Goal: Task Accomplishment & Management: Complete application form

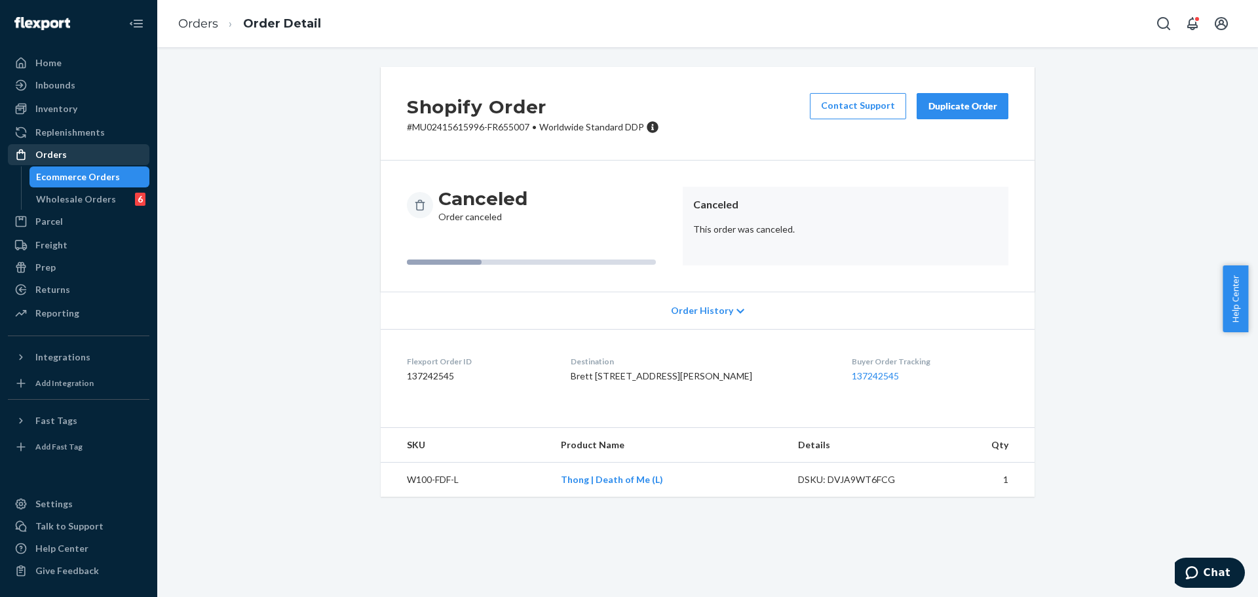
click at [84, 158] on div "Orders" at bounding box center [78, 154] width 139 height 18
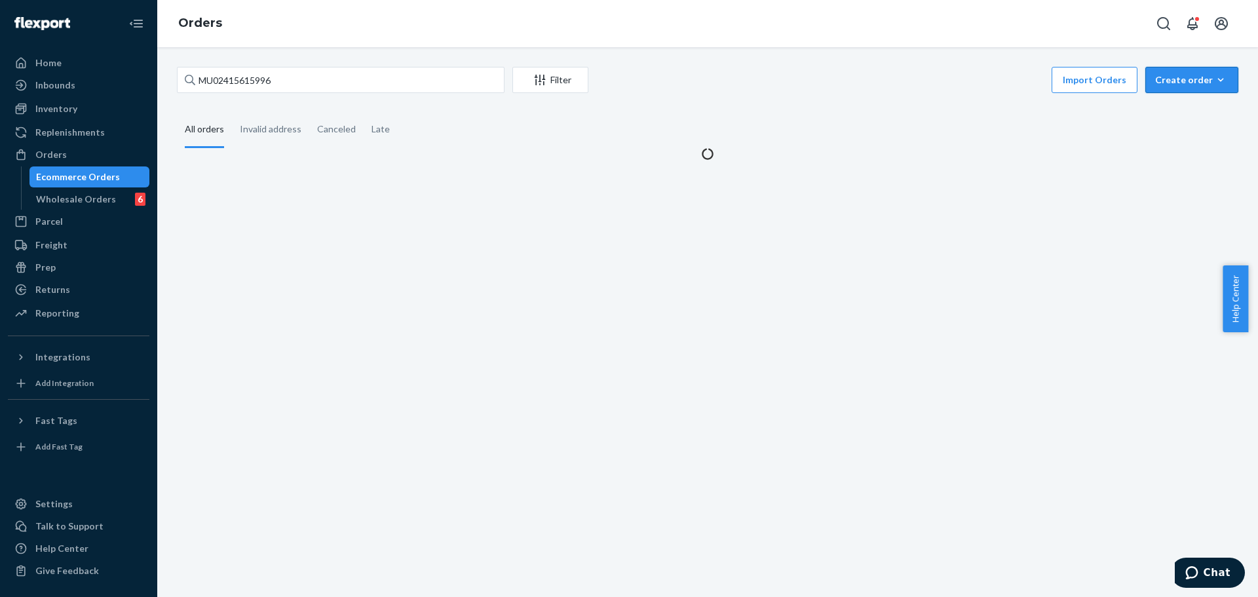
click at [1172, 86] on button "Create order Ecommerce order Removal order" at bounding box center [1191, 80] width 93 height 26
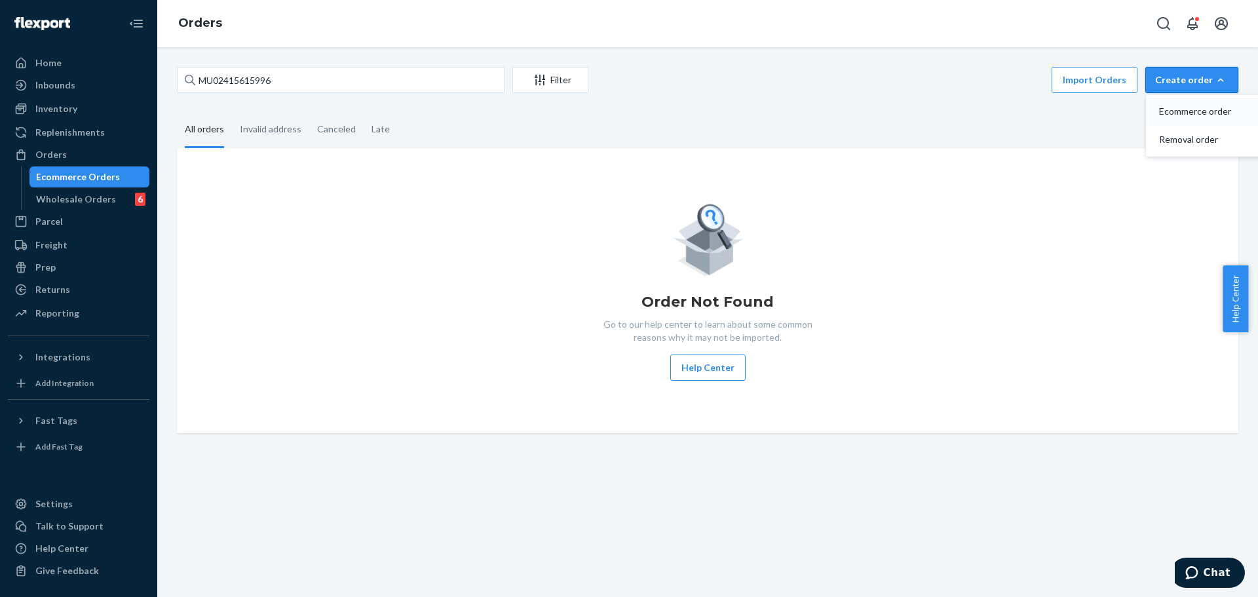
click at [1172, 113] on span "Ecommerce order" at bounding box center [1199, 111] width 81 height 9
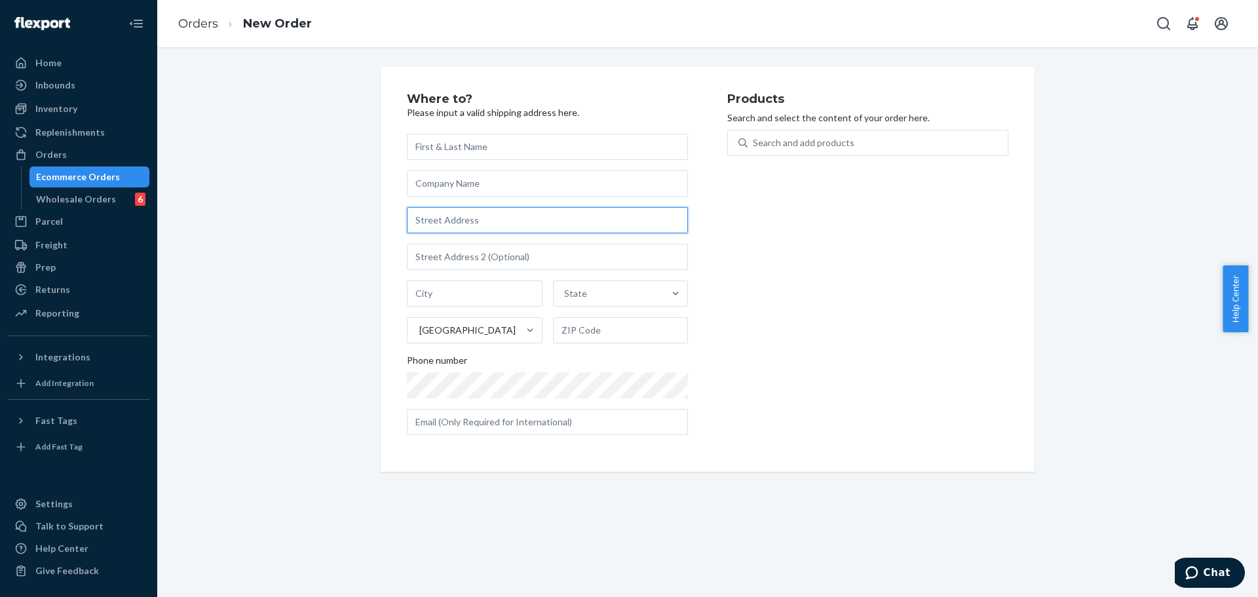
click at [503, 229] on input "text" at bounding box center [547, 220] width 281 height 26
paste input "Mill Street #22 101 Hinton AB T7V 1T3 Canada"
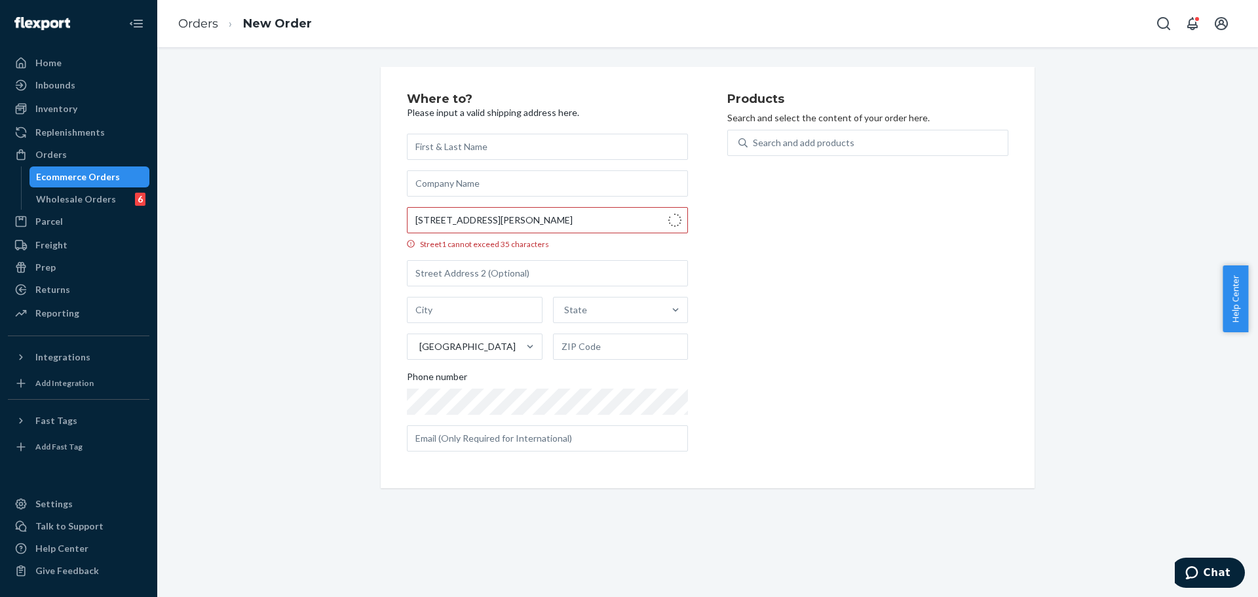
type input "22 Mill St"
type input "Hinton"
type input "T7V 1T3"
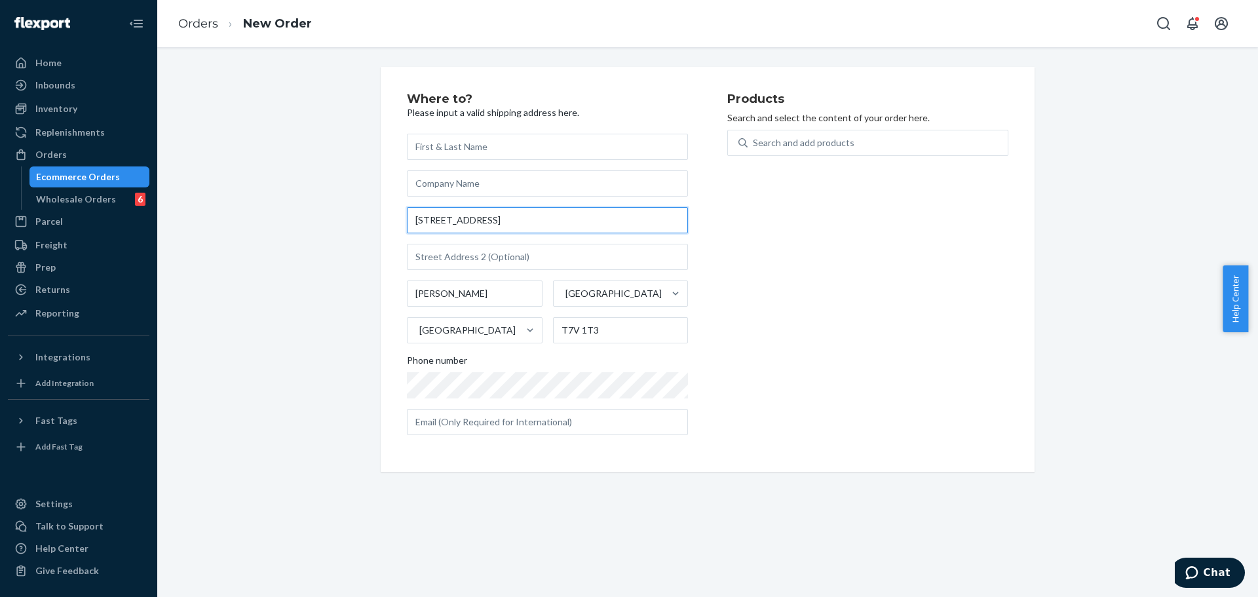
click at [497, 218] on input "22 Mill St" at bounding box center [547, 220] width 281 height 26
paste input "Mill Street #22 101 Hinton AB T7V 1T3 Canada"
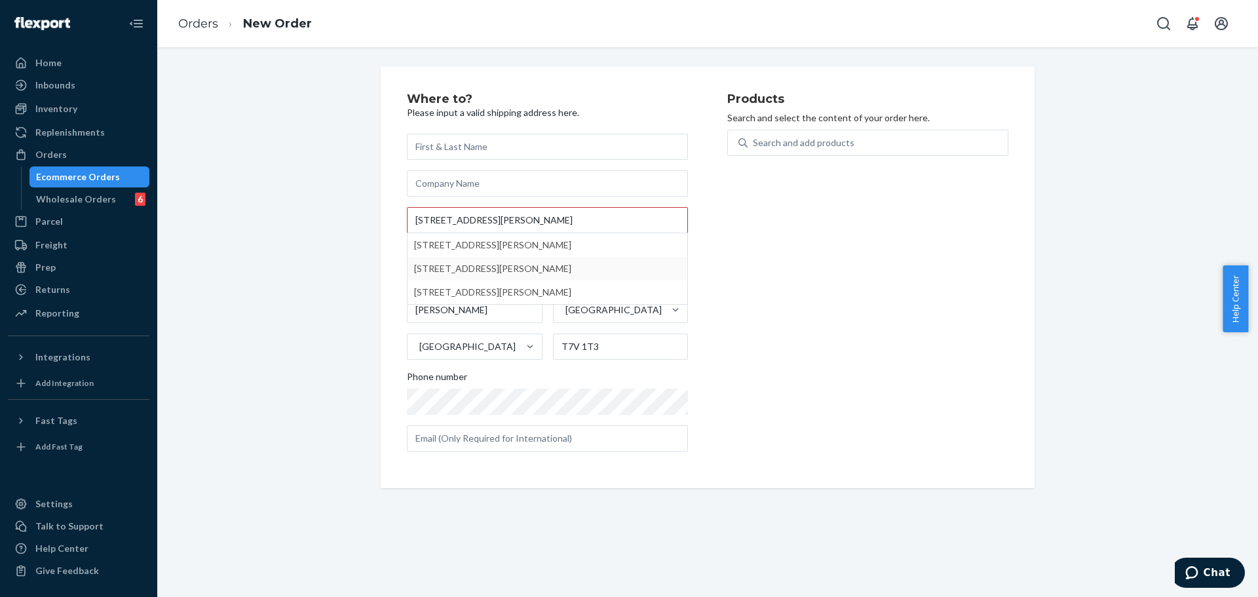
type input "101 Mill St"
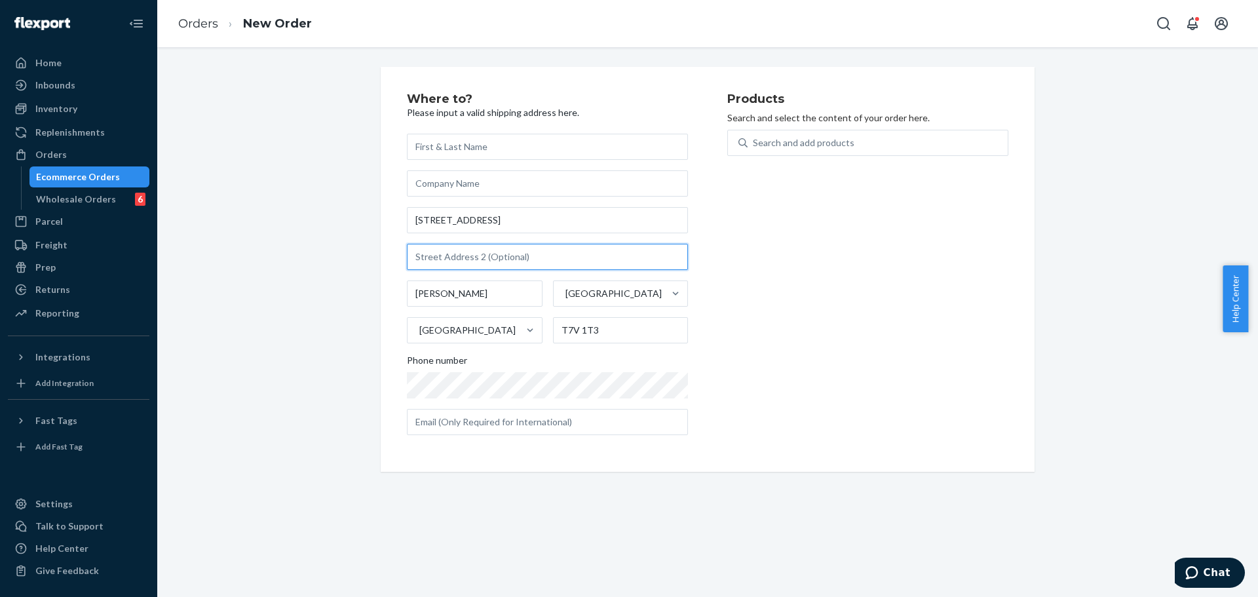
click at [516, 258] on input "text" at bounding box center [547, 257] width 281 height 26
paste input "#22"
type input "#22"
drag, startPoint x: 778, startPoint y: 236, endPoint x: 777, endPoint y: 152, distance: 83.9
click at [778, 219] on div "Products Search and select the content of your order here. Search and add produ…" at bounding box center [867, 269] width 281 height 353
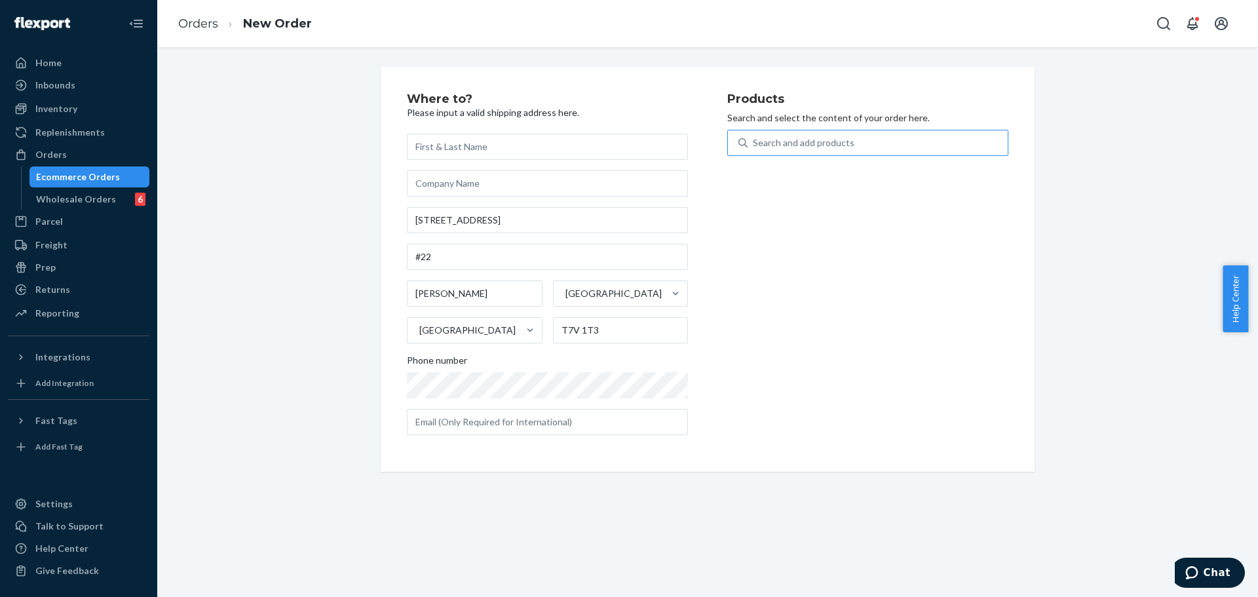
click at [776, 150] on div "Search and add products" at bounding box center [878, 143] width 260 height 24
click at [754, 149] on input "Search and add products" at bounding box center [753, 142] width 1 height 13
type input "u108-bl-m"
click at [805, 144] on div "Search and add products" at bounding box center [878, 143] width 260 height 24
click at [754, 144] on input "0 results available. Select is focused ,type to refine list, press Down to open…" at bounding box center [753, 142] width 1 height 13
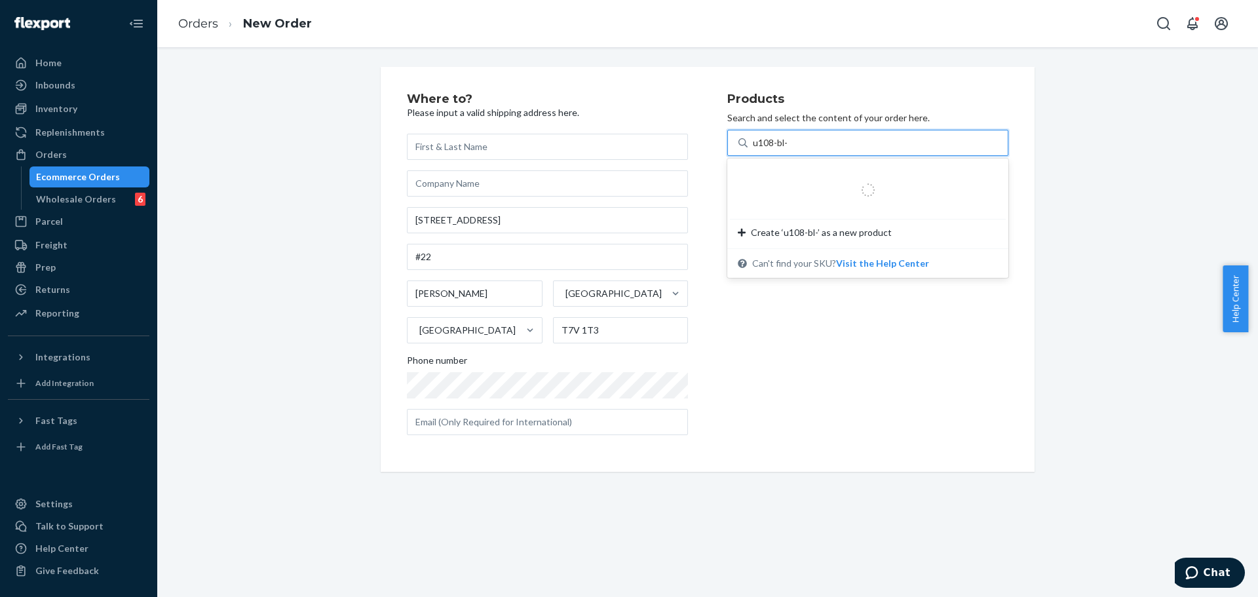
type input "u108-bl-m"
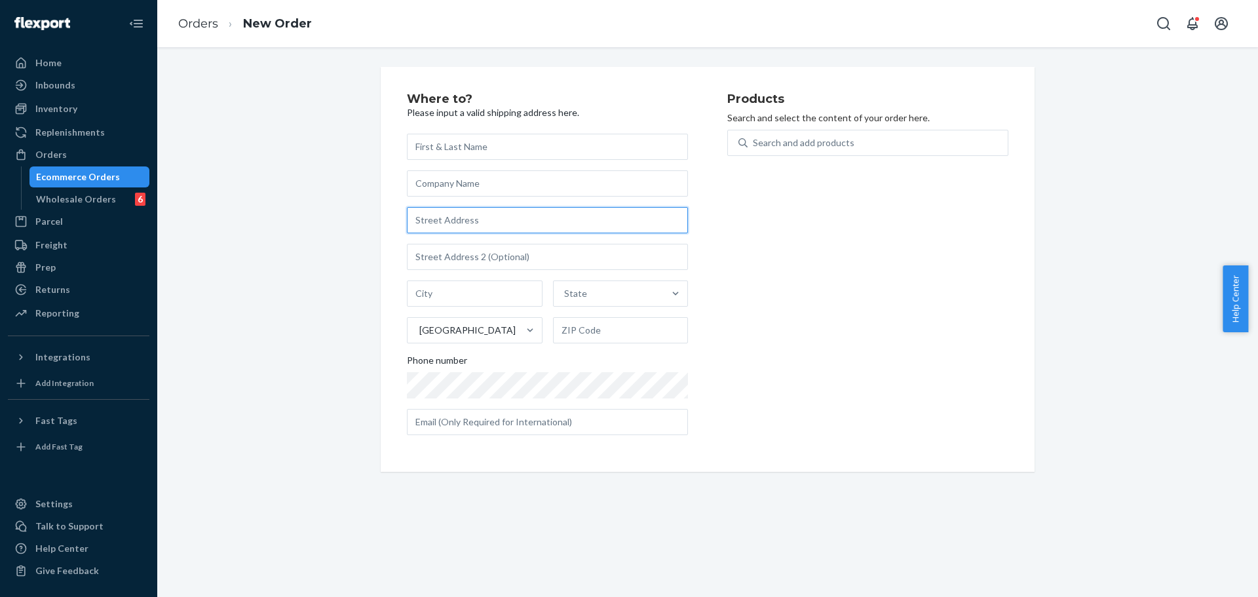
click at [487, 227] on input "text" at bounding box center [547, 220] width 281 height 26
paste input "#22"
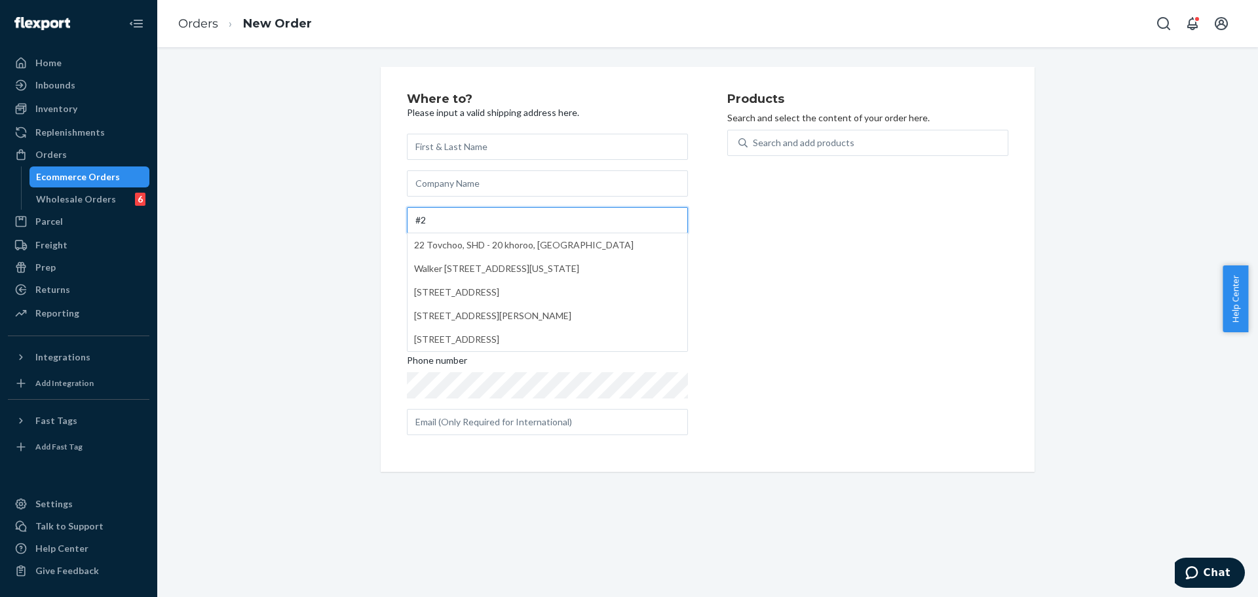
type input "#"
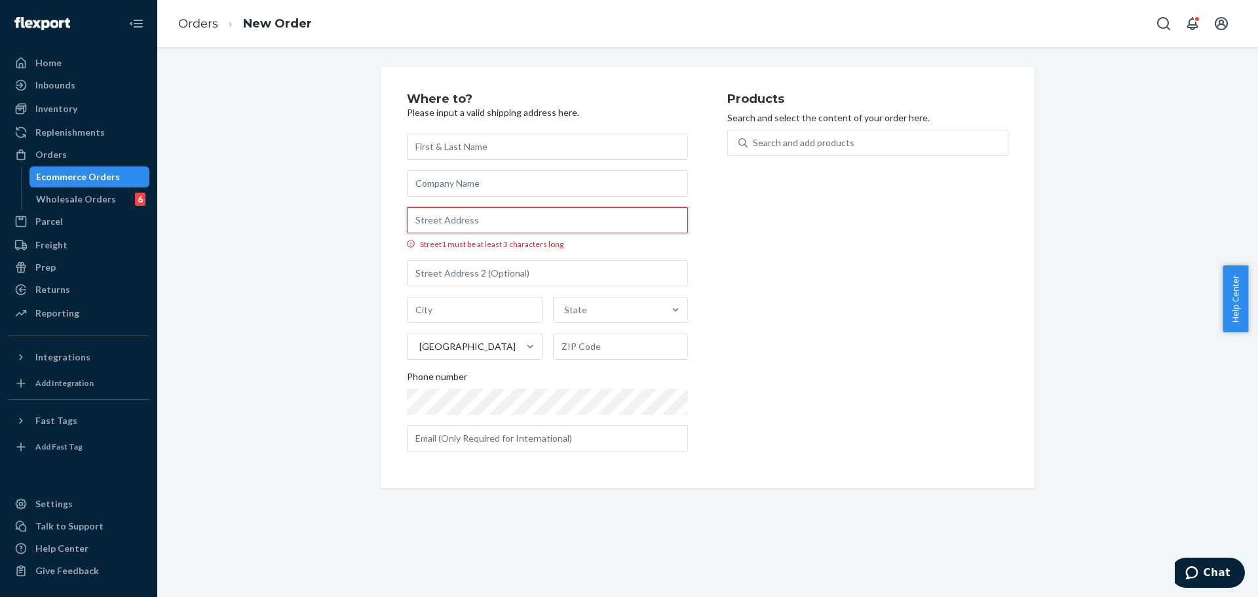
click at [556, 220] on input "Street1 must be at least 3 characters long" at bounding box center [547, 220] width 281 height 26
paste input "Mill Street #22 101 Hinton AB T7V 1T3 Canada"
type input "101 Mill St"
type input "Hinton"
type input "T7V 1T3"
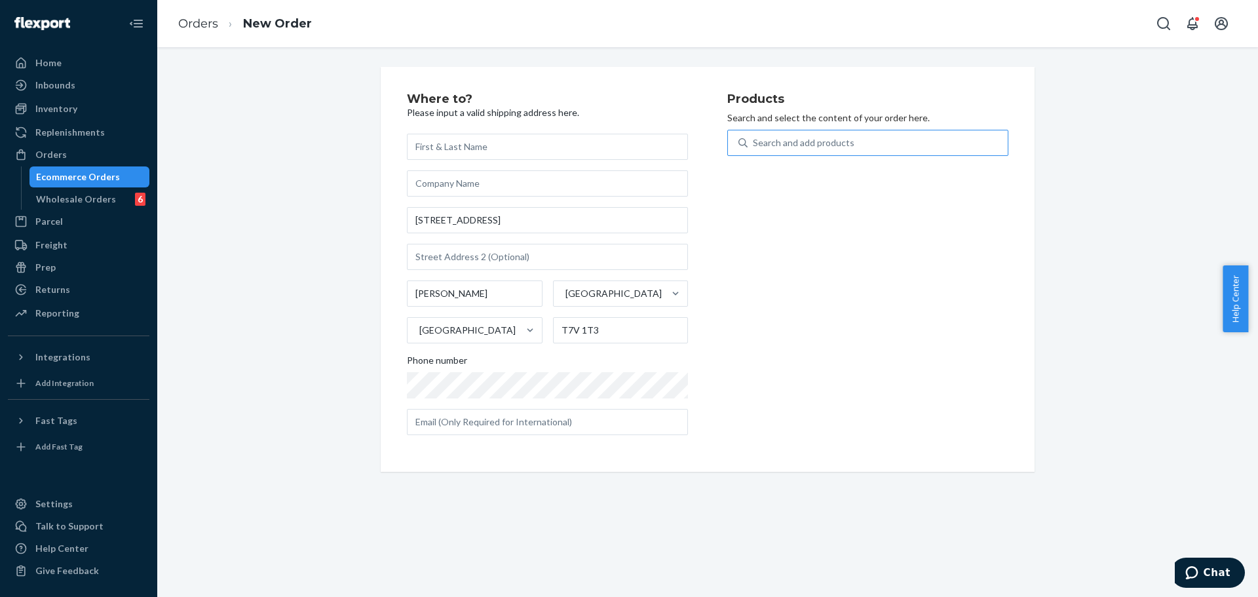
click at [793, 145] on div "Search and add products" at bounding box center [804, 142] width 102 height 13
click at [754, 145] on input "Search and add products" at bounding box center [753, 142] width 1 height 13
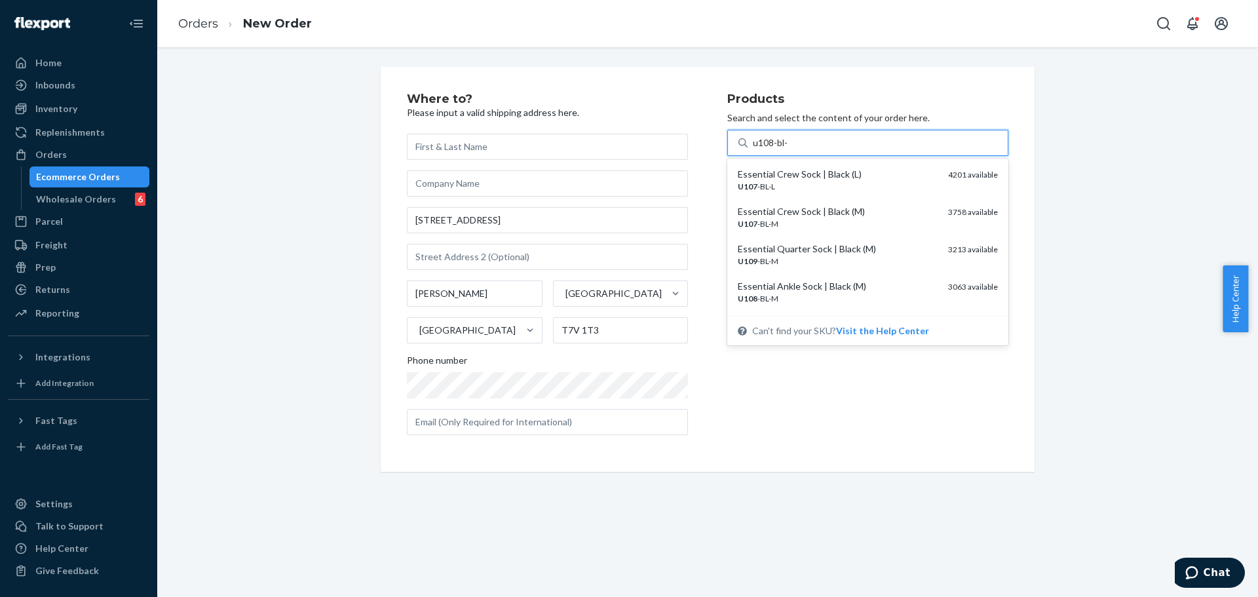
type input "u108-bl-m"
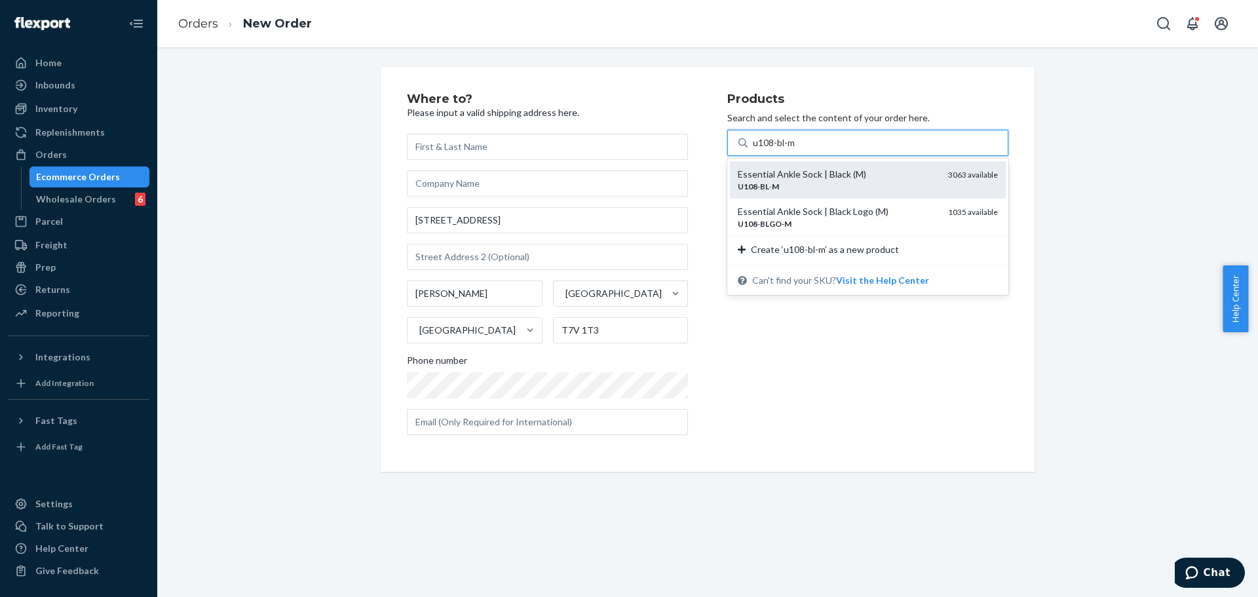
click at [796, 187] on div "U108 - BL - M" at bounding box center [838, 186] width 200 height 11
click at [796, 149] on input "u108-bl-m" at bounding box center [775, 142] width 44 height 13
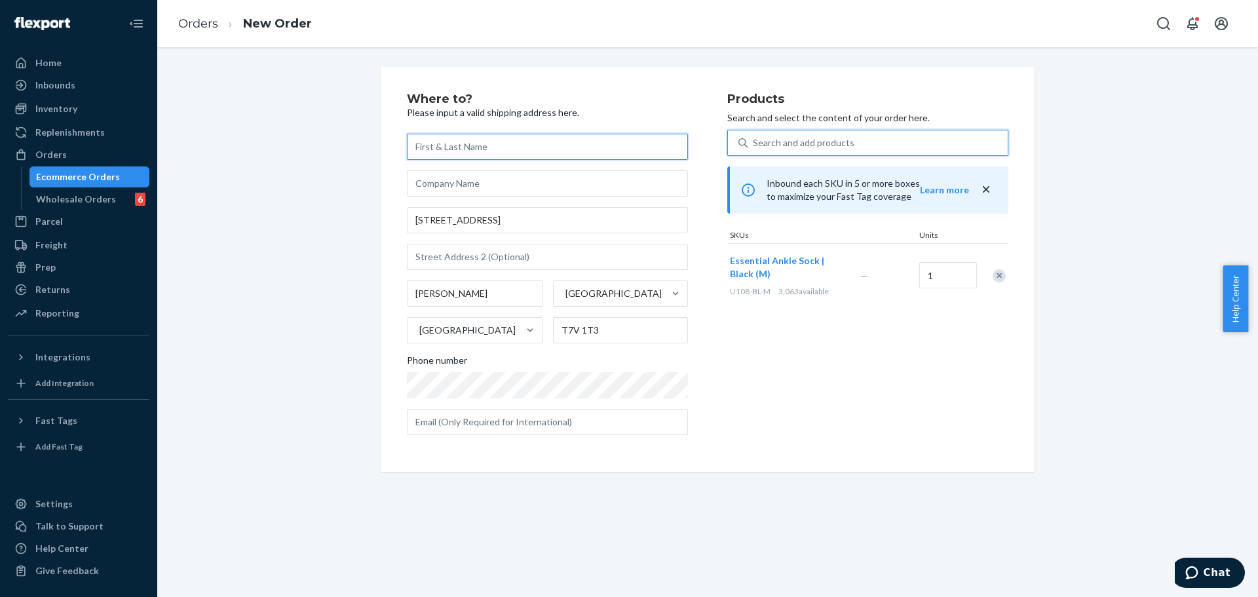
click at [506, 145] on input "text" at bounding box center [547, 147] width 281 height 26
paste input "Brett McNabb"
type input "Brett McNabb"
click at [564, 77] on div "Where to? Please input a valid shipping address here. Brett McNabb 101 Mill St …" at bounding box center [708, 269] width 654 height 405
click at [821, 381] on div "Products Search and select the content of your order here. Search and add produ…" at bounding box center [867, 269] width 281 height 353
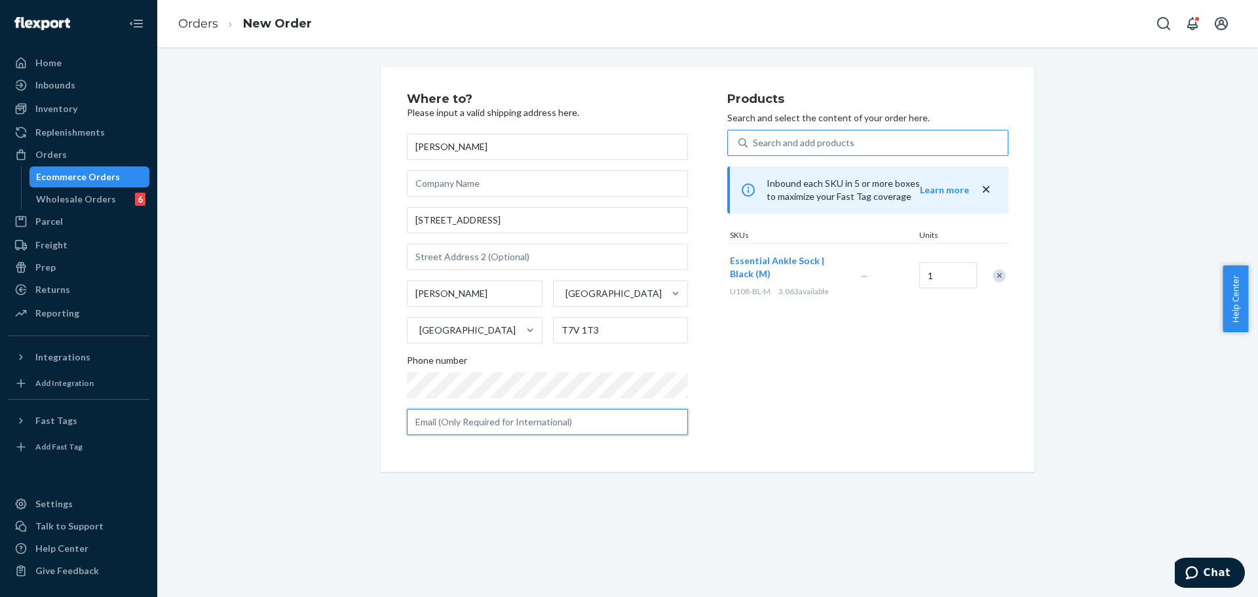
drag, startPoint x: 537, startPoint y: 429, endPoint x: 546, endPoint y: 428, distance: 8.5
click at [538, 428] on input "text" at bounding box center [547, 422] width 281 height 26
paste input "brettmcnabb@gmail.com"
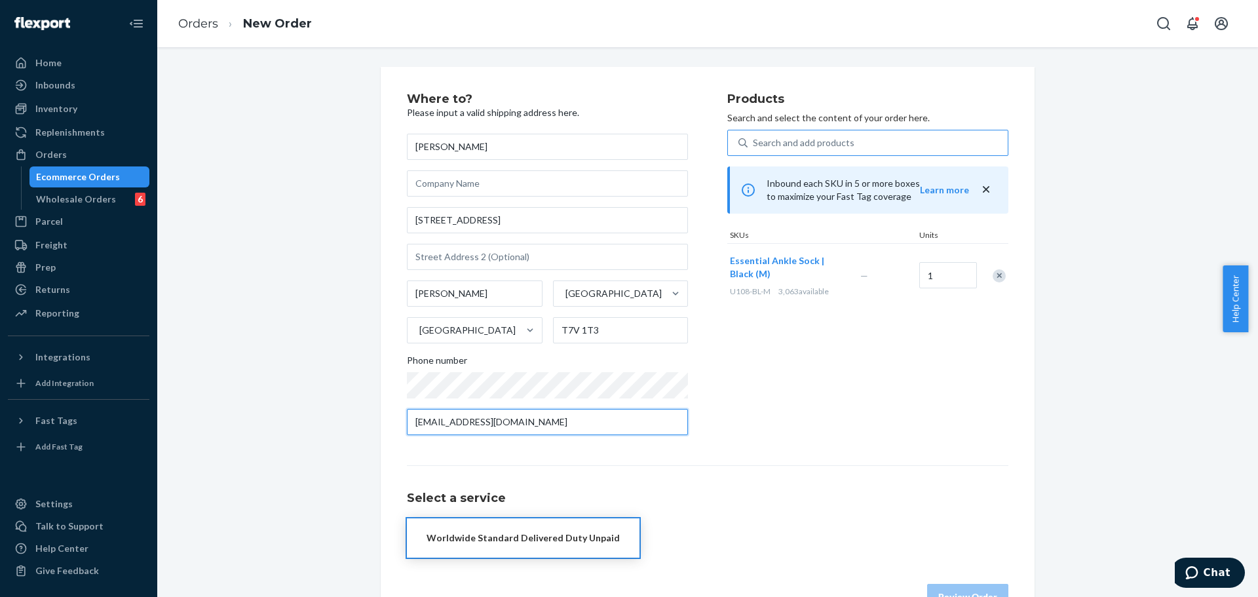
type input "brettmcnabb@gmail.com"
click at [765, 339] on div "Products Search and select the content of your order here. Search and add produ…" at bounding box center [867, 269] width 281 height 353
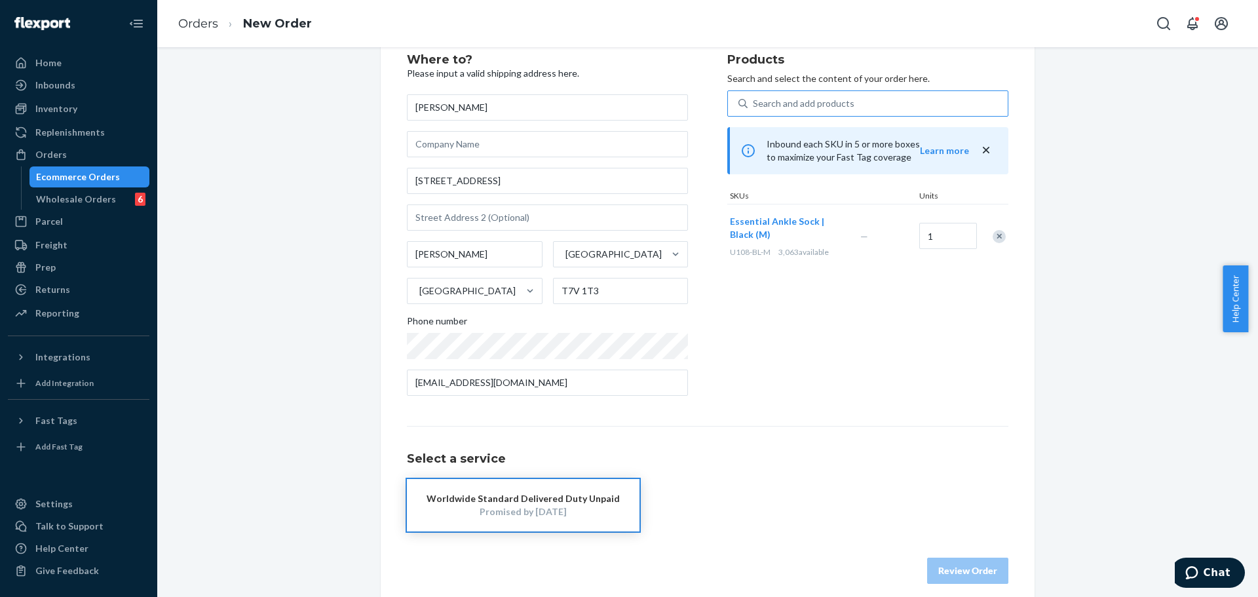
drag, startPoint x: 556, startPoint y: 505, endPoint x: 750, endPoint y: 445, distance: 202.5
click at [561, 506] on div "Promised by Oct 15, 2025" at bounding box center [523, 511] width 193 height 13
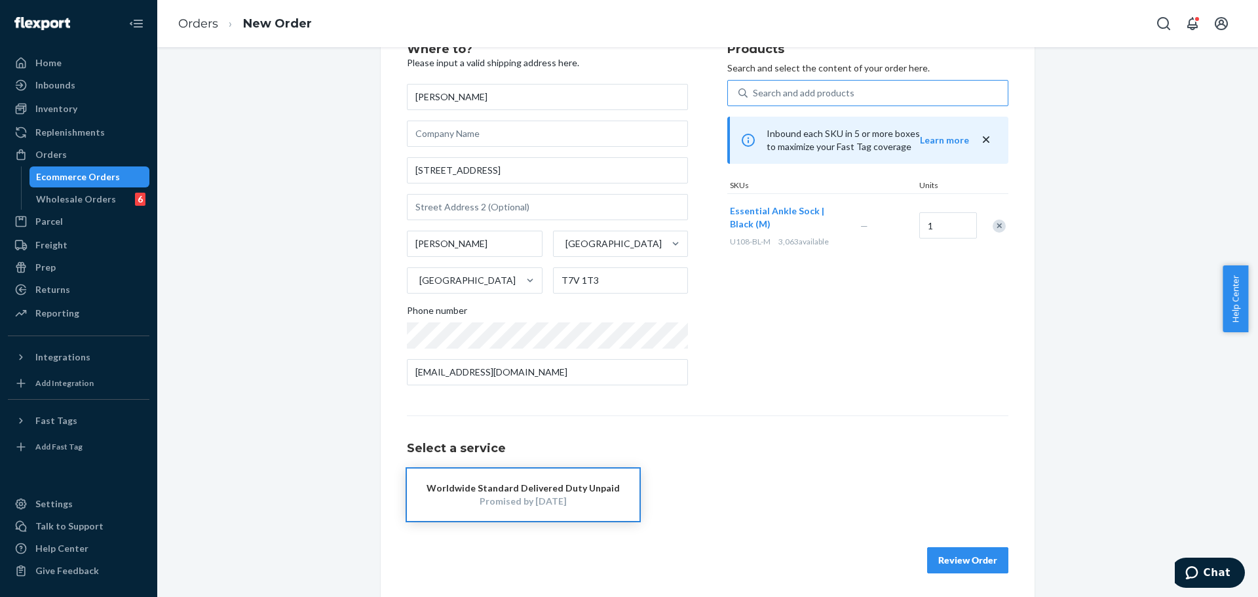
scroll to position [52, 0]
click at [825, 419] on div "Select a service Worldwide Standard Delivered Duty Unpaid Promised by Oct 15, 2…" at bounding box center [708, 465] width 602 height 105
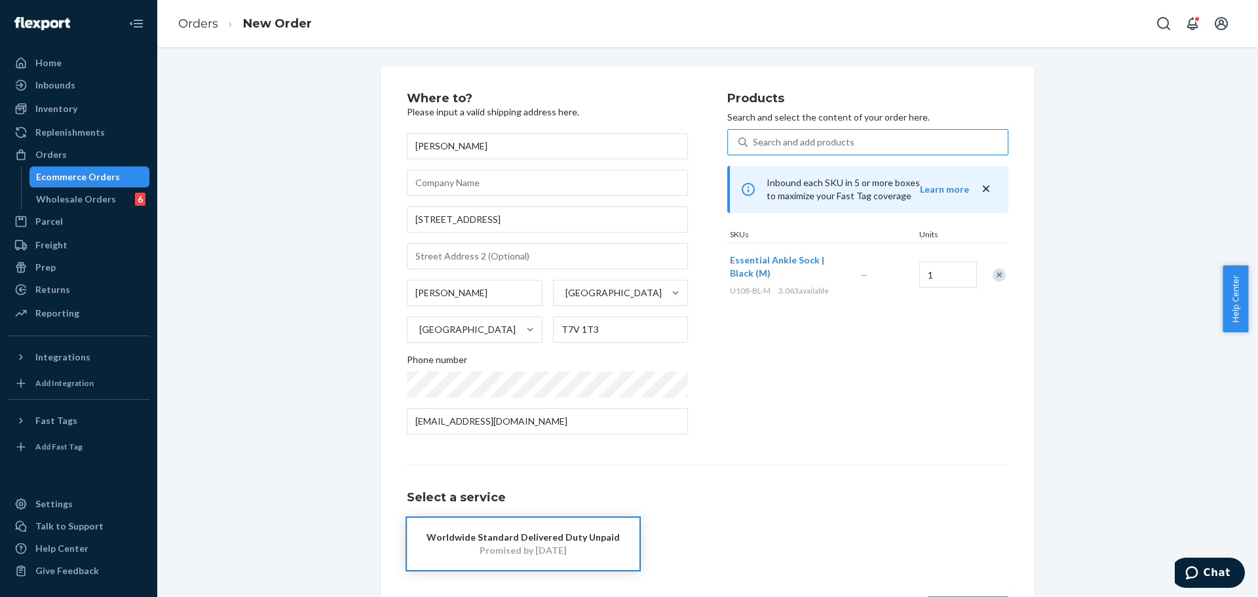
scroll to position [0, 0]
click at [793, 399] on div "Products Search and select the content of your order here. Search and add produ…" at bounding box center [867, 269] width 281 height 353
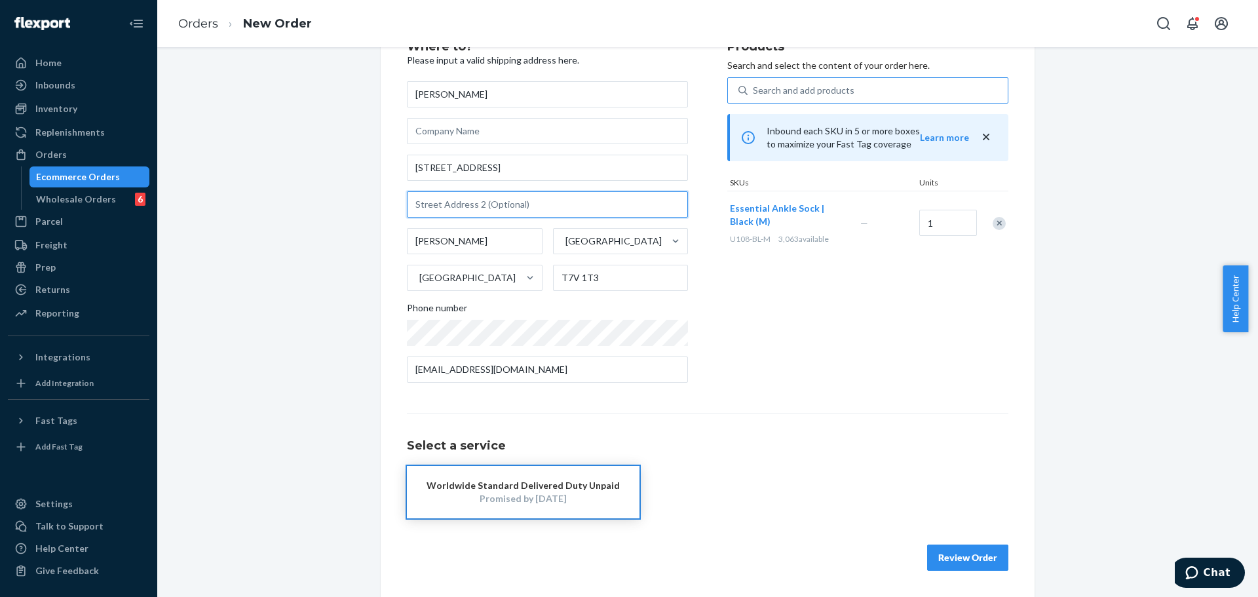
click at [524, 206] on input "text" at bounding box center [547, 204] width 281 height 26
paste input "#22"
type input "#22"
click at [774, 284] on div "Products Search and select the content of your order here. Search and add produ…" at bounding box center [867, 217] width 281 height 353
click at [782, 354] on div "Products Search and select the content of your order here. Search and add produ…" at bounding box center [867, 217] width 281 height 353
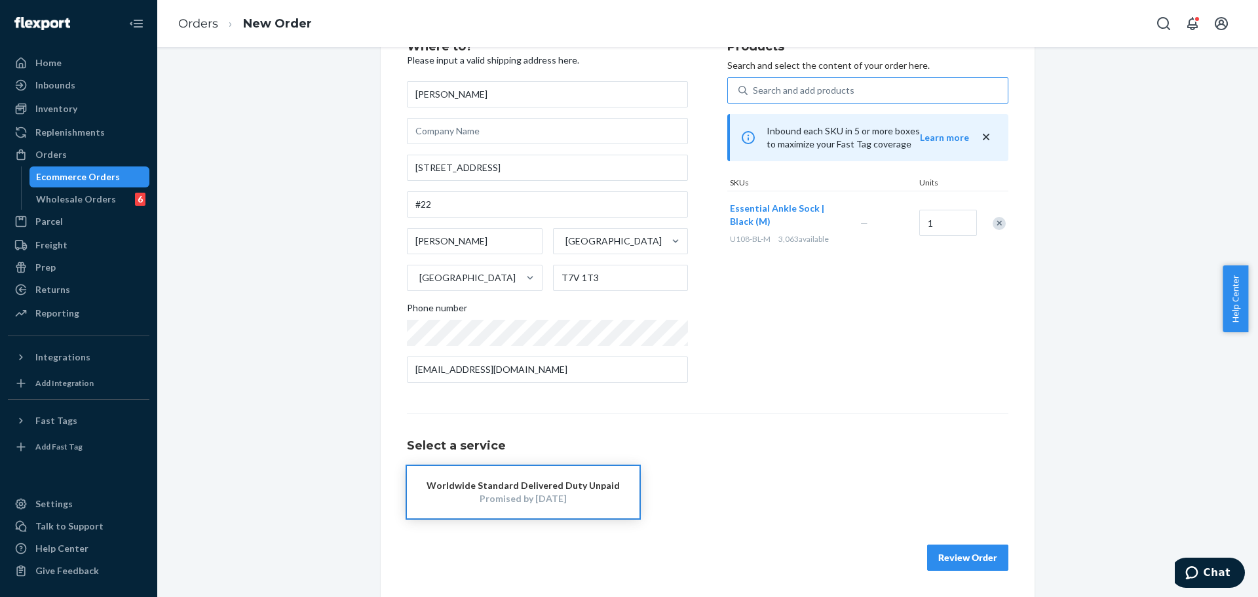
click at [970, 554] on button "Review Order" at bounding box center [967, 558] width 81 height 26
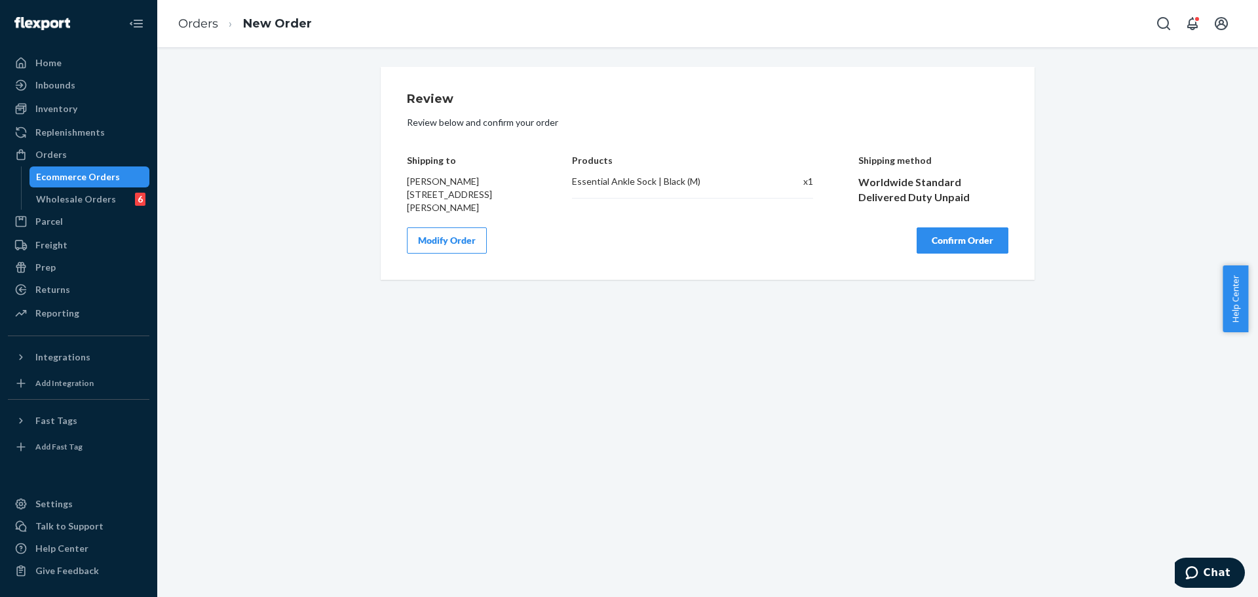
scroll to position [0, 0]
click at [945, 254] on button "Confirm Order" at bounding box center [963, 240] width 92 height 26
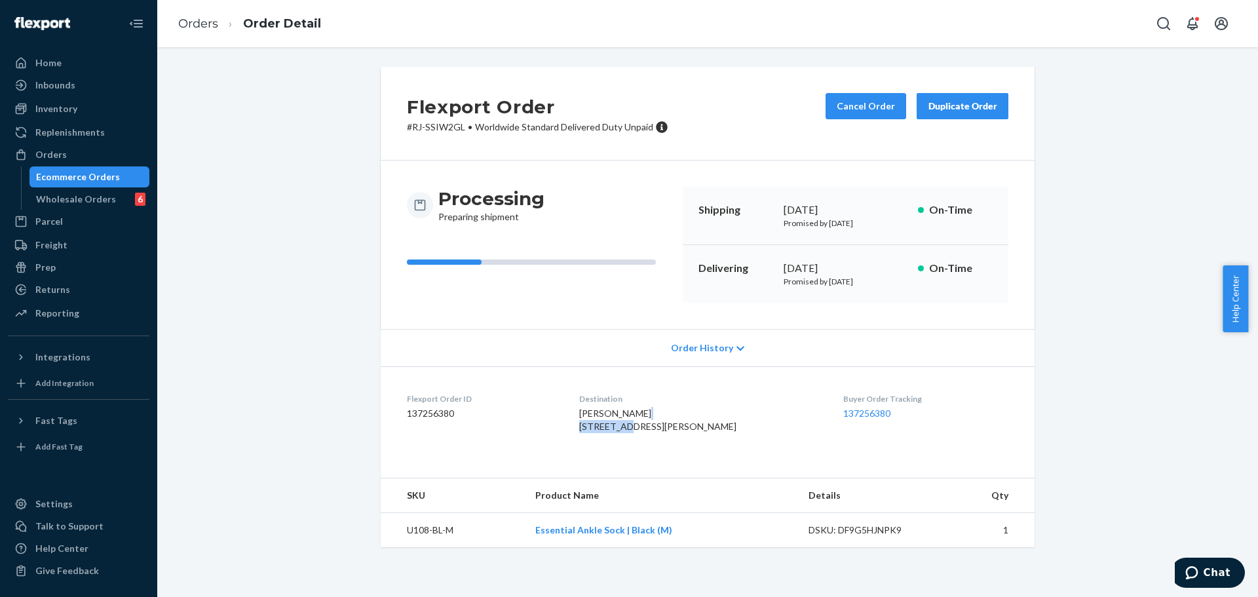
drag, startPoint x: 596, startPoint y: 428, endPoint x: 647, endPoint y: 427, distance: 51.1
click at [647, 427] on div "BRETT MCNABB 101 MILL ST #22 HINTON, AB T7V 1T3 CA" at bounding box center [701, 420] width 244 height 26
copy span "101 MILL ST"
drag, startPoint x: 614, startPoint y: 440, endPoint x: 588, endPoint y: 439, distance: 26.2
click at [588, 439] on dl "Flexport Order ID 137256380 Destination BRETT MCNABB 101 MILL ST #22 HINTON, AB…" at bounding box center [708, 415] width 654 height 98
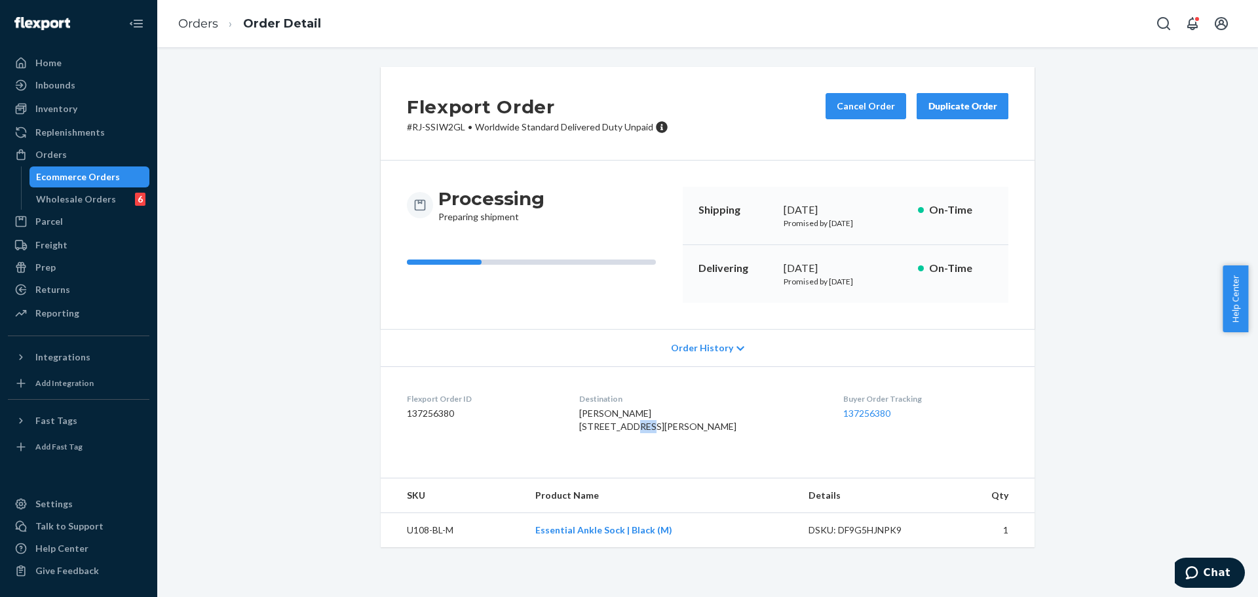
copy span "#22"
click at [606, 432] on span "BRETT MCNABB 101 MILL ST #22 HINTON, AB T7V 1T3 CA" at bounding box center [657, 420] width 157 height 24
copy span "HINTON"
drag, startPoint x: 651, startPoint y: 453, endPoint x: 690, endPoint y: 451, distance: 38.7
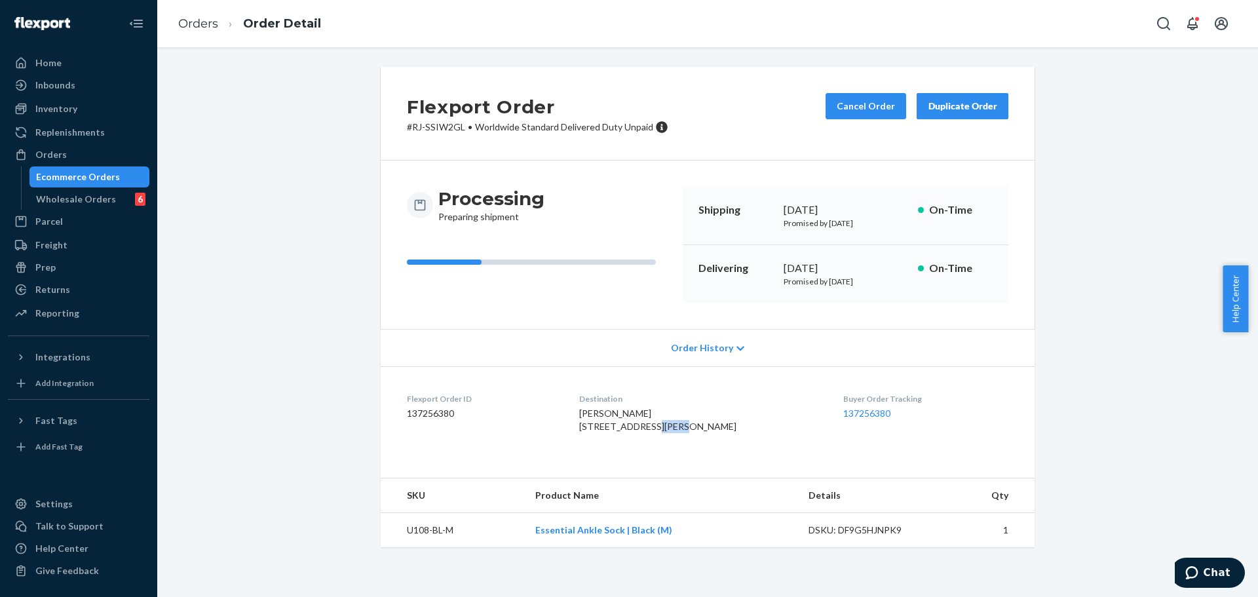
click at [690, 433] on div "BRETT MCNABB 101 MILL ST #22 HINTON, AB T7V 1T3 CA" at bounding box center [701, 420] width 244 height 26
copy span "T7V 1T3"
click at [861, 114] on button "Cancel Order" at bounding box center [866, 106] width 81 height 26
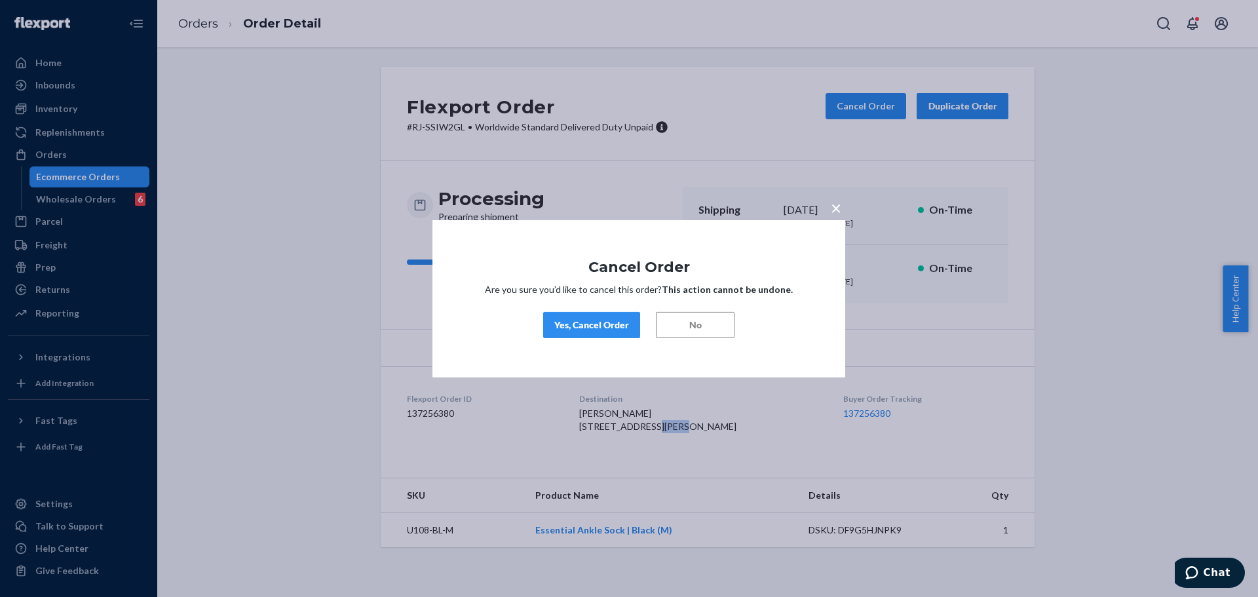
click at [606, 324] on div "Yes, Cancel Order" at bounding box center [591, 324] width 75 height 13
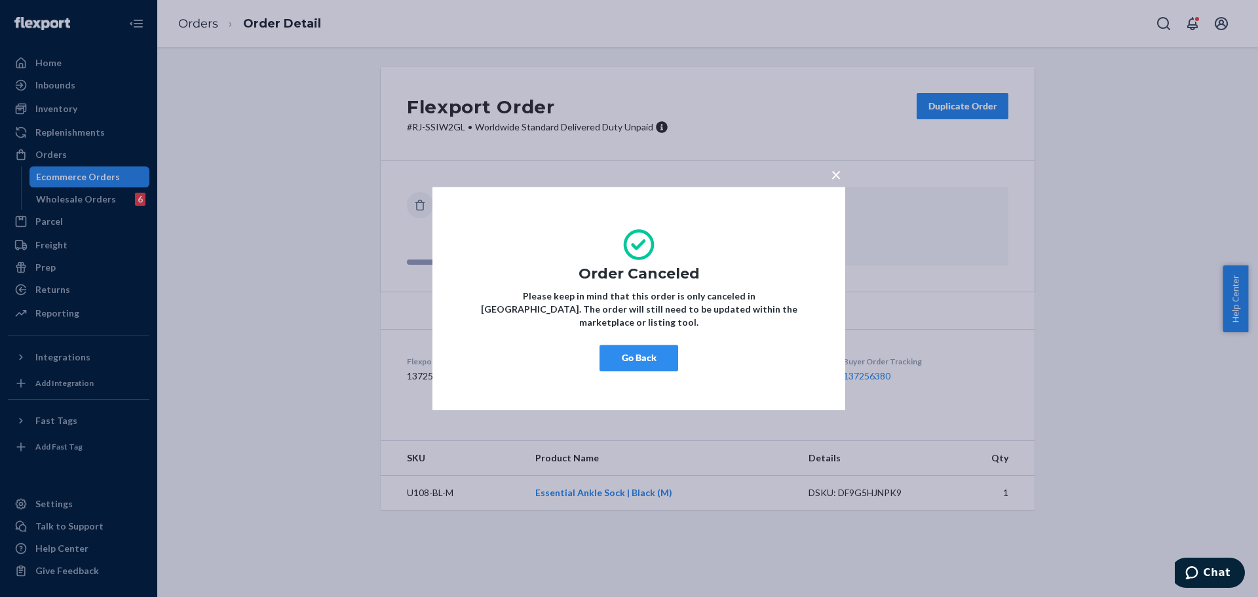
click at [837, 179] on span "×" at bounding box center [836, 174] width 10 height 22
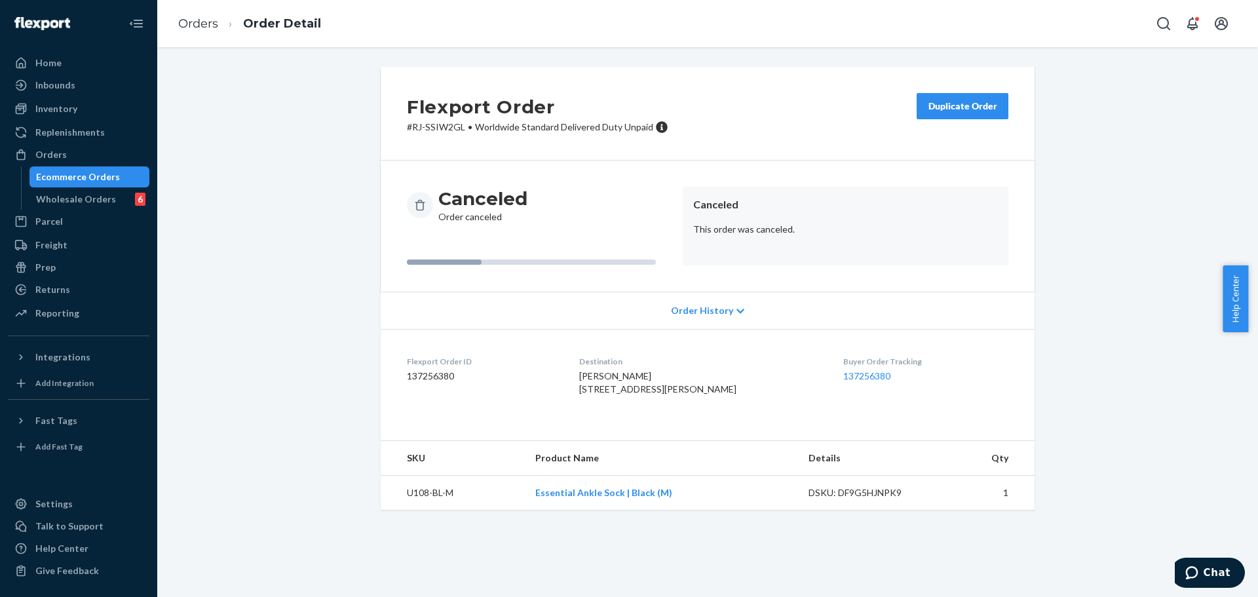
click at [930, 104] on div "Duplicate Order" at bounding box center [962, 106] width 69 height 13
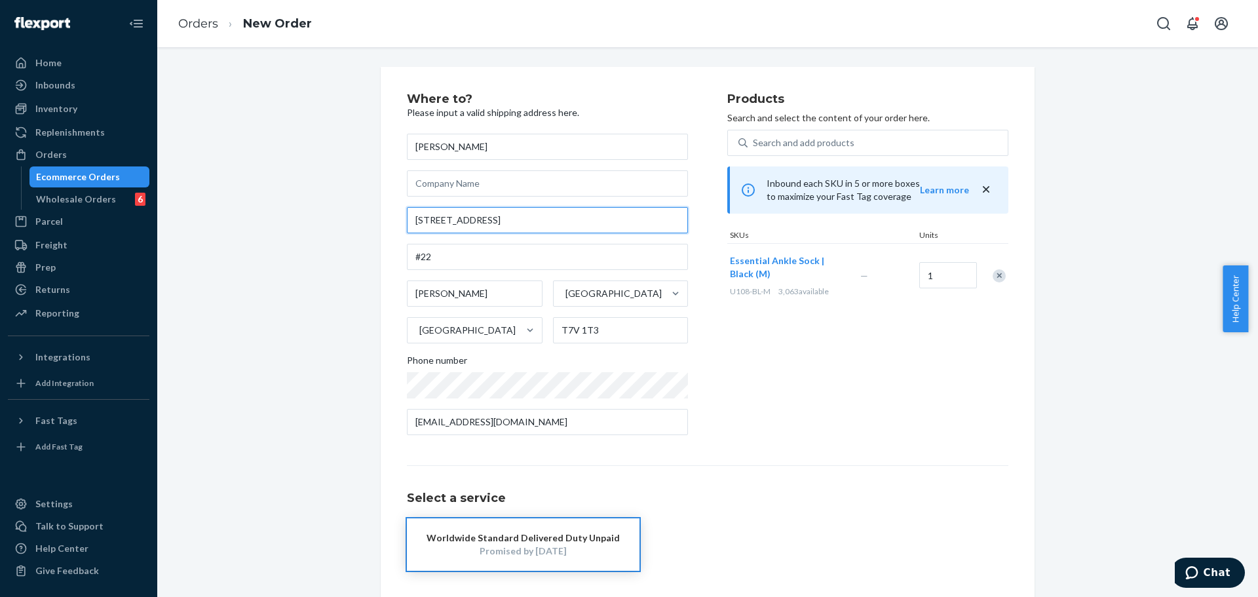
click at [499, 218] on input "101 MILL ST" at bounding box center [547, 220] width 281 height 26
paste input "229 1st Street SE, B1621 Carman MB R0G 0J0 Canada"
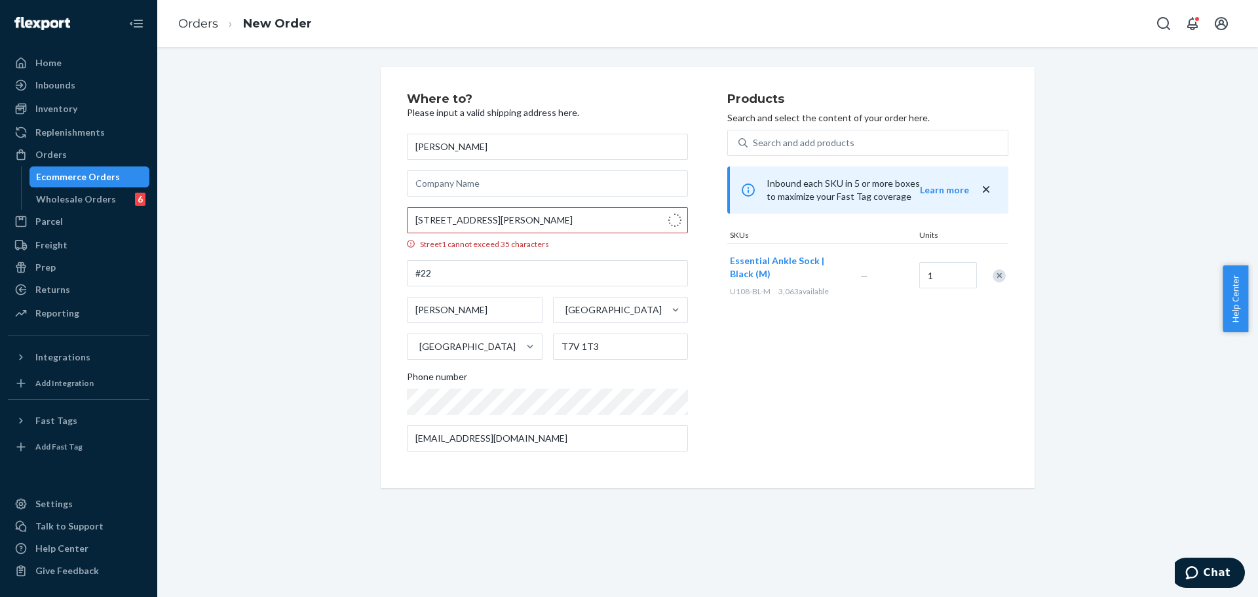
type input "229 1 St SE"
type input "b1621"
type input "Carman"
type input "R0G 0J0"
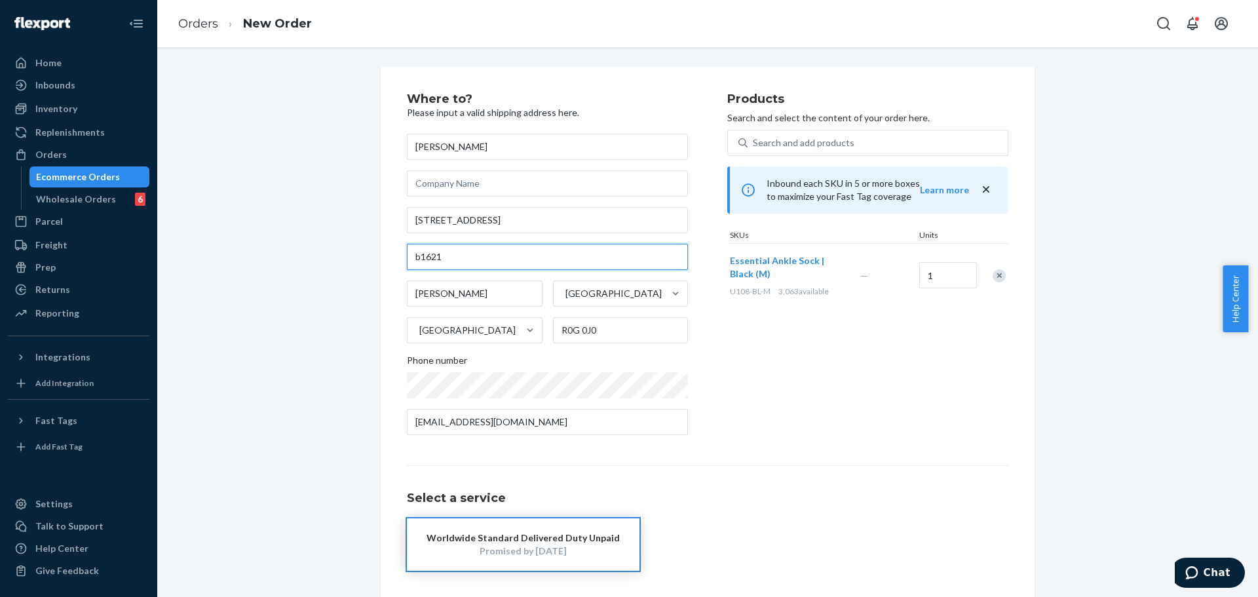
click at [416, 257] on input "b1621" at bounding box center [547, 257] width 281 height 26
type input "B1621"
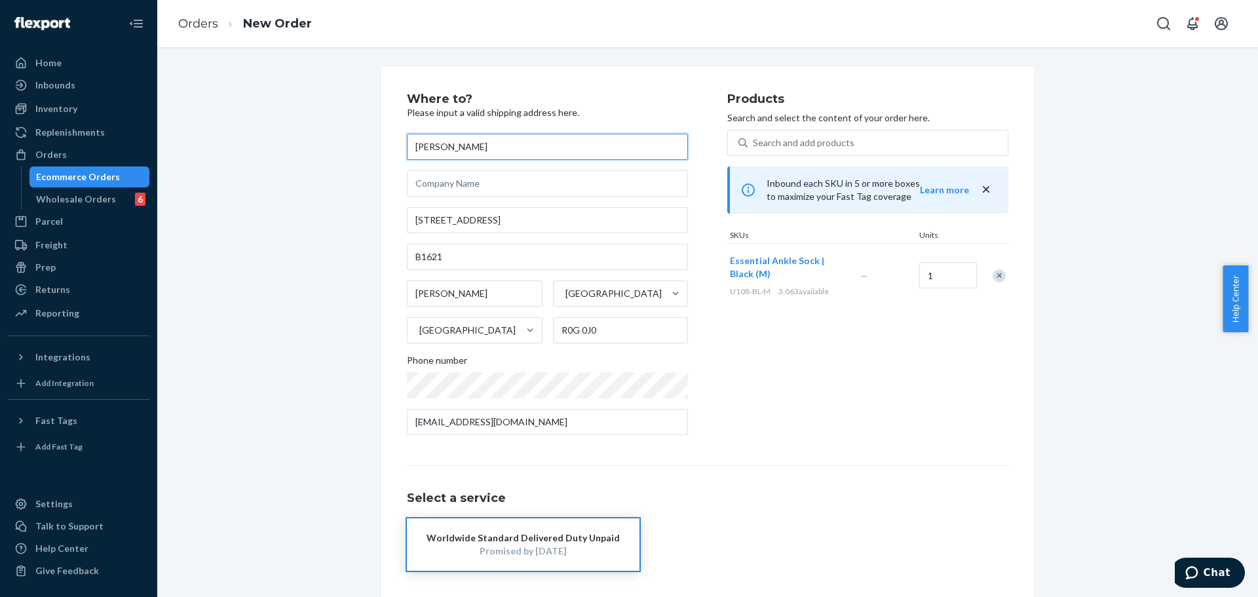
click at [542, 145] on input "BRETT MCNABB" at bounding box center [547, 147] width 281 height 26
paste input "James Ballantyne"
type input "James Ballantyne"
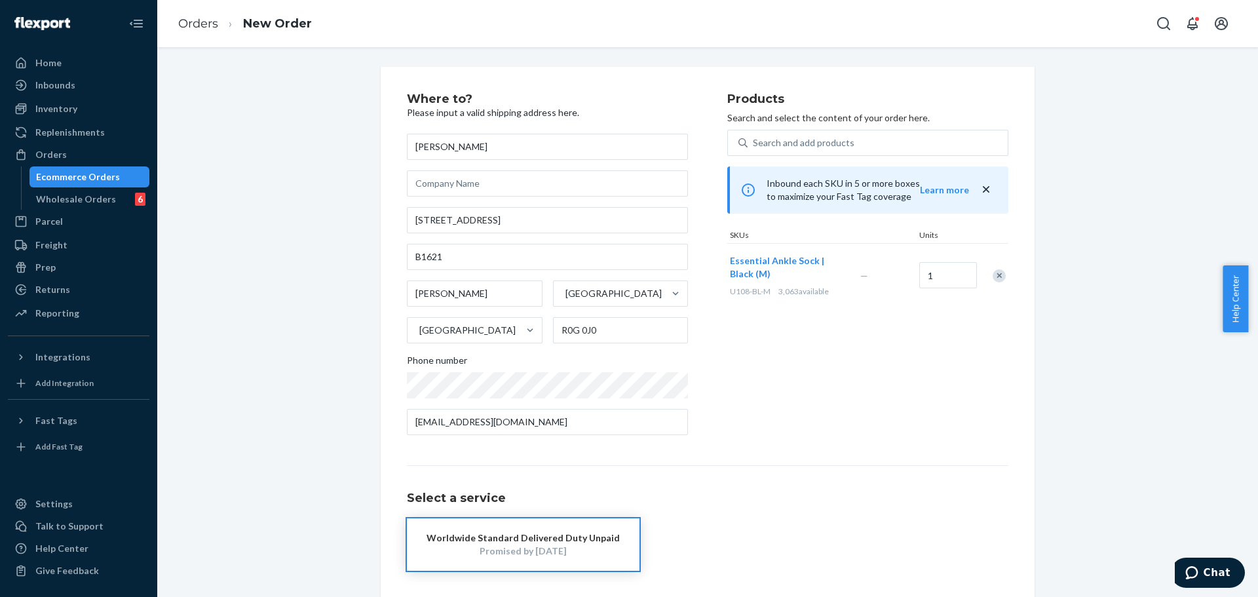
click at [578, 89] on div "Where to? Please input a valid shipping address here. James Ballantyne 229 1 St…" at bounding box center [708, 358] width 654 height 583
click at [768, 381] on div "Products Search and select the content of your order here. Search and add produ…" at bounding box center [867, 269] width 281 height 353
click at [727, 409] on div "Products Search and select the content of your order here. Search and add produ…" at bounding box center [867, 269] width 281 height 353
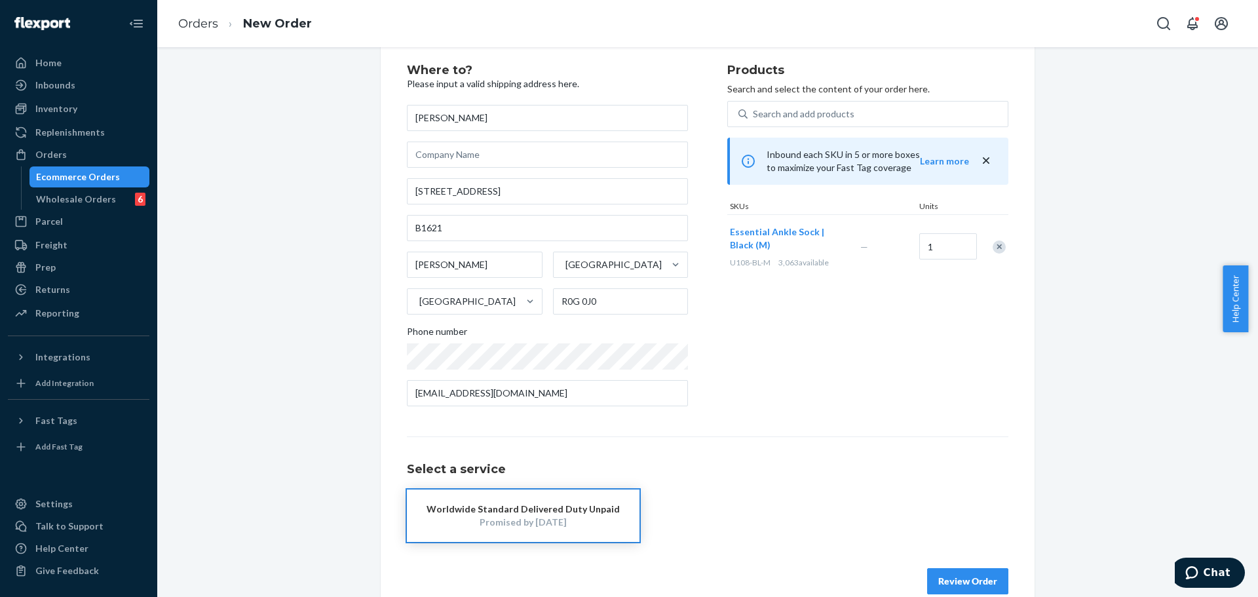
scroll to position [52, 0]
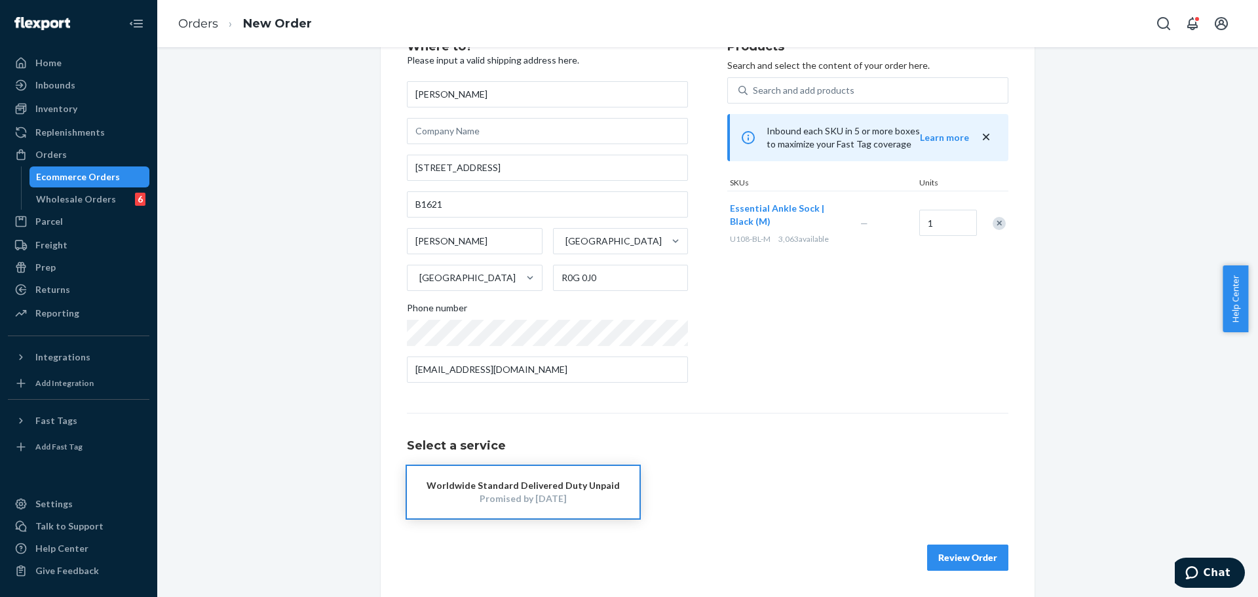
drag, startPoint x: 558, startPoint y: 481, endPoint x: 592, endPoint y: 482, distance: 33.4
click at [560, 479] on div "Worldwide Standard Delivered Duty Unpaid" at bounding box center [523, 485] width 193 height 13
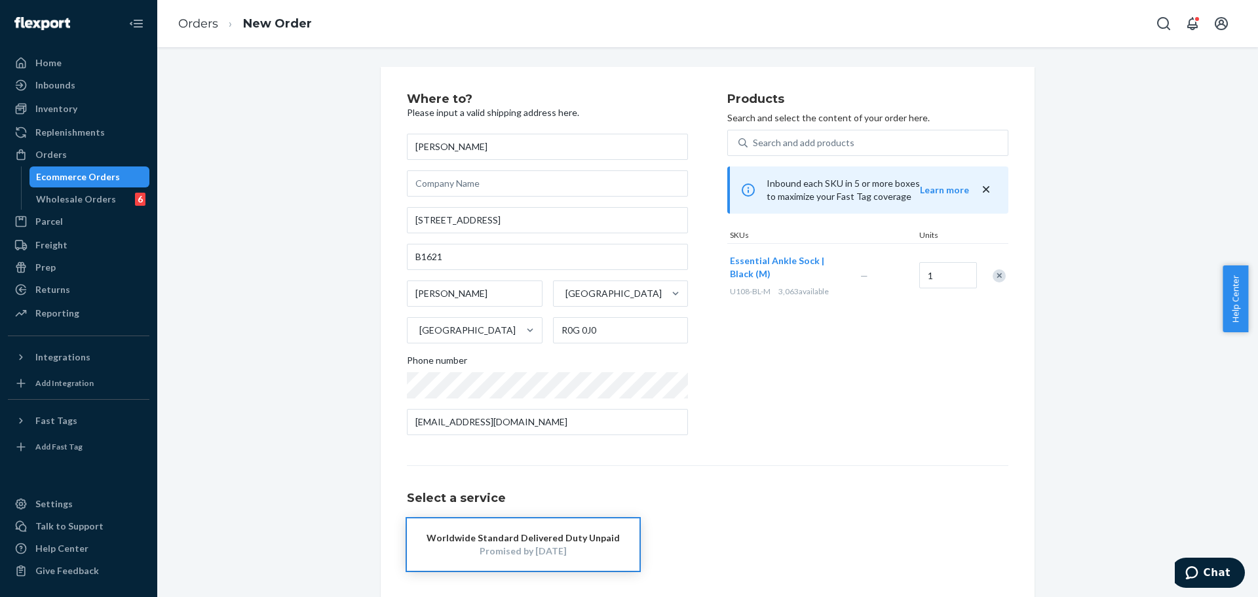
click at [811, 429] on div "Products Search and select the content of your order here. Search and add produ…" at bounding box center [867, 269] width 281 height 353
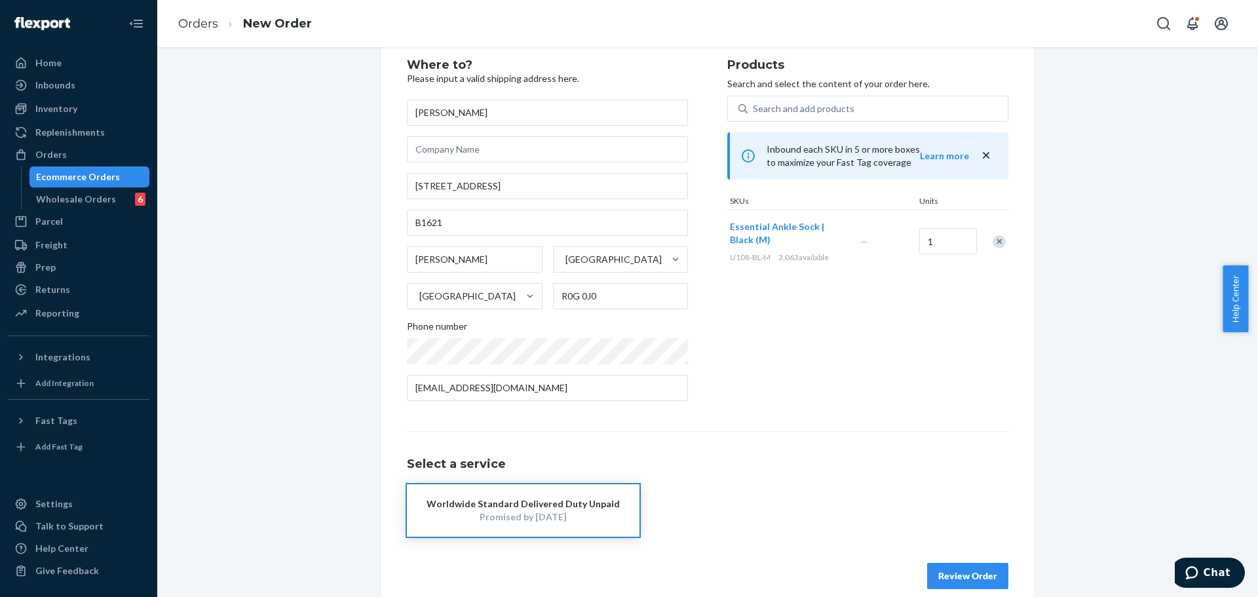
scroll to position [52, 0]
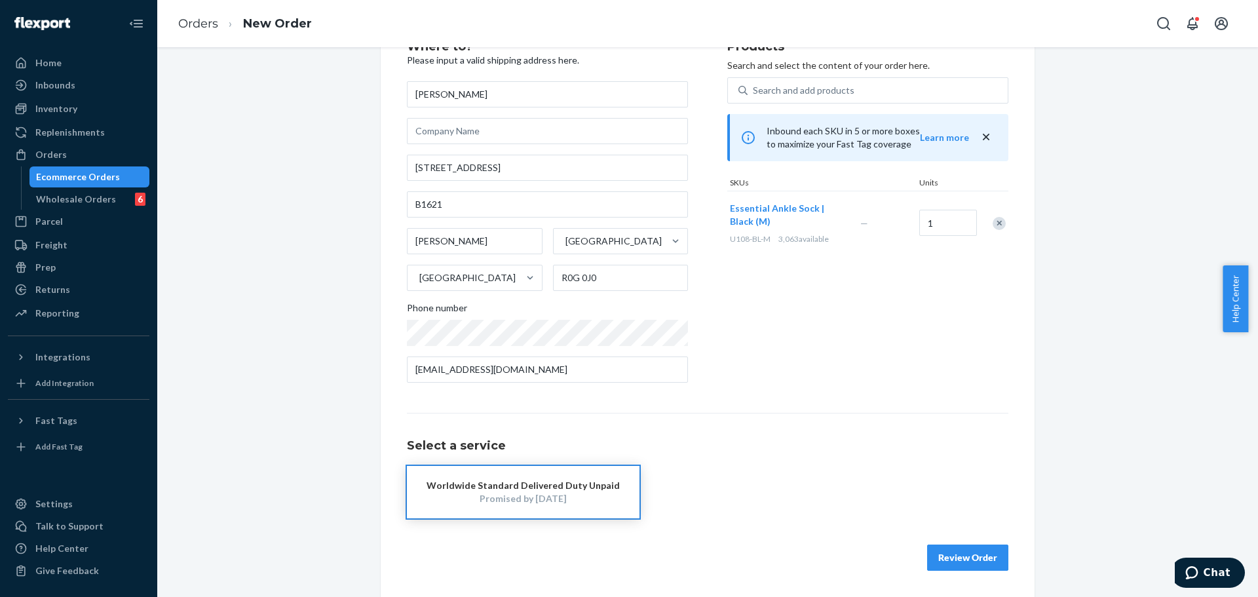
click at [965, 555] on button "Review Order" at bounding box center [967, 558] width 81 height 26
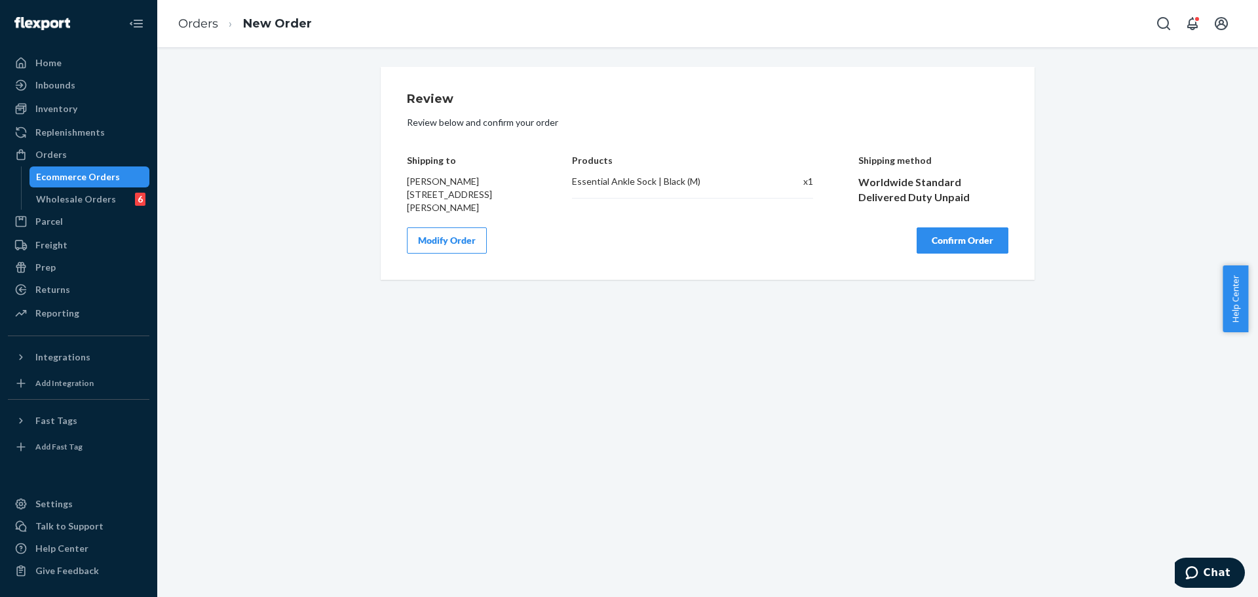
scroll to position [0, 0]
click at [969, 254] on button "Confirm Order" at bounding box center [963, 240] width 92 height 26
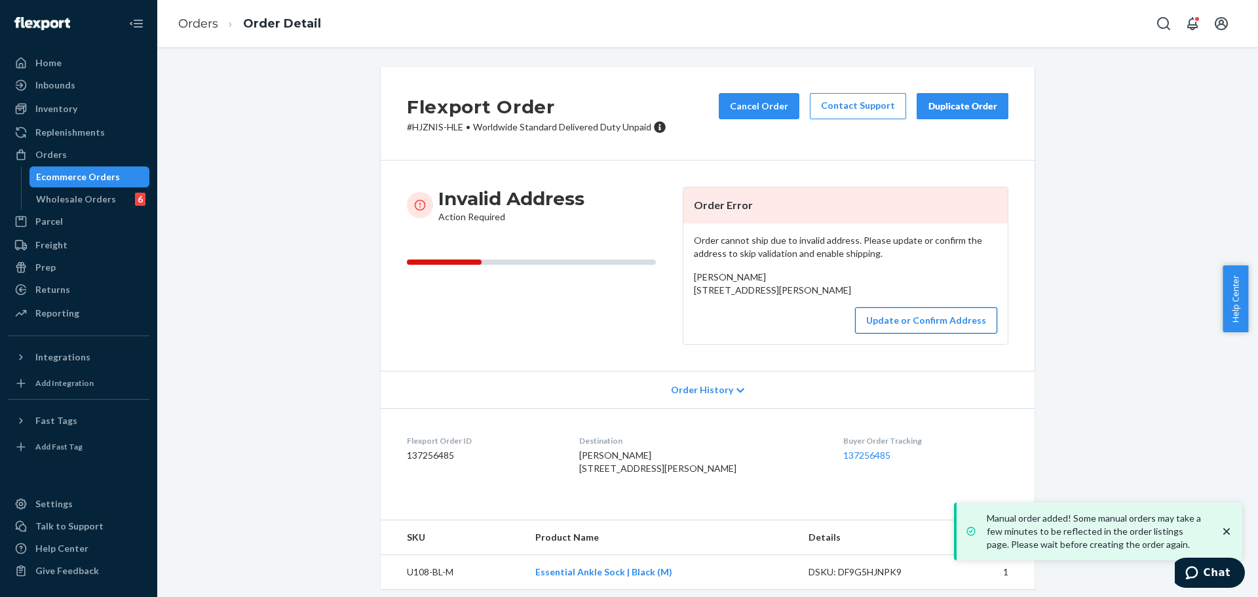
click at [892, 334] on button "Update or Confirm Address" at bounding box center [926, 320] width 142 height 26
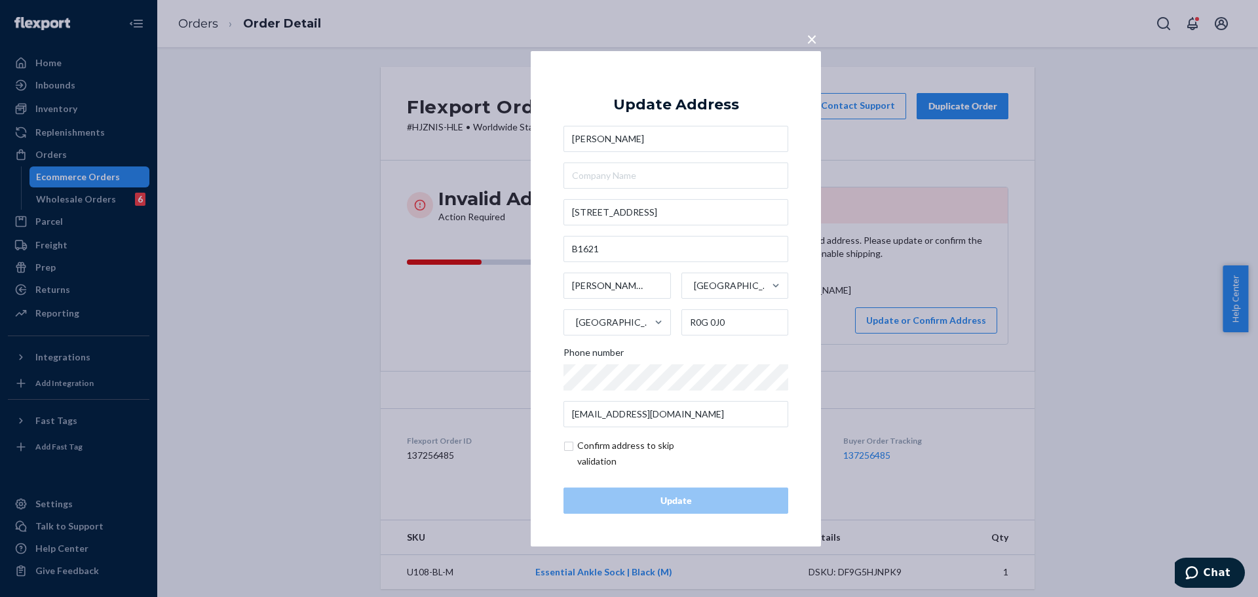
click at [600, 450] on input "checkbox" at bounding box center [640, 453] width 152 height 31
checkbox input "true"
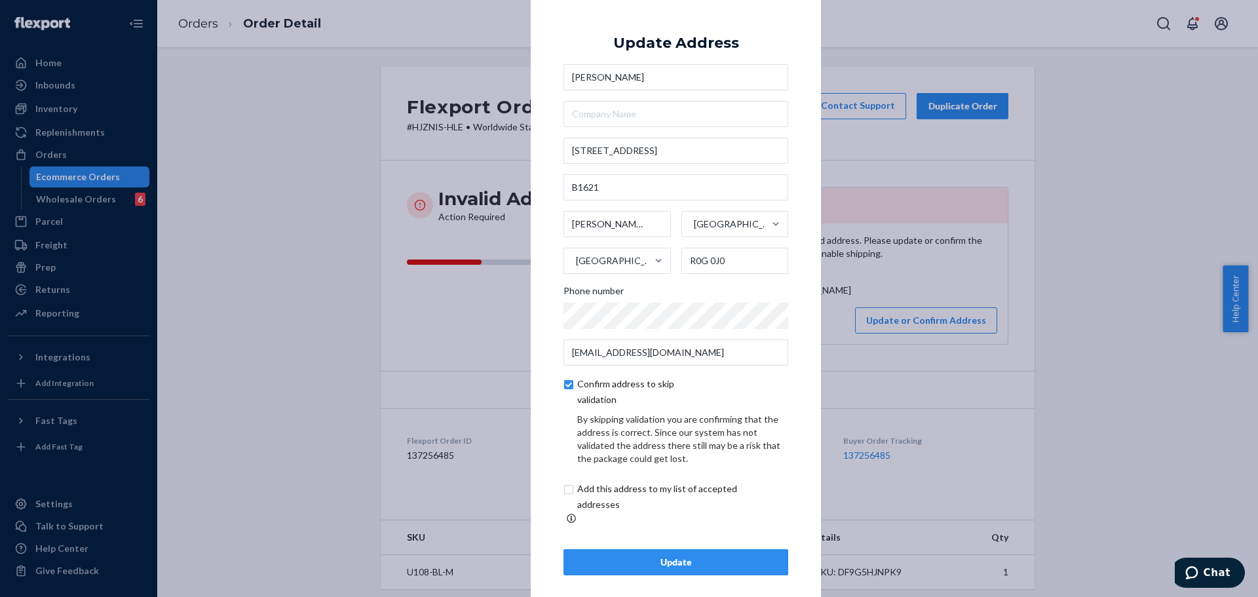
scroll to position [5, 0]
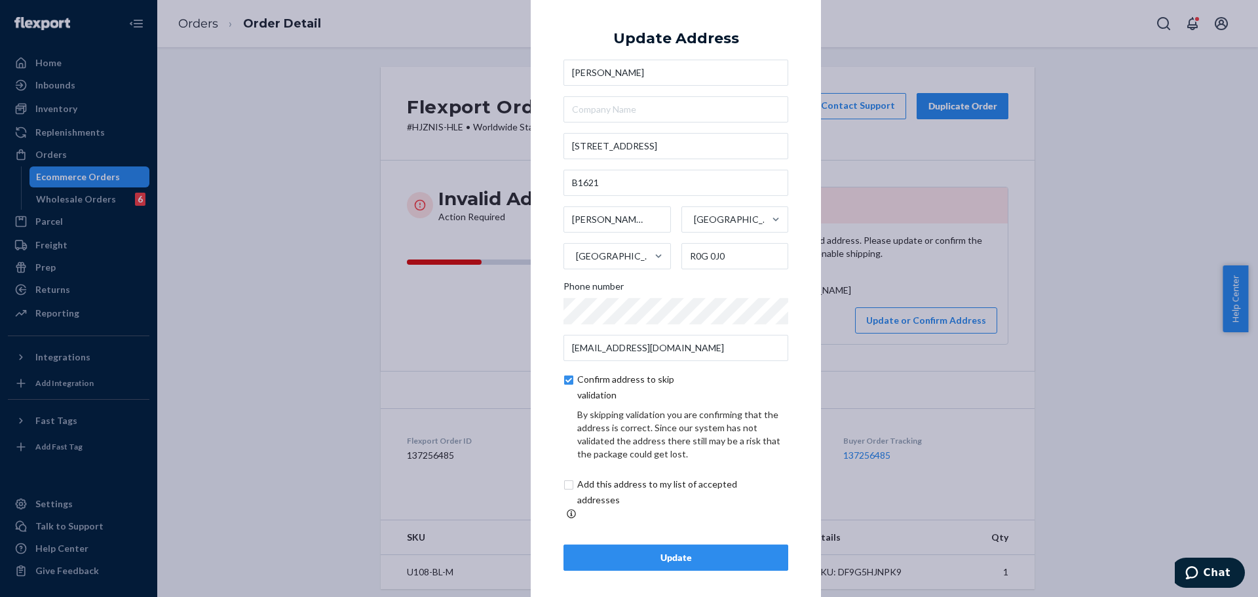
click at [605, 497] on input "checkbox" at bounding box center [673, 491] width 218 height 31
checkbox input "true"
click at [670, 557] on div "Update" at bounding box center [676, 557] width 202 height 13
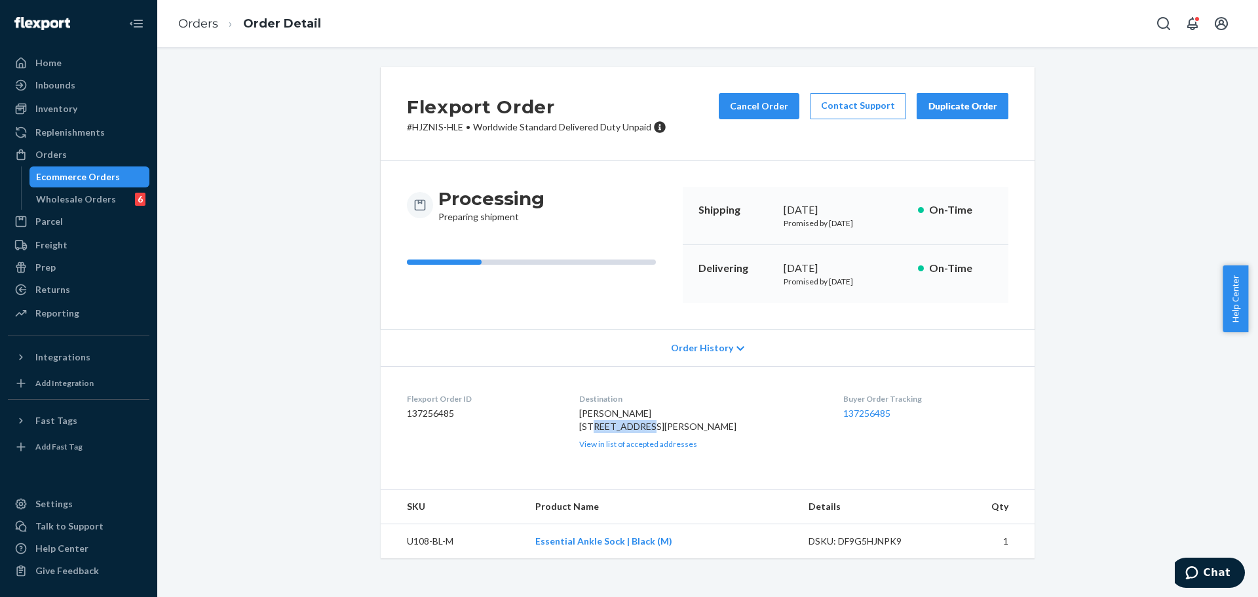
drag, startPoint x: 603, startPoint y: 428, endPoint x: 634, endPoint y: 428, distance: 30.1
click at [634, 428] on dl "Flexport Order ID 137256485 Destination James Ballantyne 229 1 St SE B1621 Carm…" at bounding box center [708, 420] width 654 height 109
copy span "229 1 St SE"
click at [599, 432] on span "James Ballantyne 229 1 St SE B1621 Carman, MB R0G 0J0 CA" at bounding box center [657, 420] width 157 height 24
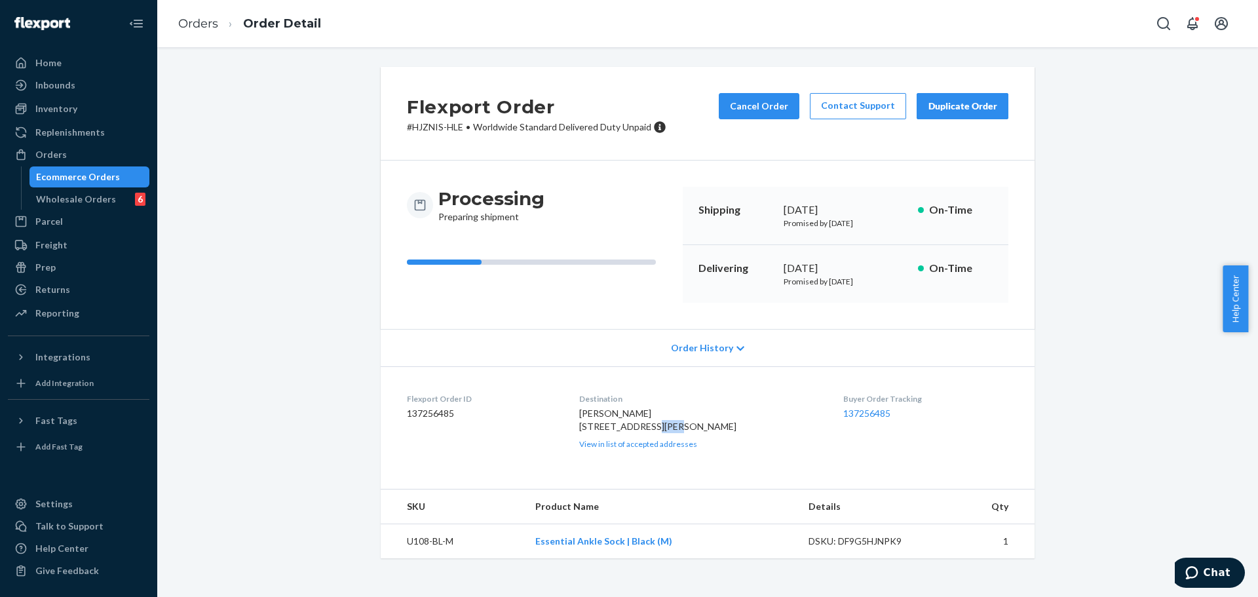
copy span "B1621"
click at [608, 432] on span "James Ballantyne 229 1 St SE B1621 Carman, MB R0G 0J0 CA" at bounding box center [657, 420] width 157 height 24
copy span "Carman"
drag, startPoint x: 641, startPoint y: 455, endPoint x: 685, endPoint y: 453, distance: 43.9
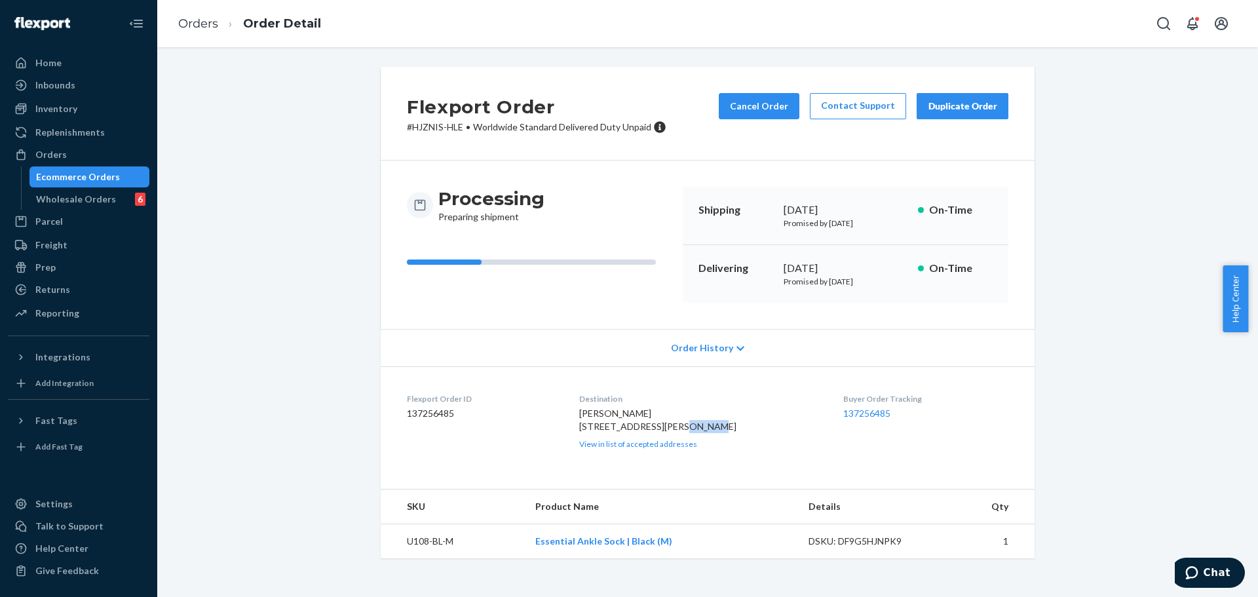
click at [685, 449] on div "James Ballantyne 229 1 St SE B1621 Carman, MB R0G 0J0 CA View in list of accept…" at bounding box center [701, 428] width 244 height 43
copy span "R0G 0J0"
click at [763, 113] on button "Cancel Order" at bounding box center [759, 106] width 81 height 26
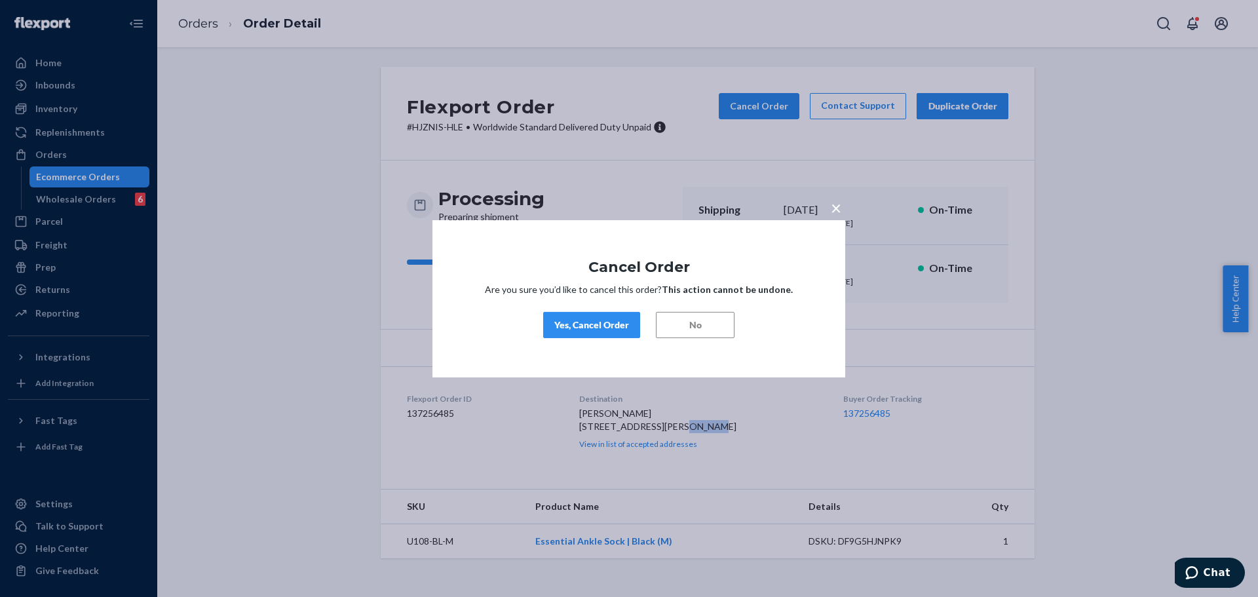
drag, startPoint x: 600, startPoint y: 326, endPoint x: 452, endPoint y: 107, distance: 264.8
click at [600, 326] on div "Yes, Cancel Order" at bounding box center [591, 324] width 75 height 13
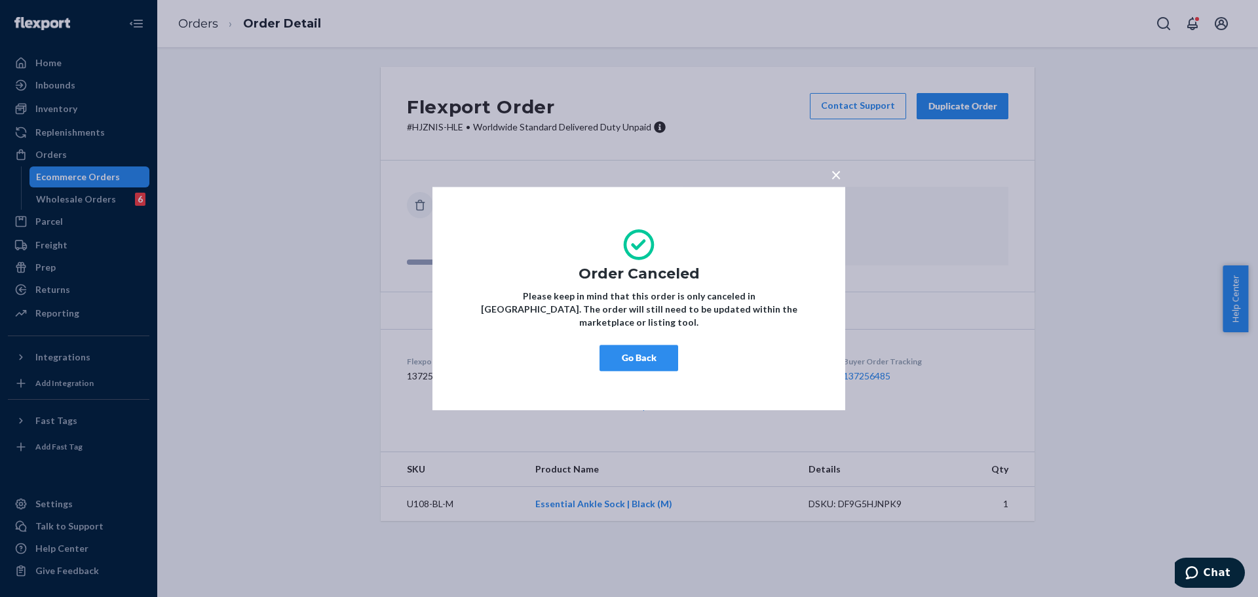
drag, startPoint x: 638, startPoint y: 345, endPoint x: 893, endPoint y: 242, distance: 275.1
click at [648, 345] on button "Go Back" at bounding box center [639, 358] width 79 height 26
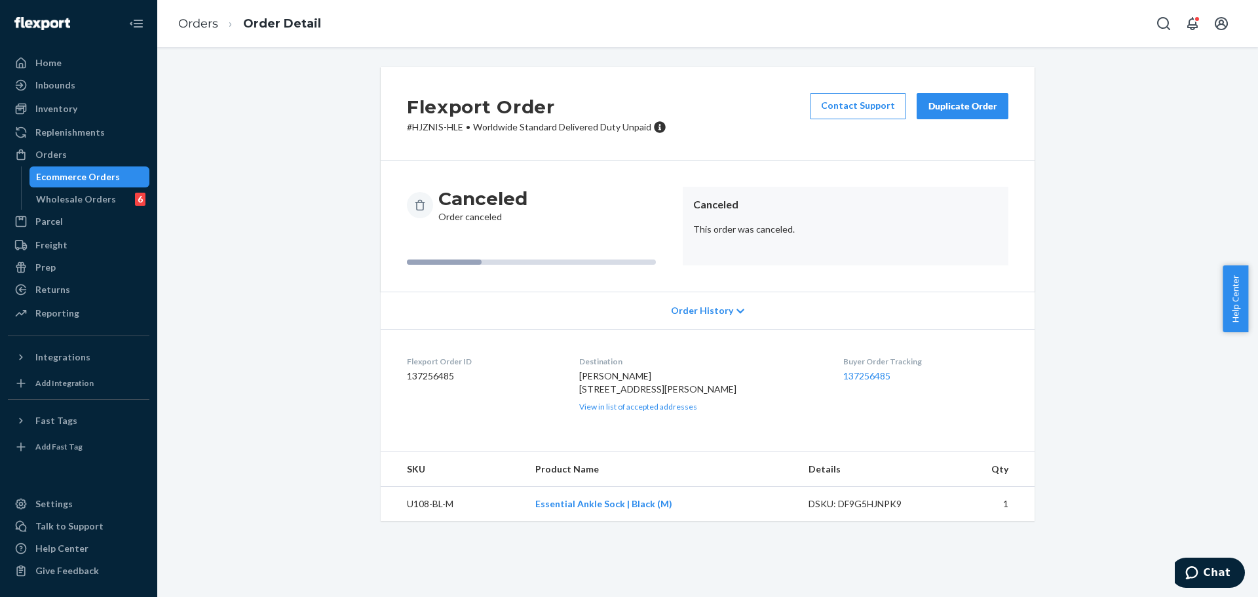
click at [946, 111] on div "Duplicate Order" at bounding box center [962, 106] width 69 height 13
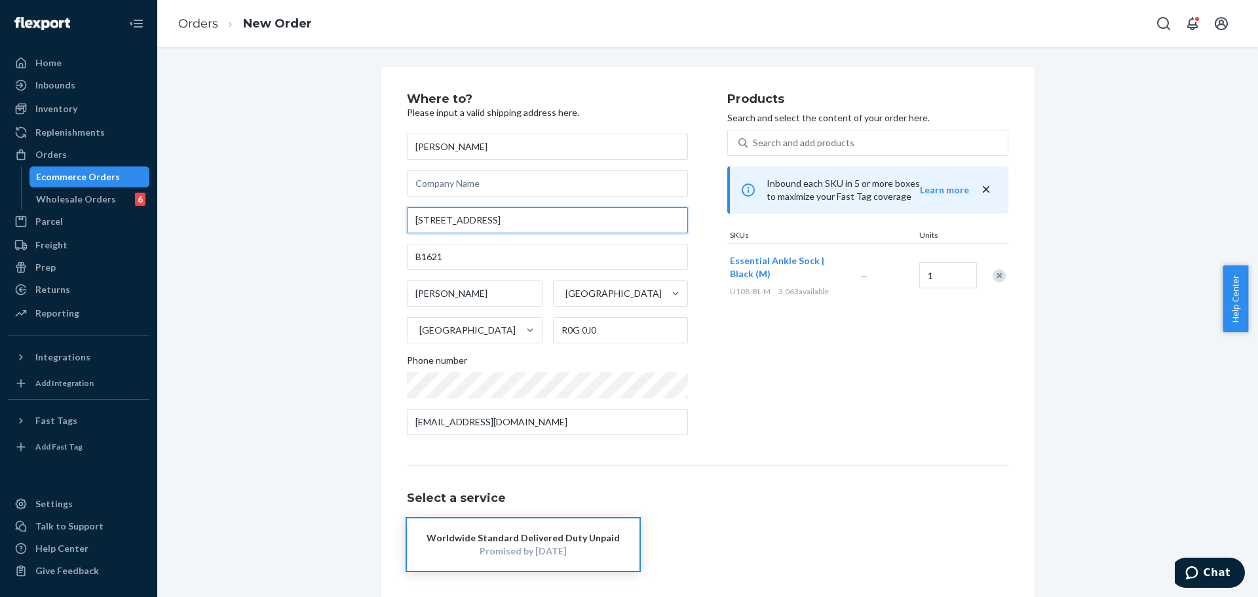
click at [547, 226] on input "229 1 St SE" at bounding box center [547, 220] width 281 height 26
paste input "4 Quinn Crescent B-154 Matheson ON P0K 1N0 Canada"
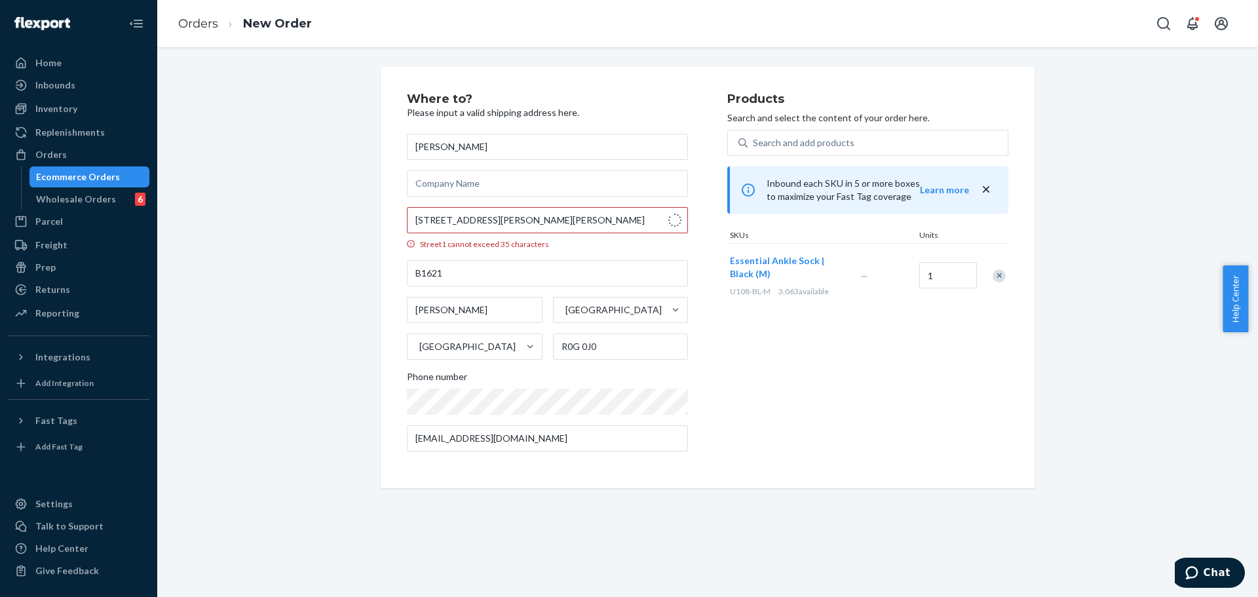
type input "4 Quinn Crescent"
type input "b 154"
type input "Matheson"
type input "P0K 1N0"
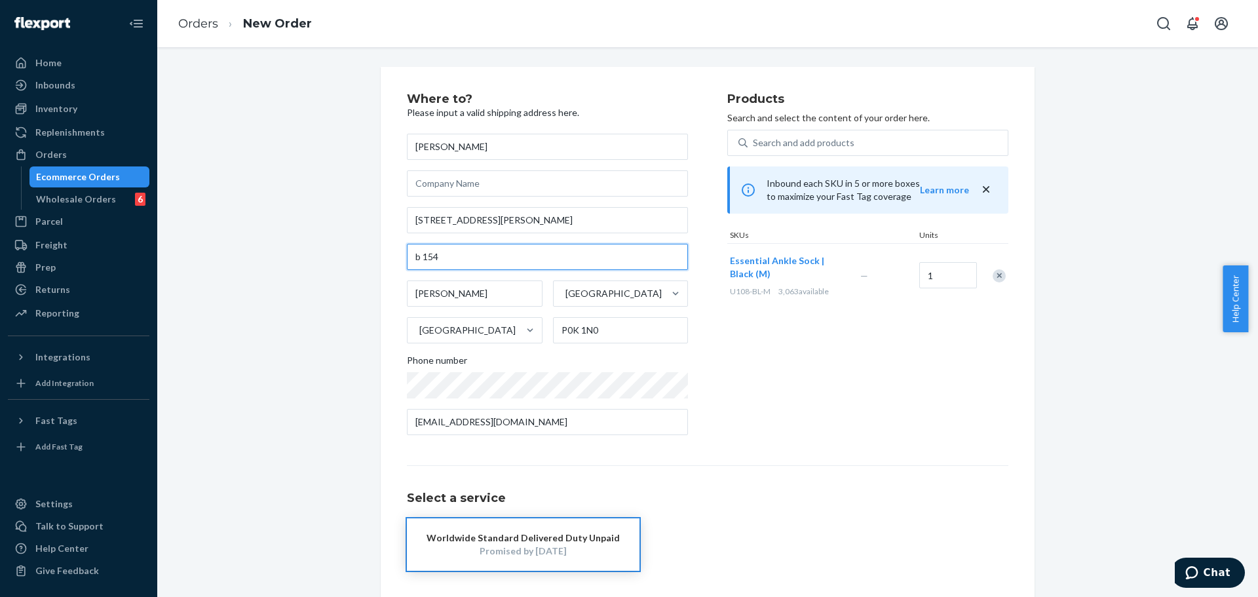
click at [412, 259] on input "b 154" at bounding box center [547, 257] width 281 height 26
type input "B 154"
click at [800, 463] on div "Where to? Please input a valid shipping address here. James Ballantyne 4 Quinn …" at bounding box center [708, 358] width 602 height 530
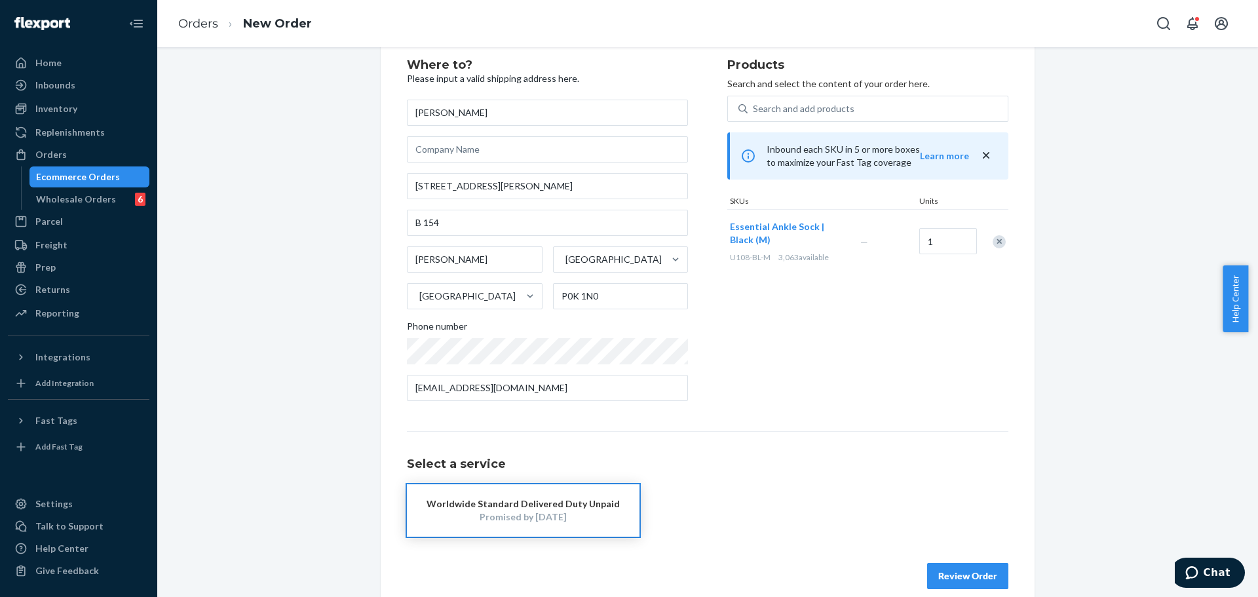
scroll to position [52, 0]
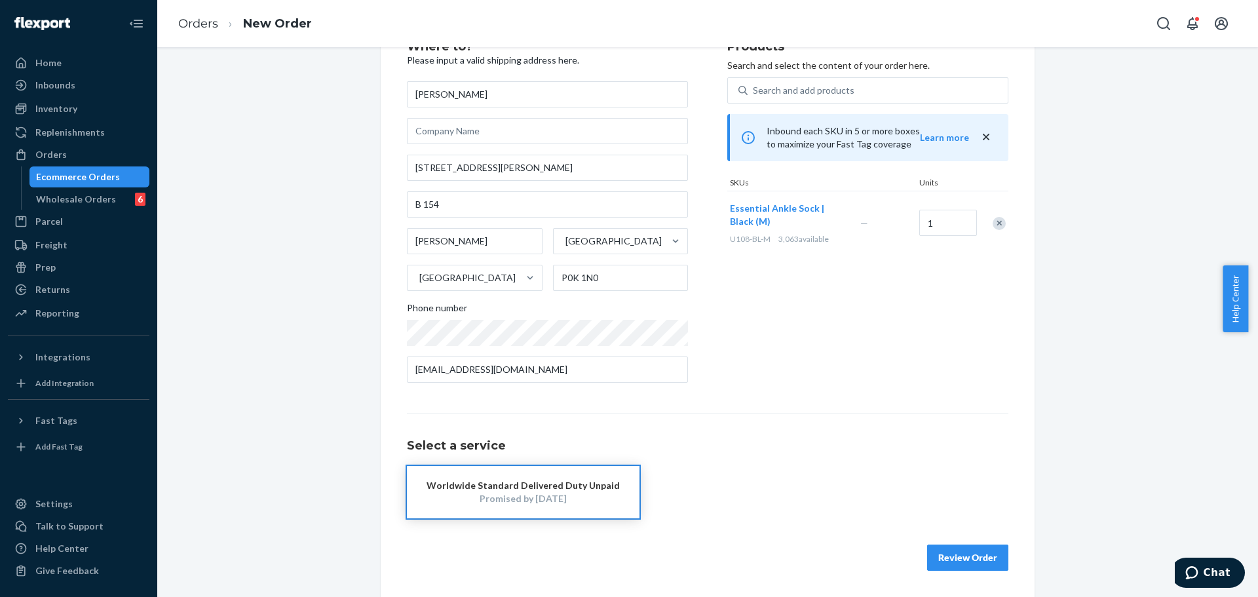
drag, startPoint x: 581, startPoint y: 489, endPoint x: 637, endPoint y: 472, distance: 58.9
click at [581, 491] on div "Worldwide Standard Delivered Duty Unpaid" at bounding box center [523, 485] width 193 height 13
drag, startPoint x: 812, startPoint y: 364, endPoint x: 803, endPoint y: 370, distance: 11.3
click at [813, 362] on div "Products Search and select the content of your order here. Search and add produ…" at bounding box center [867, 217] width 281 height 353
click at [861, 358] on div "Products Search and select the content of your order here. Search and add produ…" at bounding box center [867, 217] width 281 height 353
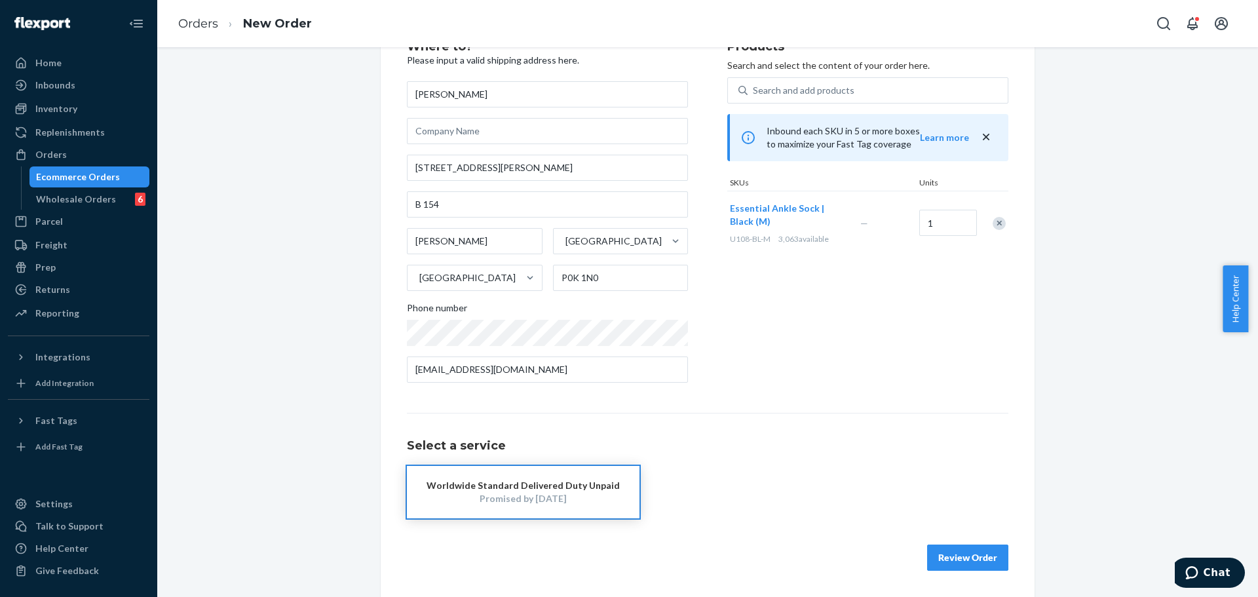
click at [575, 485] on div "Worldwide Standard Delivered Duty Unpaid" at bounding box center [523, 485] width 193 height 13
click at [968, 549] on button "Review Order" at bounding box center [967, 558] width 81 height 26
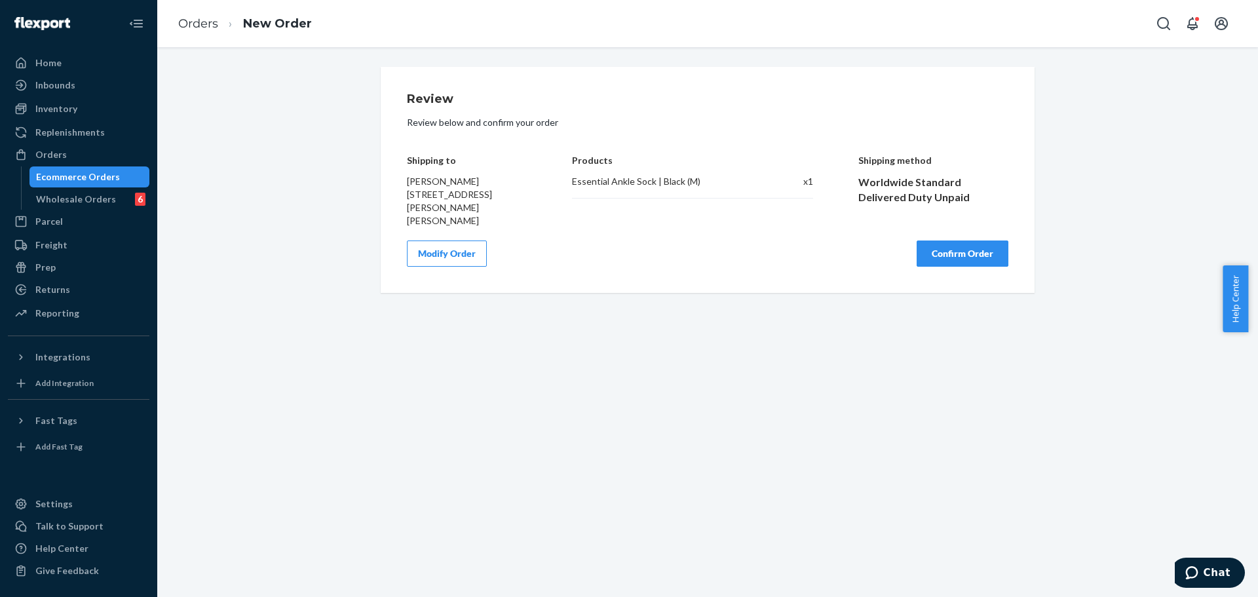
scroll to position [0, 0]
click at [968, 259] on button "Confirm Order" at bounding box center [963, 253] width 92 height 26
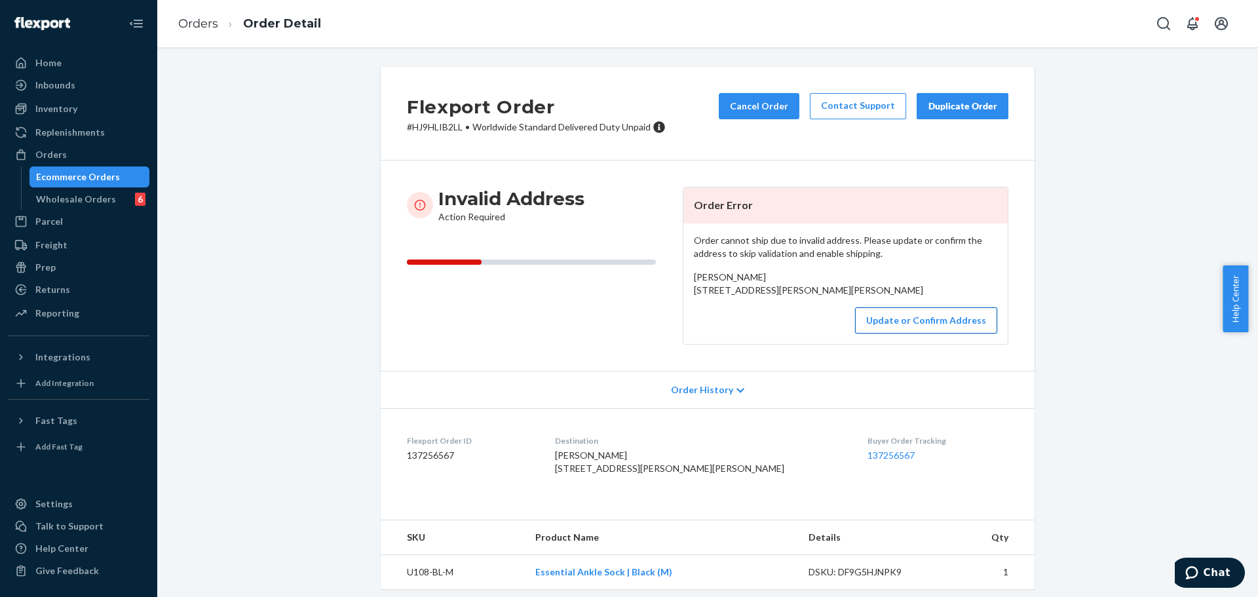
click at [900, 334] on button "Update or Confirm Address" at bounding box center [926, 320] width 142 height 26
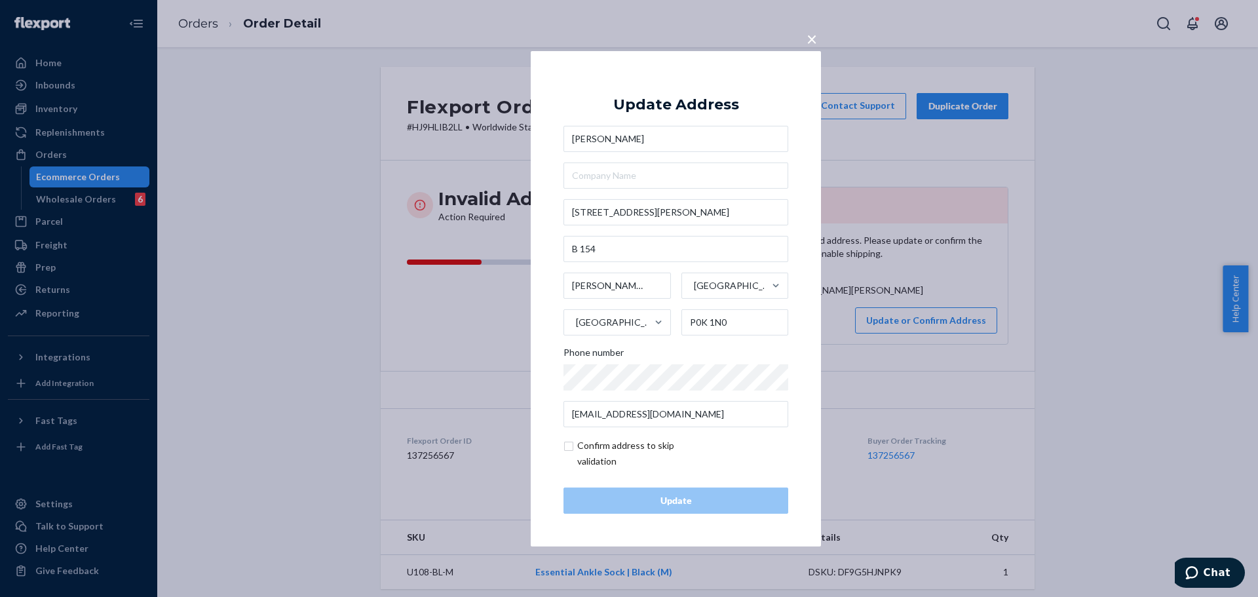
click at [617, 450] on input "checkbox" at bounding box center [640, 453] width 152 height 31
checkbox input "true"
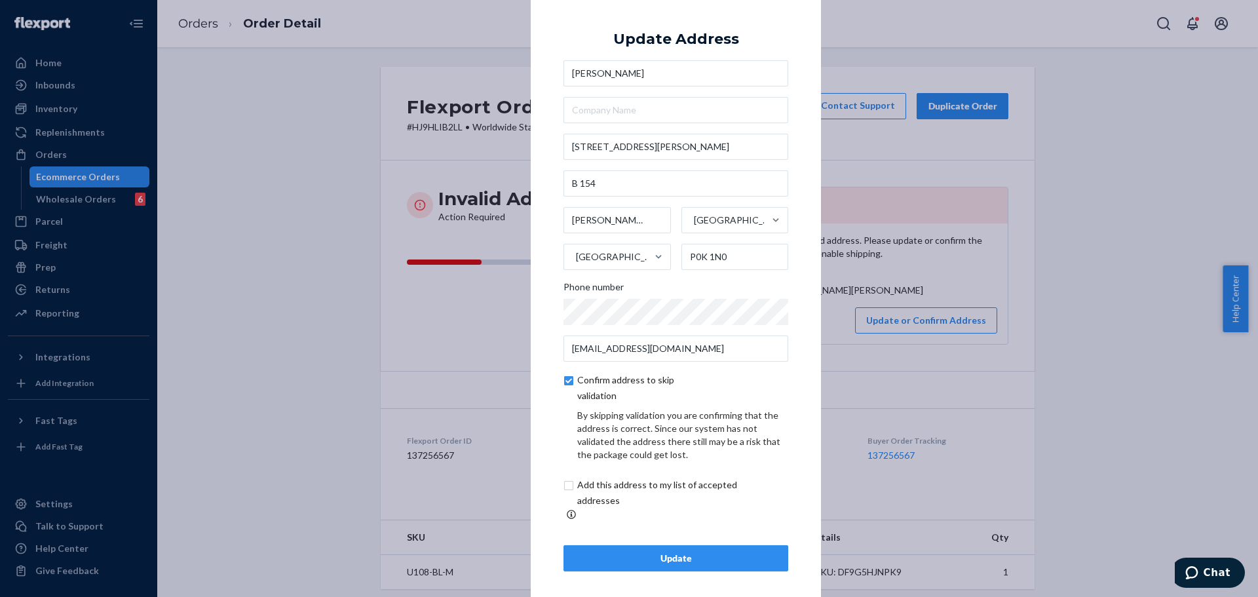
scroll to position [5, 0]
click at [628, 492] on input "checkbox" at bounding box center [673, 491] width 218 height 31
checkbox input "true"
click at [689, 556] on div "Update" at bounding box center [676, 557] width 202 height 13
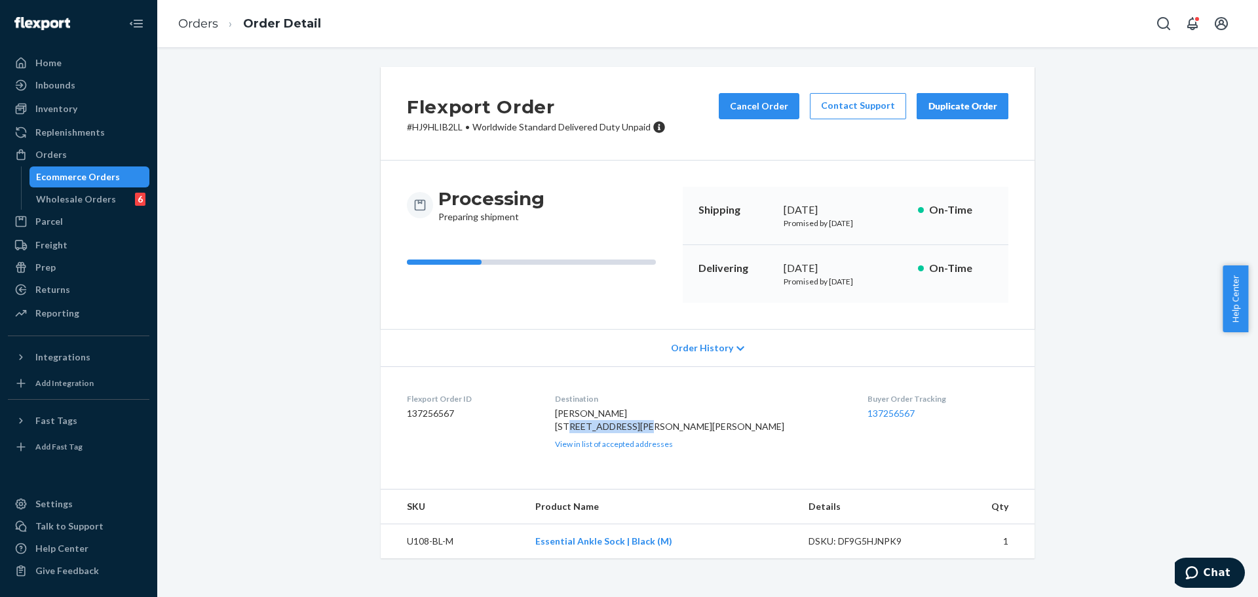
drag, startPoint x: 586, startPoint y: 429, endPoint x: 659, endPoint y: 426, distance: 73.5
click at [659, 427] on dl "Flexport Order ID 137256567 Destination James Ballantyne 4 Quinn Crescent B 154…" at bounding box center [708, 420] width 654 height 109
copy span "4 Quinn Crescent"
drag, startPoint x: 612, startPoint y: 436, endPoint x: 577, endPoint y: 437, distance: 35.4
click at [577, 437] on dl "Flexport Order ID 137256567 Destination James Ballantyne 4 Quinn Crescent B 154…" at bounding box center [708, 420] width 654 height 109
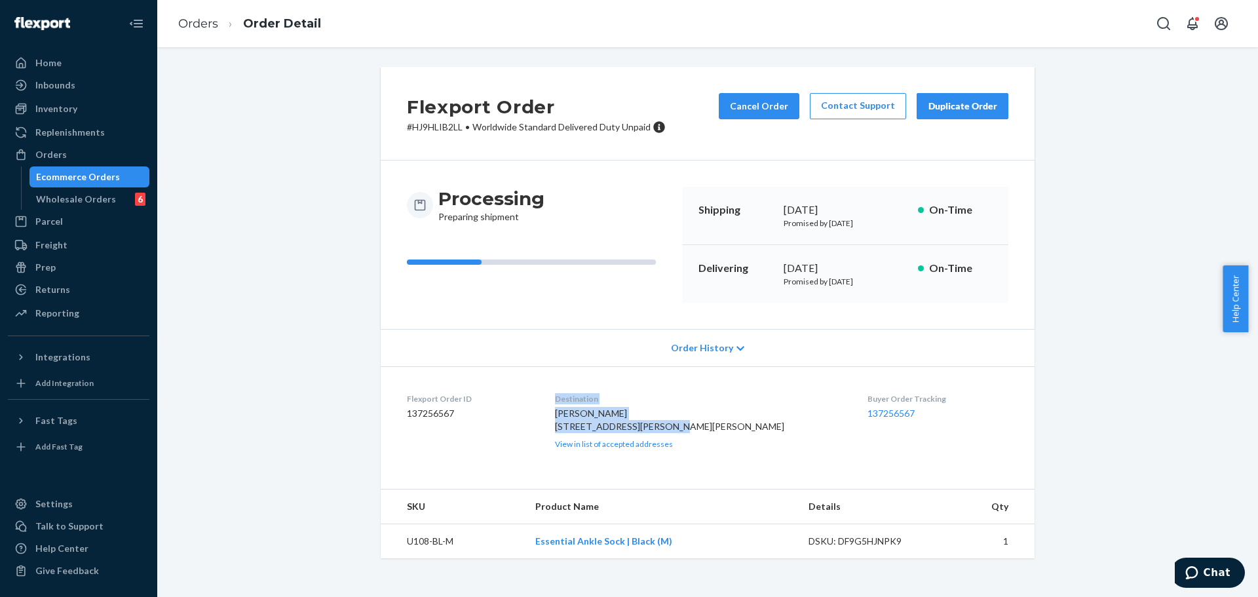
copy dl "Destination James Ballantyne 4 Quinn Crescent B 154"
click at [599, 432] on span "James Ballantyne 4 Quinn Crescent B 154 Matheson, ON P0K 1N0 CA" at bounding box center [669, 420] width 229 height 24
click at [592, 432] on span "James Ballantyne 4 Quinn Crescent B 154 Matheson, ON P0K 1N0 CA" at bounding box center [669, 420] width 229 height 24
drag, startPoint x: 587, startPoint y: 442, endPoint x: 612, endPoint y: 442, distance: 24.9
click at [612, 442] on dl "Flexport Order ID 137256567 Destination James Ballantyne 4 Quinn Crescent B 154…" at bounding box center [708, 420] width 654 height 109
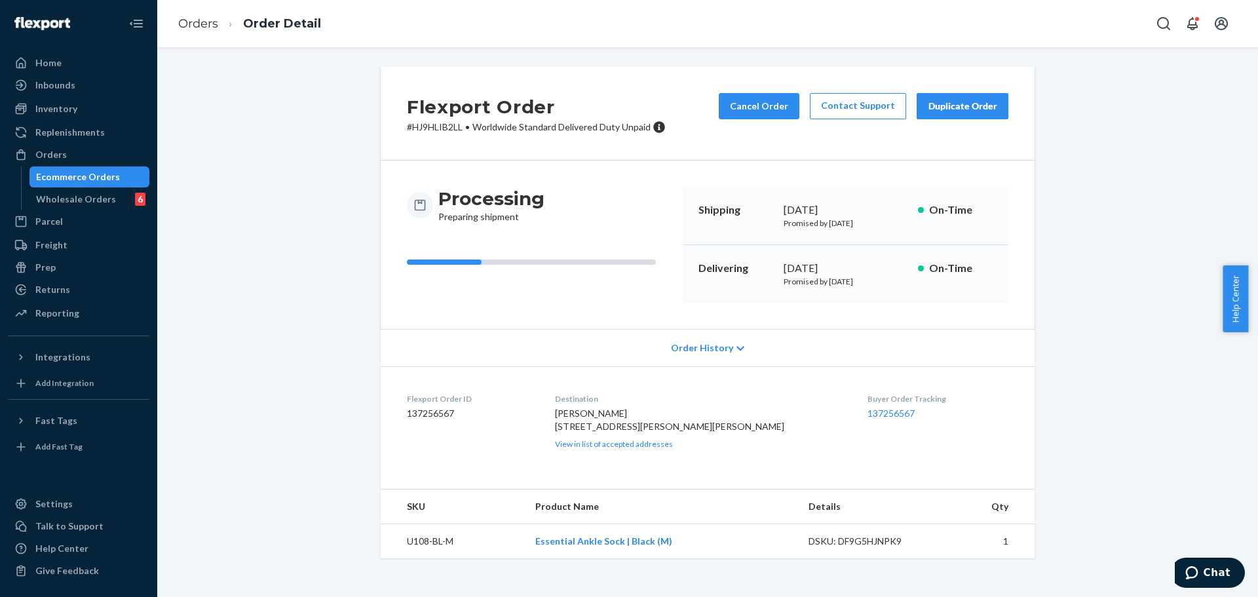
click at [606, 432] on span "James Ballantyne 4 Quinn Crescent B 154 Matheson, ON P0K 1N0 CA" at bounding box center [669, 420] width 229 height 24
drag, startPoint x: 664, startPoint y: 452, endPoint x: 694, endPoint y: 452, distance: 30.1
click at [694, 449] on div "James Ballantyne 4 Quinn Crescent B 154 Matheson, ON P0K 1N0 CA View in list of…" at bounding box center [701, 428] width 292 height 43
click at [746, 110] on button "Cancel Order" at bounding box center [759, 106] width 81 height 26
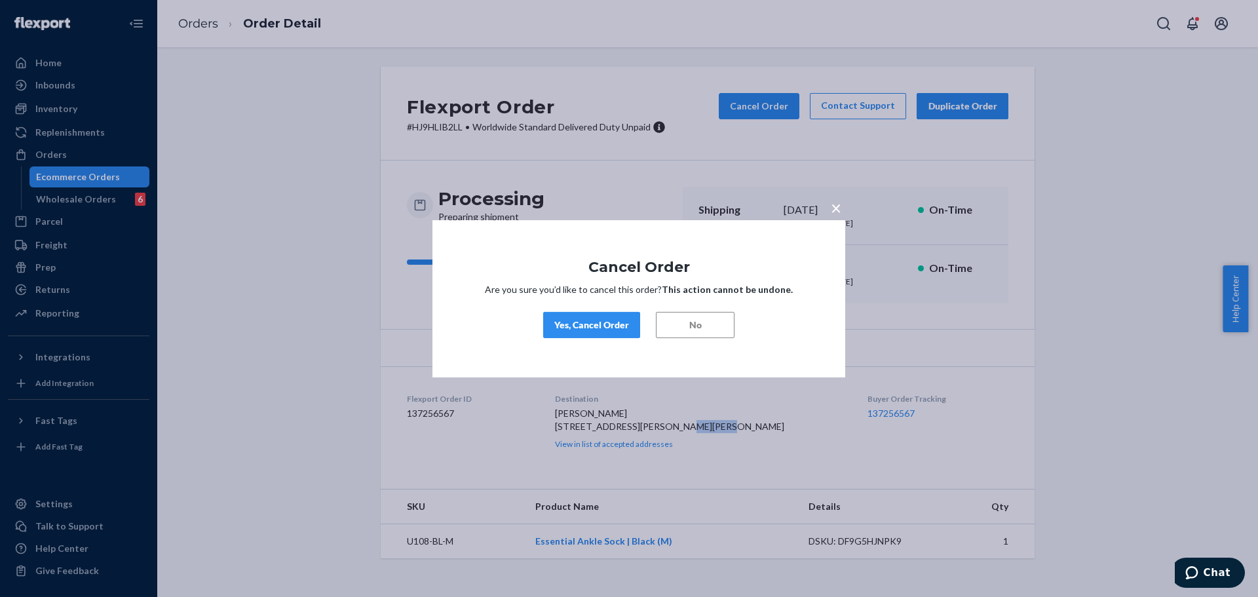
click at [572, 322] on div "Yes, Cancel Order" at bounding box center [591, 324] width 75 height 13
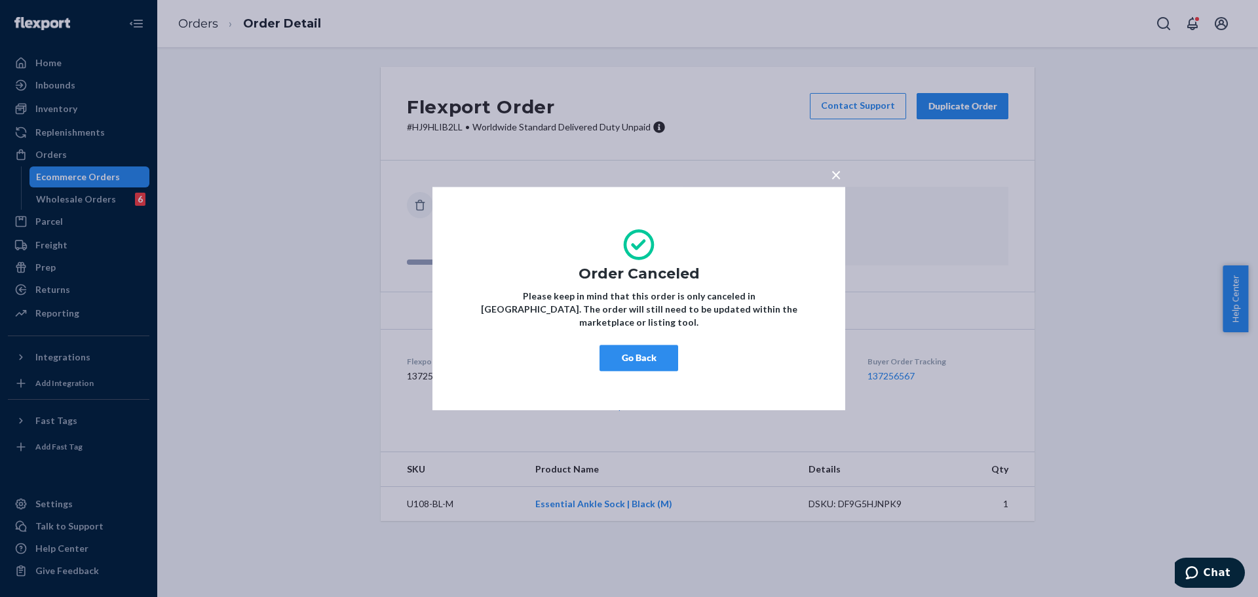
click at [649, 356] on button "Go Back" at bounding box center [639, 358] width 79 height 26
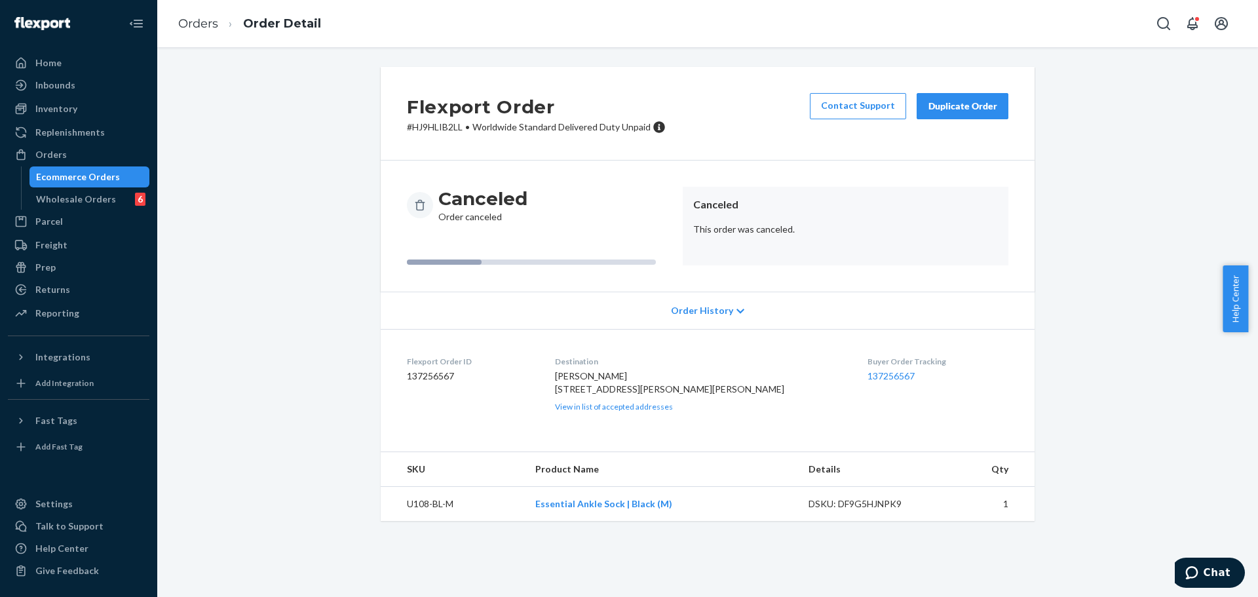
click at [968, 105] on div "Duplicate Order" at bounding box center [962, 106] width 69 height 13
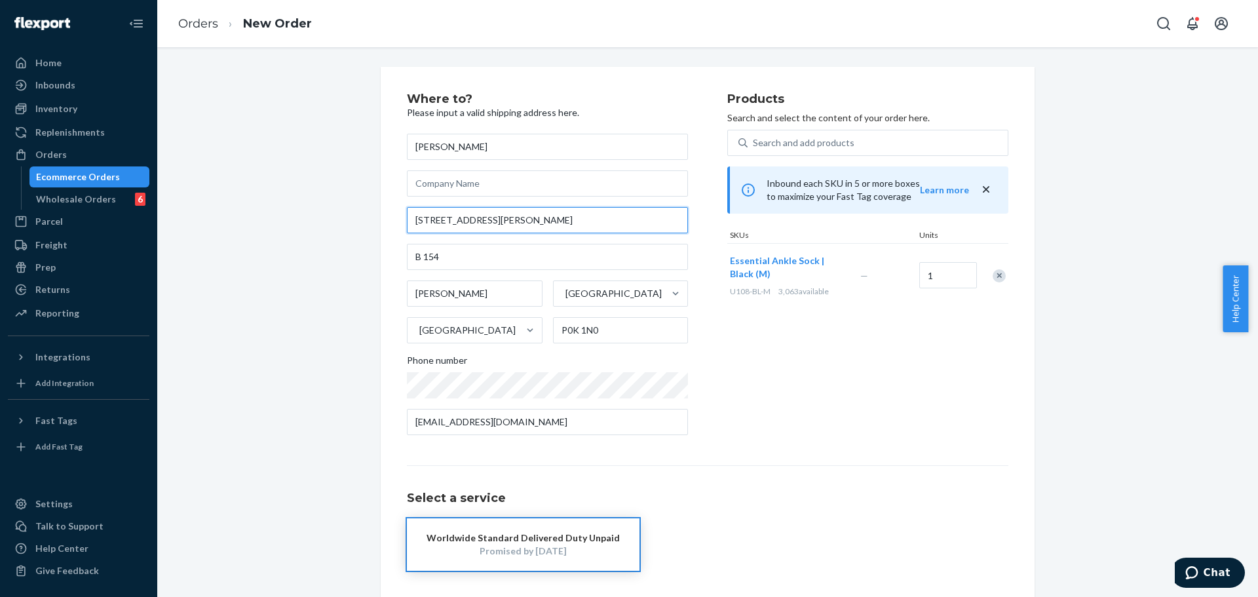
click at [592, 221] on input "4 Quinn Crescent" at bounding box center [547, 220] width 281 height 26
paste input "5422A Ave B Joint Base MDL NJ 08640 United States"
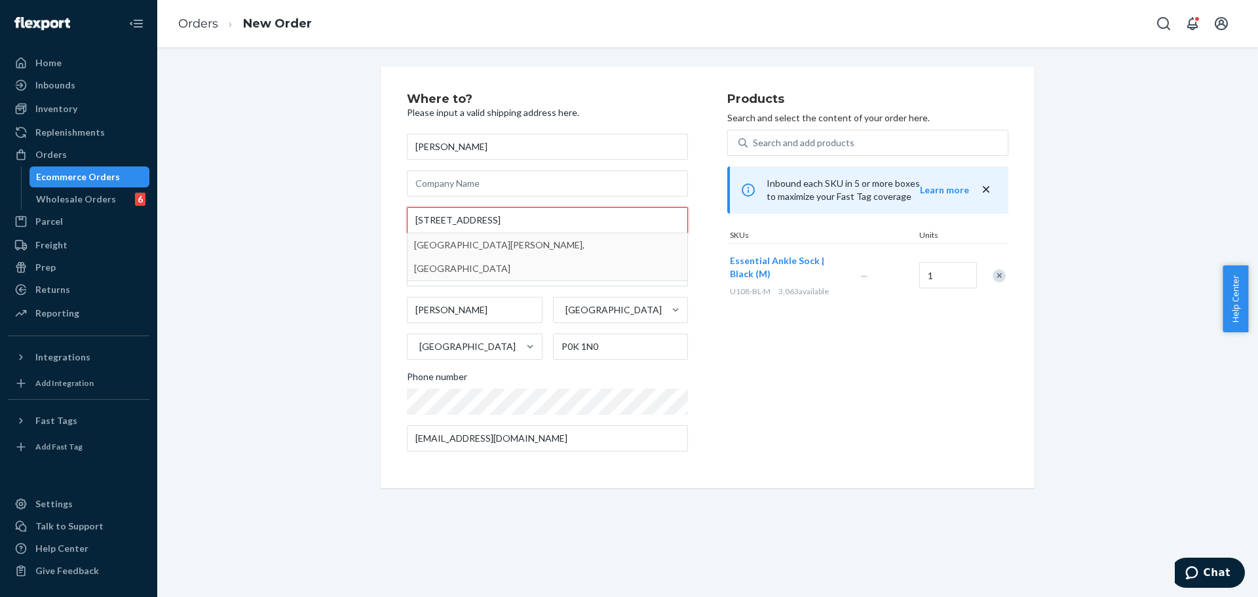
type input "5422A Ave B Joint Base MDL NJ 08640 United States"
type input "New Jersey"
type input "08640"
click at [564, 222] on input "Street1 must be at least 3 characters long" at bounding box center [547, 220] width 281 height 26
paste input "5422A Ave B Joint Base MDL"
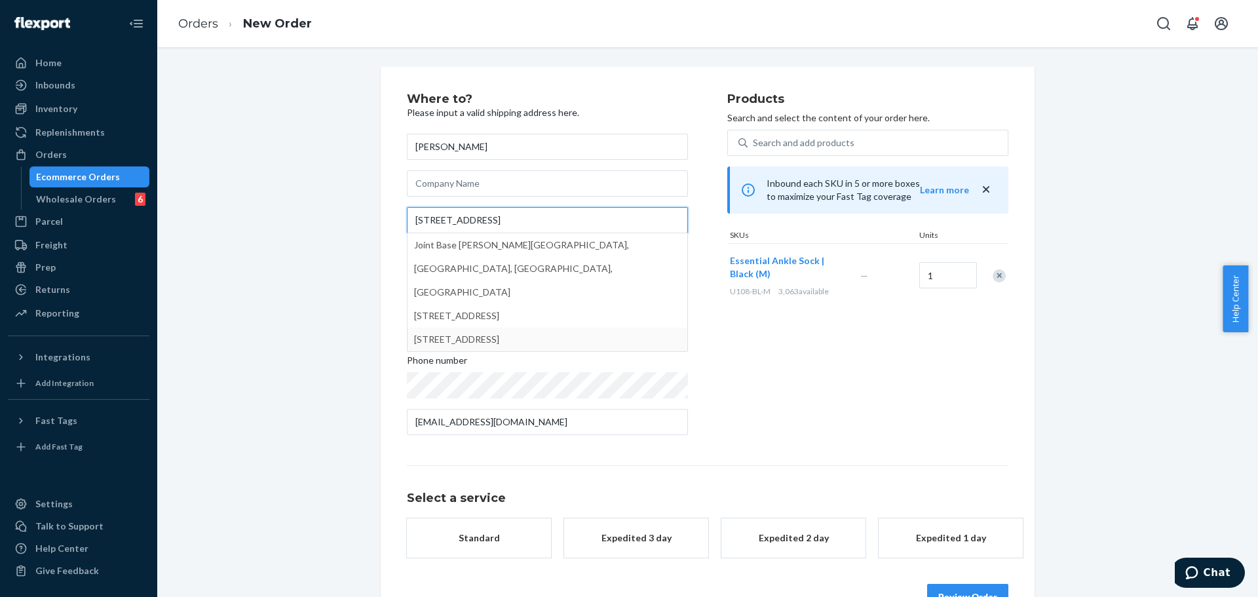
type input "5422A Ave B Joint Base MDL"
click at [780, 401] on div "Products Search and select the content of your order here. Search and add produ…" at bounding box center [867, 269] width 281 height 353
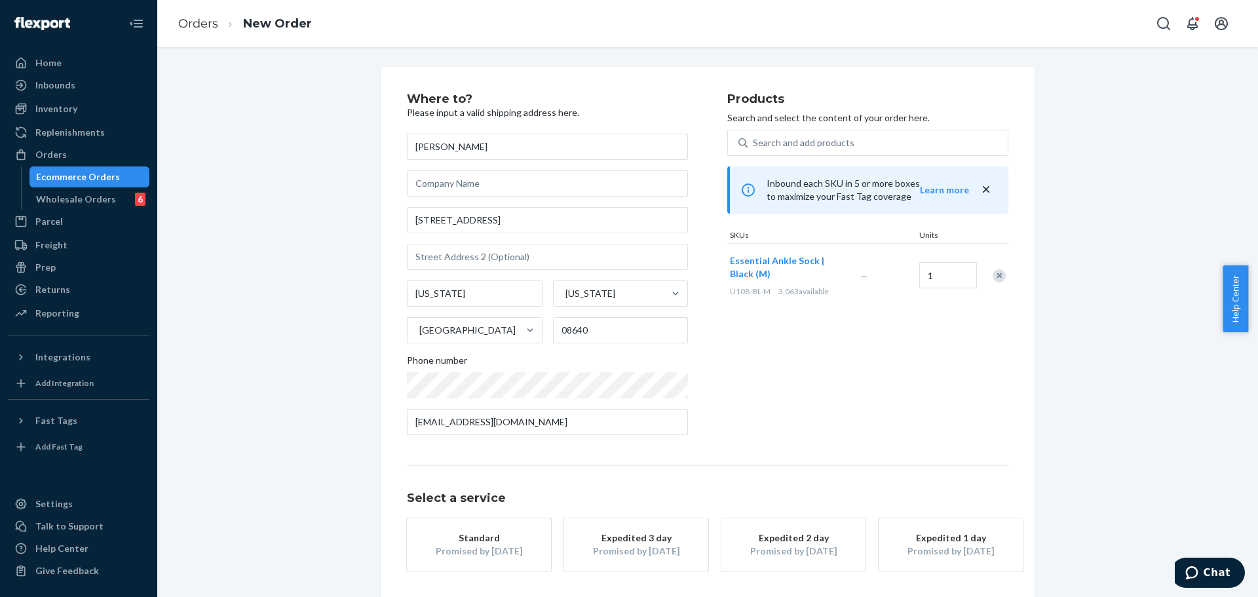
click at [809, 393] on div "Products Search and select the content of your order here. Search and add produ…" at bounding box center [867, 269] width 281 height 353
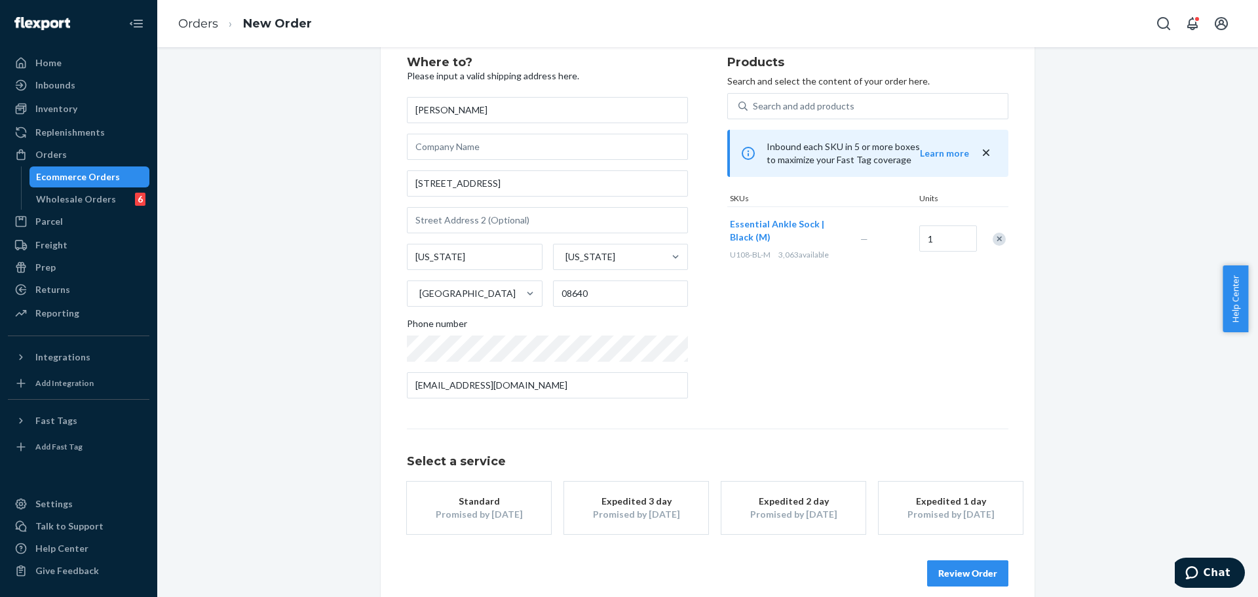
scroll to position [52, 0]
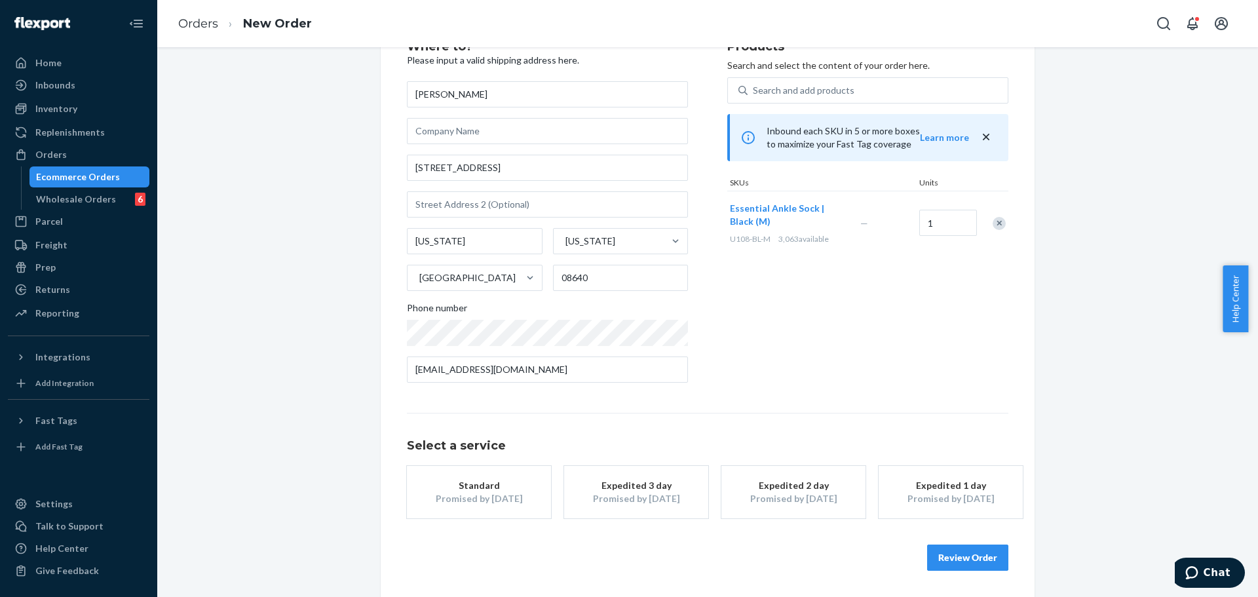
drag, startPoint x: 520, startPoint y: 489, endPoint x: 623, endPoint y: 463, distance: 106.2
click at [520, 489] on div "Standard" at bounding box center [479, 485] width 105 height 13
click at [763, 372] on div "Products Search and select the content of your order here. Search and add produ…" at bounding box center [867, 217] width 281 height 353
click at [946, 556] on button "Review Order" at bounding box center [967, 558] width 81 height 26
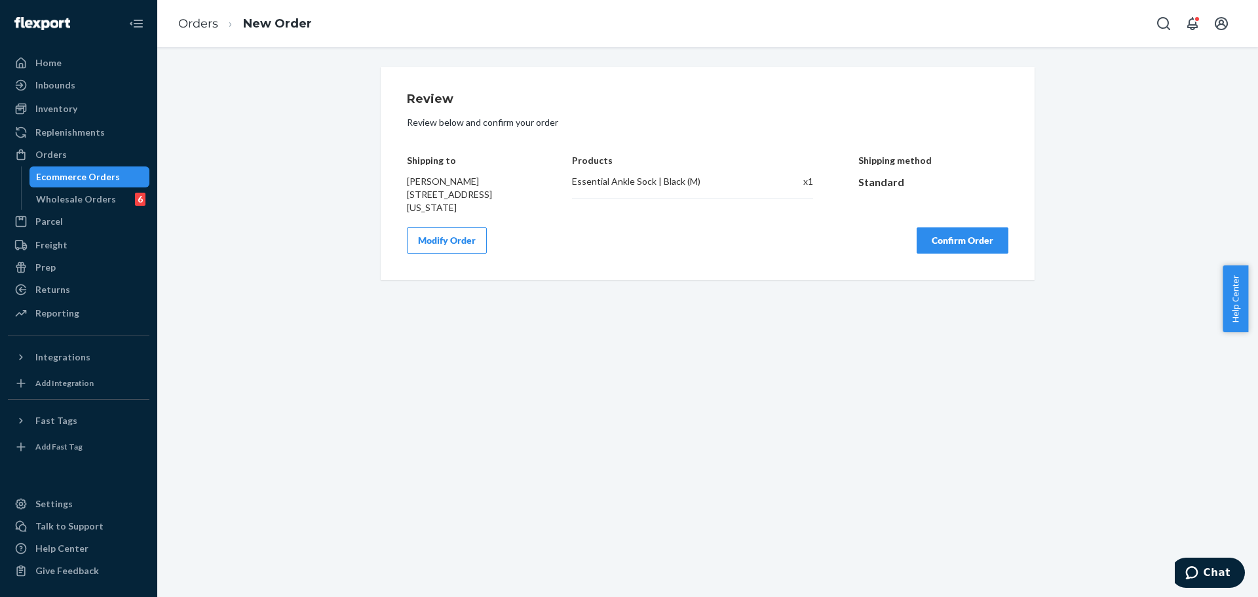
click at [470, 241] on button "Modify Order" at bounding box center [447, 240] width 80 height 26
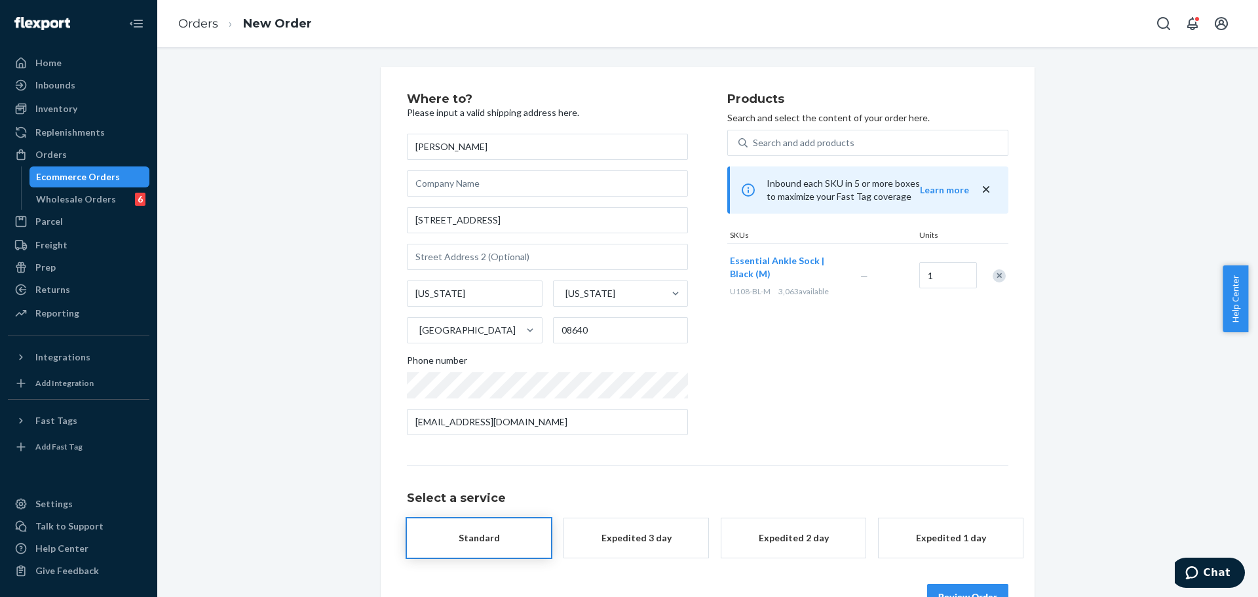
click at [533, 142] on input "James Ballantyne" at bounding box center [547, 147] width 281 height 26
type input "Kate Morgan"
click at [754, 432] on div "Products Search and select the content of your order here. Search and add produ…" at bounding box center [867, 269] width 281 height 353
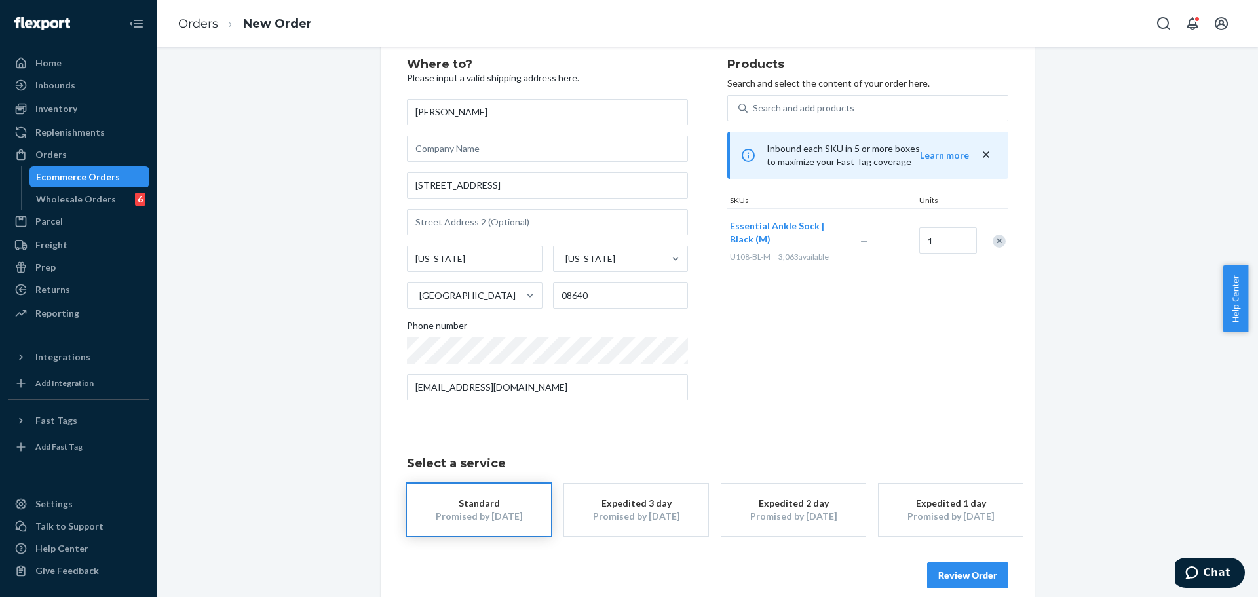
scroll to position [52, 0]
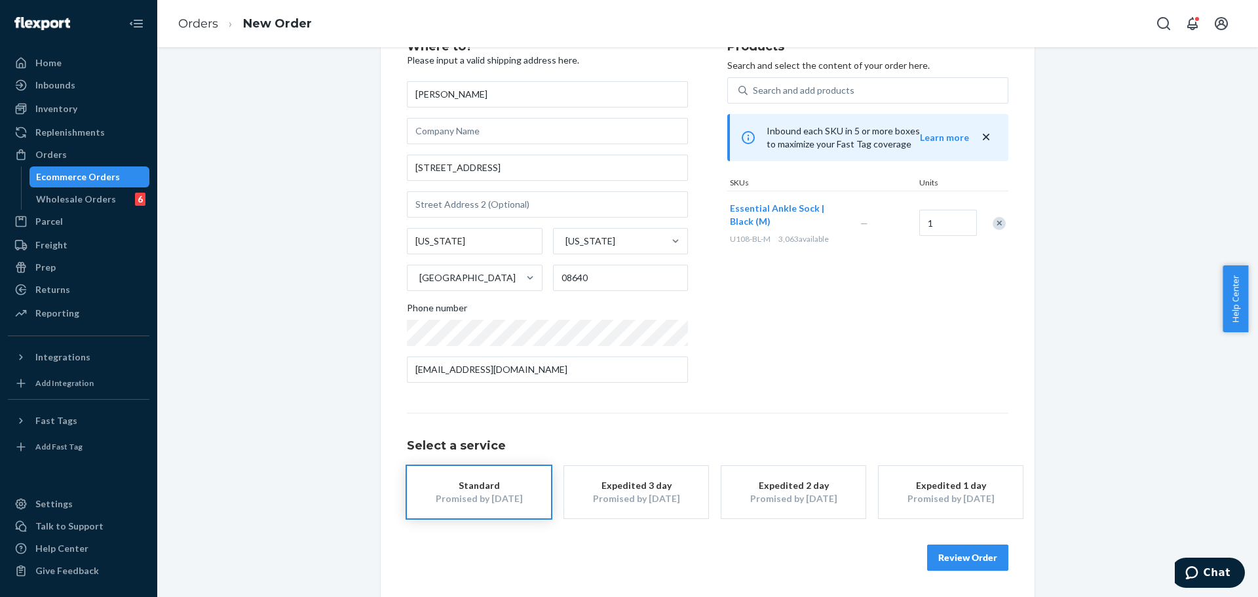
drag, startPoint x: 529, startPoint y: 489, endPoint x: 724, endPoint y: 447, distance: 199.2
click at [531, 489] on button "Standard Promised by Oct 3, 2025" at bounding box center [479, 492] width 144 height 52
click at [966, 564] on button "Review Order" at bounding box center [967, 558] width 81 height 26
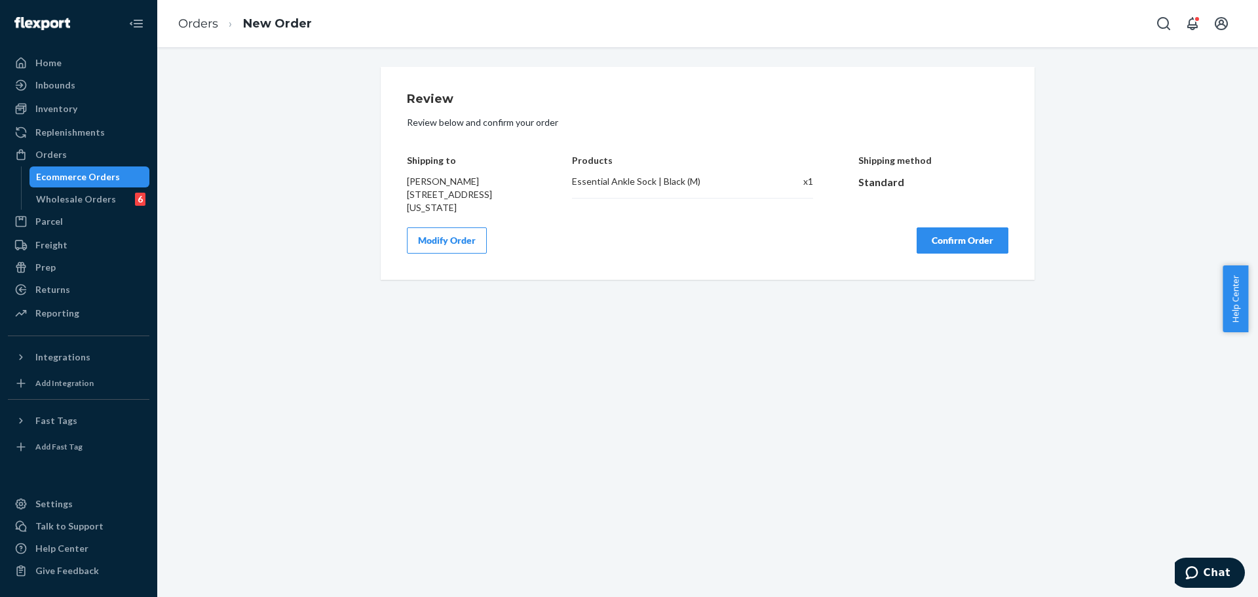
click at [947, 239] on button "Confirm Order" at bounding box center [963, 240] width 92 height 26
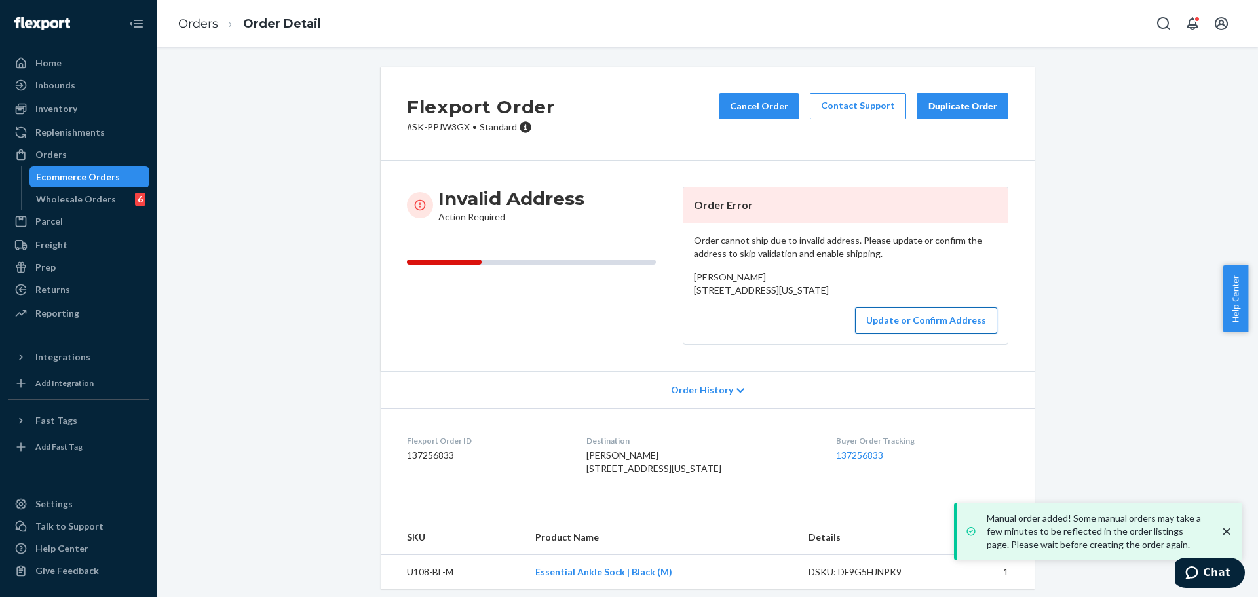
click at [910, 334] on button "Update or Confirm Address" at bounding box center [926, 320] width 142 height 26
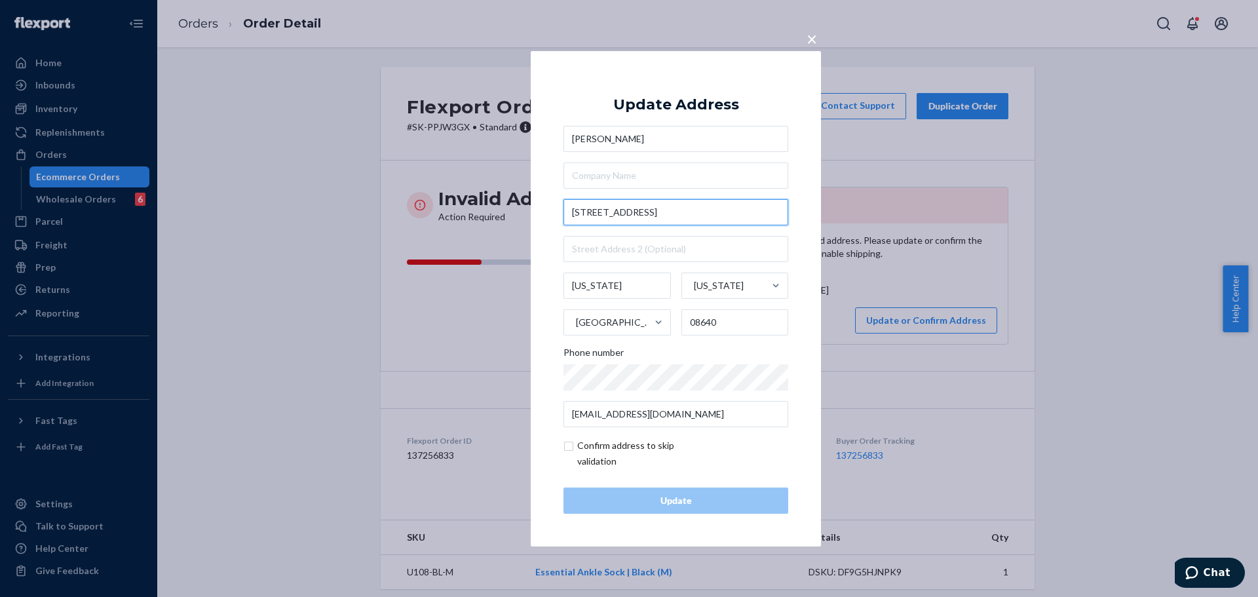
click at [573, 214] on input "5422A Ave B Joint Base MDL" at bounding box center [676, 212] width 225 height 26
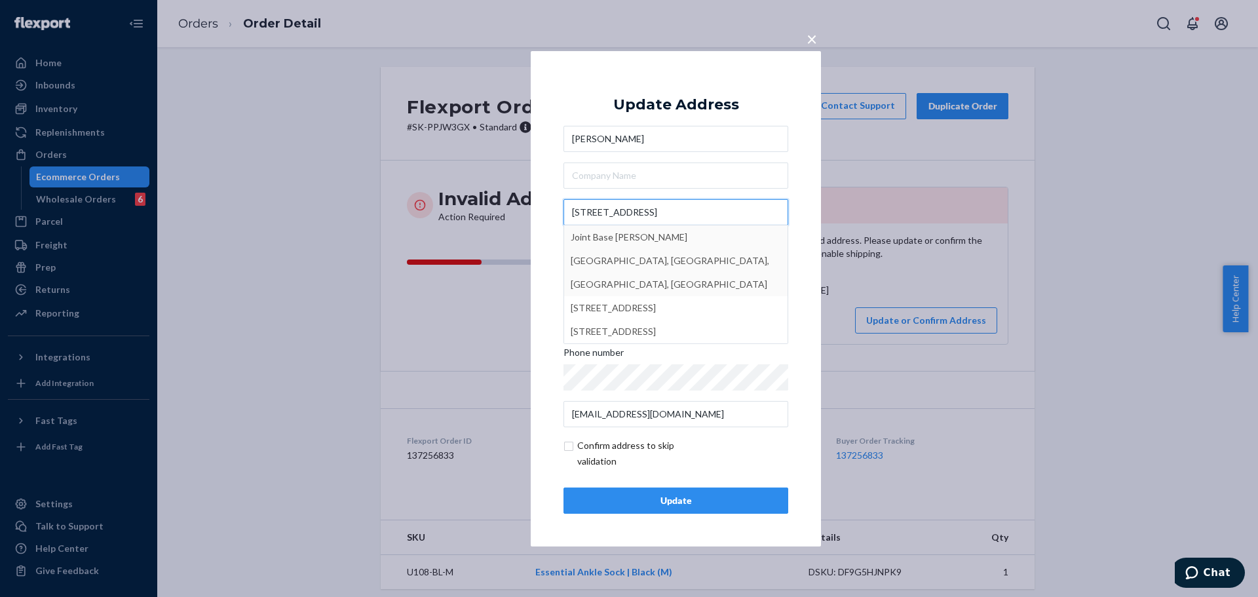
type input "5422A Ave B Joint Base MDL"
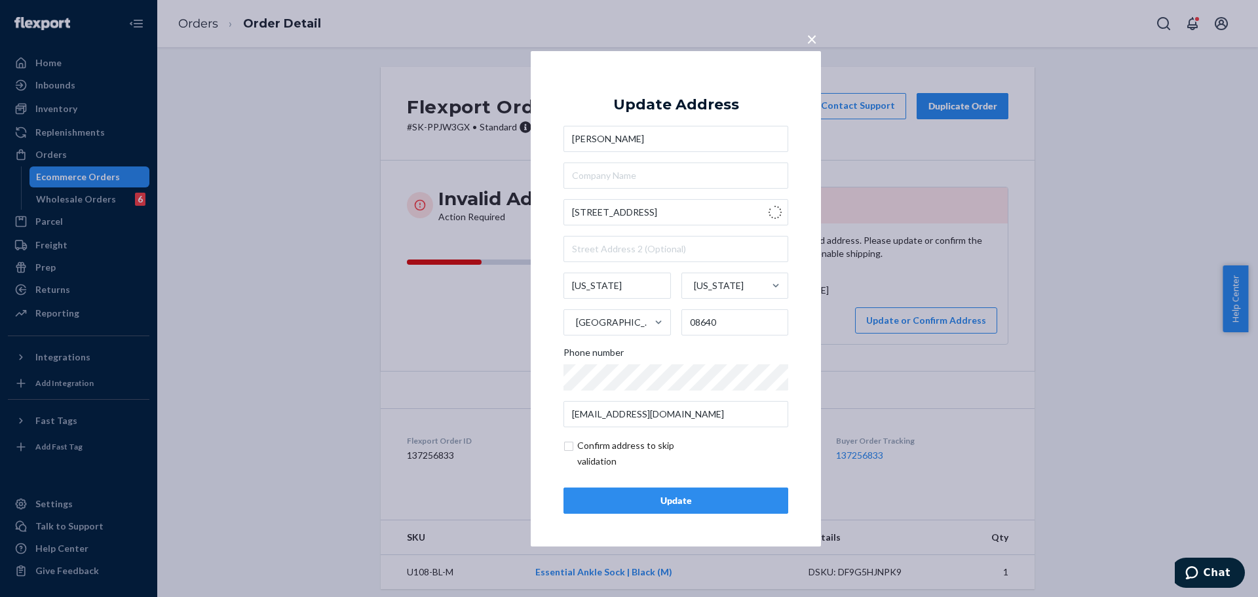
type input "New Hanover"
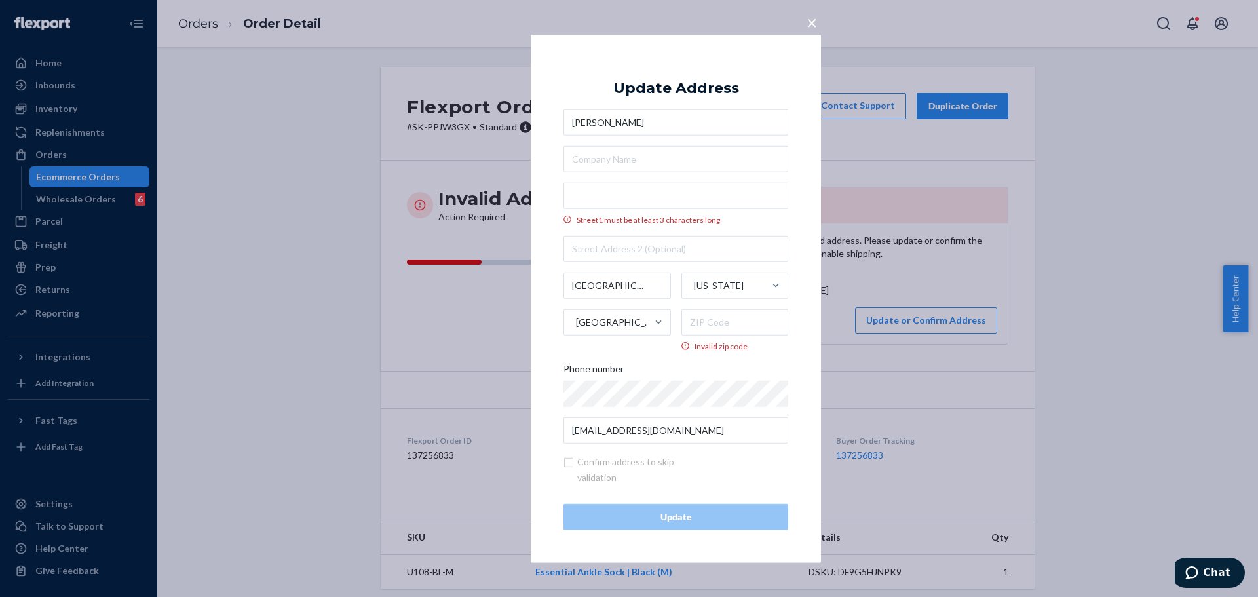
click at [809, 14] on span "×" at bounding box center [812, 21] width 10 height 22
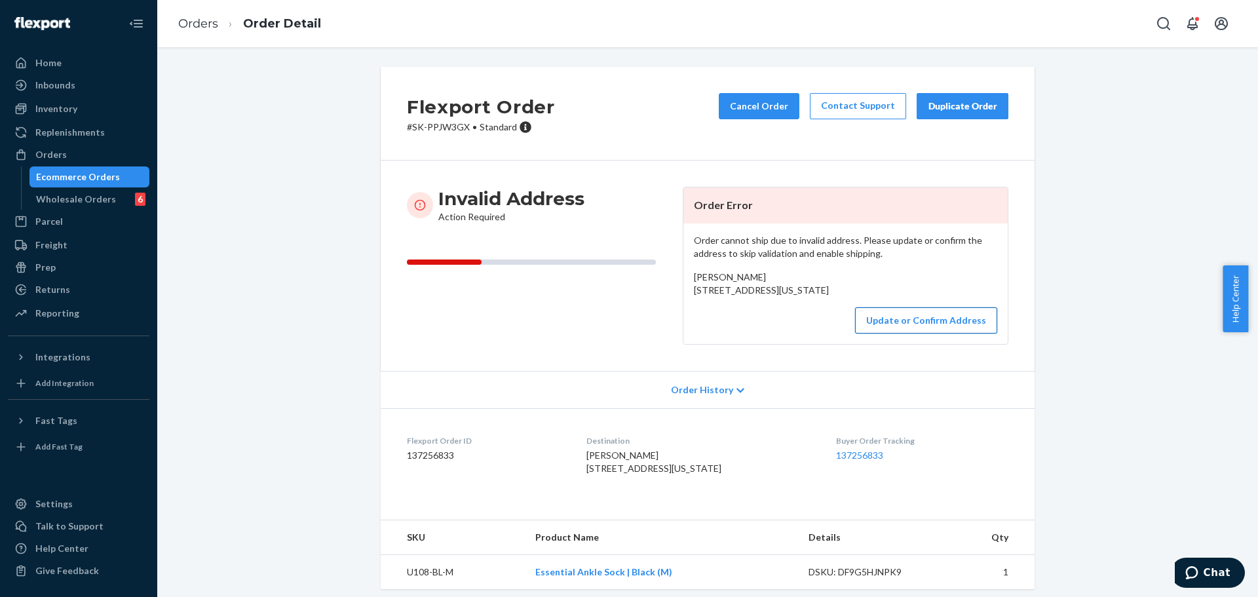
click at [901, 334] on button "Update or Confirm Address" at bounding box center [926, 320] width 142 height 26
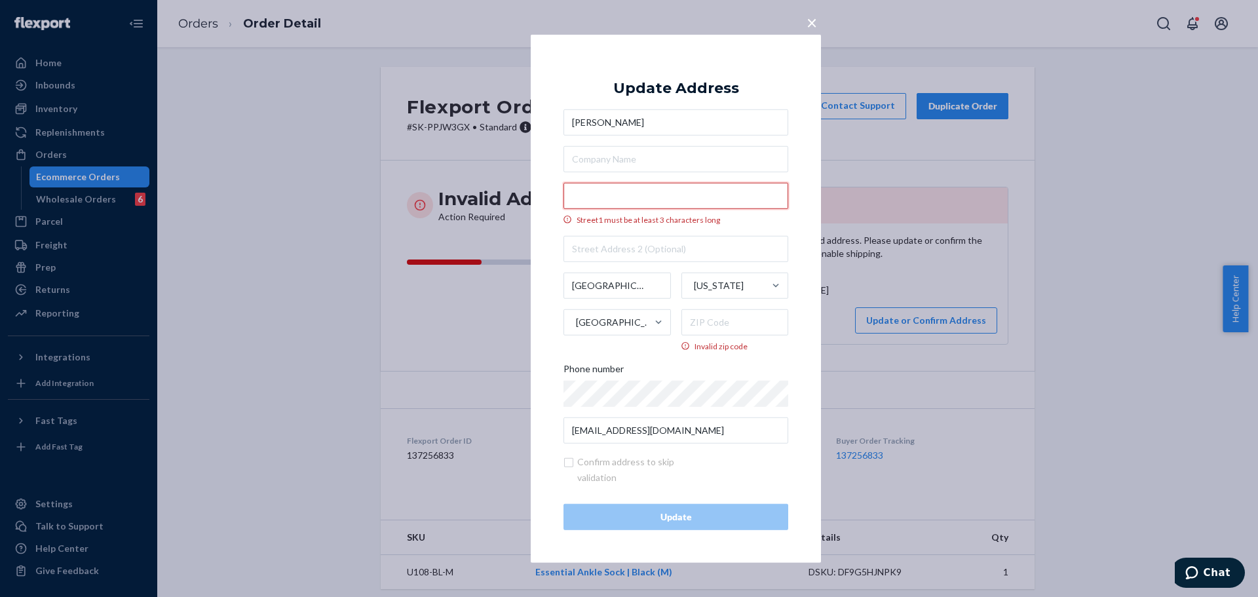
click at [670, 197] on input "Street1 must be at least 3 characters long" at bounding box center [676, 195] width 225 height 26
paste input "5422A Ave B Joint Base MDL"
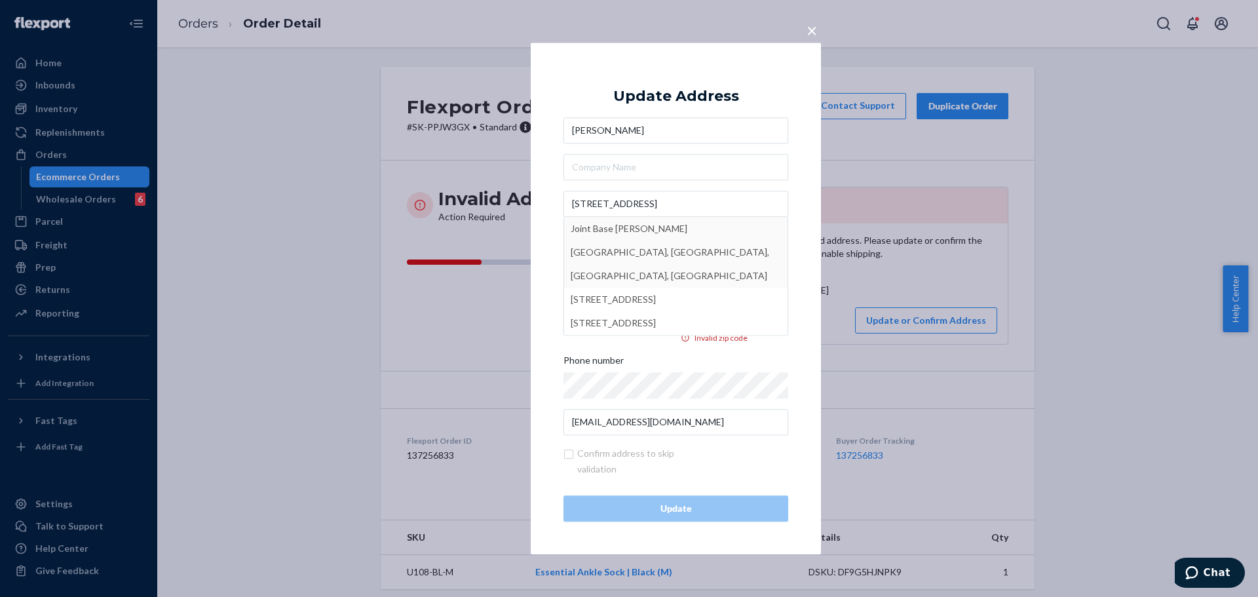
click at [807, 200] on div "× Update Address Kate Morgan 5422A Ave B Joint Base MDL Joint Base McGuire-Dix-…" at bounding box center [676, 299] width 290 height 512
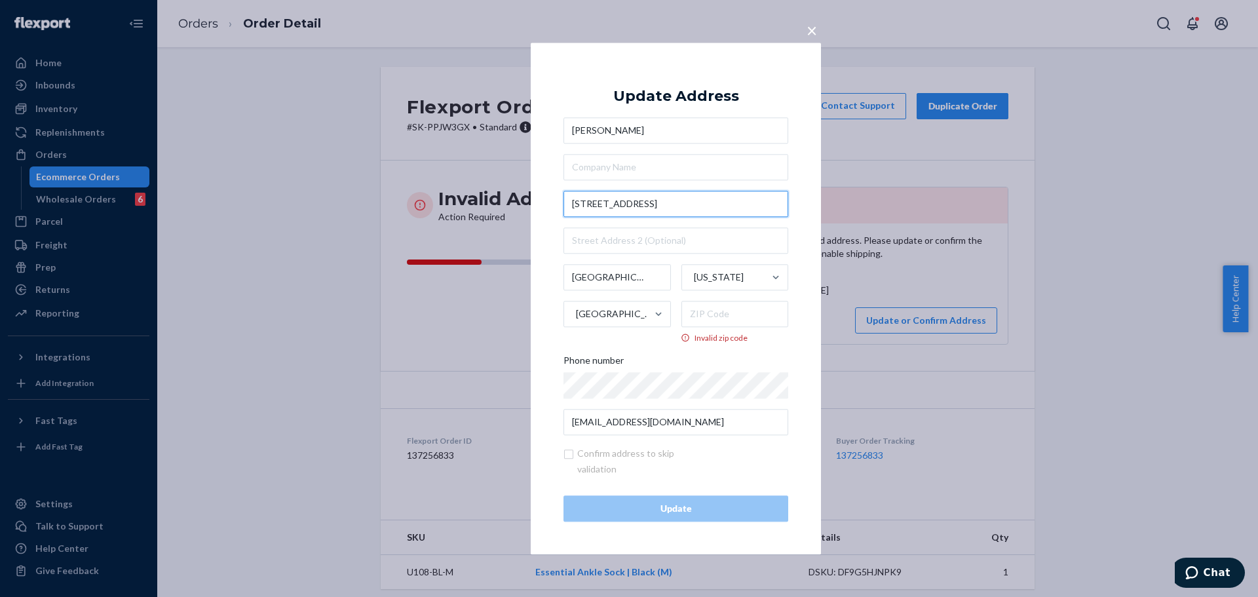
click at [635, 201] on input "5422A Ave B Joint Base MDL" at bounding box center [676, 204] width 225 height 26
drag, startPoint x: 700, startPoint y: 201, endPoint x: 554, endPoint y: 202, distance: 146.1
click at [554, 202] on div "× Update Address Kate Morgan 5422A Ave B Joint Base MDL New Hanover New Jersey …" at bounding box center [676, 299] width 290 height 512
click at [716, 202] on input "5422A Ave B Joint Base MDL" at bounding box center [676, 204] width 225 height 26
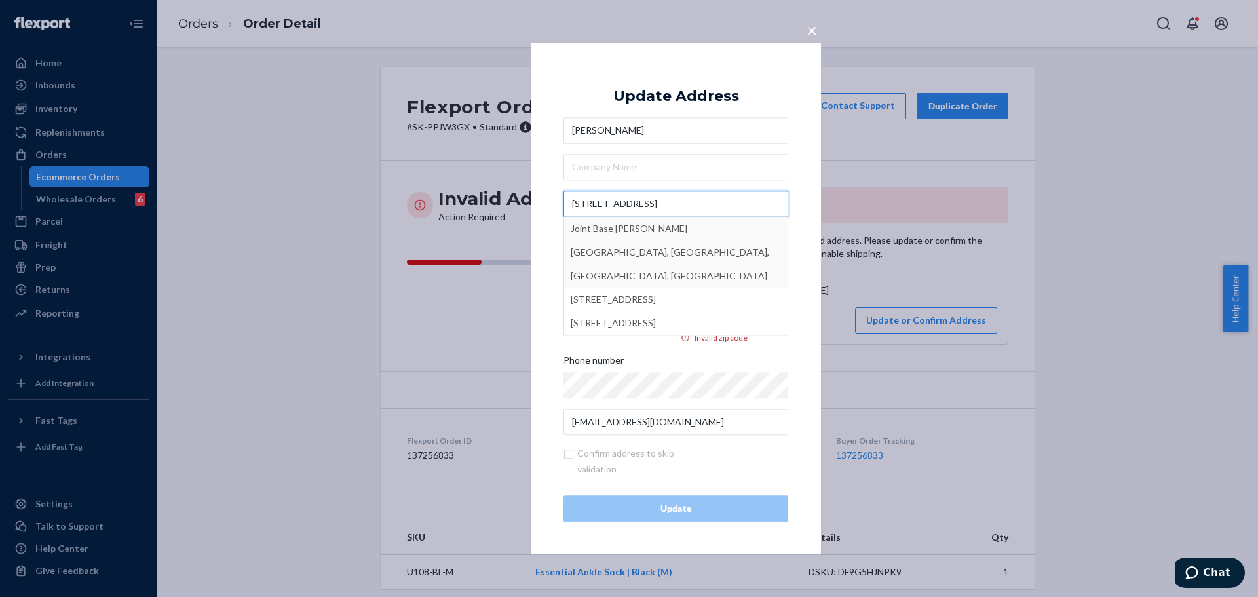
type input "5422A Ave B Joint Base MDL"
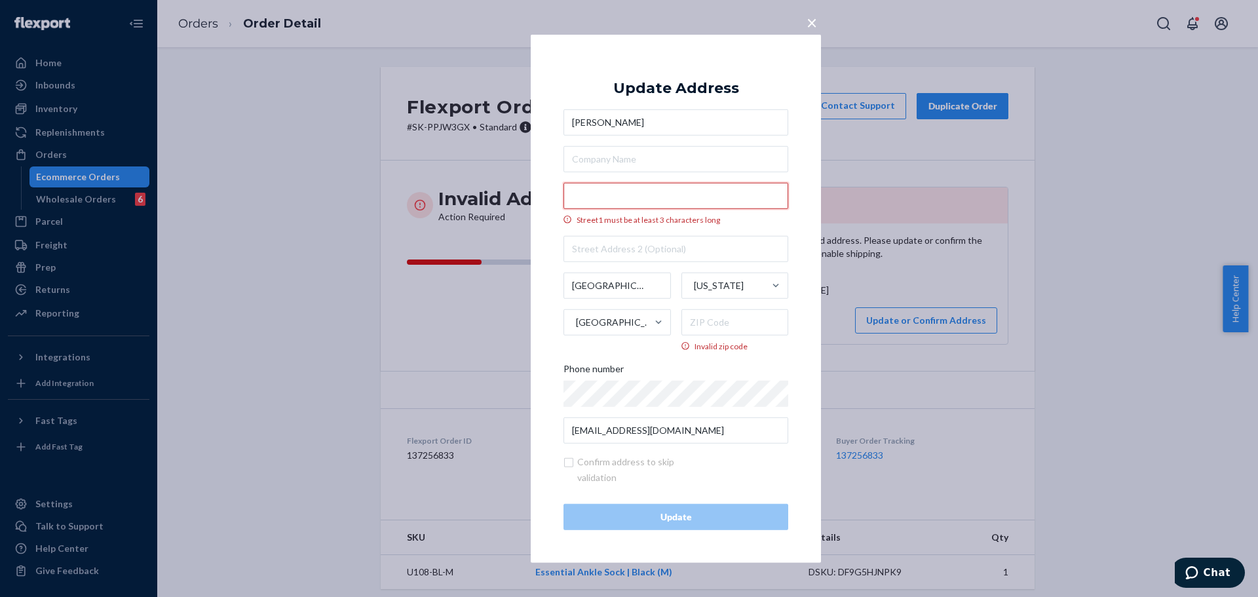
click at [665, 194] on input "Street1 must be at least 3 characters long" at bounding box center [676, 195] width 225 height 26
paste input "5422A Ave B Joint Base MDL"
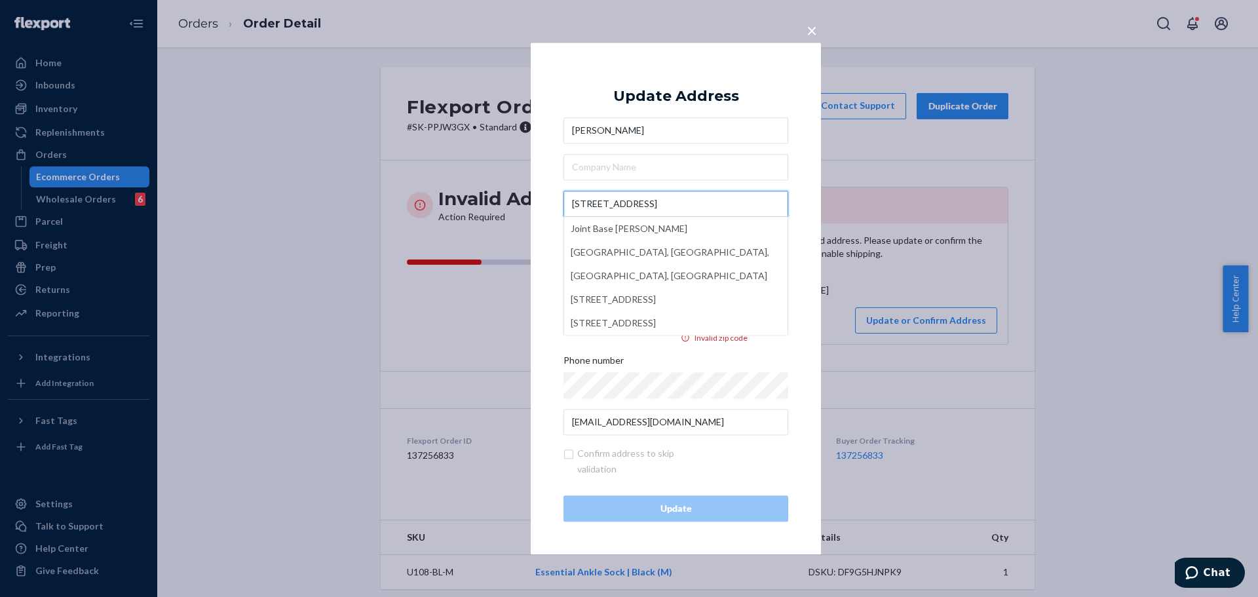
type input "5422A Ave B Joint Base MDL"
click at [799, 176] on div "× Update Address Kate Morgan 5422A Ave B Joint Base MDL New Hanover New Jersey …" at bounding box center [676, 299] width 290 height 512
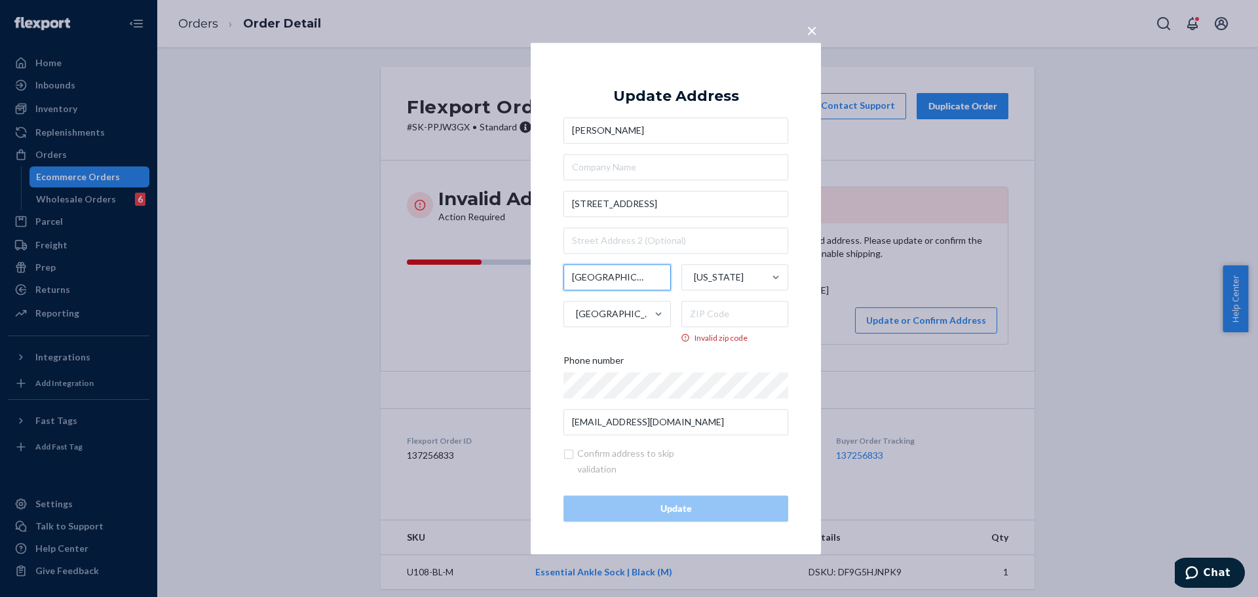
click at [643, 280] on input "New Hanover" at bounding box center [617, 277] width 107 height 26
type input "New Jersey"
click at [742, 311] on input "Invalid zip code" at bounding box center [734, 314] width 107 height 26
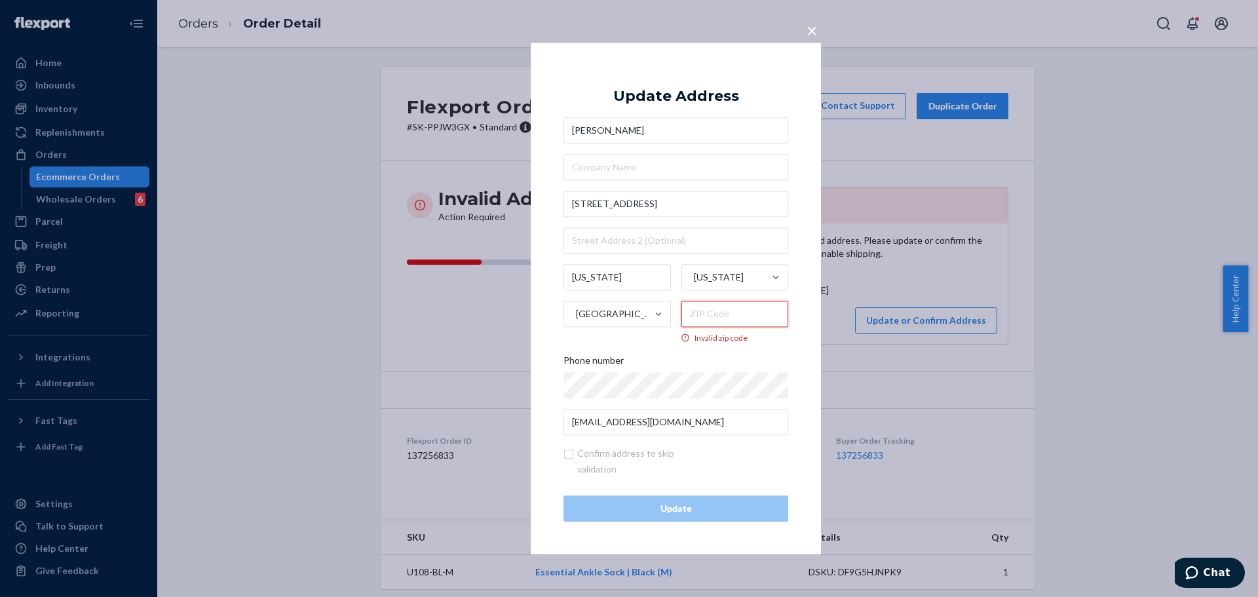
paste input "08640"
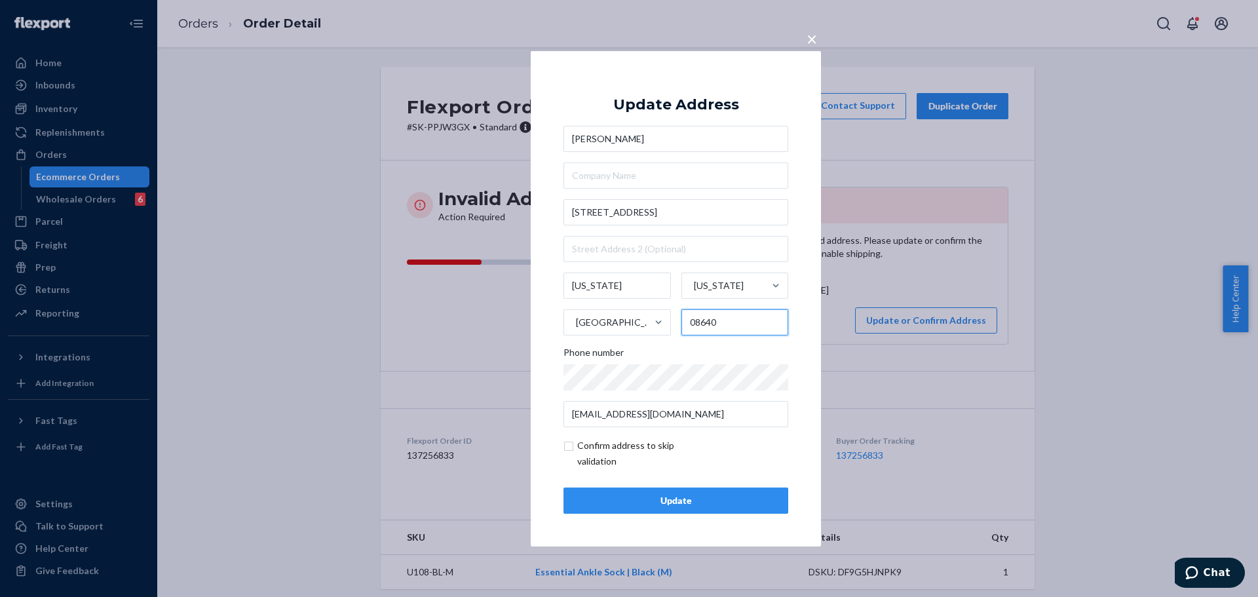
type input "08640"
click at [810, 263] on div "× Update Address Kate Morgan 5422A Ave B Joint Base MDL New Jersey New Jersey U…" at bounding box center [676, 297] width 290 height 495
click at [805, 189] on div "× Update Address Kate Morgan 5422A Ave B Joint Base MDL New Jersey New Jersey U…" at bounding box center [676, 297] width 290 height 495
click at [803, 183] on div "× Update Address Kate Morgan 5422A Ave B Joint Base MDL New Jersey New Jersey U…" at bounding box center [676, 297] width 290 height 495
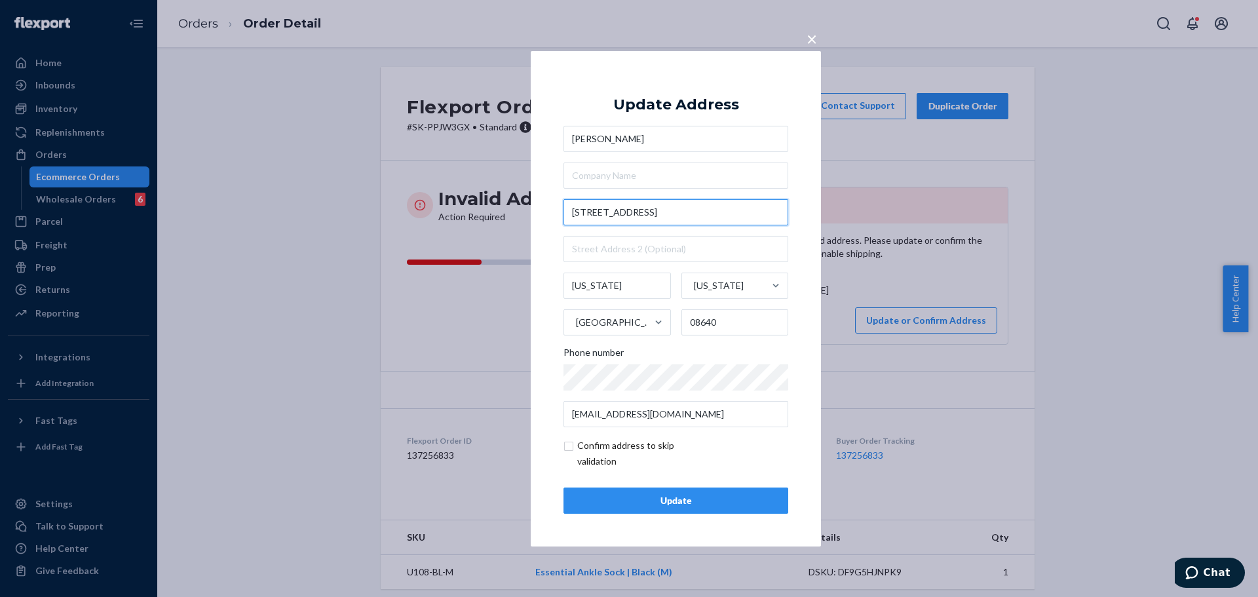
drag, startPoint x: 628, startPoint y: 212, endPoint x: 701, endPoint y: 212, distance: 72.7
click at [701, 212] on input "5422A Ave B Joint Base MDL" at bounding box center [676, 212] width 225 height 26
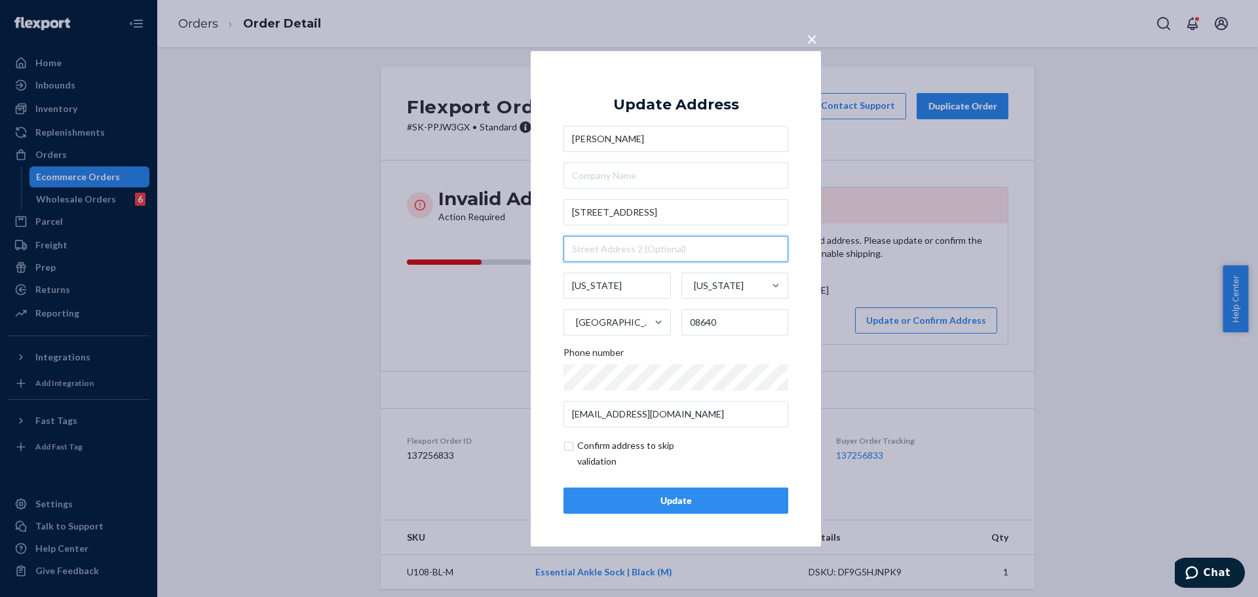
click at [656, 248] on input "text" at bounding box center [676, 249] width 225 height 26
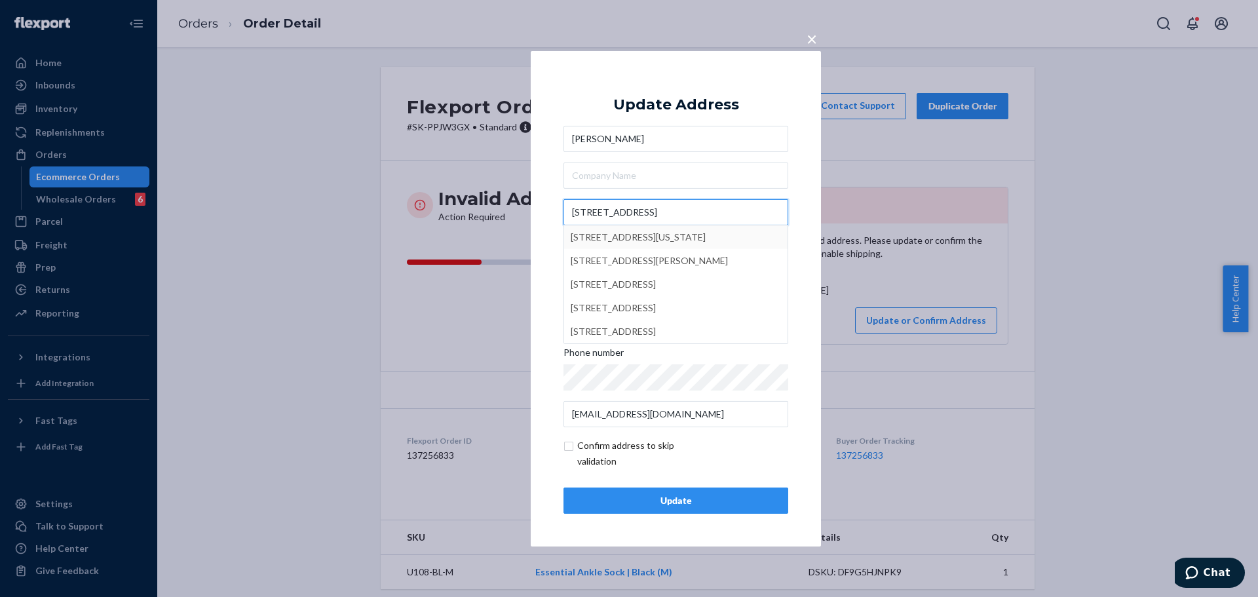
click at [682, 204] on input "5422A Ave B" at bounding box center [676, 212] width 225 height 26
type input "5422A Ave B"
click at [806, 197] on div "× Update Address Kate Morgan 5422A Ave B Avenida Brasil, 5422a - Manguinhos, Ri…" at bounding box center [676, 297] width 290 height 495
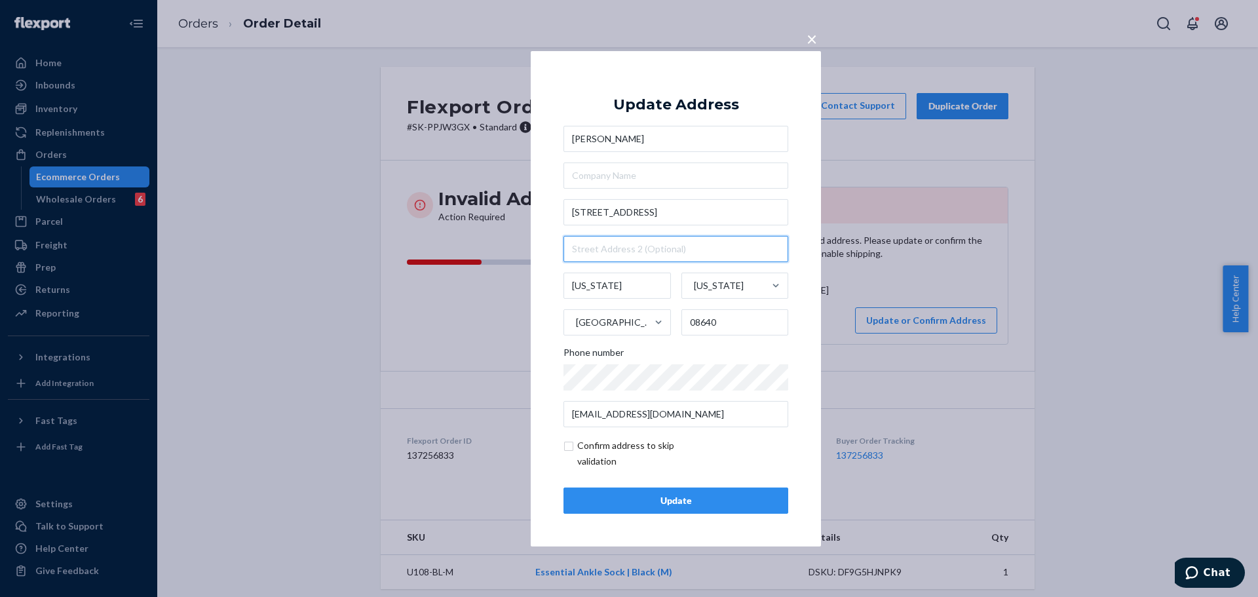
click at [676, 248] on input "text" at bounding box center [676, 249] width 225 height 26
paste input "Joint Base MDL"
type input "Joint Base MDL"
click at [571, 248] on input "Joint Base MDL" at bounding box center [676, 249] width 225 height 26
drag, startPoint x: 670, startPoint y: 255, endPoint x: 507, endPoint y: 254, distance: 162.5
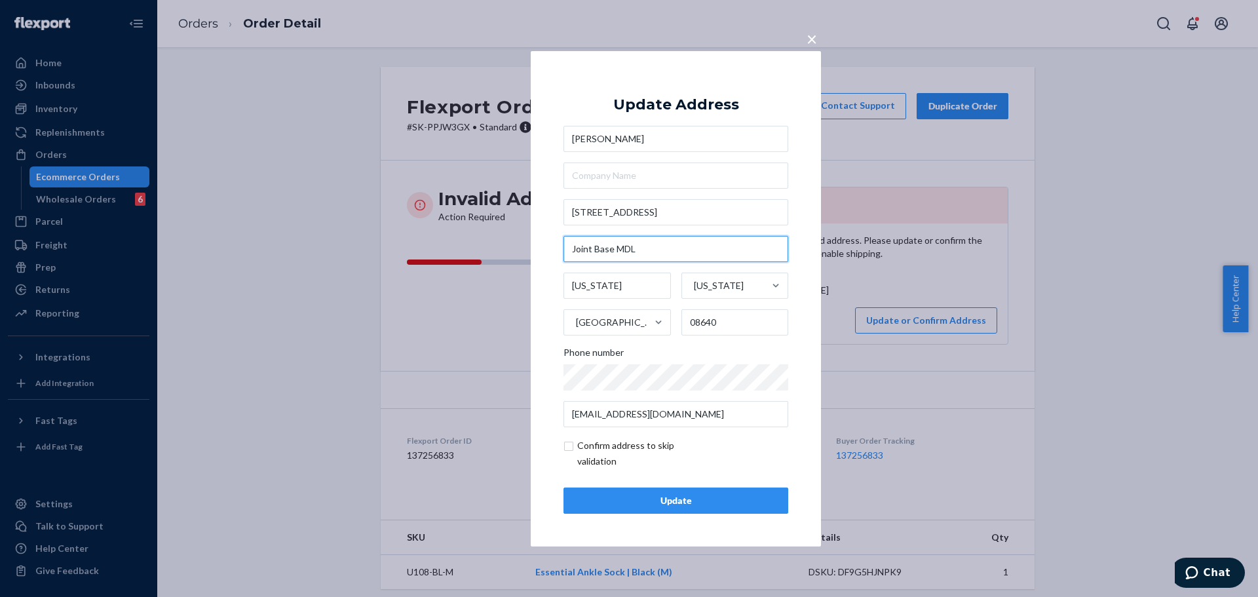
click at [507, 254] on div "× Update Address Kate Morgan 5422A Ave B Joint Base MDL New Jersey New Jersey U…" at bounding box center [629, 298] width 1258 height 597
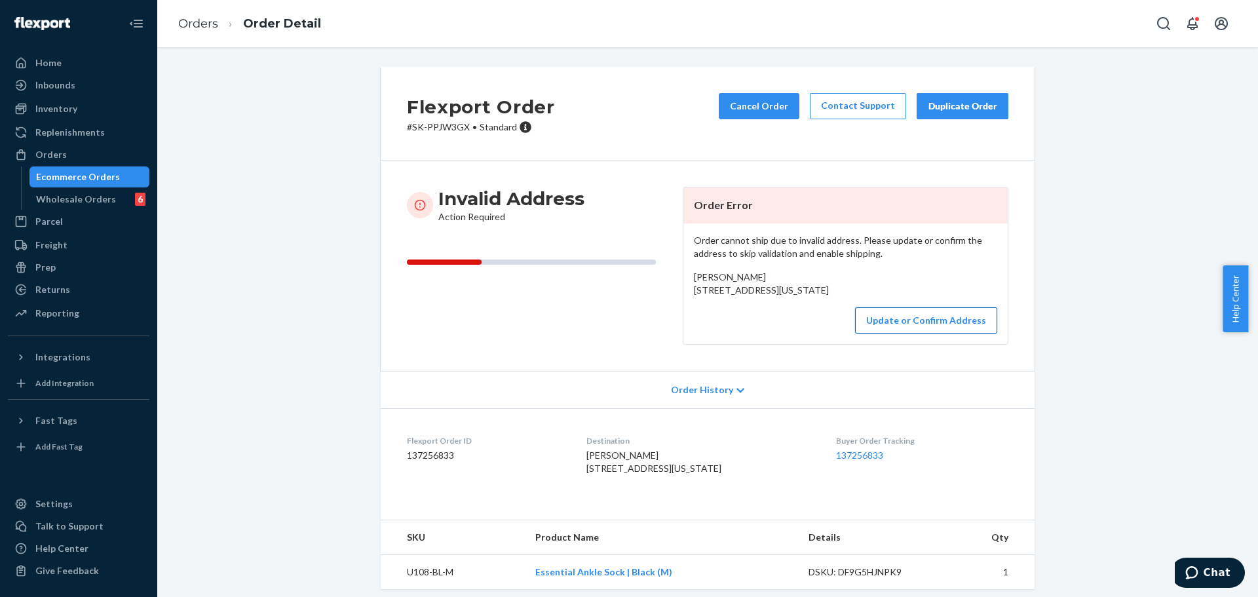
click at [898, 334] on button "Update or Confirm Address" at bounding box center [926, 320] width 142 height 26
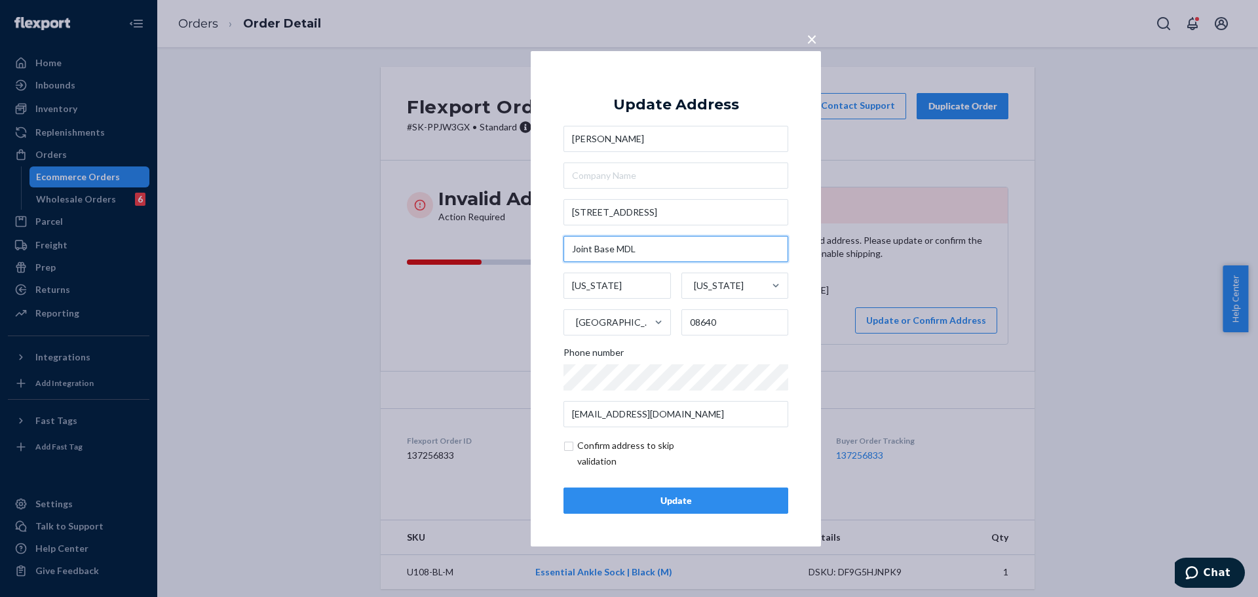
drag, startPoint x: 609, startPoint y: 256, endPoint x: 529, endPoint y: 255, distance: 79.3
click at [529, 255] on div "× Update Address Kate Morgan 5422A Ave B Joint Base MDL New Jersey New Jersey U…" at bounding box center [629, 298] width 1258 height 597
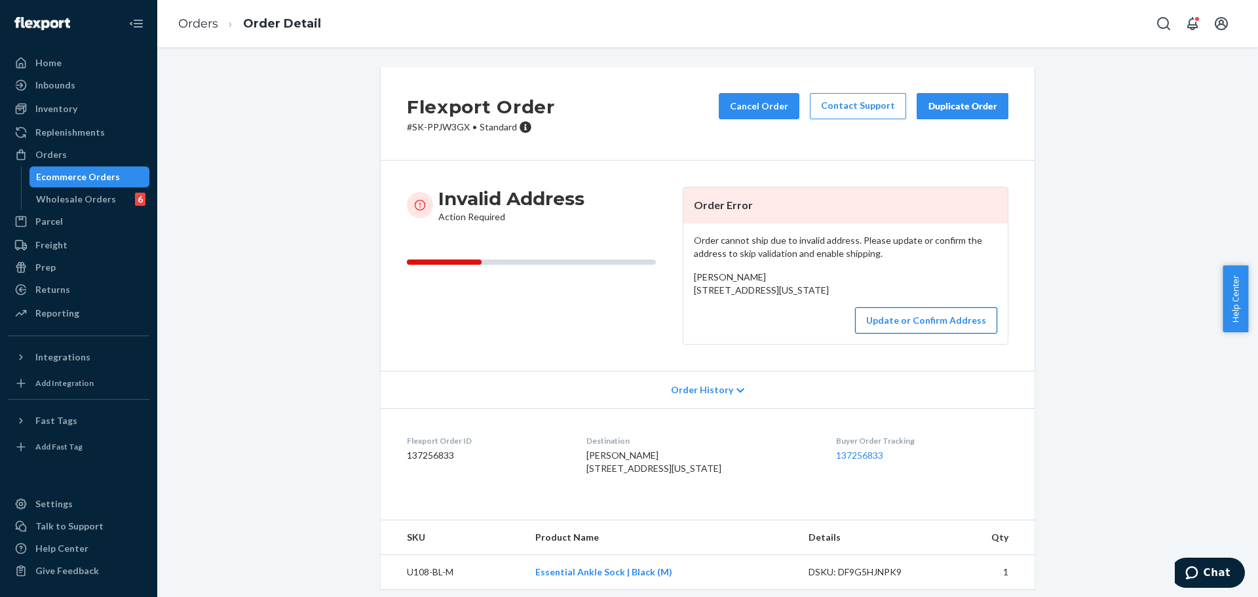
click at [880, 334] on button "Update or Confirm Address" at bounding box center [926, 320] width 142 height 26
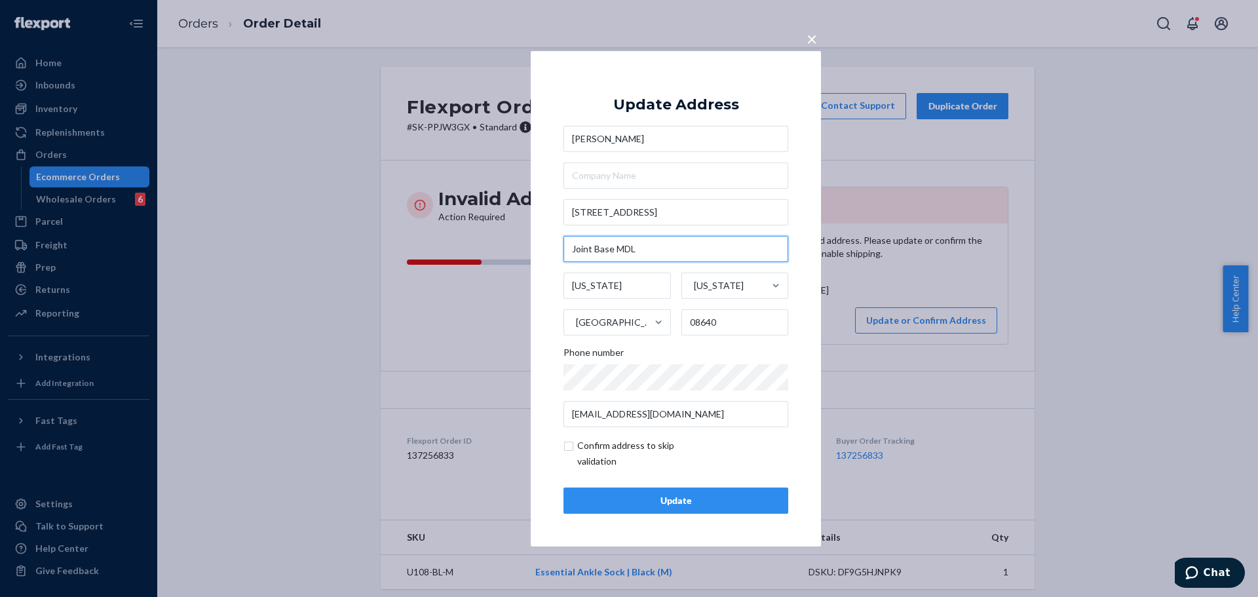
drag, startPoint x: 674, startPoint y: 250, endPoint x: 545, endPoint y: 249, distance: 129.1
click at [545, 249] on div "× Update Address Kate Morgan 5422A Ave B Joint Base MDL New Jersey New Jersey U…" at bounding box center [676, 297] width 290 height 495
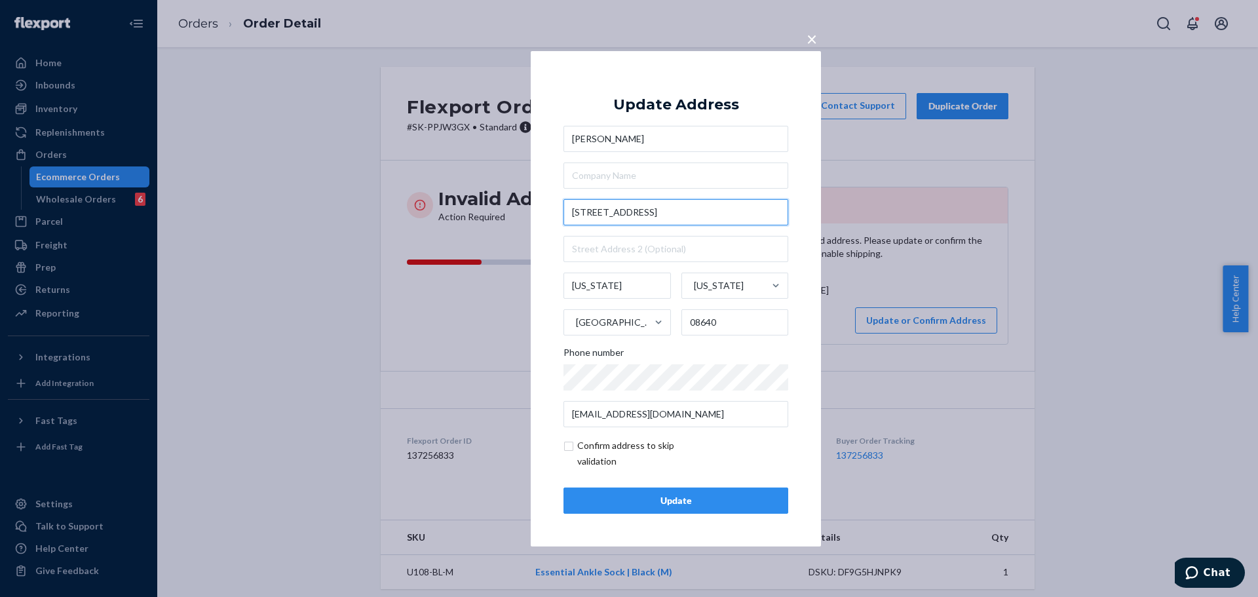
click at [661, 214] on input "5422A Ave B" at bounding box center [676, 212] width 225 height 26
paste input "Joint Base MDL"
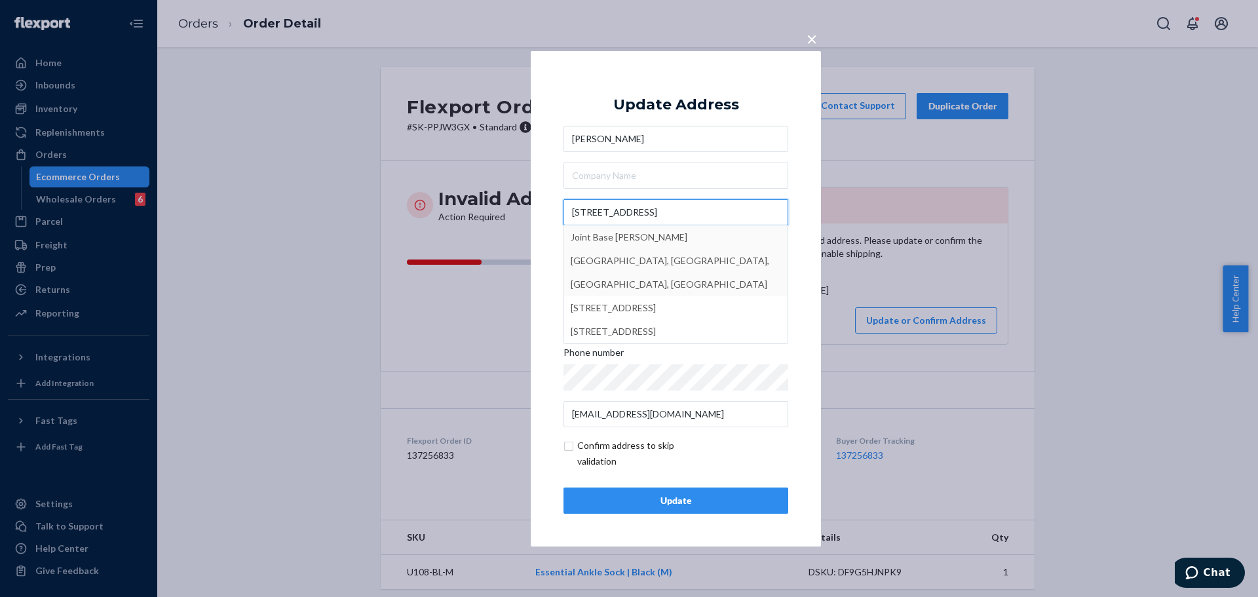
type input "5422A Ave B Joint Base MDL"
click at [803, 210] on div "× Update Address Kate Morgan 5422A Ave B Joint Base MDL Joint Base McGuire-Dix-…" at bounding box center [676, 297] width 290 height 495
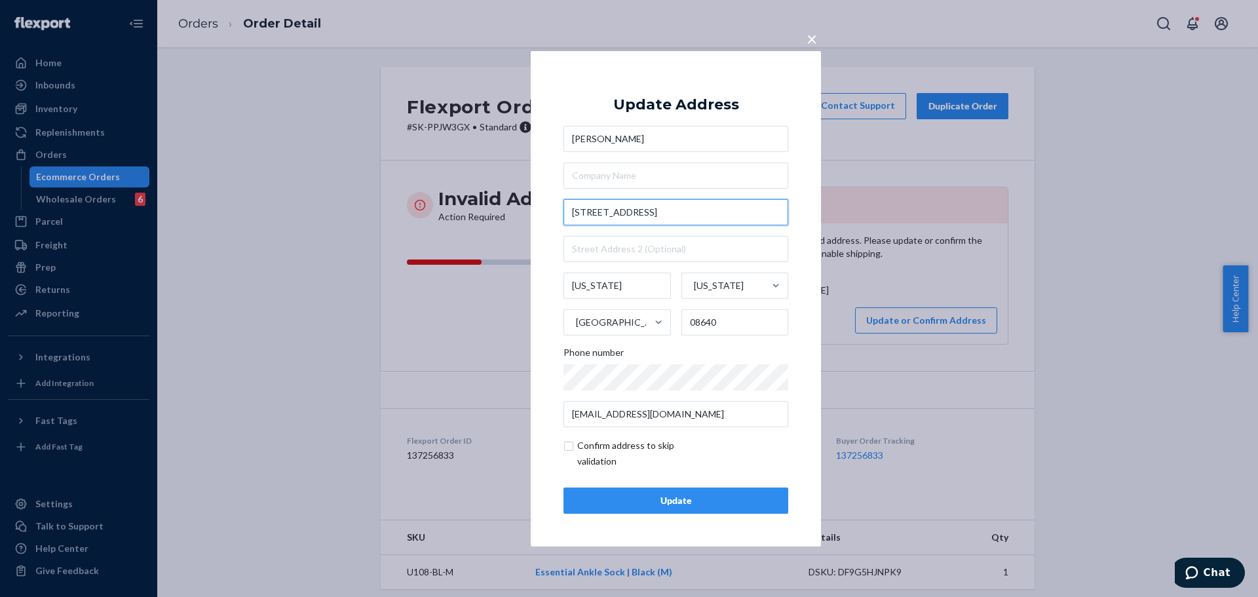
click at [772, 214] on input "5422A Ave B Joint Base MDL" at bounding box center [676, 212] width 225 height 26
click at [808, 213] on div "× Update Address Kate Morgan 5422A Ave B Joint Base MDL New Jersey New Jersey U…" at bounding box center [676, 297] width 290 height 495
click at [650, 452] on input "checkbox" at bounding box center [640, 453] width 152 height 31
checkbox input "true"
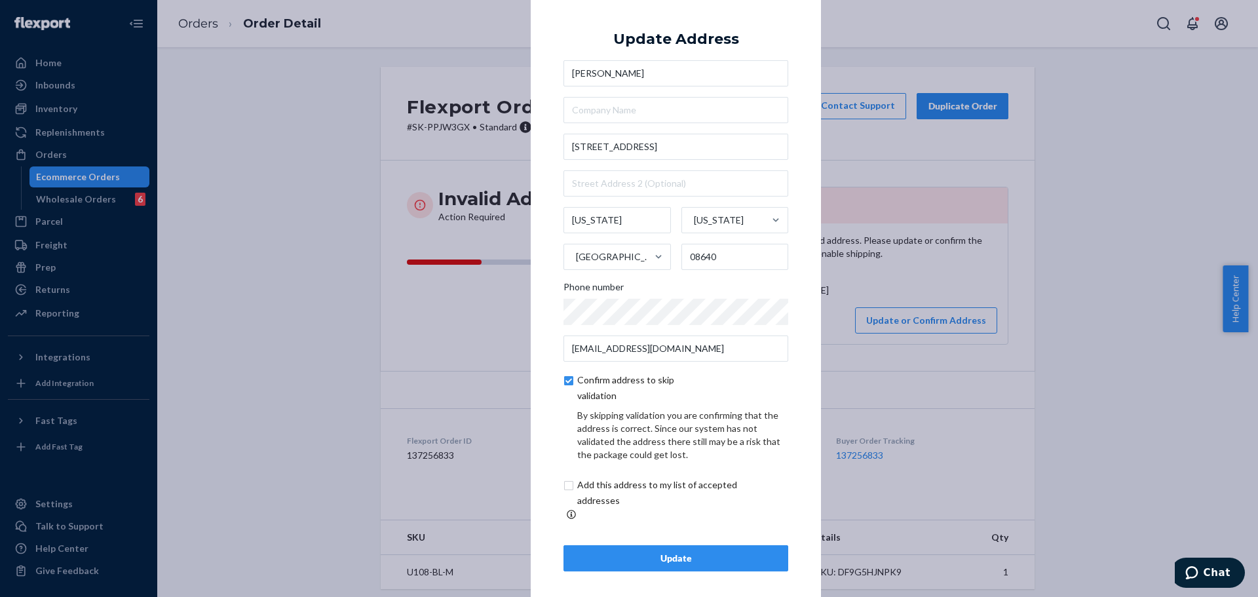
scroll to position [5, 0]
click at [643, 483] on input "checkbox" at bounding box center [673, 491] width 218 height 31
checkbox input "true"
click at [672, 553] on div "Update" at bounding box center [676, 557] width 202 height 13
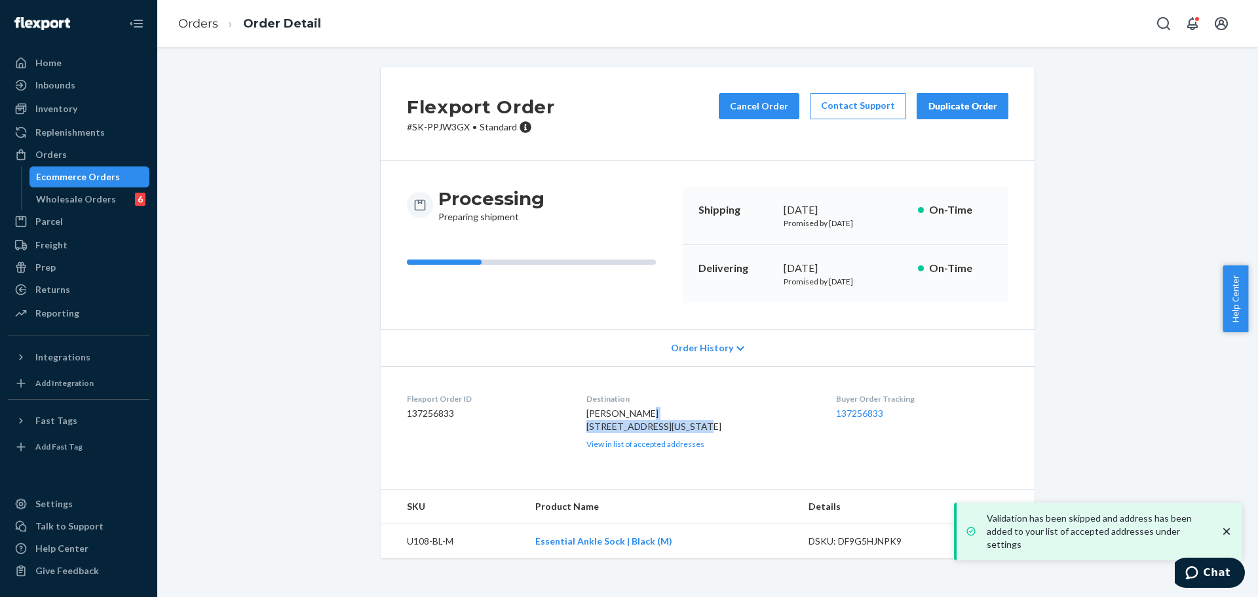
drag, startPoint x: 588, startPoint y: 427, endPoint x: 706, endPoint y: 426, distance: 118.0
click at [706, 426] on div "Kate Morgan 5422A Ave B Joint Base MDL New Jersey, NJ 08640 US View in list of …" at bounding box center [700, 428] width 229 height 43
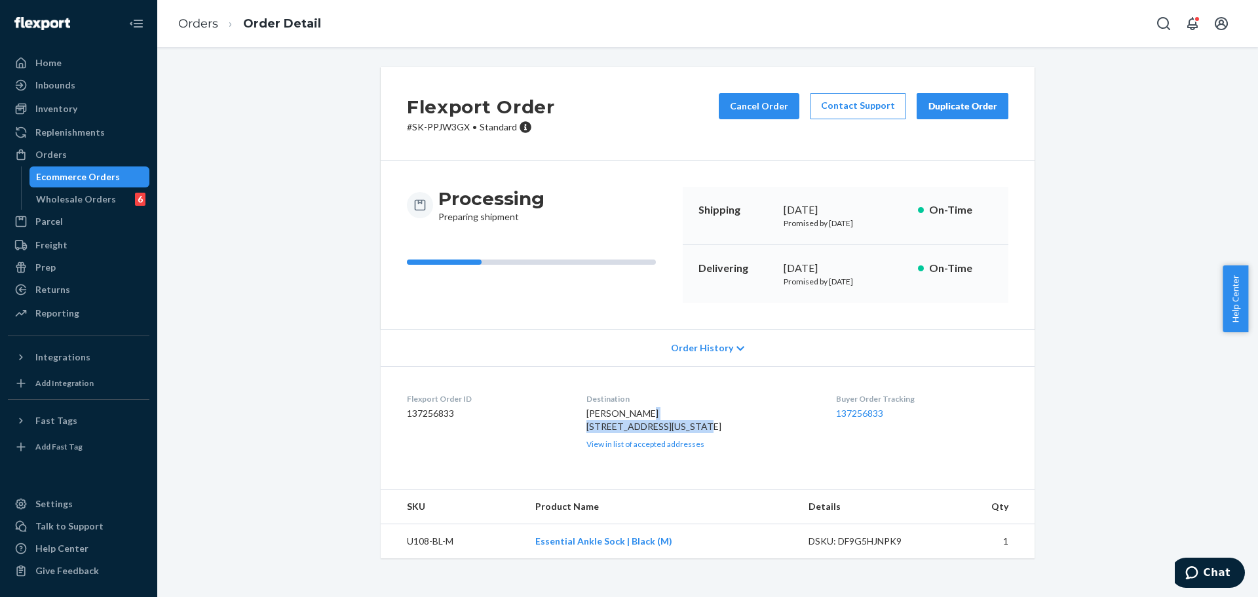
drag, startPoint x: 587, startPoint y: 438, endPoint x: 632, endPoint y: 438, distance: 45.2
click at [632, 432] on span "Kate Morgan 5422A Ave B Joint Base MDL New Jersey, NJ 08640 US" at bounding box center [653, 420] width 135 height 24
click at [750, 106] on button "Cancel Order" at bounding box center [759, 106] width 81 height 26
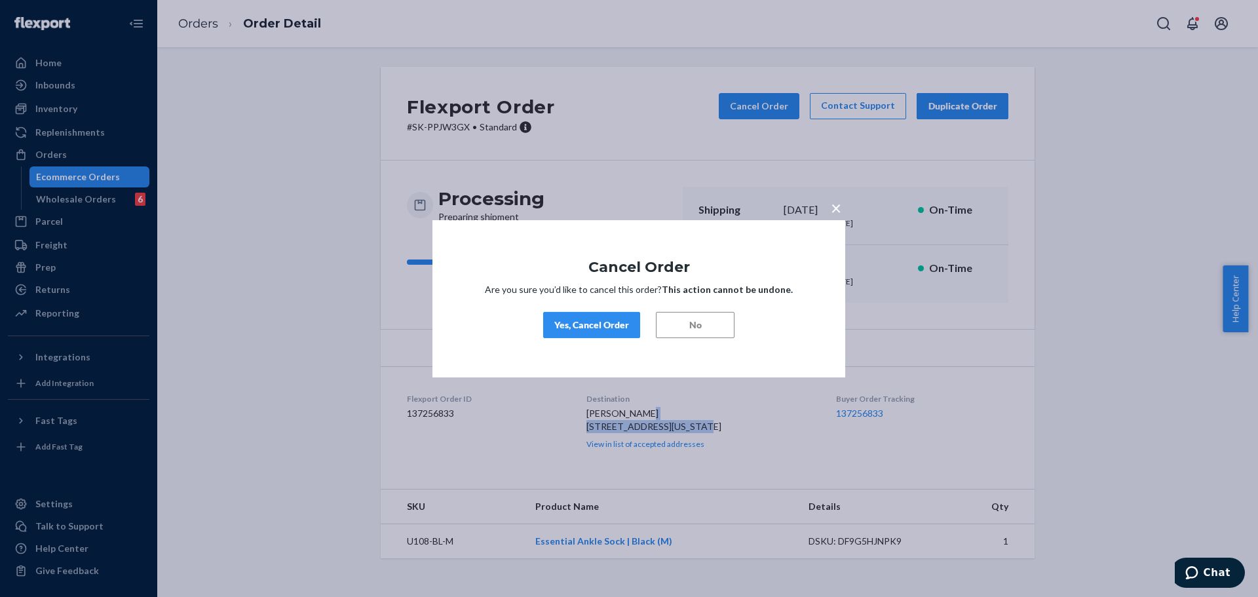
drag, startPoint x: 579, startPoint y: 326, endPoint x: 474, endPoint y: 119, distance: 232.4
click at [579, 327] on div "Yes, Cancel Order" at bounding box center [591, 324] width 75 height 13
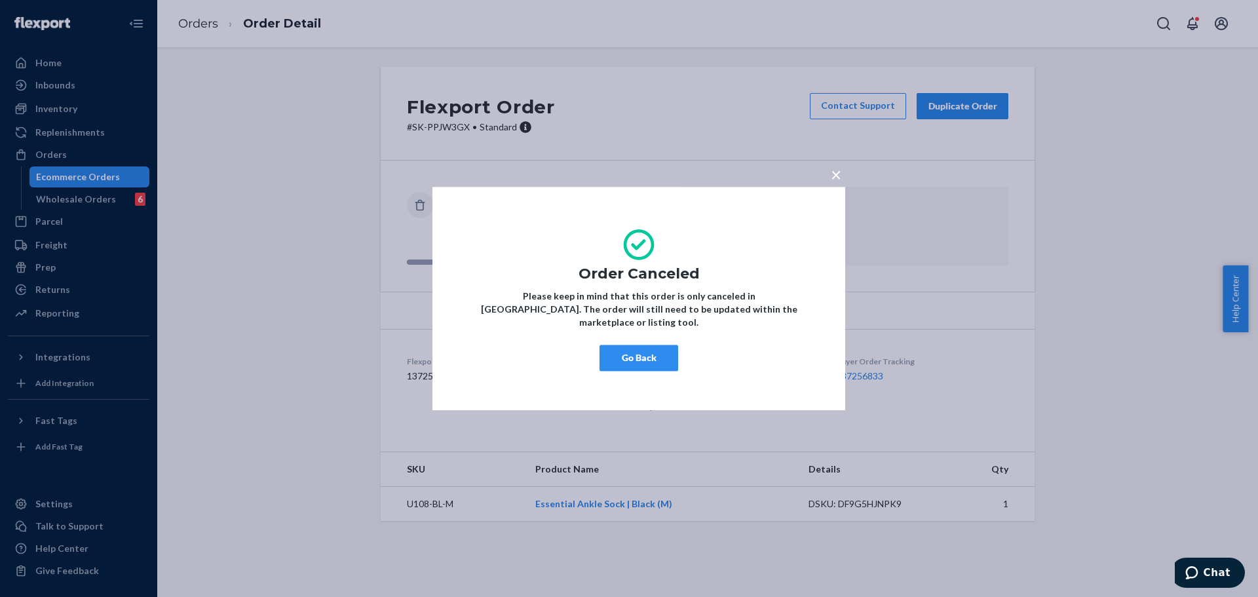
click at [632, 345] on button "Go Back" at bounding box center [639, 358] width 79 height 26
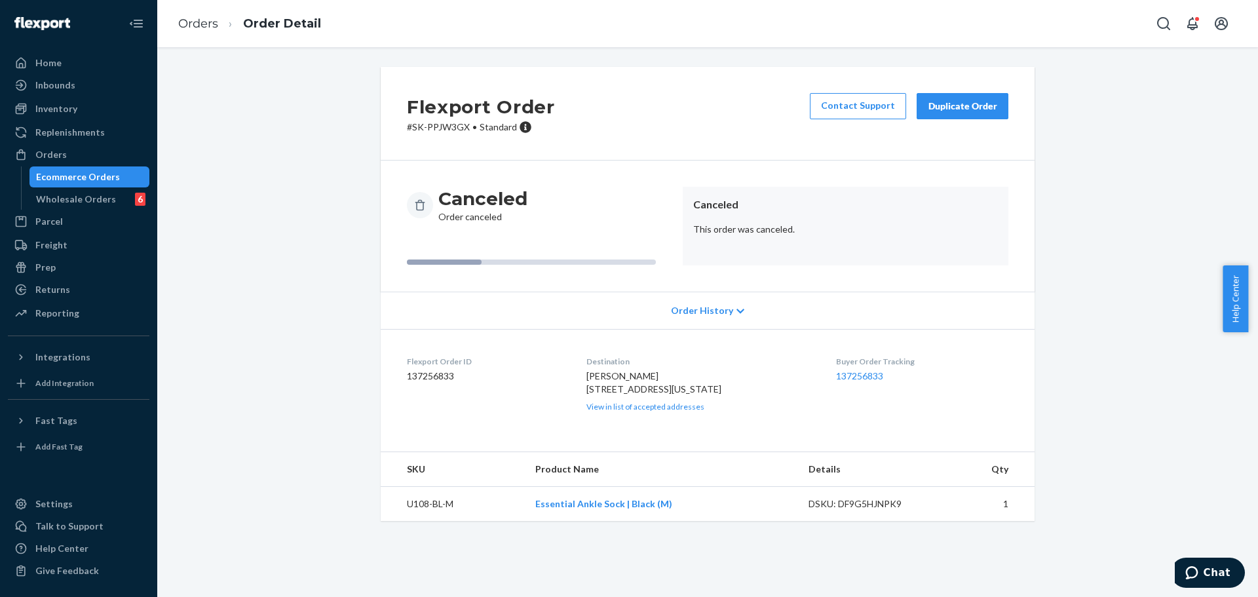
click at [947, 111] on div "Duplicate Order" at bounding box center [962, 106] width 69 height 13
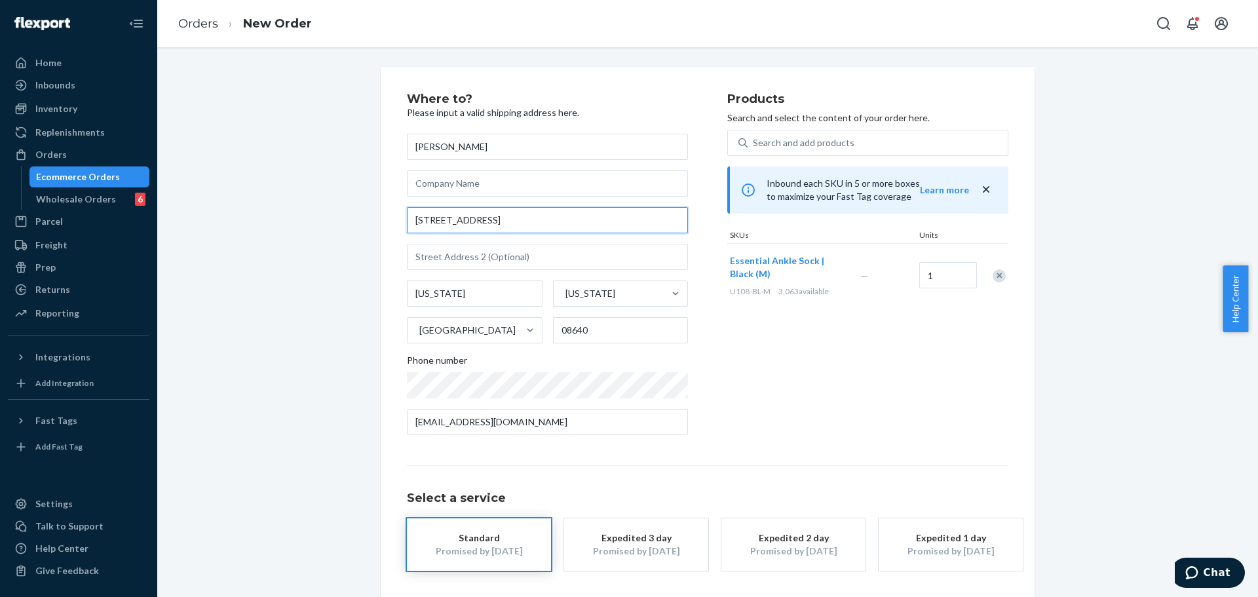
click at [574, 220] on input "5422A Ave B Joint Base MDL" at bounding box center [547, 220] width 281 height 26
paste input "02 skidegate Skidegate BC V0T 1S1 Canada"
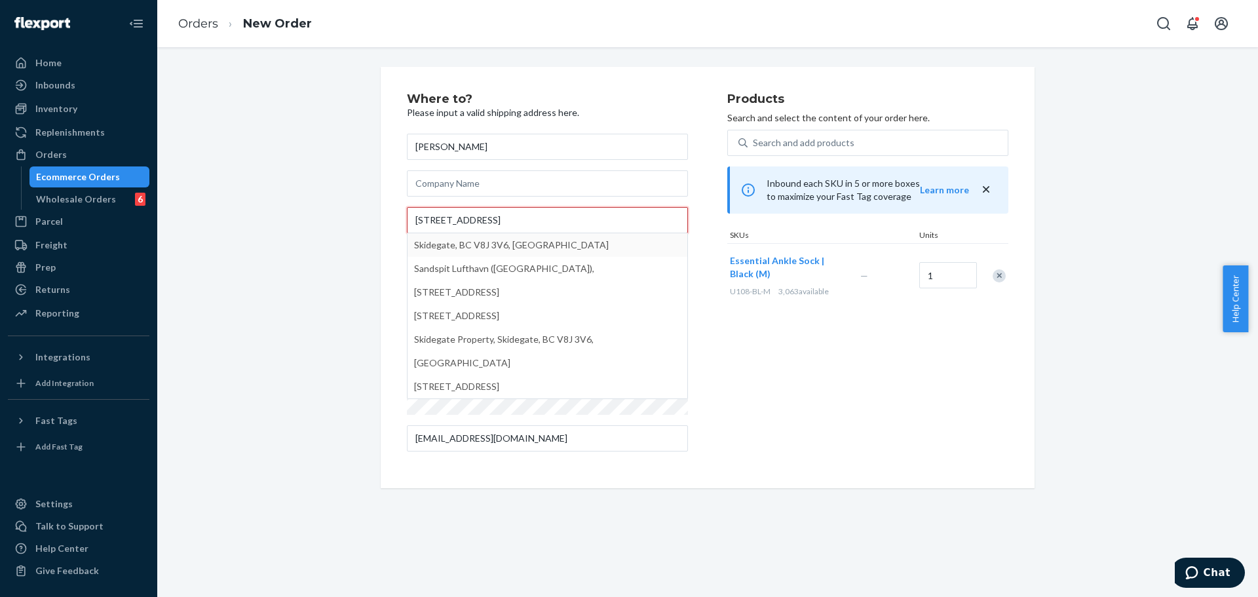
type input "502 skidegate Skidegate BC V0T 1S1 Canada"
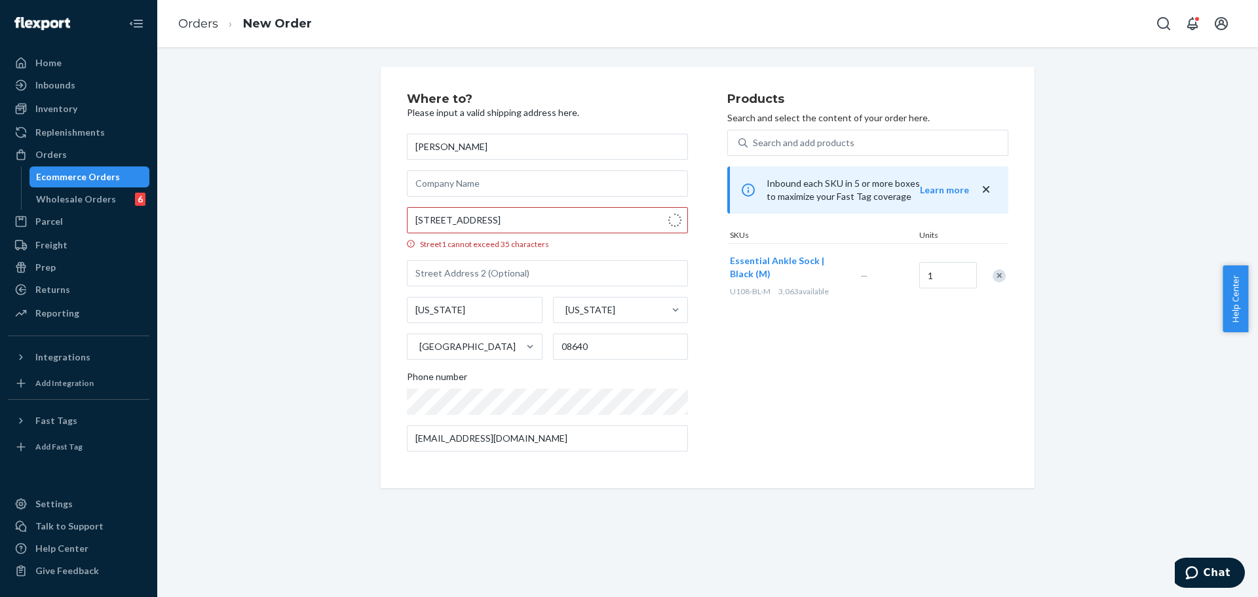
type input "Skidegate"
type input "V8J 3V6"
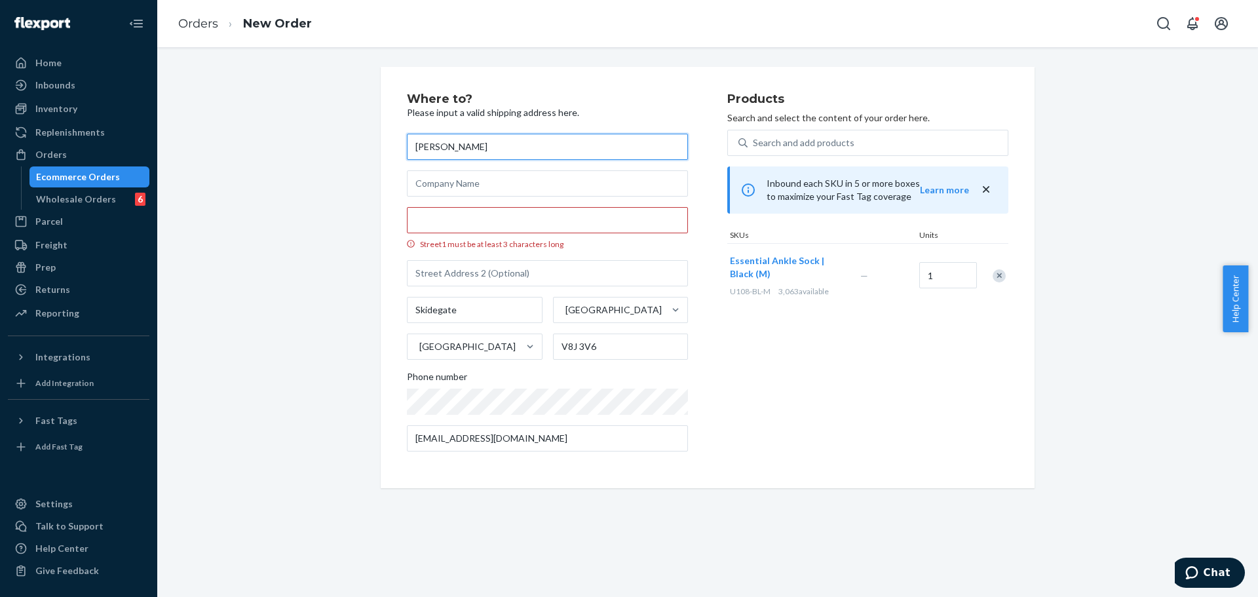
click at [545, 156] on input "Kate Morgan" at bounding box center [547, 147] width 281 height 26
paste input "MU02415614688"
type input "MU02415614688"
click at [545, 156] on input "MU02415614688" at bounding box center [547, 147] width 281 height 26
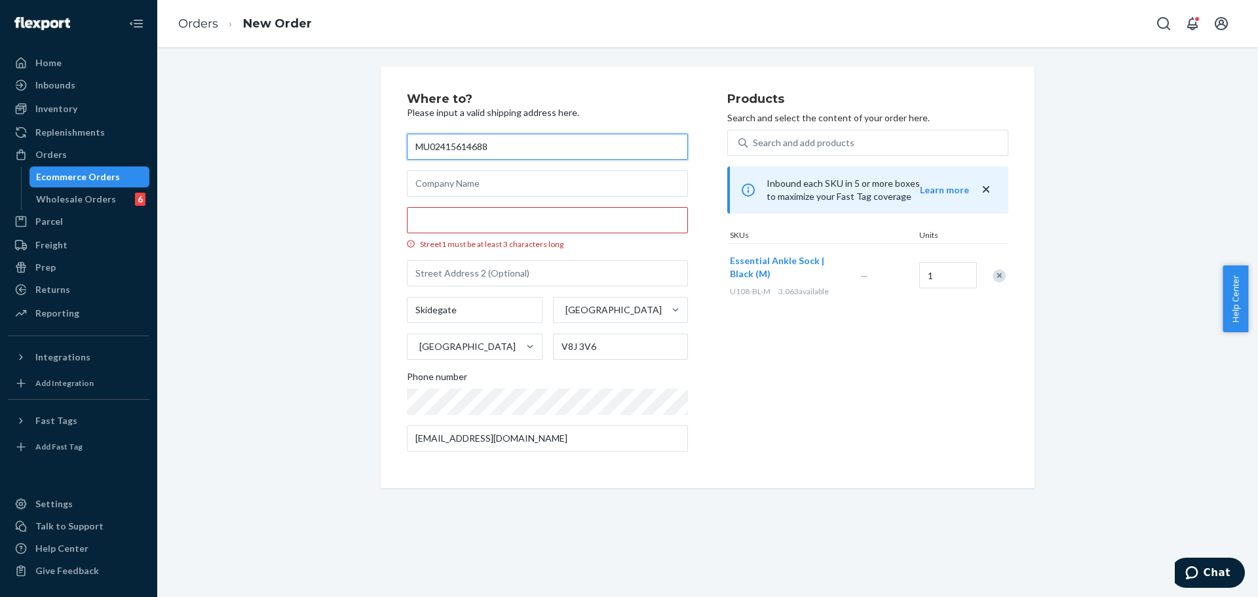
drag, startPoint x: 516, startPoint y: 147, endPoint x: 375, endPoint y: 140, distance: 141.7
click at [375, 140] on div "Where to? Please input a valid shipping address here. MU02415614688 Street1 mus…" at bounding box center [708, 277] width 674 height 421
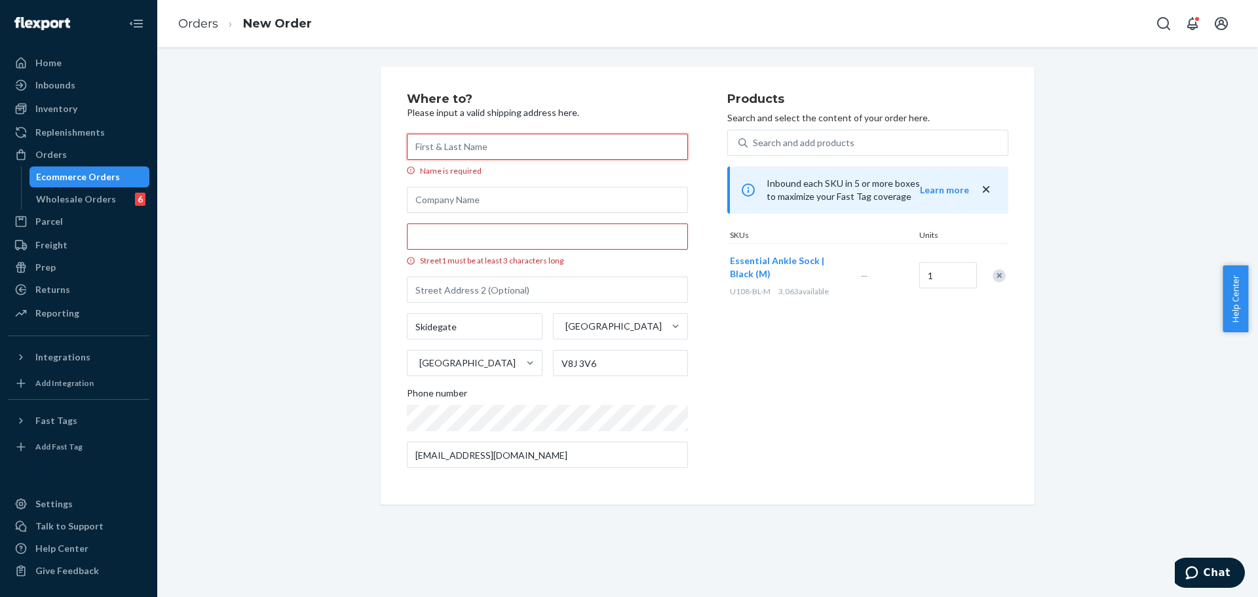
paste input "Hannah DeWaters"
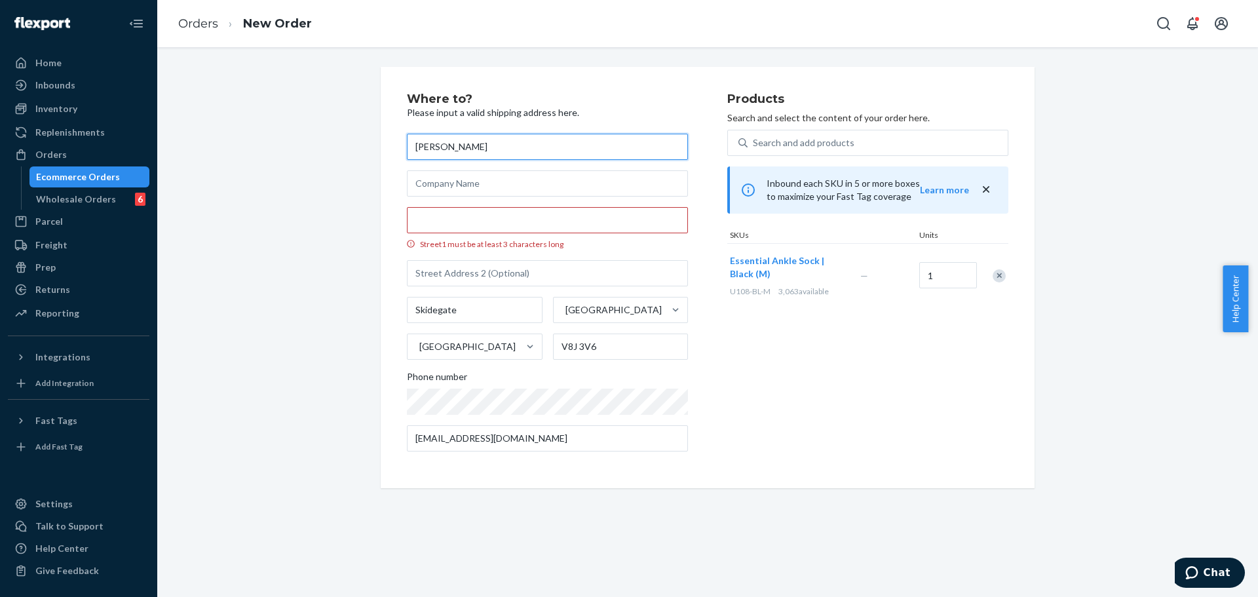
type input "Hannah DeWaters"
click at [503, 224] on input "Street1 must be at least 3 characters long" at bounding box center [547, 220] width 281 height 26
paste input "PSC 45"
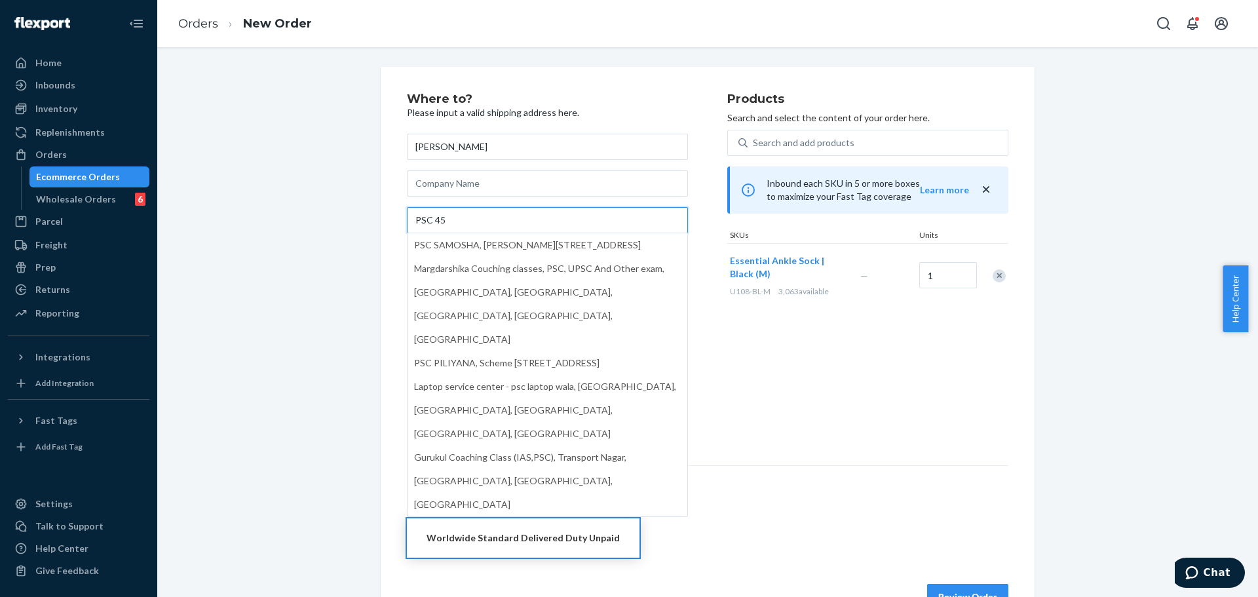
type input "PSC 45"
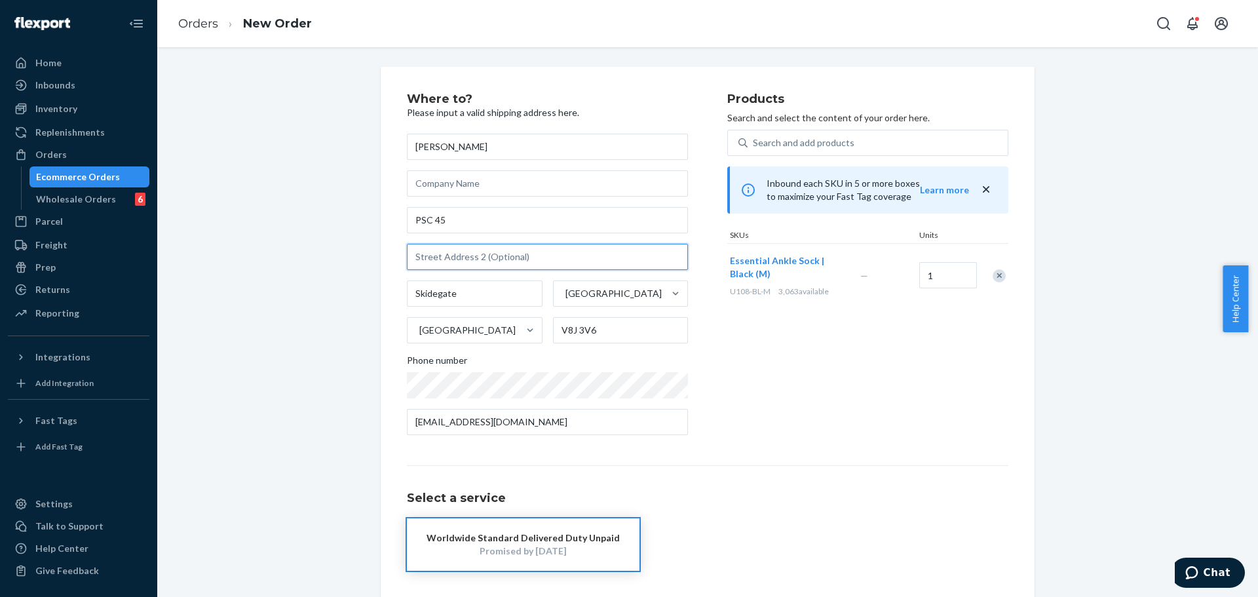
click at [436, 265] on input "text" at bounding box center [547, 257] width 281 height 26
paste input "437"
type input "P.O Box 437"
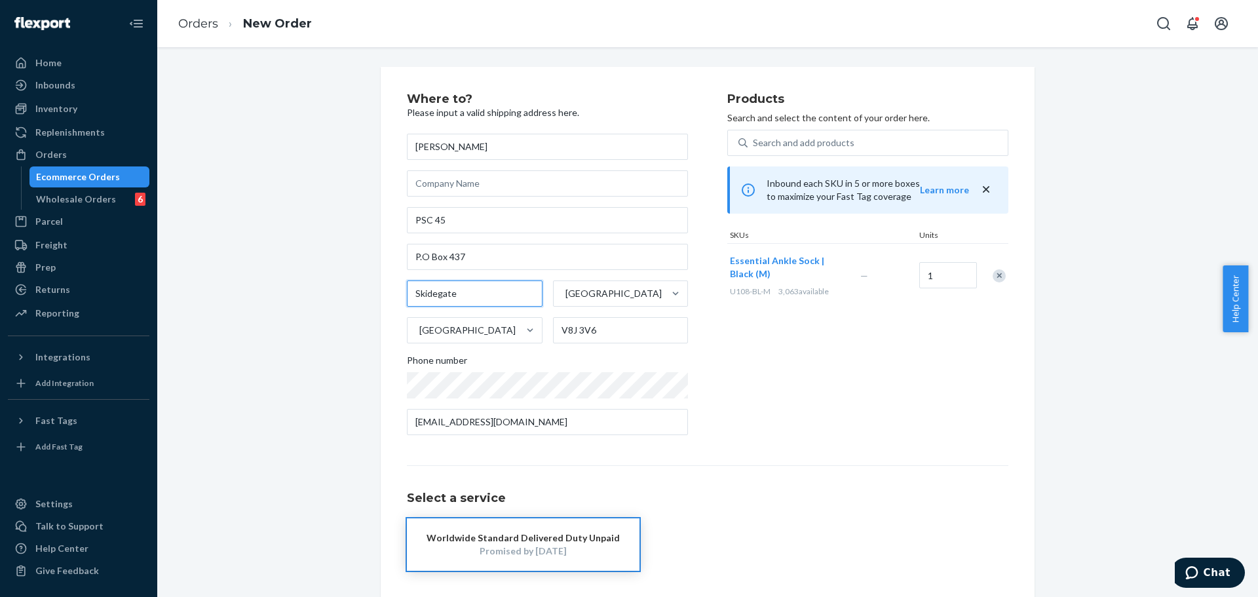
click at [507, 292] on input "Skidegate" at bounding box center [475, 293] width 136 height 26
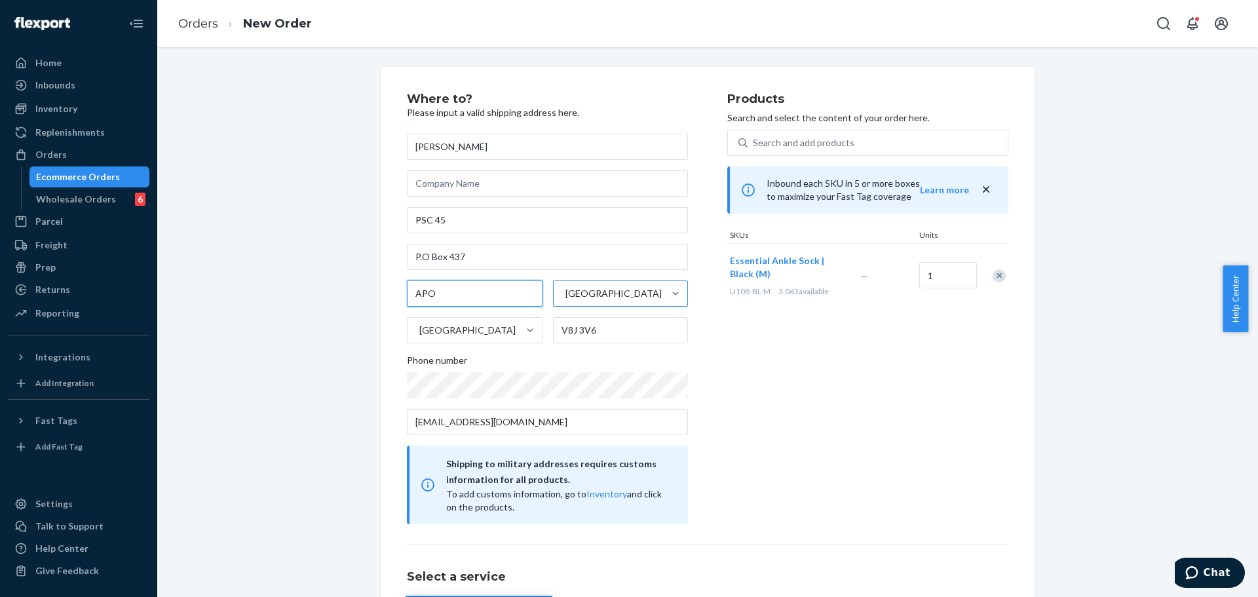
type input "APO"
click at [607, 299] on div "British Columbia" at bounding box center [613, 293] width 96 height 13
click at [565, 299] on input "British Columbia" at bounding box center [564, 293] width 1 height 13
type input "AE"
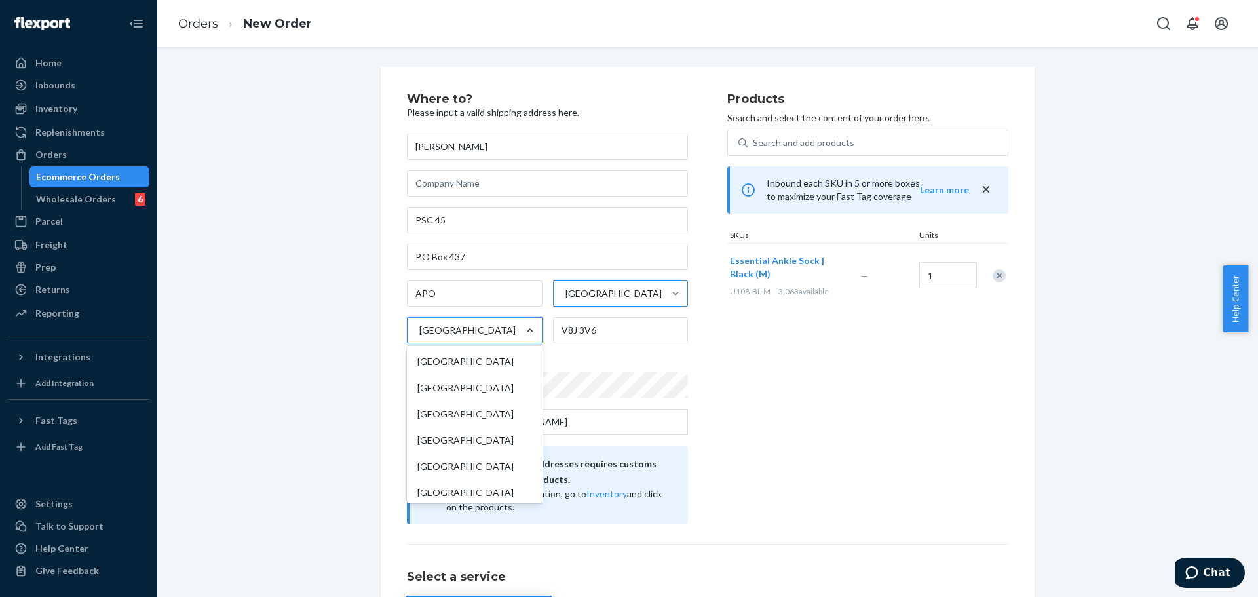
click at [518, 335] on div at bounding box center [530, 330] width 24 height 13
click at [419, 335] on input "option Canada focused, 41 of 241. 241 results available. Use Up and Down to cho…" at bounding box center [418, 330] width 1 height 13
type input "unit"
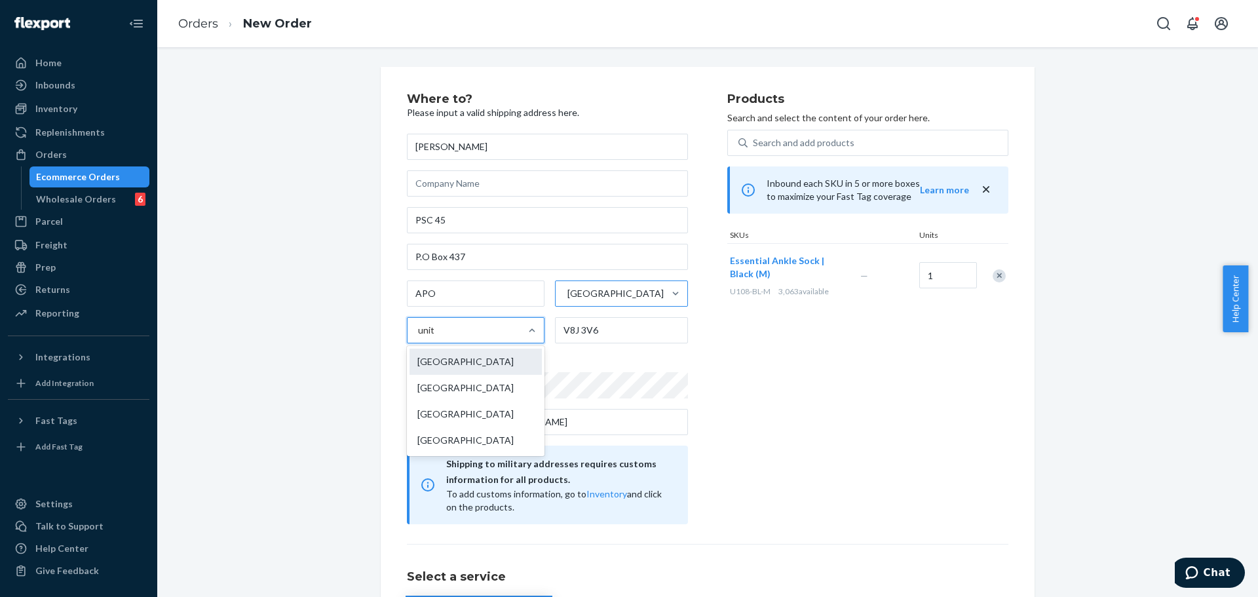
click at [481, 366] on div "United States" at bounding box center [476, 362] width 132 height 26
click at [435, 337] on input "unit" at bounding box center [426, 330] width 17 height 13
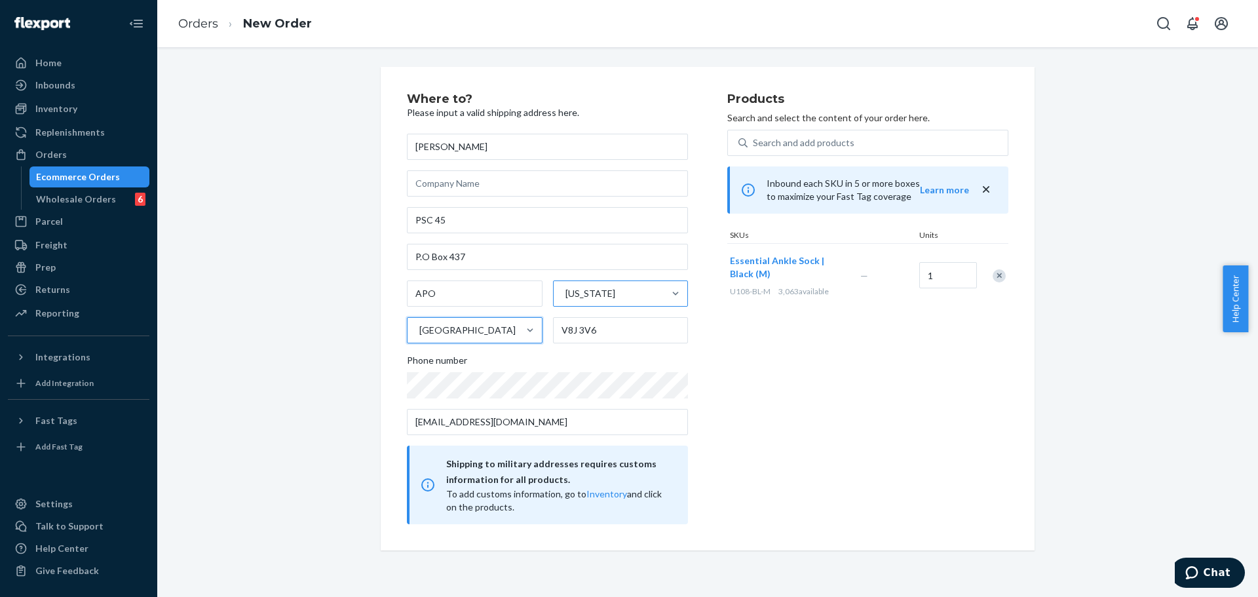
click at [604, 297] on div "New Jersey" at bounding box center [590, 293] width 50 height 13
click at [565, 297] on input "New Jersey" at bounding box center [564, 293] width 1 height 13
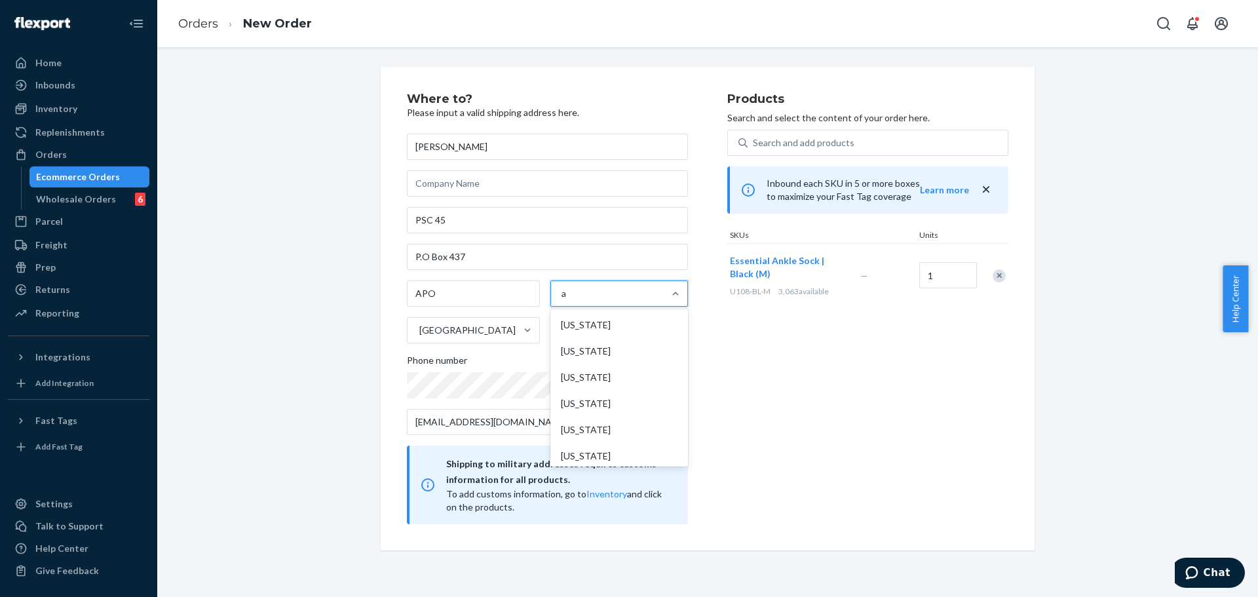
type input "ae"
click at [604, 324] on div "Armed Forces Europe (AE)" at bounding box center [619, 325] width 132 height 26
click at [572, 300] on input "ae" at bounding box center [567, 293] width 10 height 13
click at [611, 330] on input "V8J 3V6" at bounding box center [621, 330] width 136 height 26
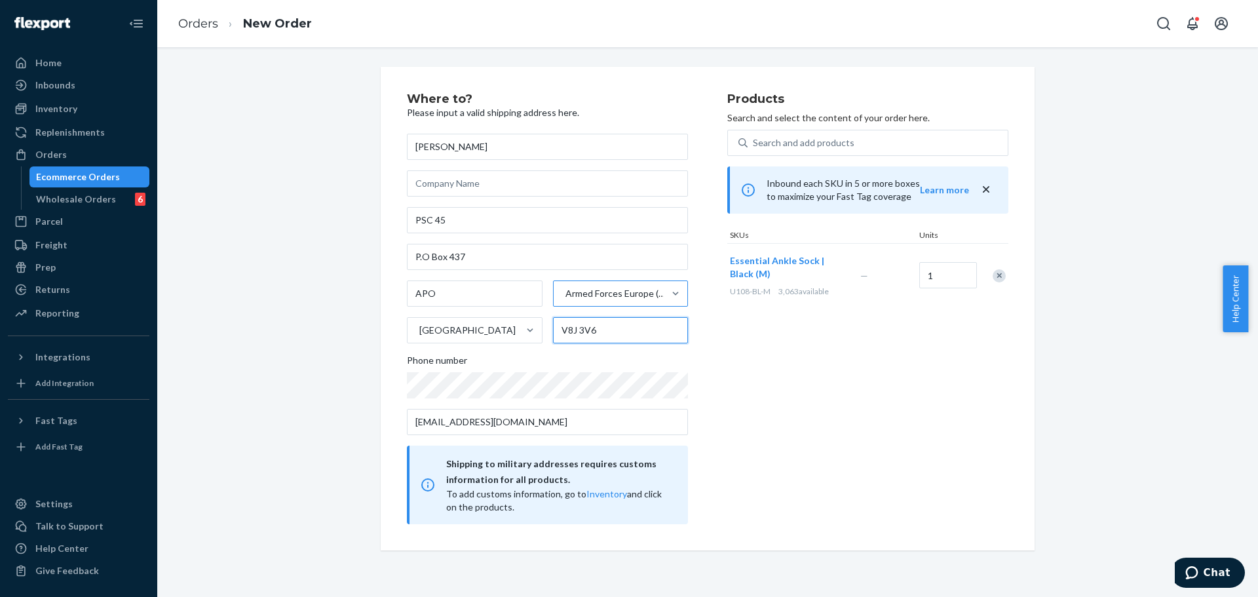
click at [611, 330] on input "V8J 3V6" at bounding box center [621, 330] width 136 height 26
paste input "09468"
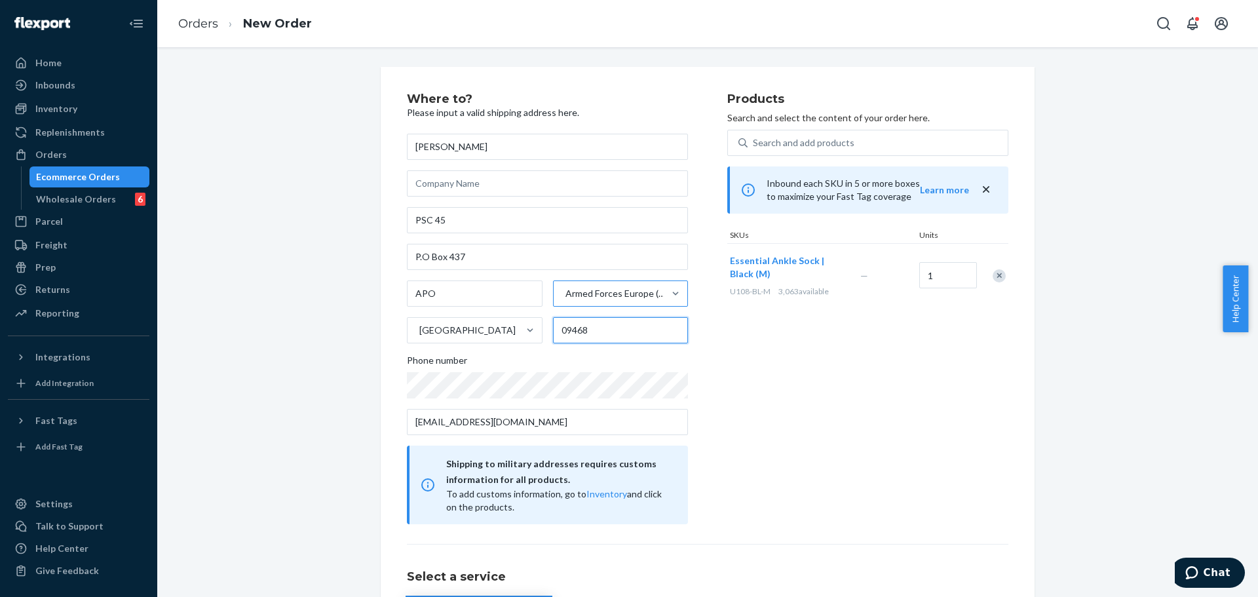
type input "09468"
click at [739, 360] on div "Products Search and select the content of your order here. Search and add produ…" at bounding box center [867, 308] width 281 height 431
click at [713, 404] on div "Where to? Please input a valid shipping address here. Hannah DeWaters PSC 45 P.…" at bounding box center [567, 308] width 320 height 431
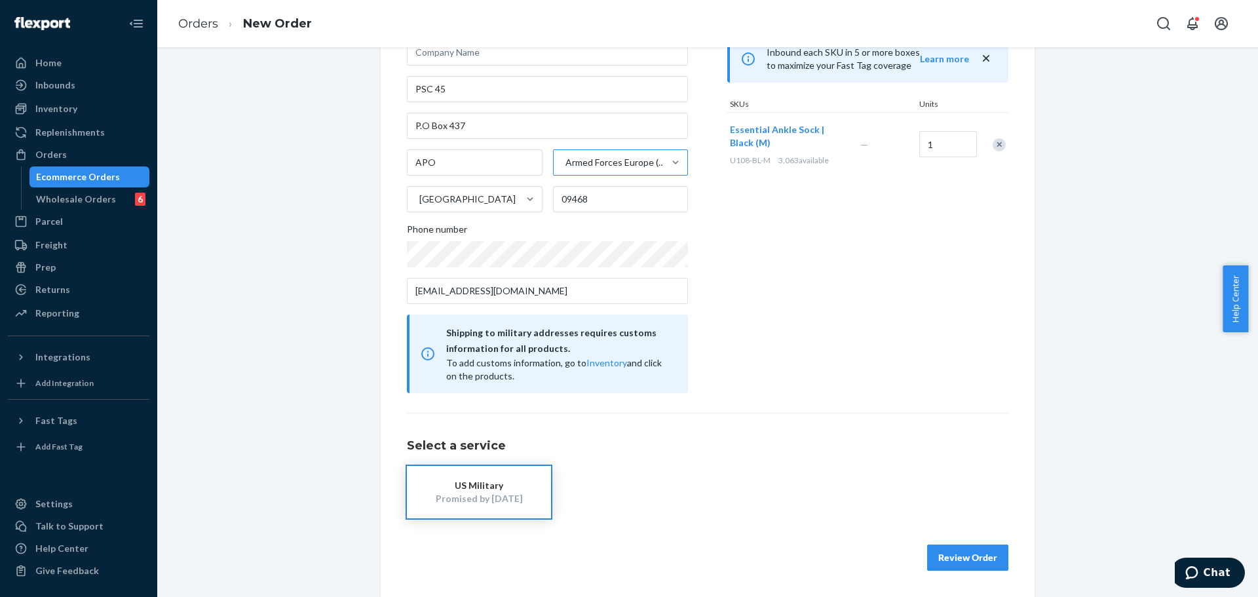
click at [713, 387] on div "Where to? Please input a valid shipping address here. Hannah DeWaters PSC 45 P.…" at bounding box center [567, 177] width 320 height 431
click at [475, 486] on div "US Military" at bounding box center [479, 485] width 105 height 13
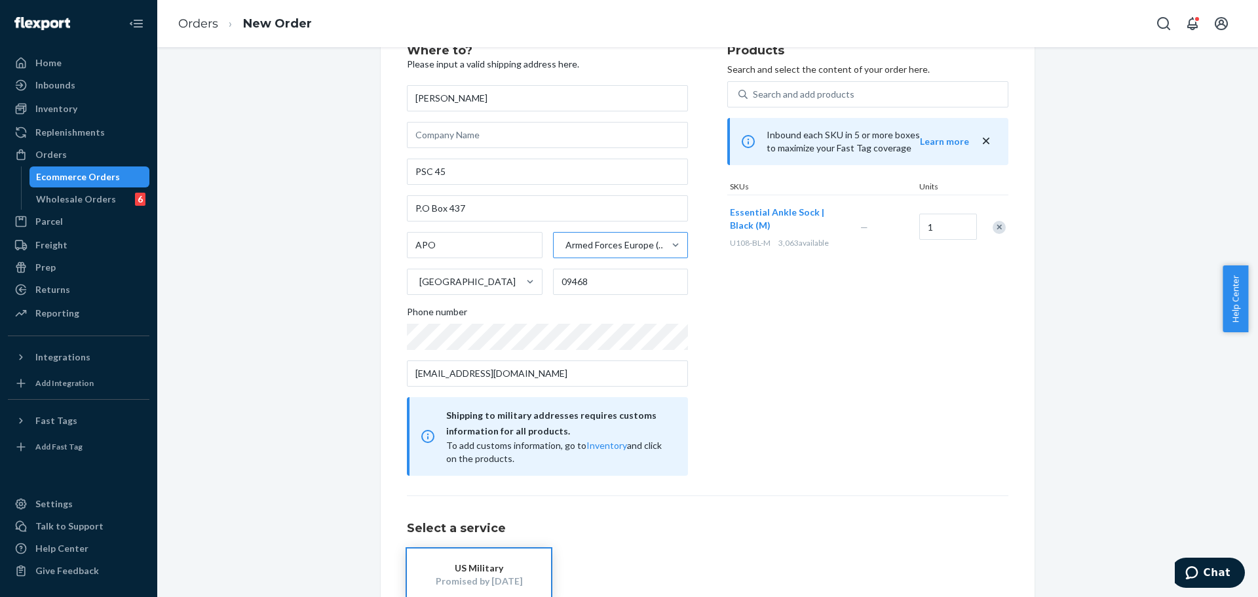
scroll to position [0, 0]
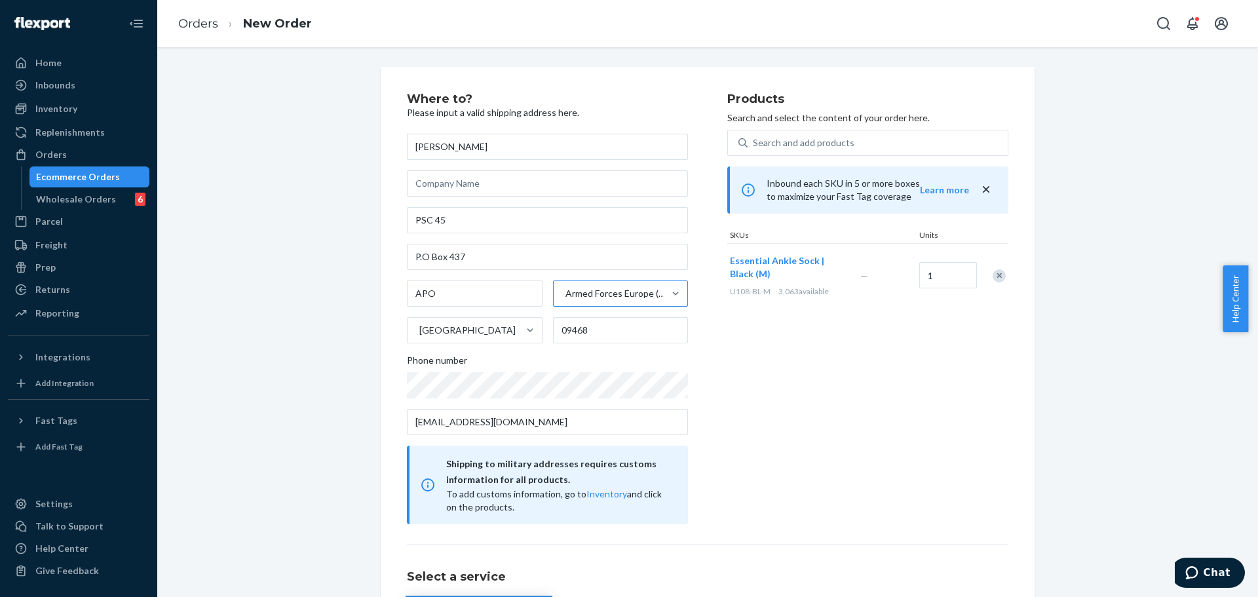
click at [772, 429] on div "Products Search and select the content of your order here. Search and add produ…" at bounding box center [867, 308] width 281 height 431
click at [419, 258] on input "P.O Box 437" at bounding box center [547, 257] width 281 height 26
type input "PO Box 437"
click at [812, 391] on div "Products Search and select the content of your order here. Search and add produ…" at bounding box center [867, 308] width 281 height 431
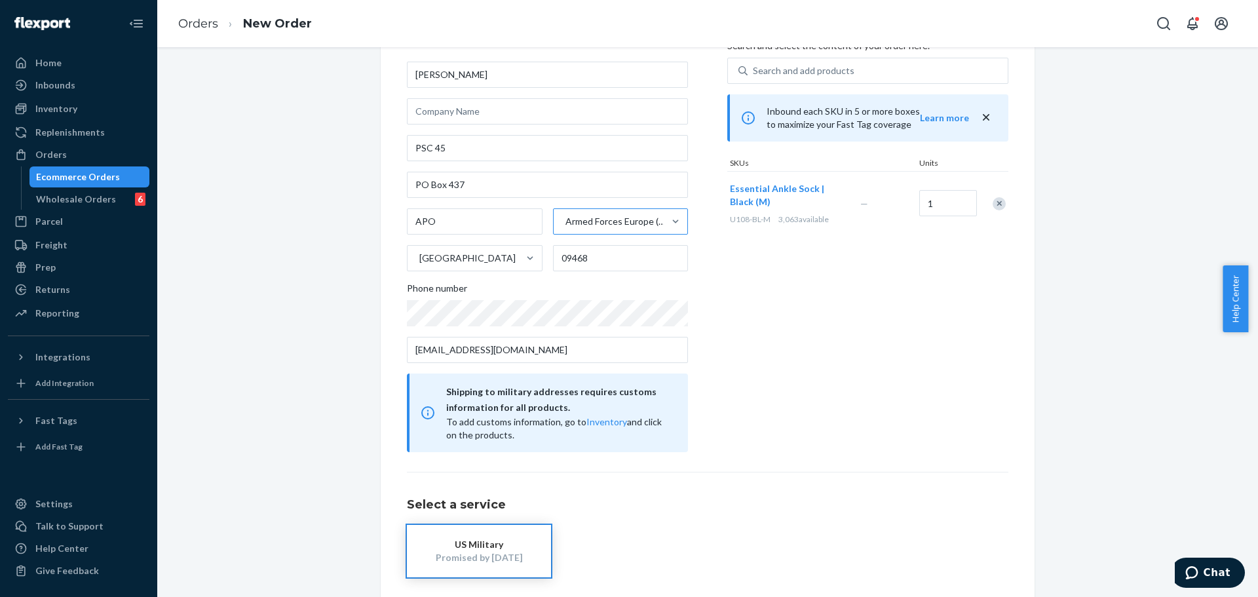
scroll to position [131, 0]
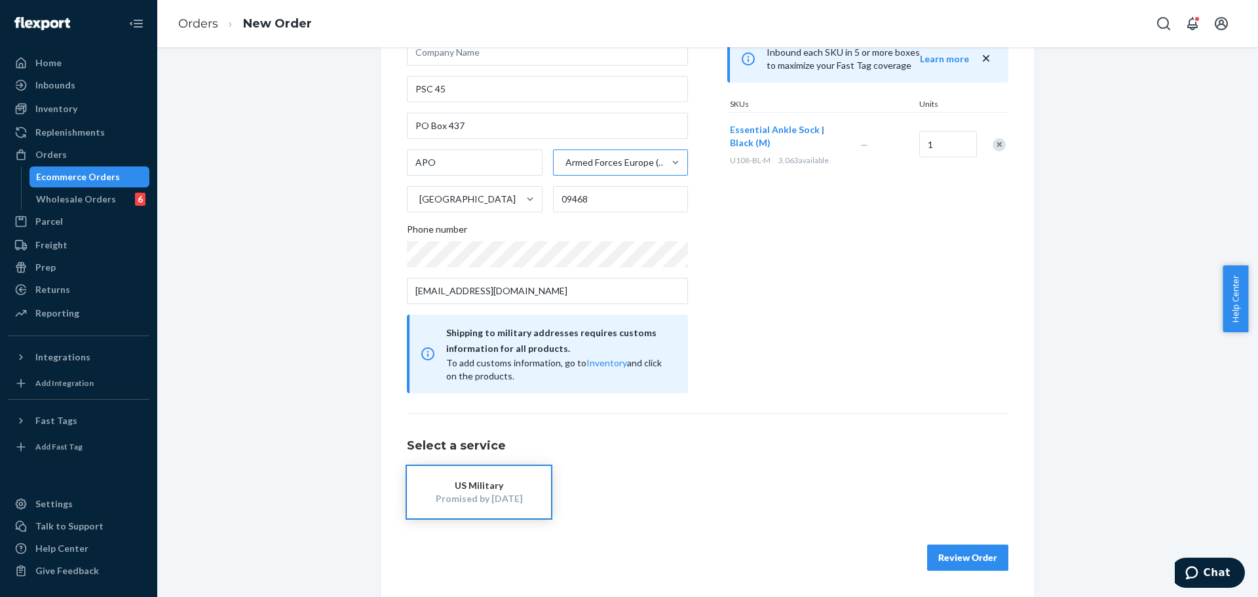
click at [775, 321] on div "Products Search and select the content of your order here. Search and add produ…" at bounding box center [867, 177] width 281 height 431
click at [484, 489] on div "US Military" at bounding box center [479, 485] width 105 height 13
click at [962, 563] on button "Review Order" at bounding box center [967, 558] width 81 height 26
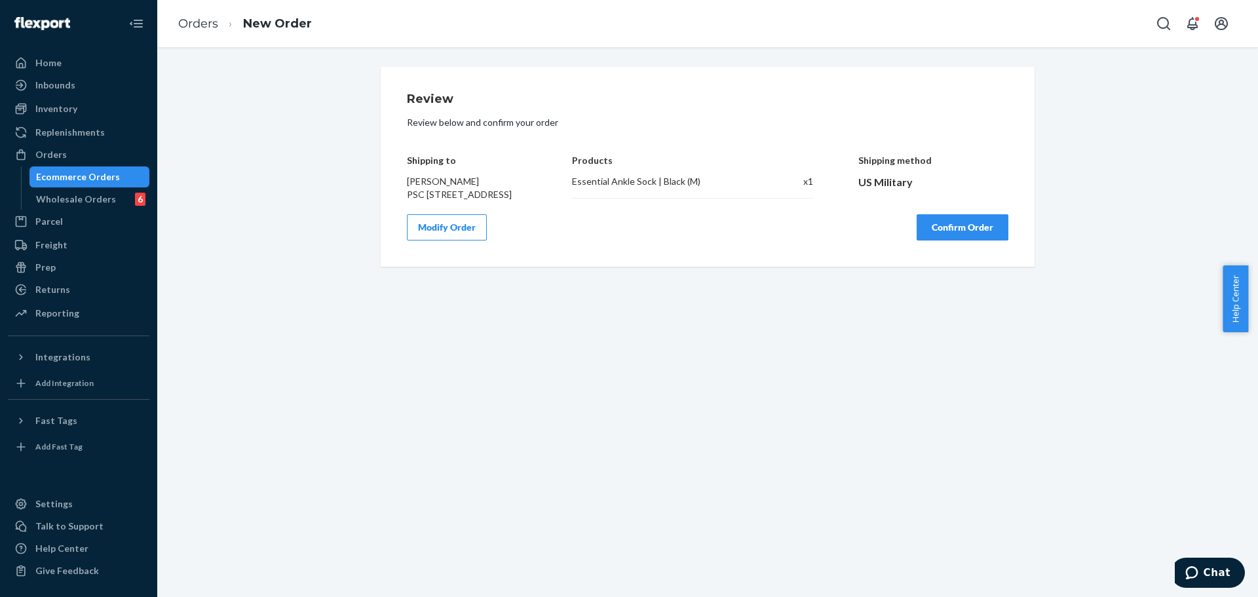
scroll to position [0, 0]
click at [984, 240] on button "Confirm Order" at bounding box center [963, 227] width 92 height 26
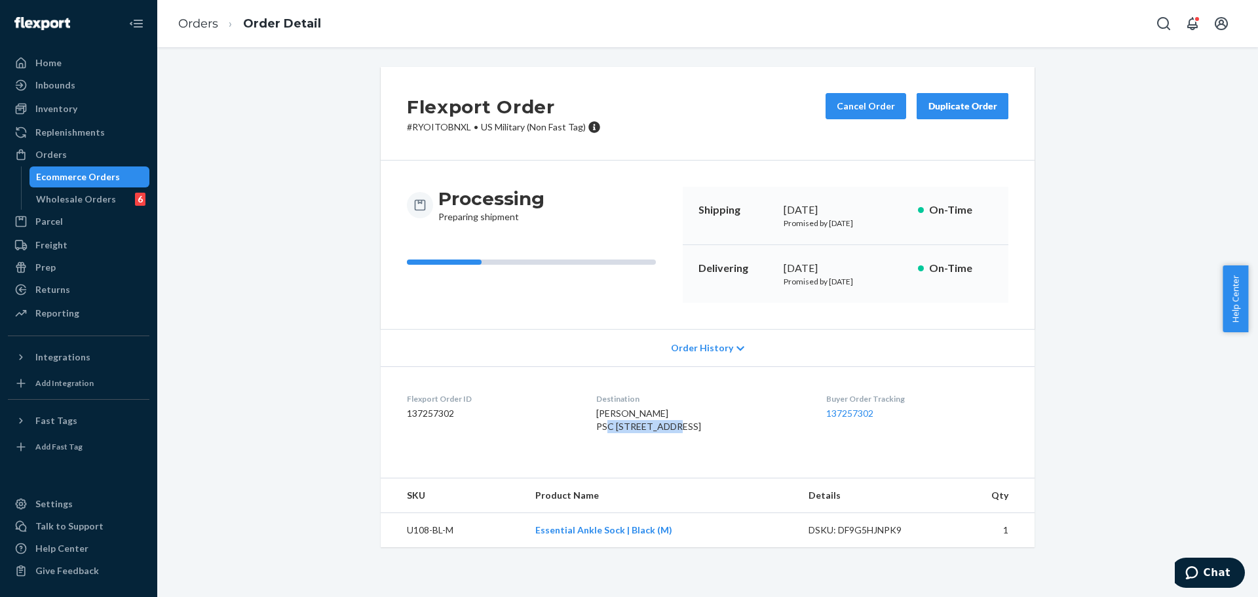
drag, startPoint x: 598, startPoint y: 427, endPoint x: 674, endPoint y: 425, distance: 76.7
click at [674, 425] on div "Hannah DeWaters PSC 45 Box 437 PO Box 437 APO, AE 09468-0005 US" at bounding box center [700, 420] width 208 height 26
drag, startPoint x: 598, startPoint y: 438, endPoint x: 649, endPoint y: 437, distance: 51.1
click at [649, 433] on div "Hannah DeWaters PSC 45 Box 437 PO Box 437 APO, AE 09468-0005 US" at bounding box center [700, 420] width 208 height 26
click at [643, 432] on span "Hannah DeWaters PSC 45 Box 437 PO Box 437 APO, AE 09468-0005 US" at bounding box center [648, 420] width 105 height 24
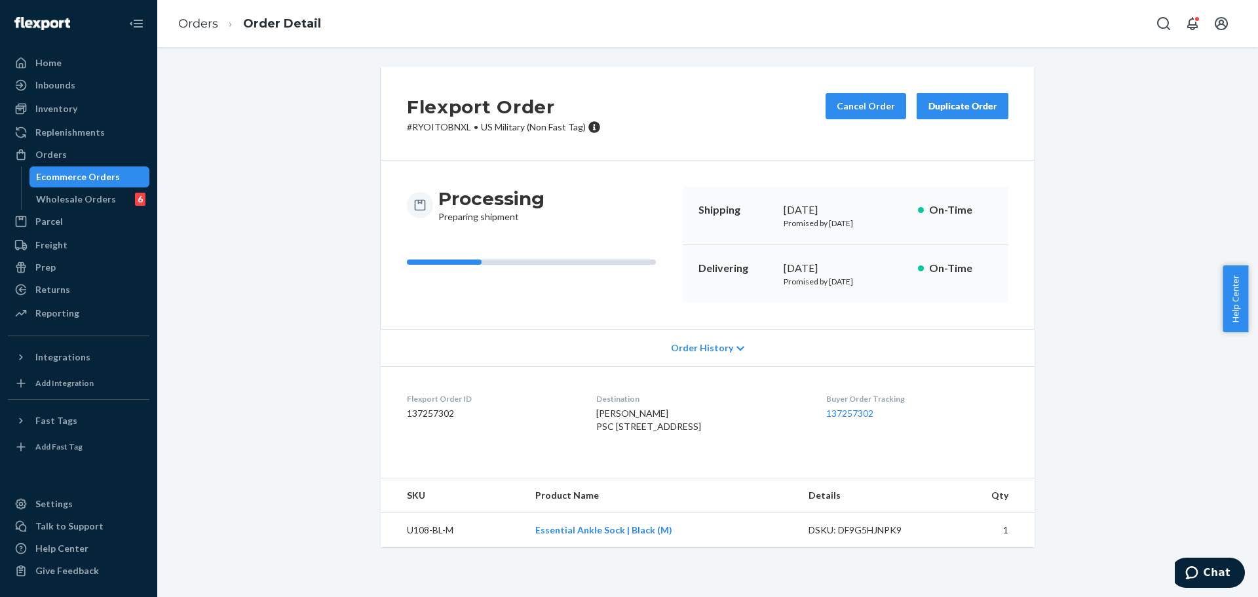
click at [643, 432] on span "Hannah DeWaters PSC 45 Box 437 PO Box 437 APO, AE 09468-0005 US" at bounding box center [648, 420] width 105 height 24
click at [860, 98] on button "Cancel Order" at bounding box center [866, 106] width 81 height 26
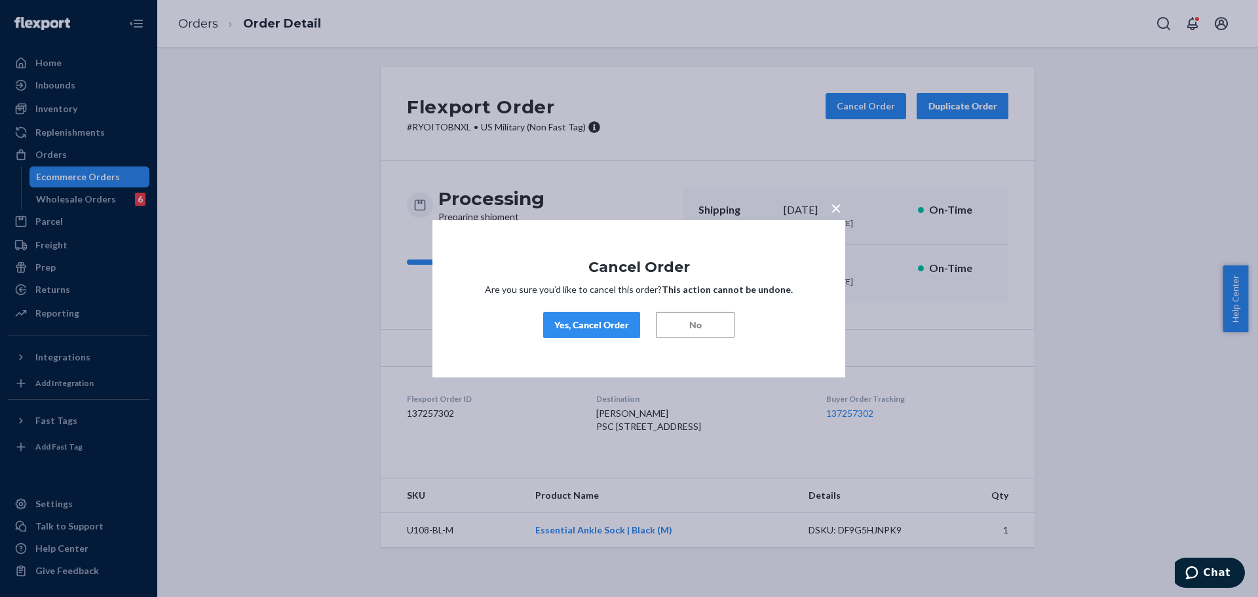
click at [591, 325] on div "Yes, Cancel Order" at bounding box center [591, 324] width 75 height 13
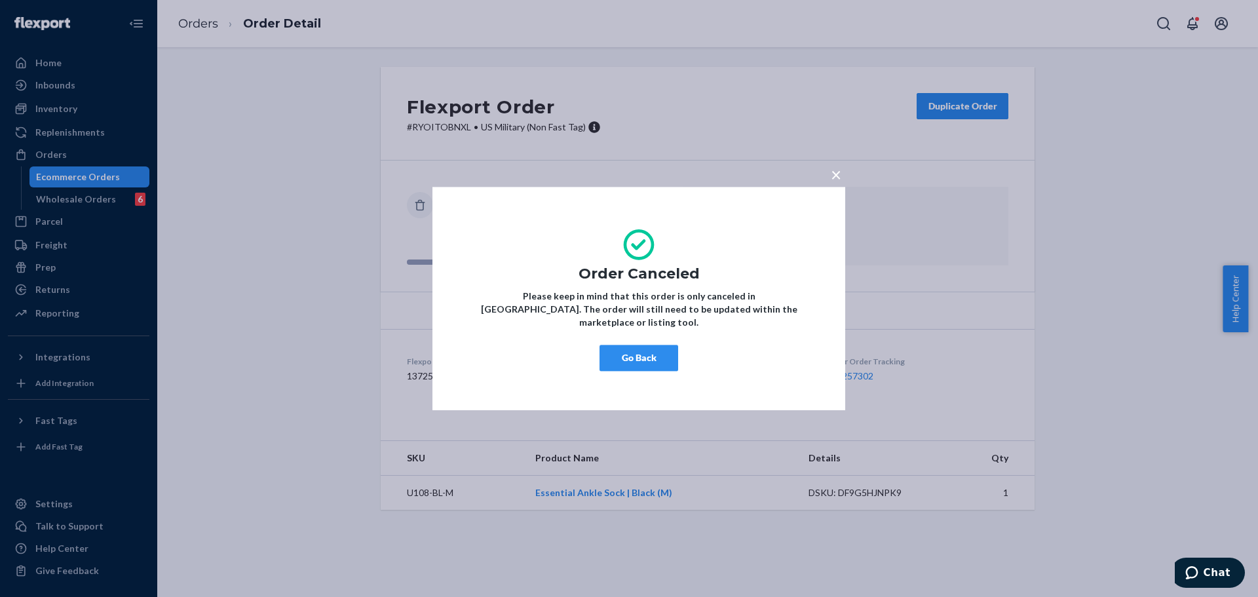
drag, startPoint x: 833, startPoint y: 183, endPoint x: 795, endPoint y: 231, distance: 61.5
click at [833, 184] on span "×" at bounding box center [836, 174] width 10 height 22
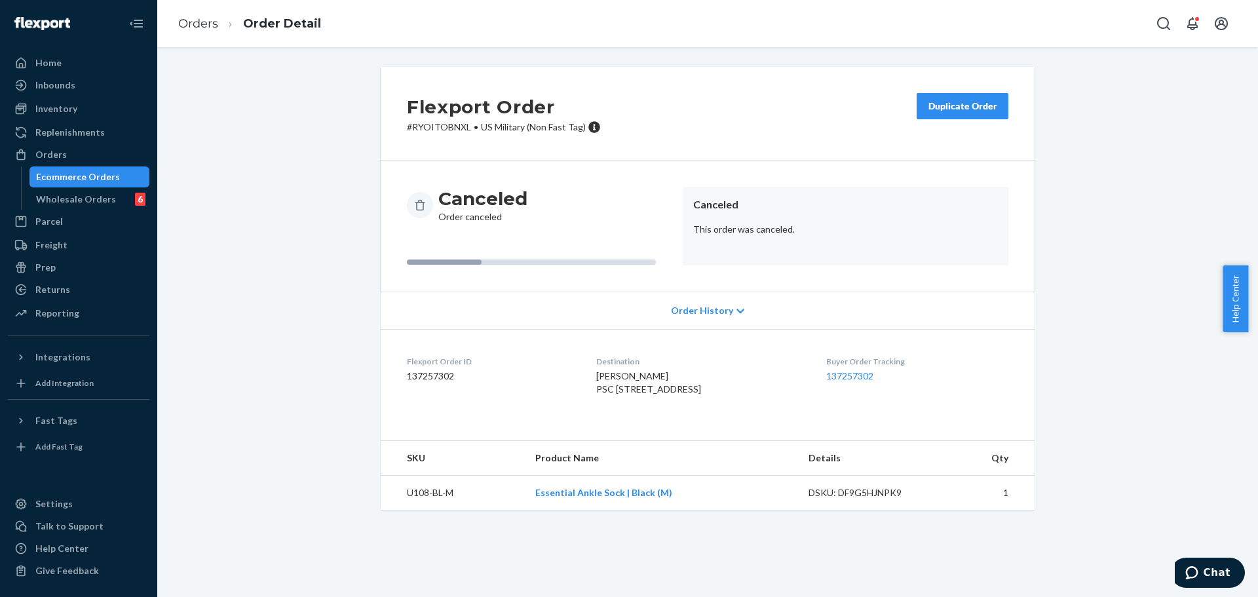
click at [953, 107] on div "Duplicate Order" at bounding box center [962, 106] width 69 height 13
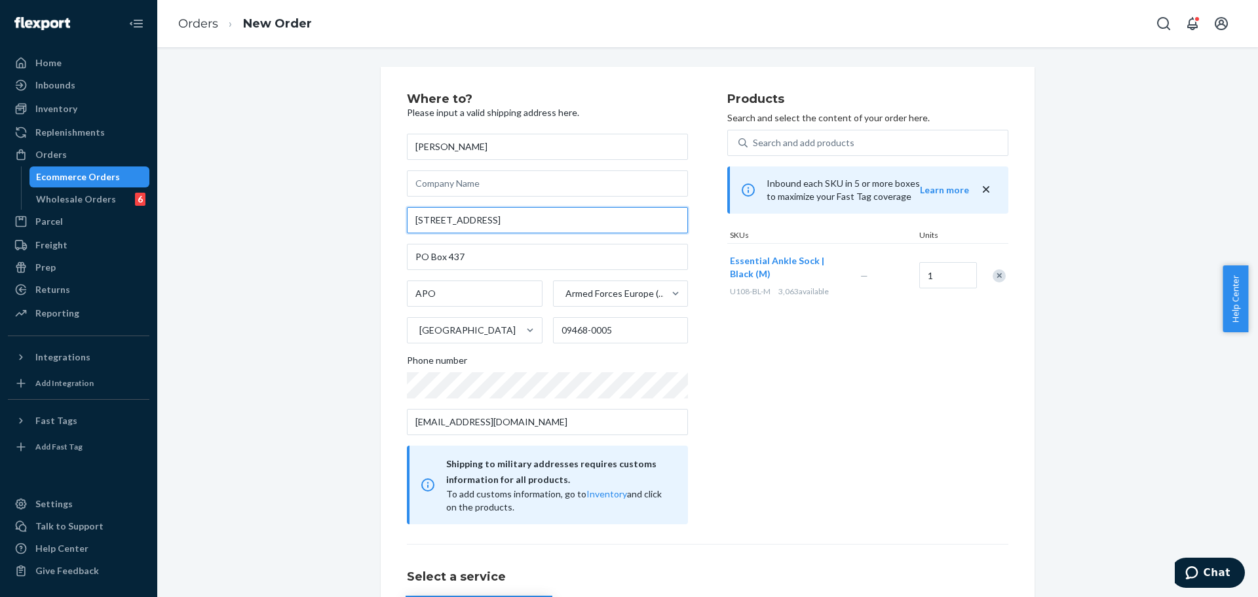
click at [607, 215] on input "PSC 45 Box 437" at bounding box center [547, 220] width 281 height 26
paste input "104, Olympic-ro 35-gil"
type input "104, Olympic-ro 35-gil"
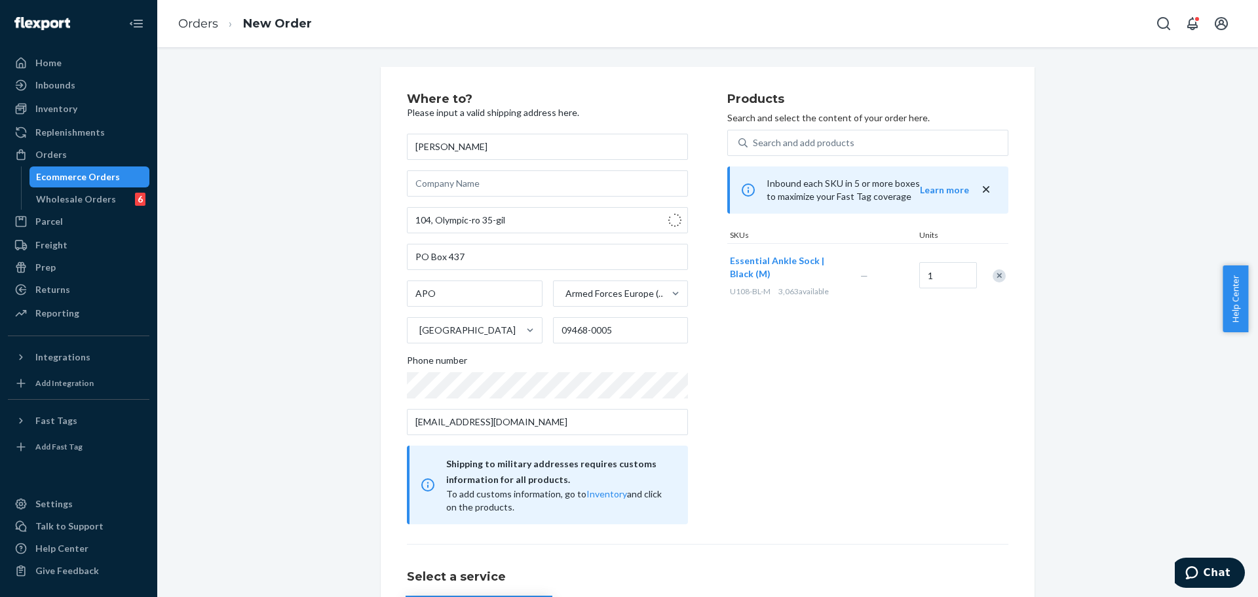
type input "Olympic-ro 35-gil - Seoul"
type input "05504"
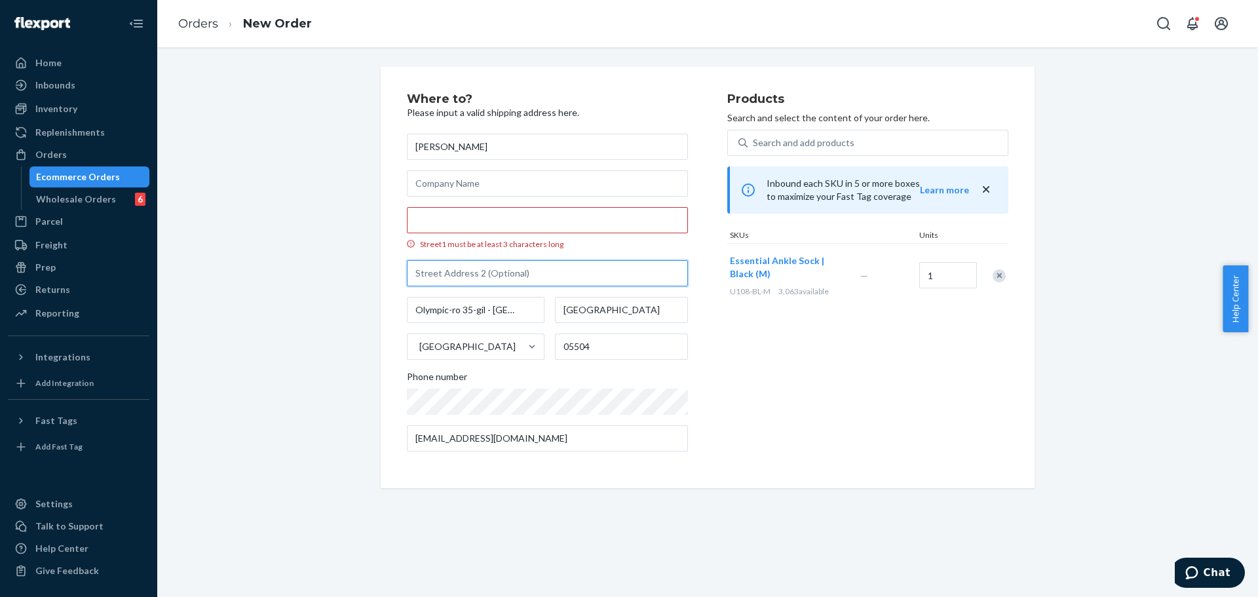
click at [496, 273] on input "text" at bounding box center [547, 273] width 281 height 26
paste input "8-708"
type input "8-708"
click at [532, 219] on input "Street1 must be at least 3 characters long" at bounding box center [547, 220] width 281 height 26
paste input "104, Olympic-ro 35-gil"
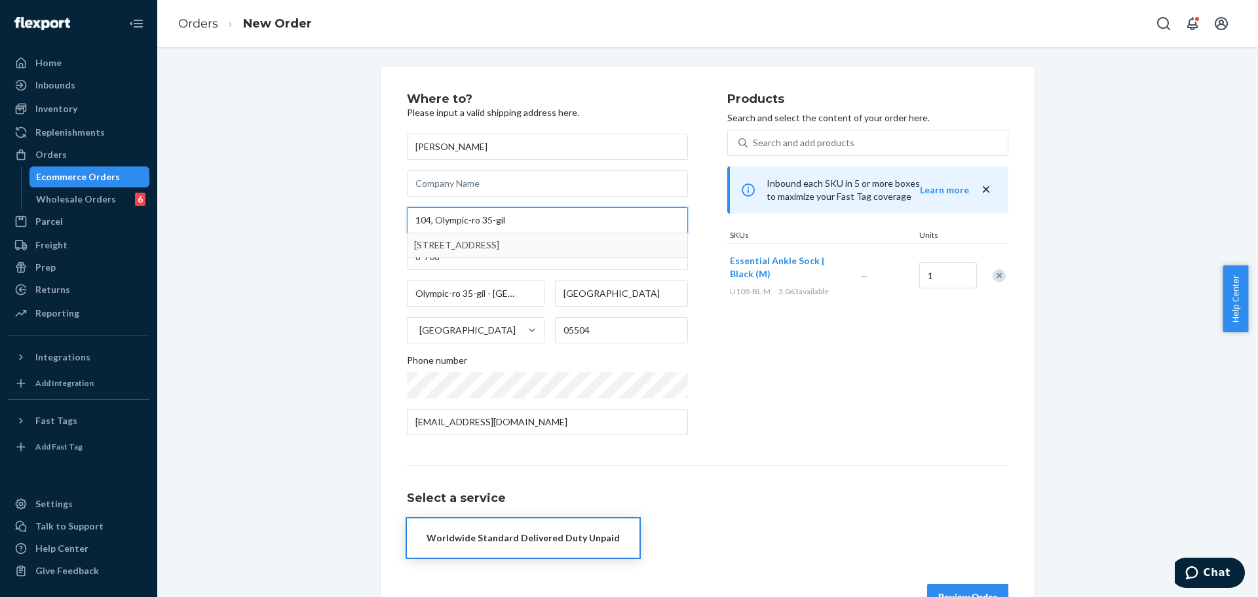
type input "104, Olympic-ro 35-gil"
click at [714, 351] on div "Where to? Please input a valid shipping address here. Hannah DeWaters 104, Olym…" at bounding box center [567, 269] width 320 height 353
click at [535, 428] on input "brettmcnabb@gmail.com" at bounding box center [547, 422] width 281 height 26
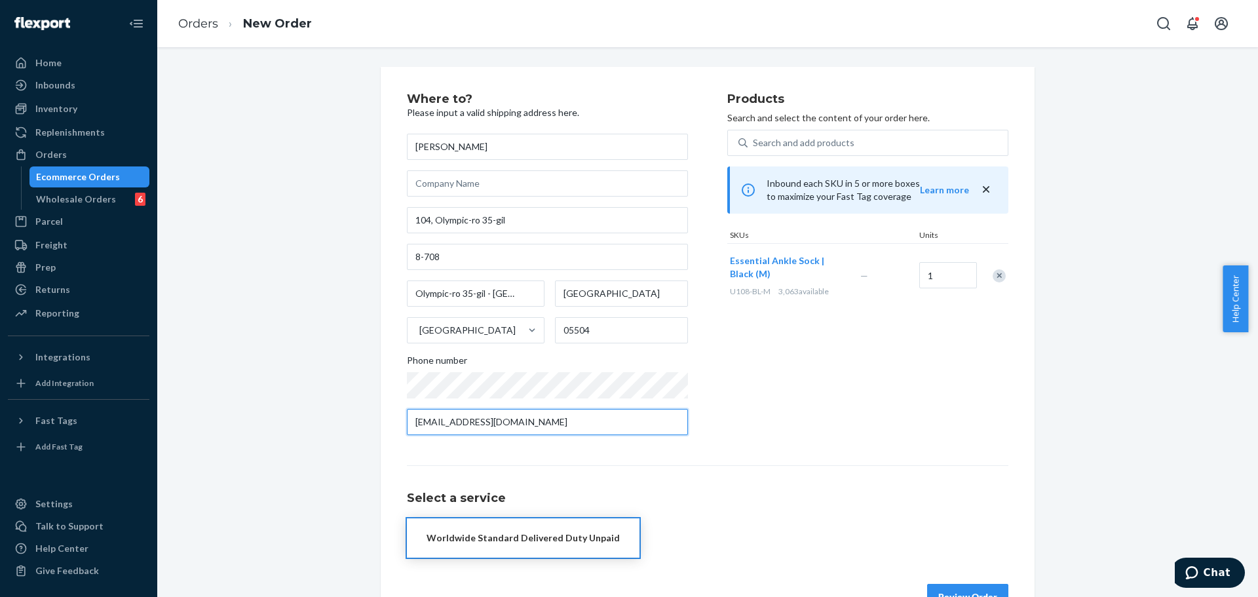
paste input "janelee938"
type input "janelee938@gmail.com"
click at [718, 422] on div "Where to? Please input a valid shipping address here. Hannah DeWaters 104, Olym…" at bounding box center [567, 269] width 320 height 353
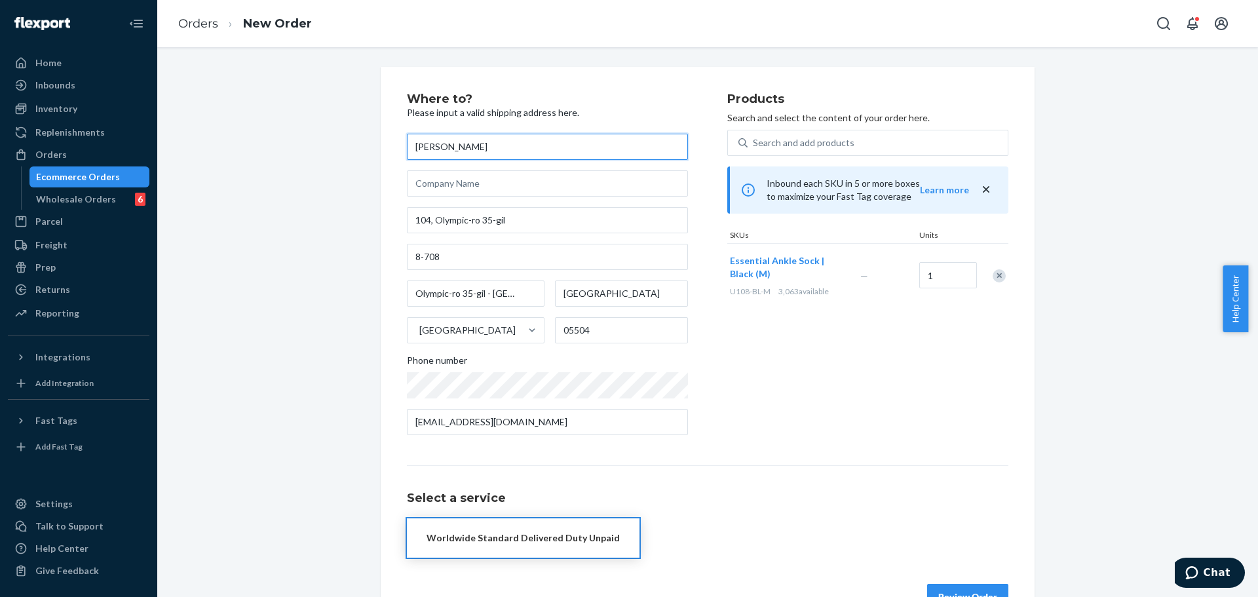
click at [558, 140] on input "Hannah DeWaters" at bounding box center [547, 147] width 281 height 26
paste input "Jane Lee"
type input "Jane Lee"
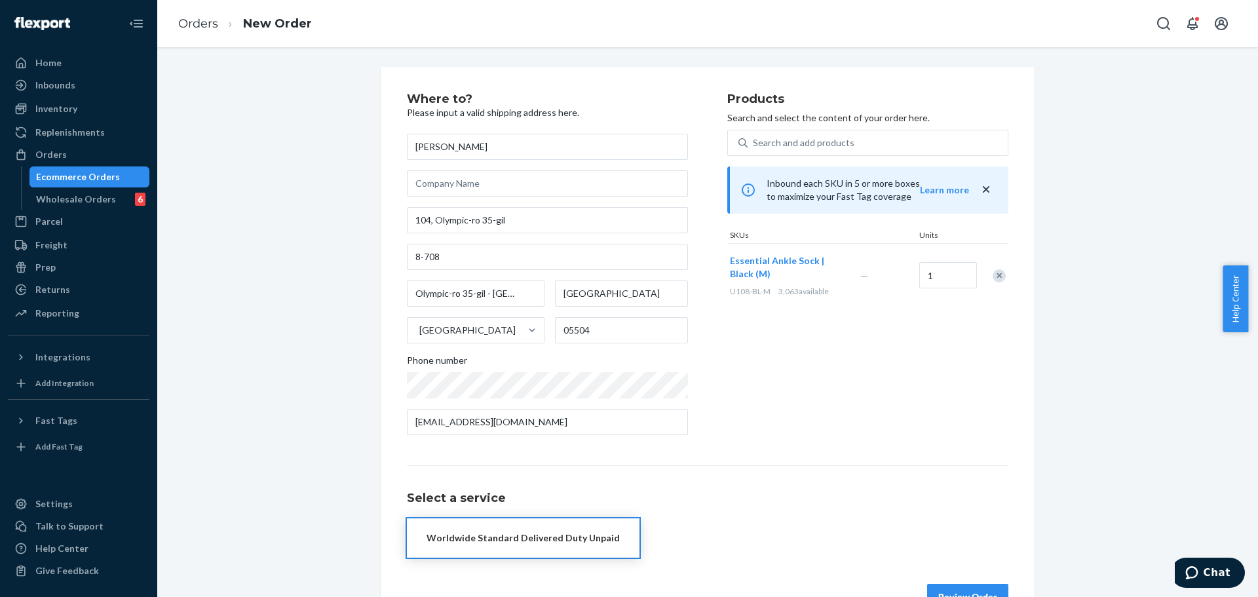
click at [774, 410] on div "Products Search and select the content of your order here. Search and add produ…" at bounding box center [867, 269] width 281 height 353
click at [595, 539] on div "Worldwide Standard Delivered Duty Unpaid" at bounding box center [523, 537] width 193 height 13
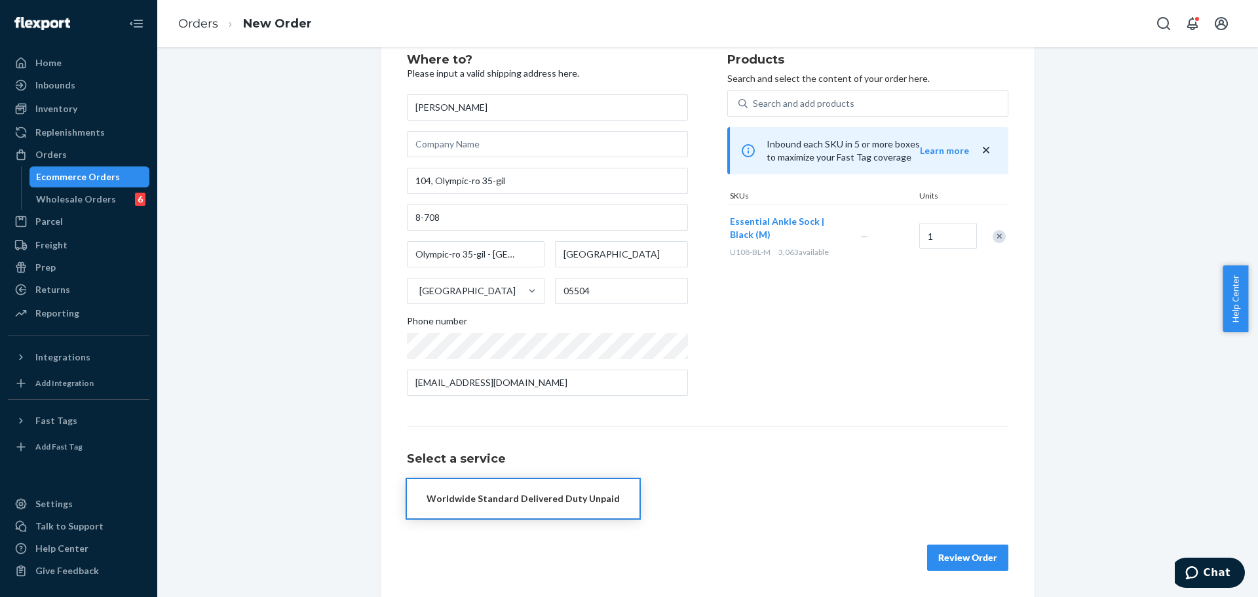
click at [968, 556] on button "Review Order" at bounding box center [967, 558] width 81 height 26
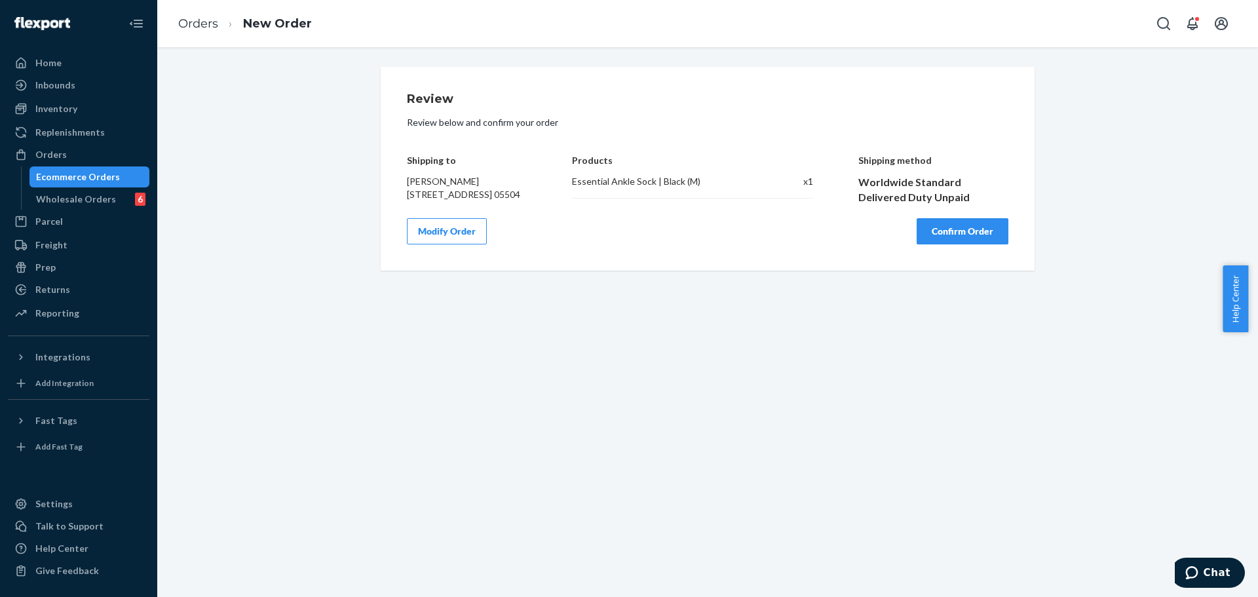
scroll to position [0, 0]
click at [959, 244] on button "Confirm Order" at bounding box center [963, 231] width 92 height 26
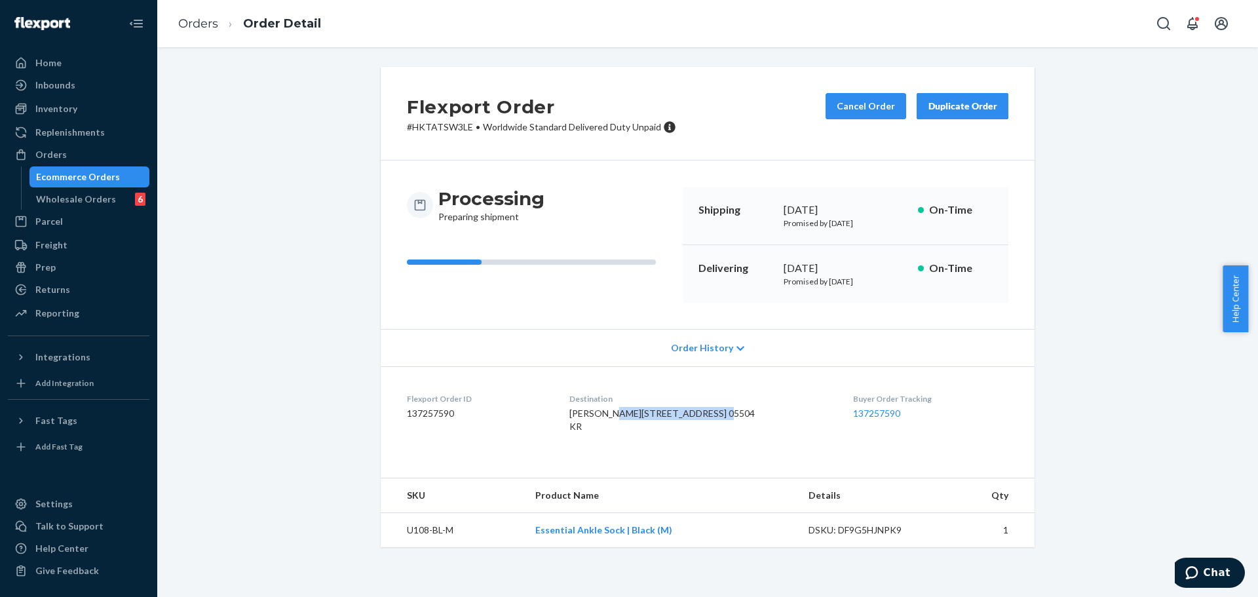
drag, startPoint x: 590, startPoint y: 425, endPoint x: 697, endPoint y: 426, distance: 106.8
click at [697, 426] on dl "Flexport Order ID 137257590 Destination JANE LEE 104, OLYMPIC-RO 35-GIL 8-708 S…" at bounding box center [708, 415] width 654 height 98
drag, startPoint x: 586, startPoint y: 443, endPoint x: 618, endPoint y: 443, distance: 32.1
click at [618, 443] on dl "Flexport Order ID 137257590 Destination JANE LEE 104, OLYMPIC-RO 35-GIL 8-708 S…" at bounding box center [708, 415] width 654 height 98
click at [601, 432] on span "JANE LEE 104, OLYMPIC-RO 35-GIL 8-708 SEOUL, SEOUL 05504 KR" at bounding box center [661, 420] width 185 height 24
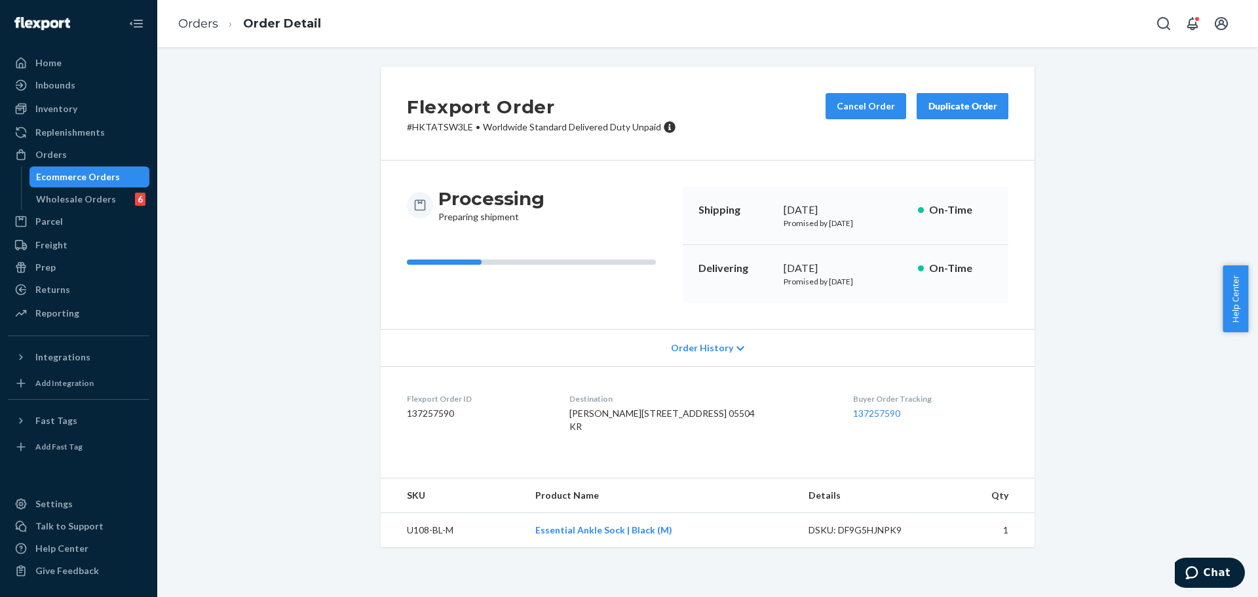
click at [601, 432] on span "JANE LEE 104, OLYMPIC-RO 35-GIL 8-708 SEOUL, SEOUL 05504 KR" at bounding box center [661, 420] width 185 height 24
click at [642, 432] on span "JANE LEE 104, OLYMPIC-RO 35-GIL 8-708 SEOUL, SEOUL 05504 KR" at bounding box center [661, 420] width 185 height 24
drag, startPoint x: 642, startPoint y: 450, endPoint x: 665, endPoint y: 450, distance: 22.9
click at [641, 432] on span "JANE LEE 104, OLYMPIC-RO 35-GIL 8-708 SEOUL, SEOUL 05504 KR" at bounding box center [661, 420] width 185 height 24
click at [670, 432] on span "JANE LEE 104, OLYMPIC-RO 35-GIL 8-708 SEOUL, SEOUL 05504 KR" at bounding box center [661, 420] width 185 height 24
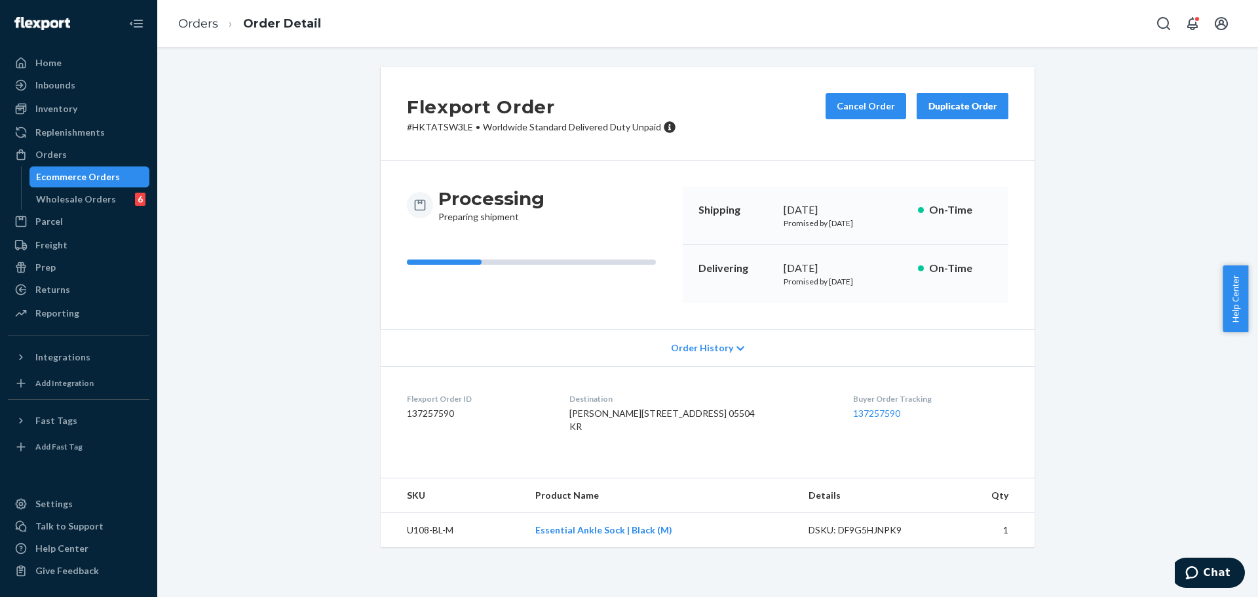
click at [670, 432] on span "JANE LEE 104, OLYMPIC-RO 35-GIL 8-708 SEOUL, SEOUL 05504 KR" at bounding box center [661, 420] width 185 height 24
click at [845, 107] on button "Cancel Order" at bounding box center [866, 106] width 81 height 26
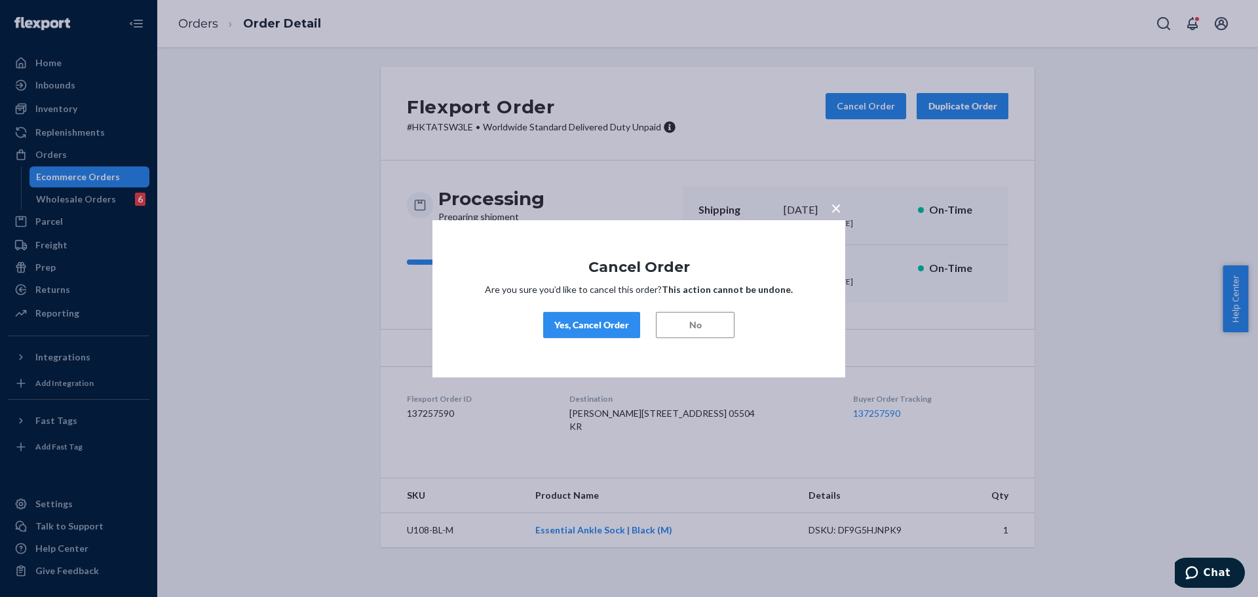
click at [590, 320] on div "Yes, Cancel Order" at bounding box center [591, 324] width 75 height 13
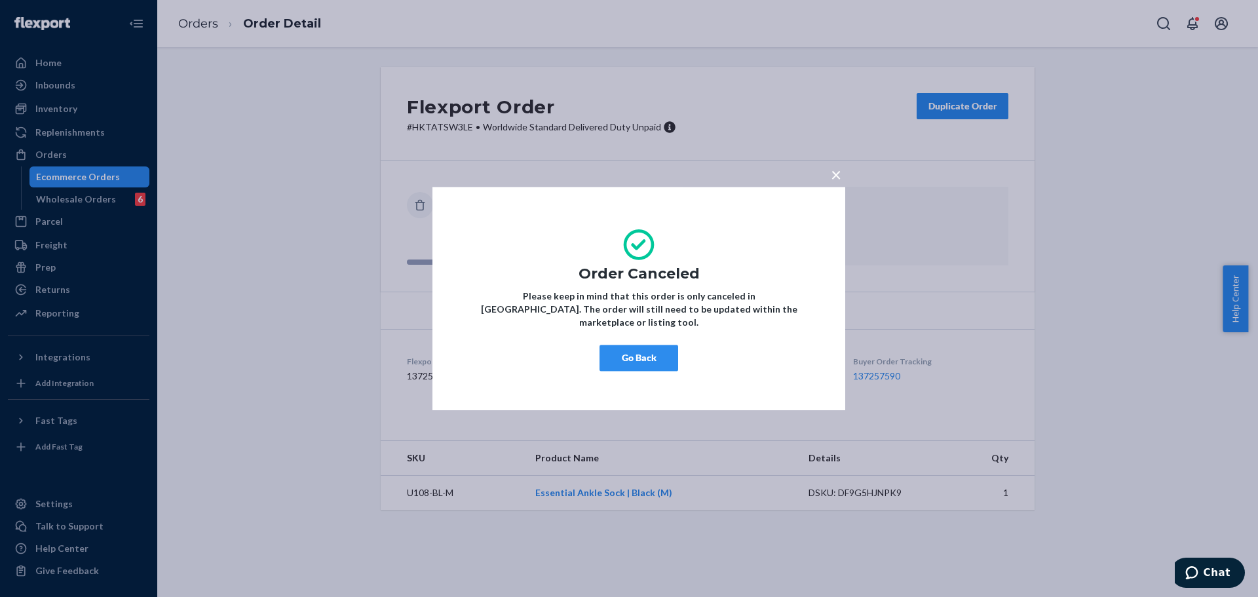
click at [838, 185] on span "×" at bounding box center [836, 174] width 10 height 22
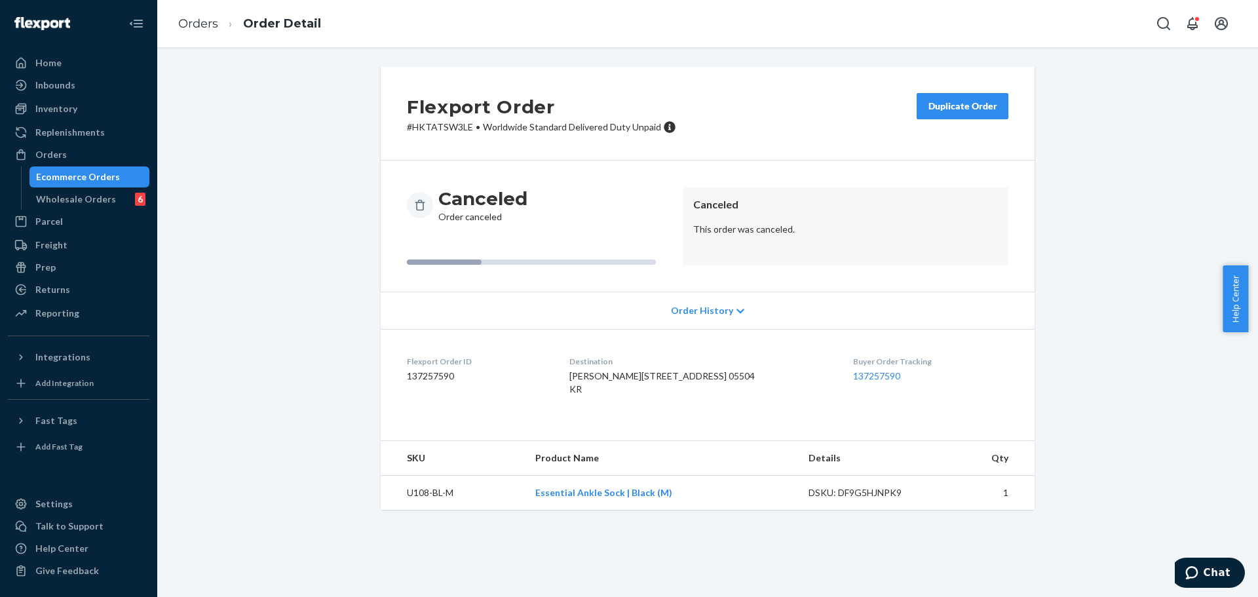
click at [943, 103] on div "Duplicate Order" at bounding box center [962, 106] width 69 height 13
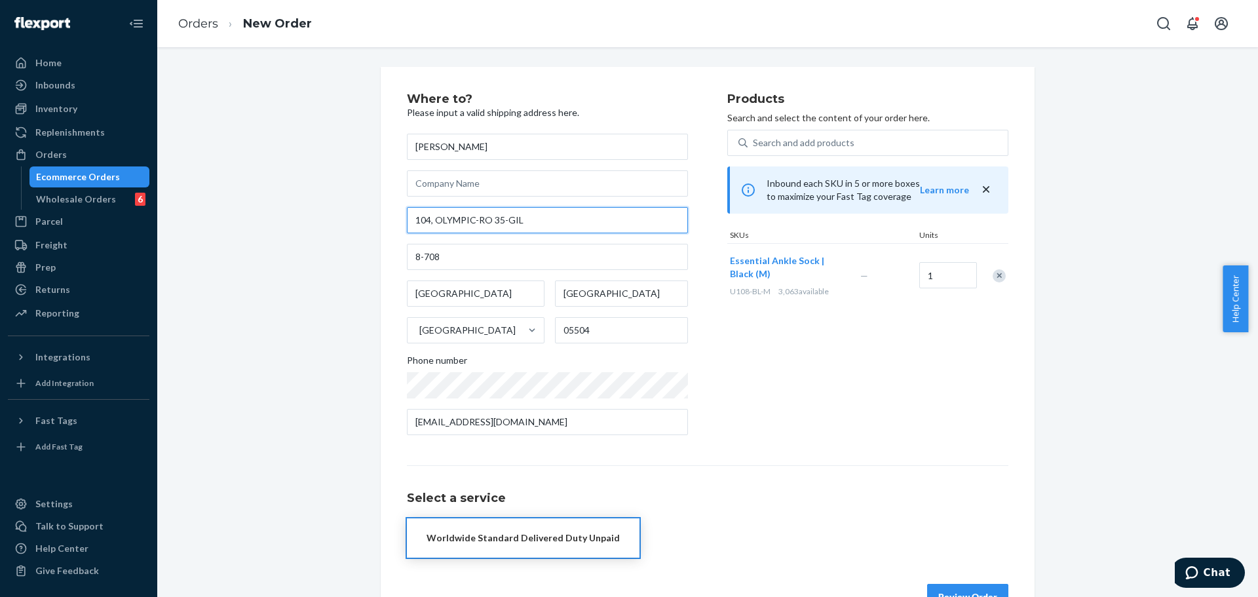
click at [522, 220] on input "104, OLYMPIC-RO 35-GIL" at bounding box center [547, 220] width 281 height 26
paste input "62 Miriam Drive, Florence KY, 41042. United States"
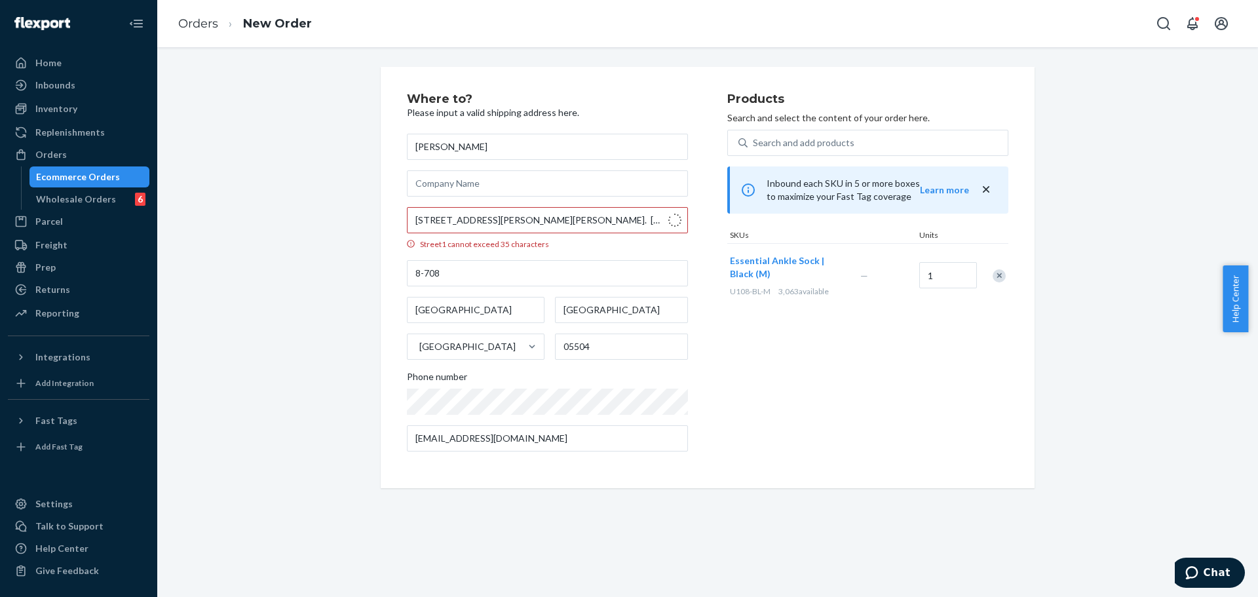
type input "62 Miriam Dr"
type input "Florence"
type input "41042"
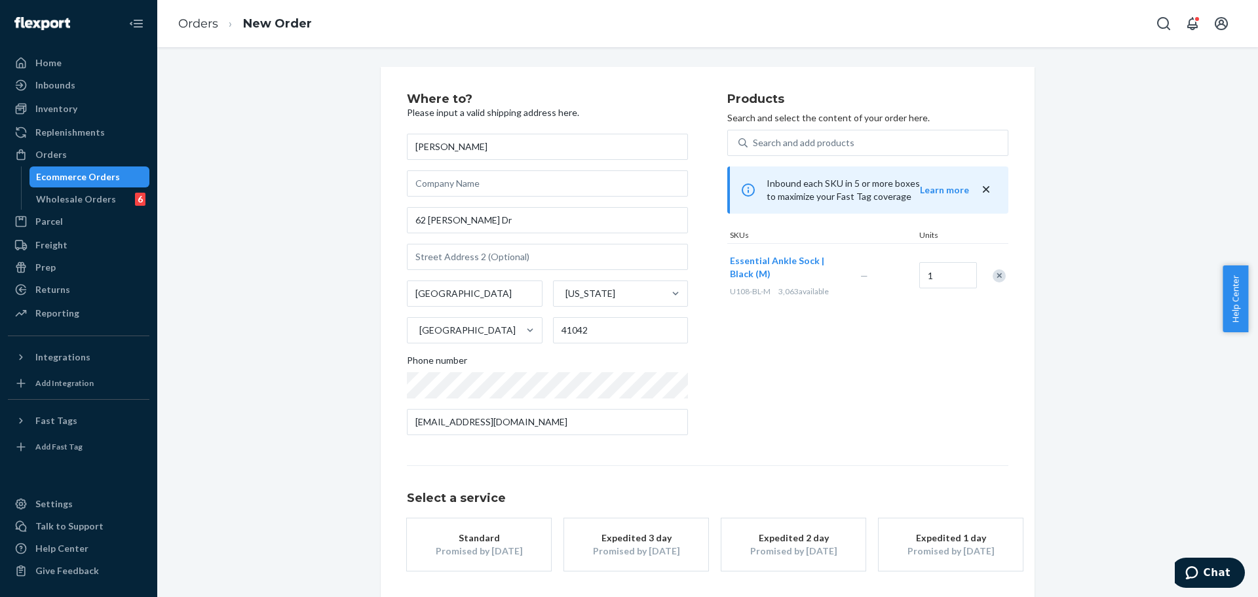
drag, startPoint x: 474, startPoint y: 537, endPoint x: 483, endPoint y: 533, distance: 9.1
click at [474, 537] on div "Standard" at bounding box center [479, 537] width 105 height 13
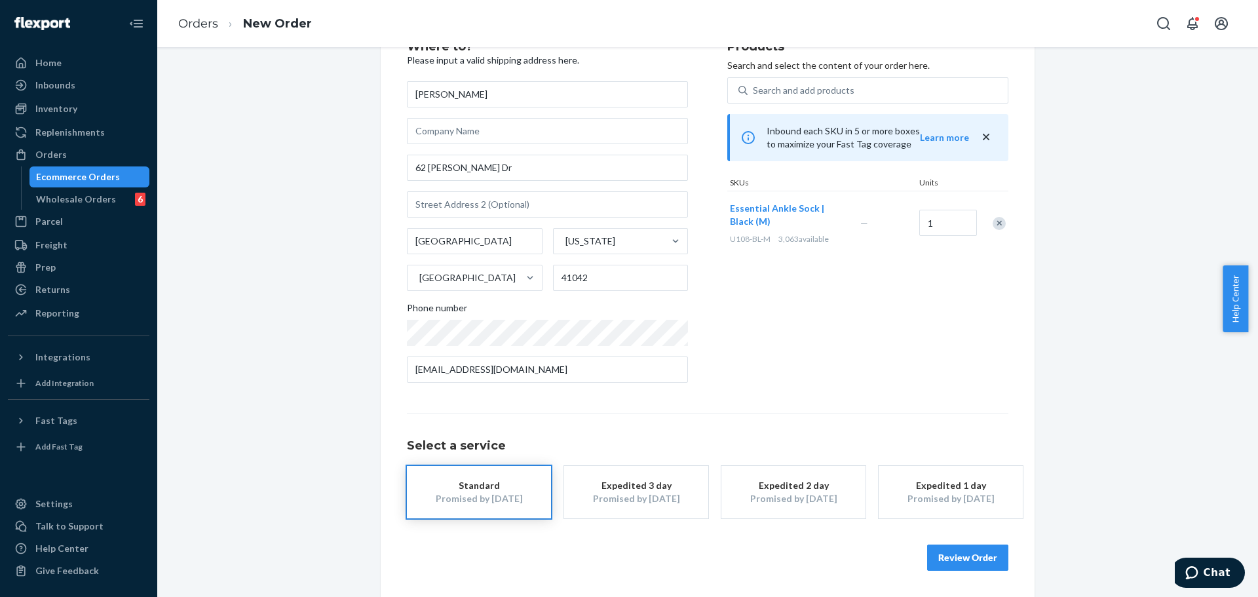
click at [950, 556] on button "Review Order" at bounding box center [967, 558] width 81 height 26
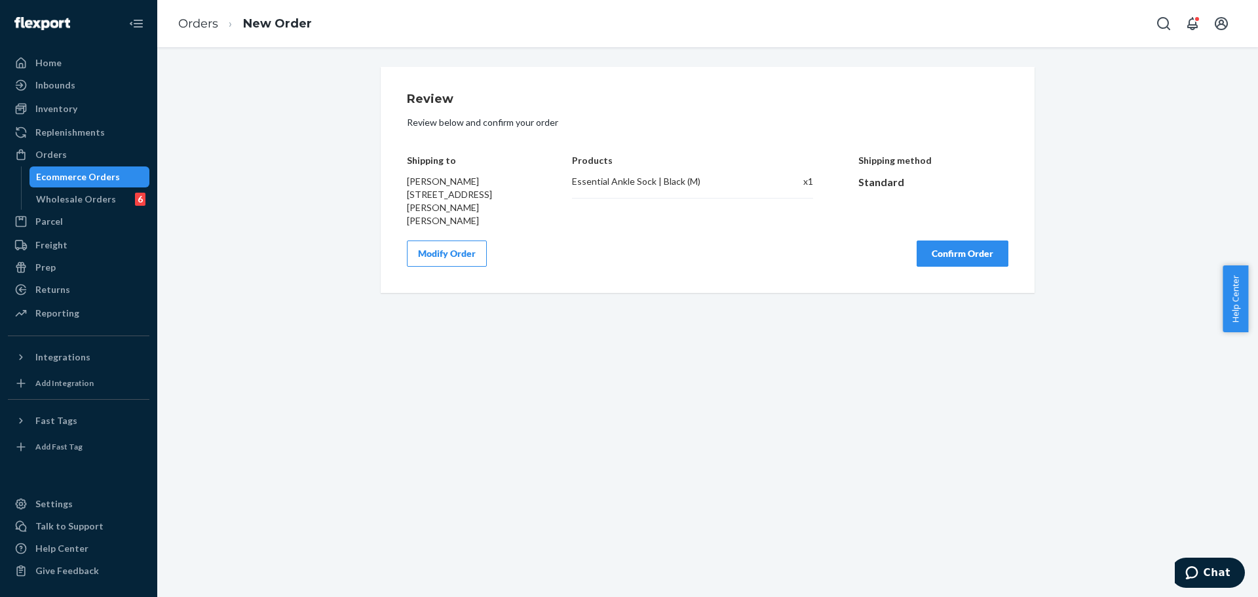
click at [983, 240] on button "Confirm Order" at bounding box center [963, 253] width 92 height 26
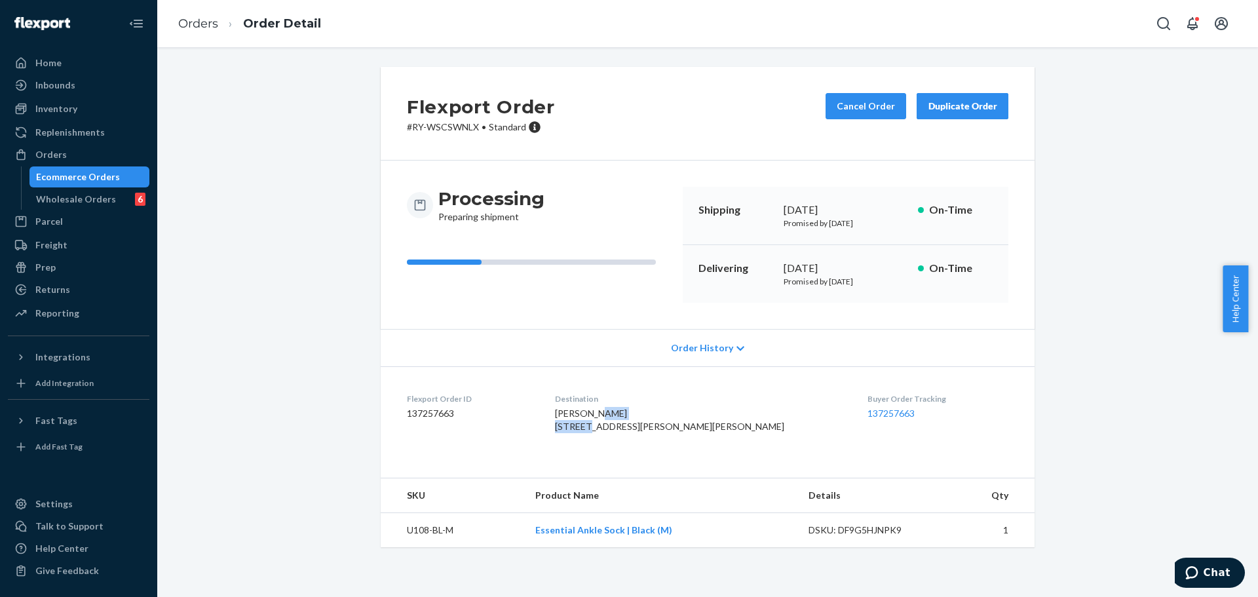
drag, startPoint x: 599, startPoint y: 424, endPoint x: 647, endPoint y: 423, distance: 47.8
click at [647, 423] on div "JANE LEE 62 Miriam Dr Florence, KY 41042-1809 US" at bounding box center [701, 420] width 292 height 26
click at [603, 432] on span "JANE LEE 62 Miriam Dr Florence, KY 41042-1809 US" at bounding box center [669, 420] width 229 height 24
click at [634, 432] on span "JANE LEE 62 Miriam Dr Florence, KY 41042-1809 US" at bounding box center [669, 420] width 229 height 24
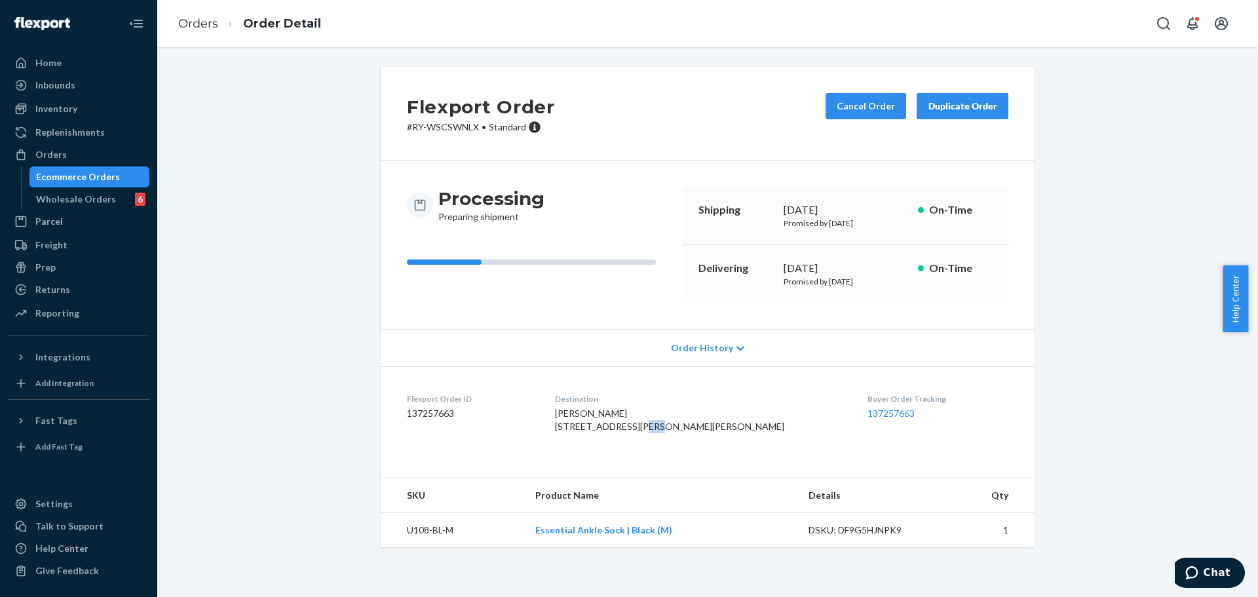
drag, startPoint x: 634, startPoint y: 441, endPoint x: 737, endPoint y: 441, distance: 103.5
click at [633, 432] on span "JANE LEE 62 Miriam Dr Florence, KY 41042-1809 US" at bounding box center [669, 420] width 229 height 24
click at [651, 432] on span "JANE LEE 62 Miriam Dr Florence, KY 41042-1809 US" at bounding box center [669, 420] width 229 height 24
click at [864, 100] on button "Cancel Order" at bounding box center [866, 106] width 81 height 26
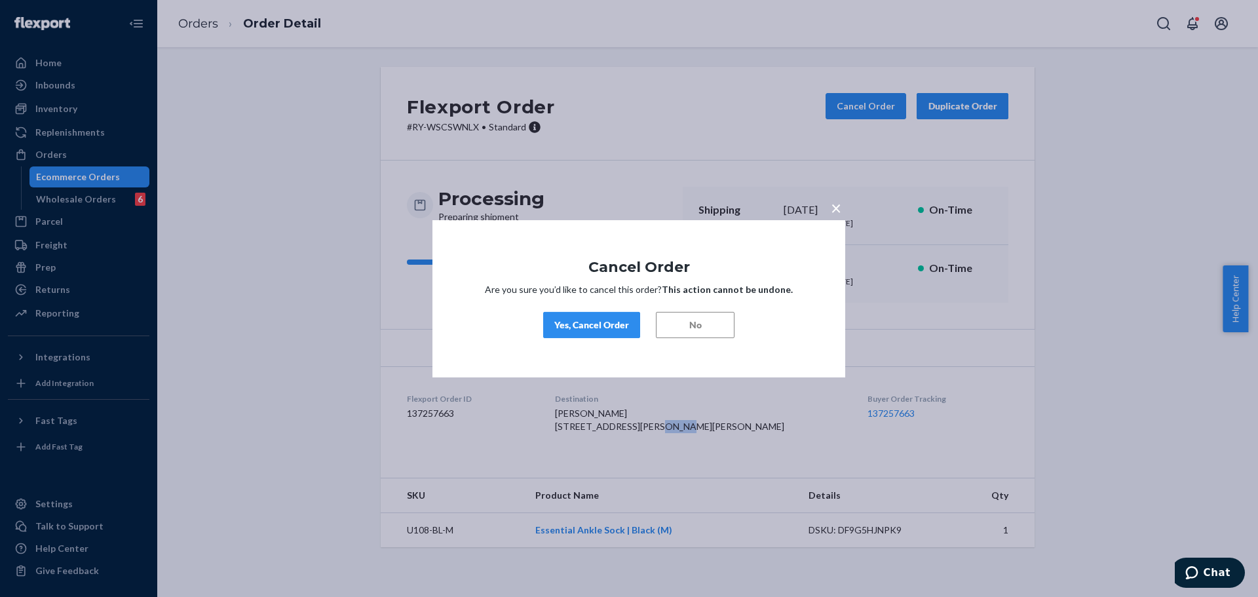
click at [583, 326] on div "Yes, Cancel Order" at bounding box center [591, 324] width 75 height 13
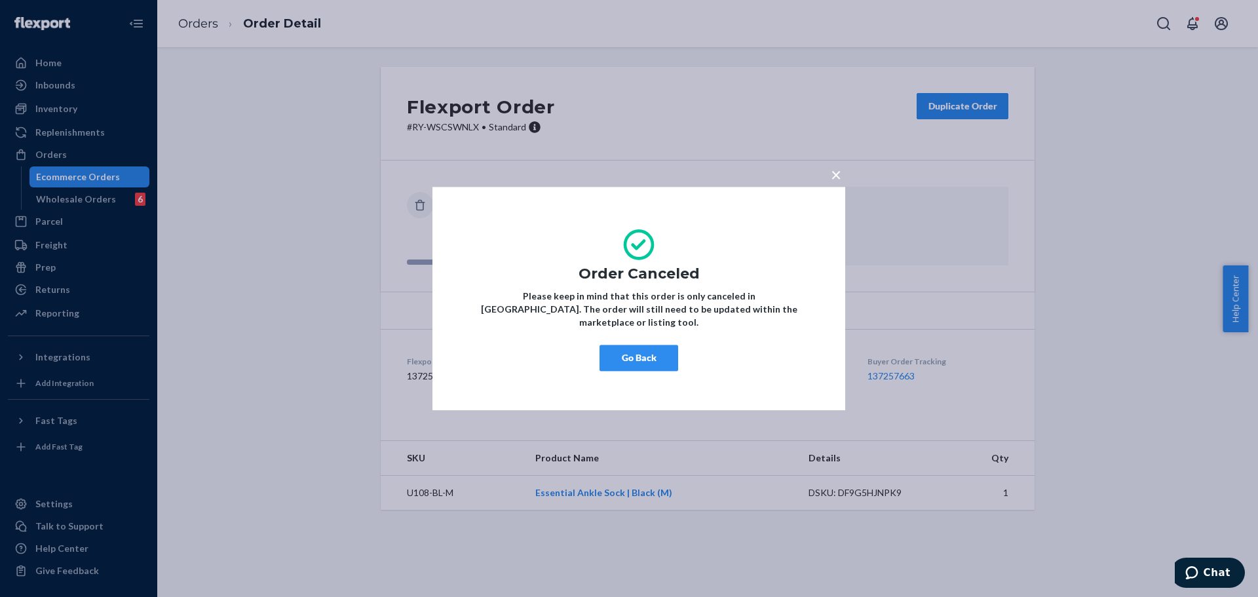
click at [652, 356] on button "Go Back" at bounding box center [639, 358] width 79 height 26
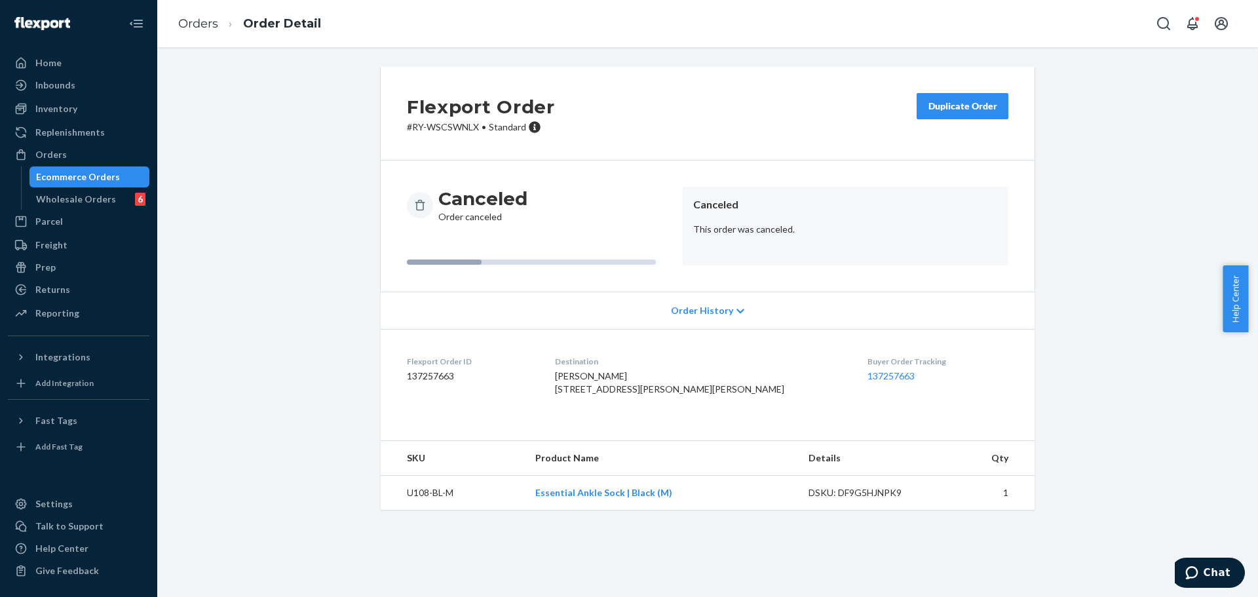
drag, startPoint x: 117, startPoint y: 176, endPoint x: 130, endPoint y: 174, distance: 13.9
click at [117, 176] on div "Ecommerce Orders" at bounding box center [90, 177] width 118 height 18
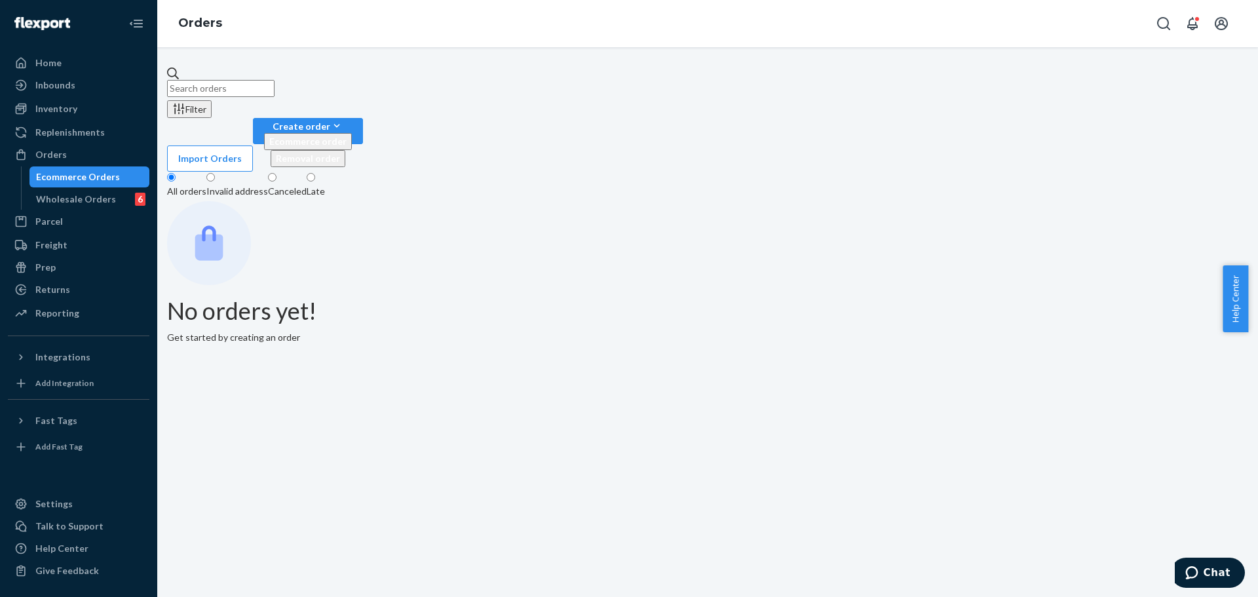
click at [275, 83] on input "text" at bounding box center [220, 88] width 107 height 17
paste input "MU02415577313"
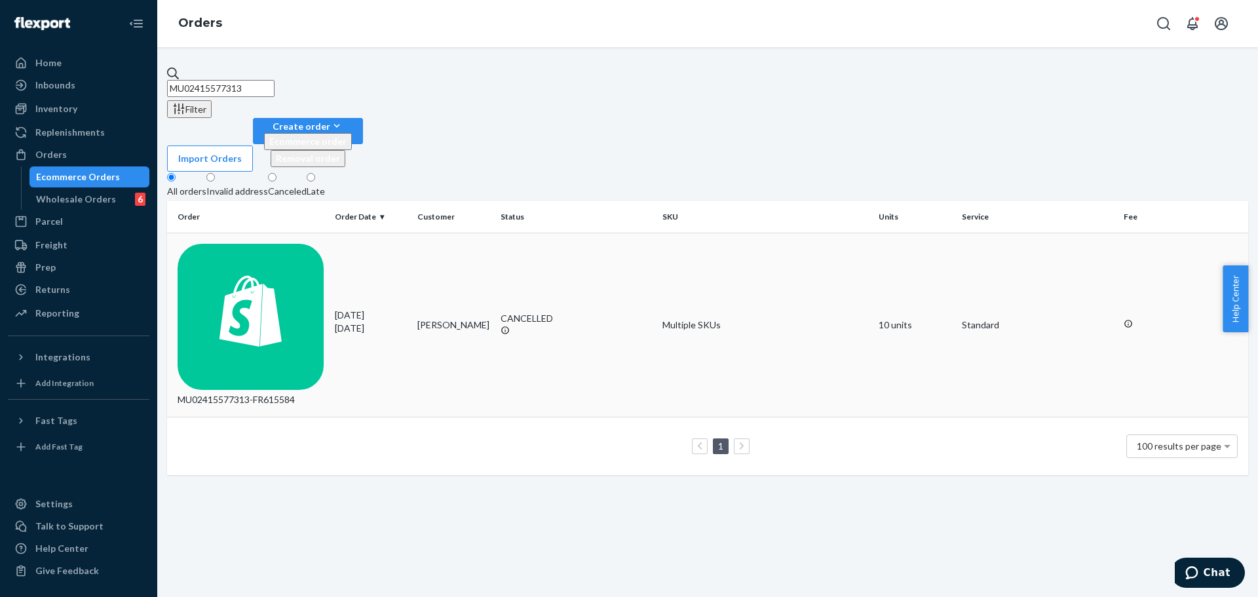
type input "MU02415577313"
click at [598, 312] on div "CANCELLED" at bounding box center [577, 325] width 152 height 26
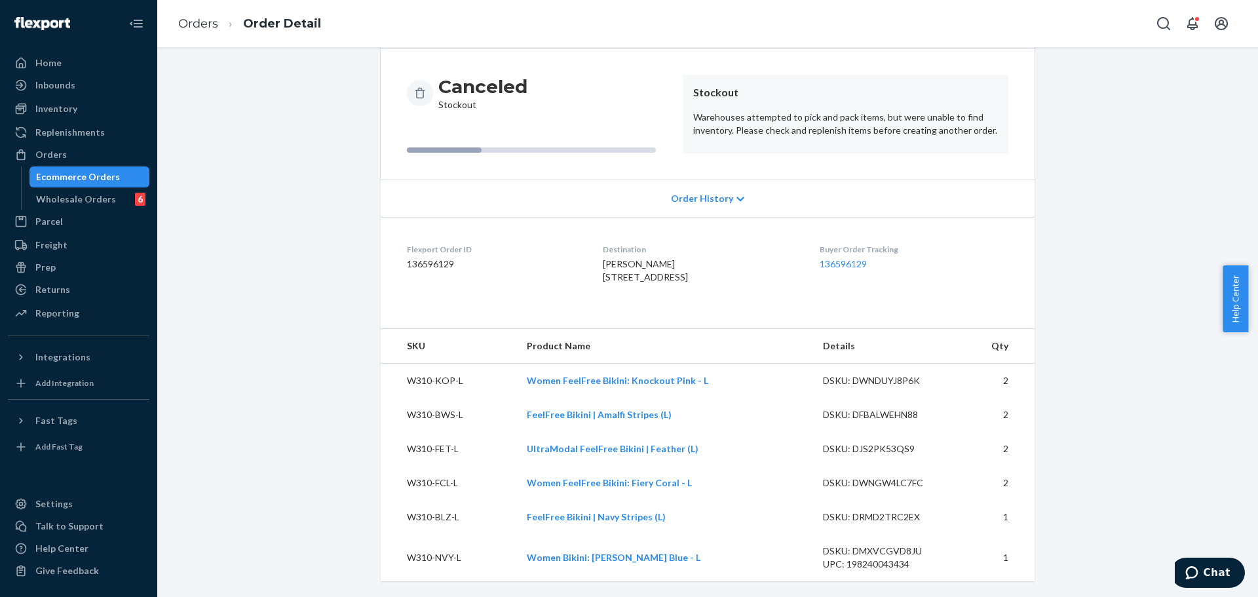
scroll to position [138, 0]
click at [121, 177] on div "Ecommerce Orders" at bounding box center [90, 177] width 118 height 18
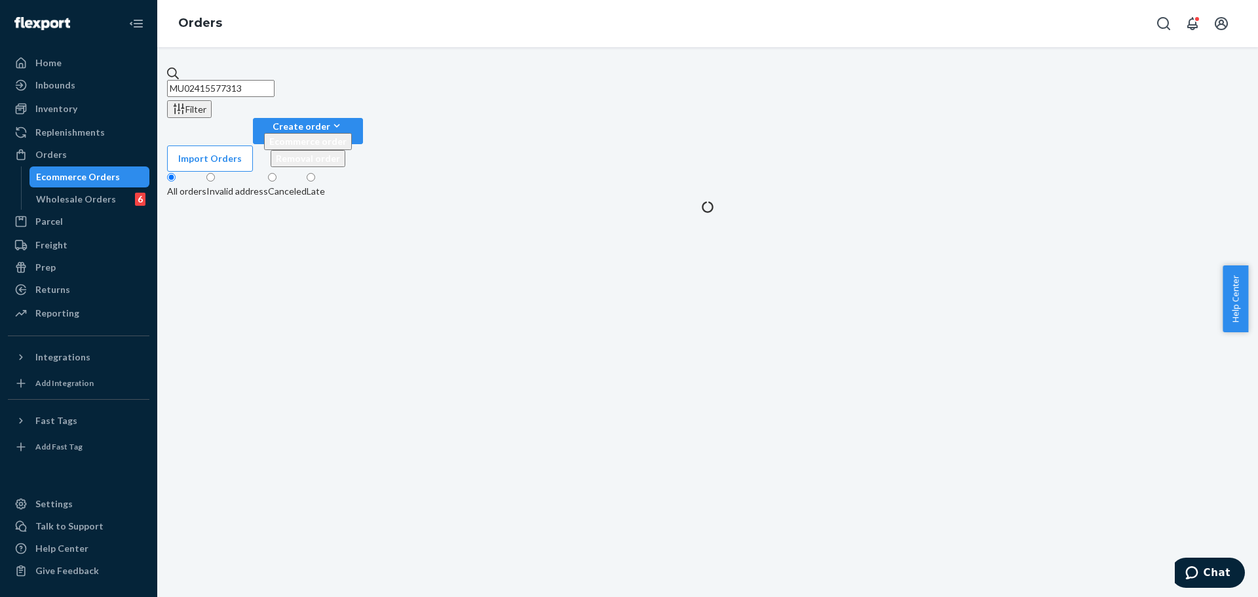
click at [275, 86] on input "MU02415577313" at bounding box center [220, 88] width 107 height 17
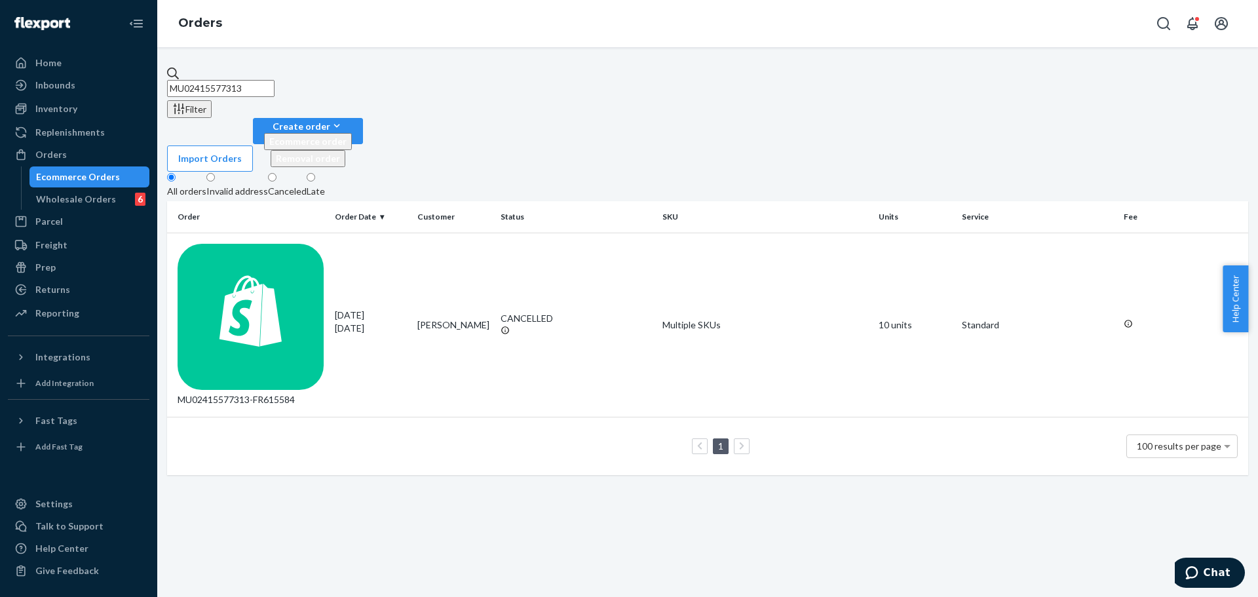
click at [275, 86] on input "MU02415577313" at bounding box center [220, 88] width 107 height 17
paste input "FR615584"
type input "FR615584"
click at [510, 326] on icon at bounding box center [505, 330] width 9 height 9
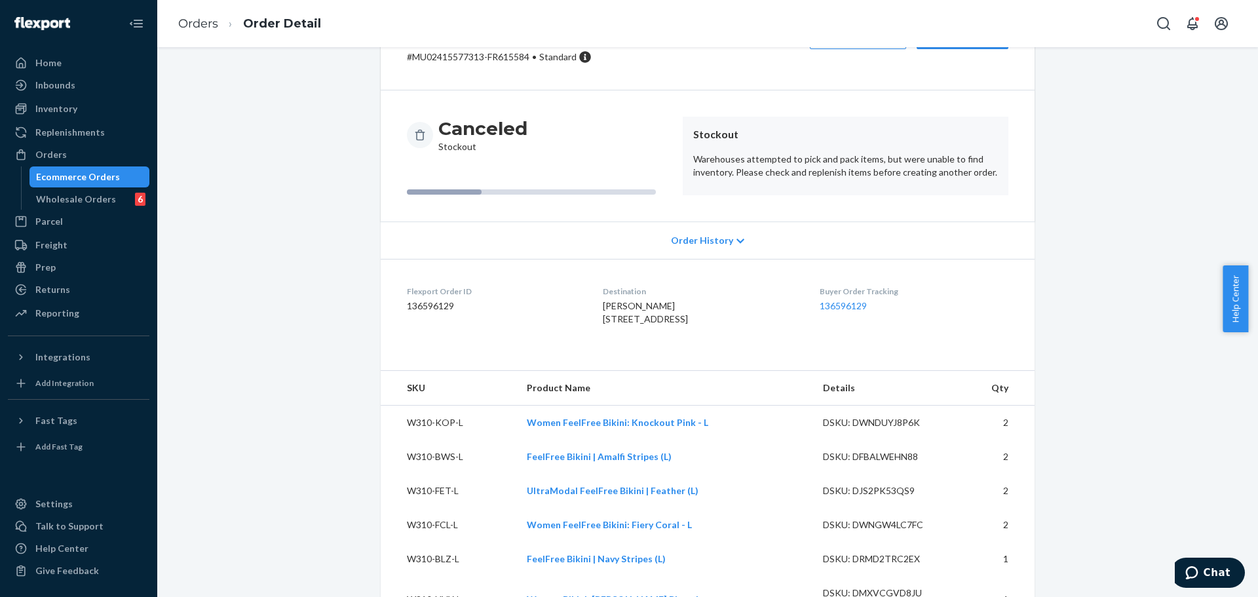
scroll to position [7, 0]
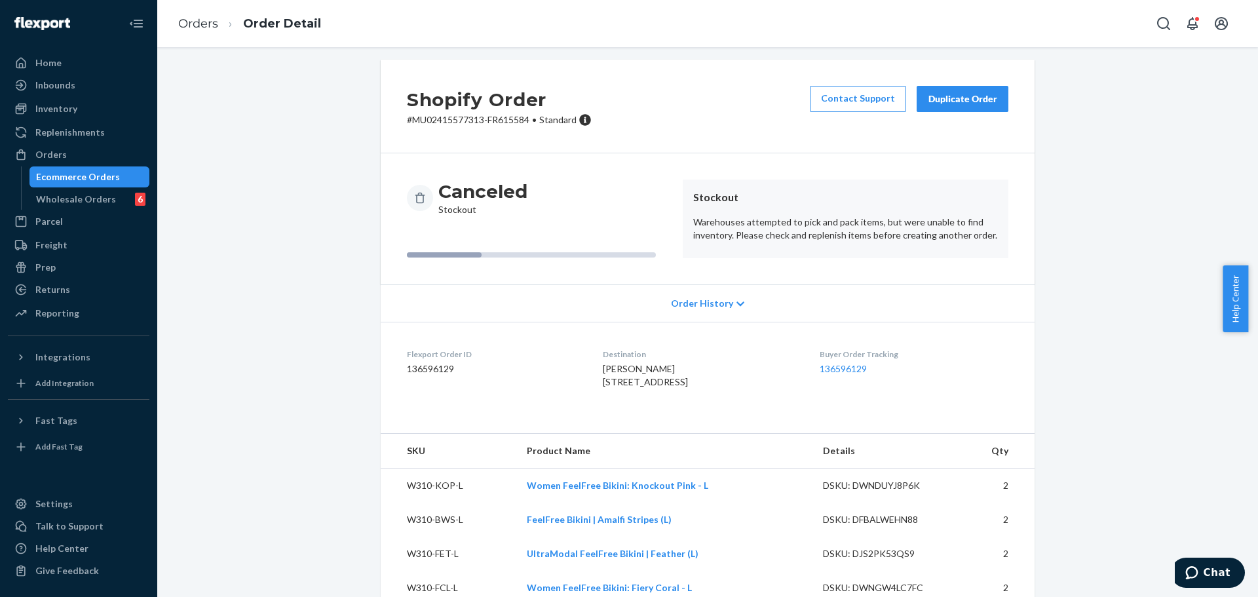
click at [114, 172] on div "Ecommerce Orders" at bounding box center [78, 176] width 84 height 13
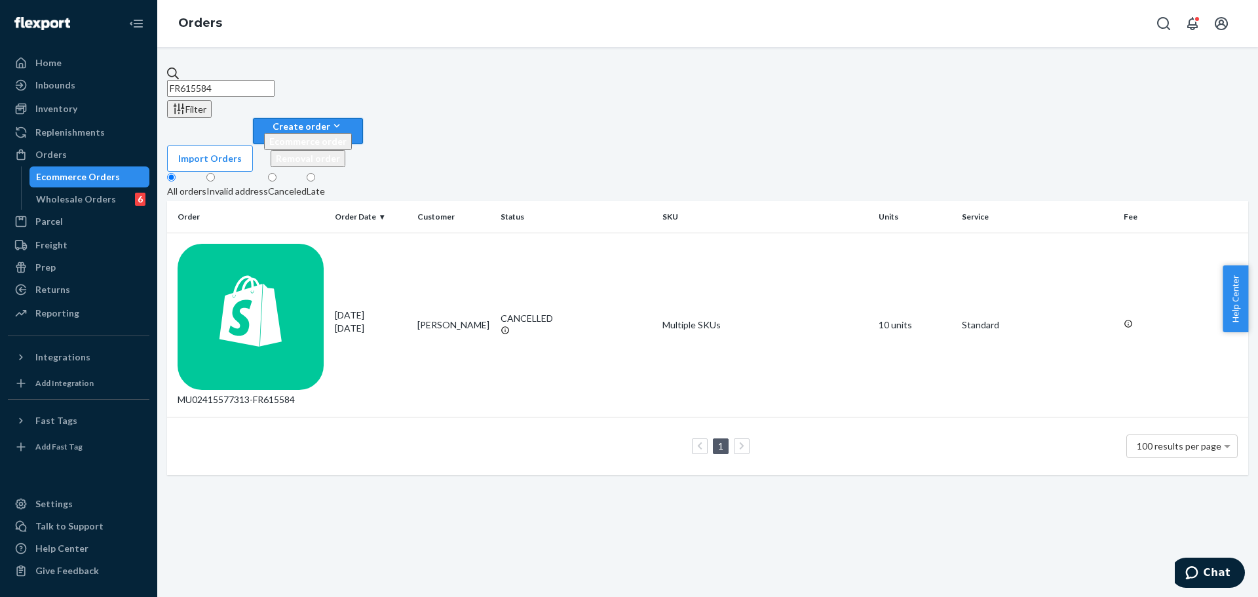
click at [352, 119] on div "Create order" at bounding box center [308, 126] width 88 height 14
click at [352, 133] on button "Ecommerce order" at bounding box center [308, 141] width 88 height 17
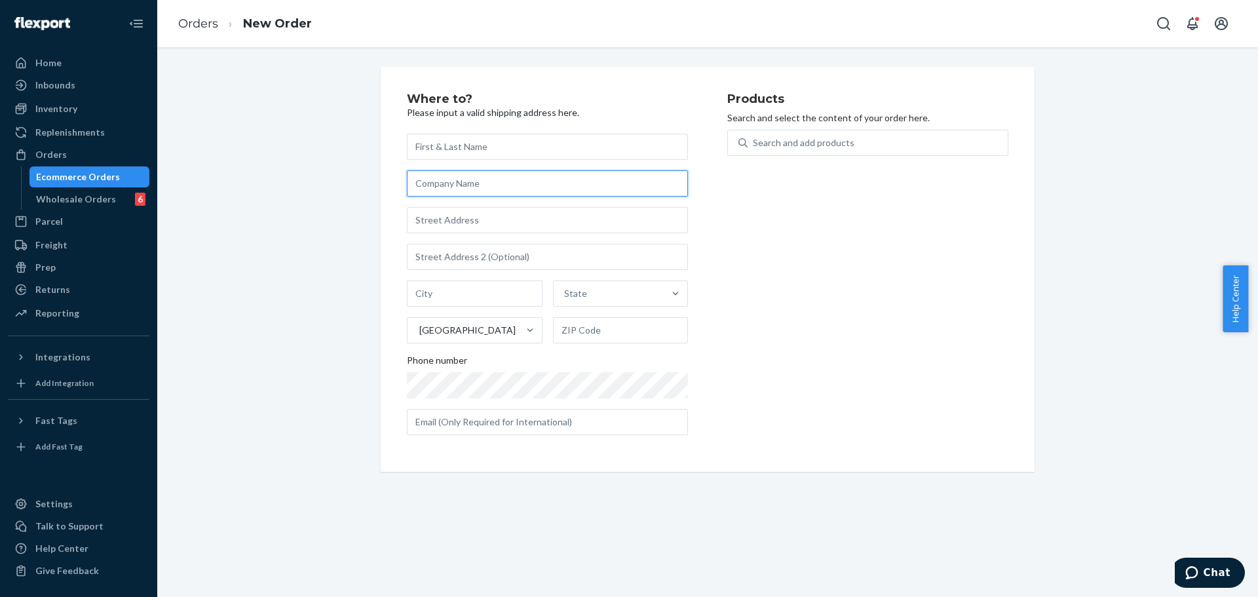
click at [489, 187] on input "text" at bounding box center [547, 183] width 281 height 26
paste input "Villa 8273 Al Sharq Village Compound"
type input "Villa 8273 Al Sharq Village Compound"
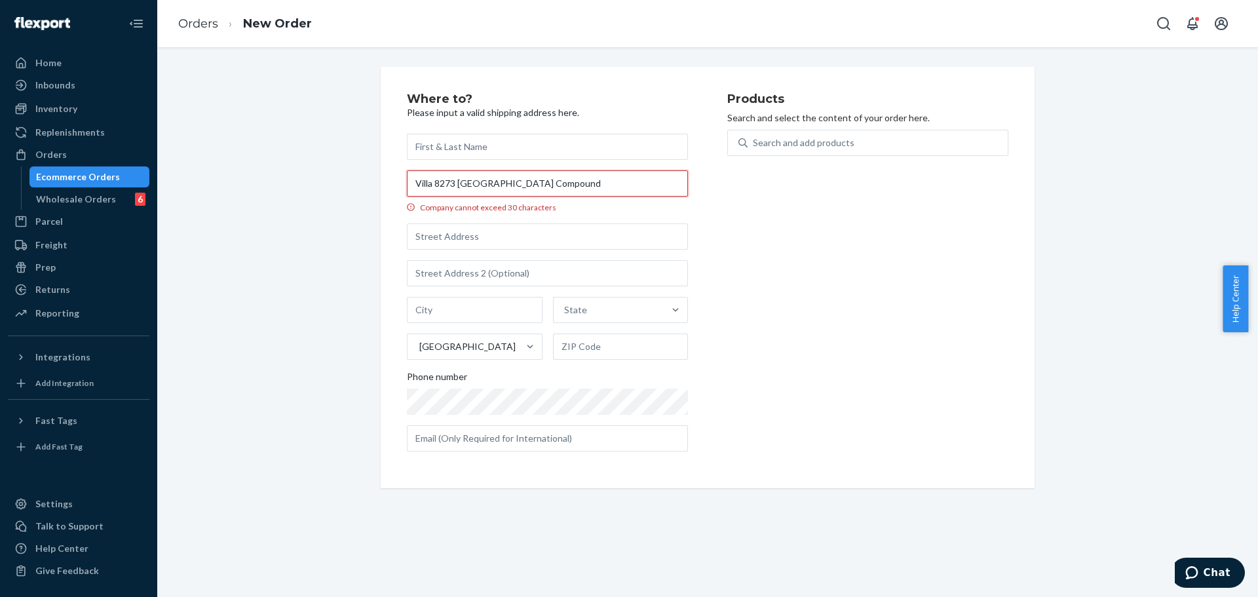
click at [578, 188] on input "Villa 8273 Al Sharq Village Compound" at bounding box center [547, 183] width 281 height 26
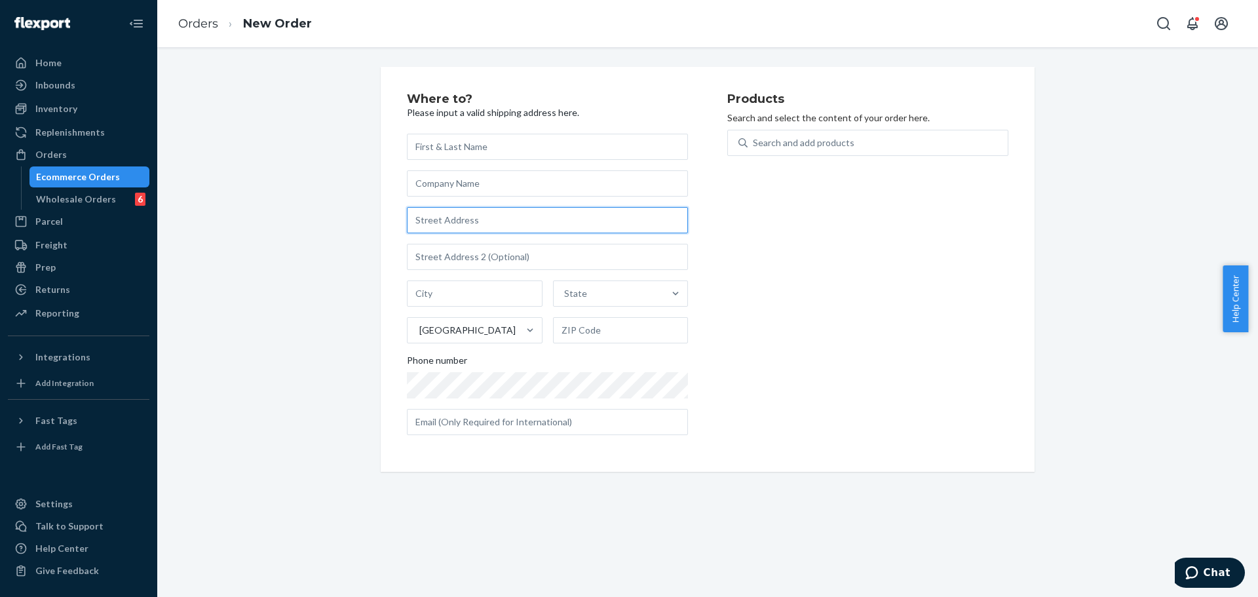
click at [556, 219] on input "text" at bounding box center [547, 220] width 281 height 26
paste input "Villa 8273 Al Sharq Village Compound"
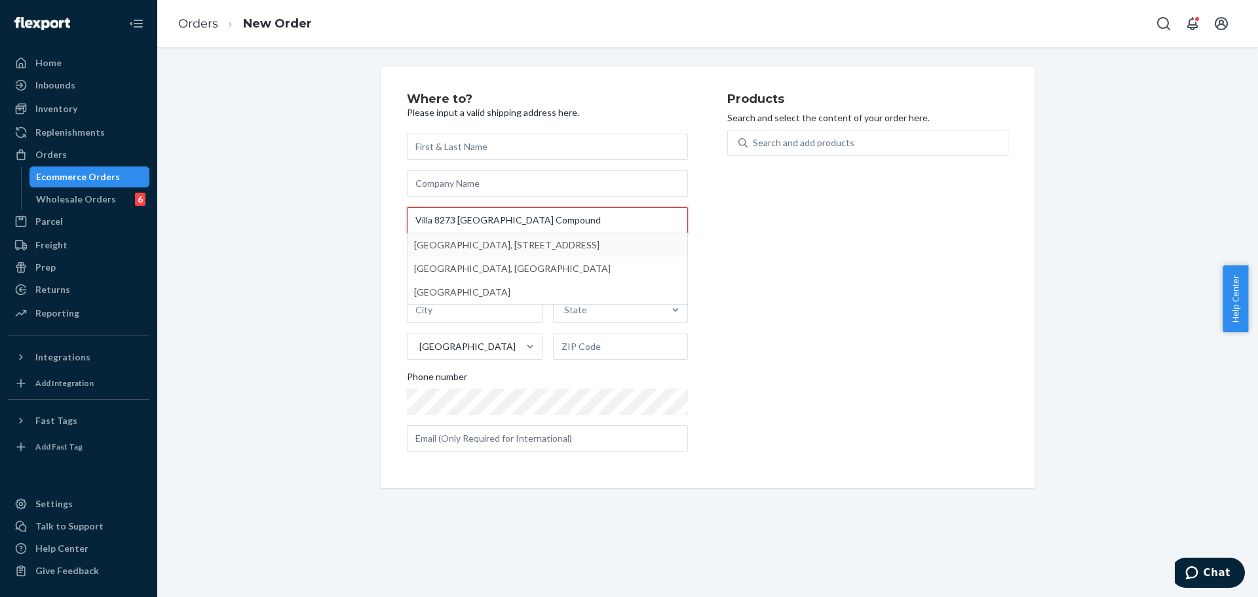
type input "Villa 8273 Al Sharq Village Compound"
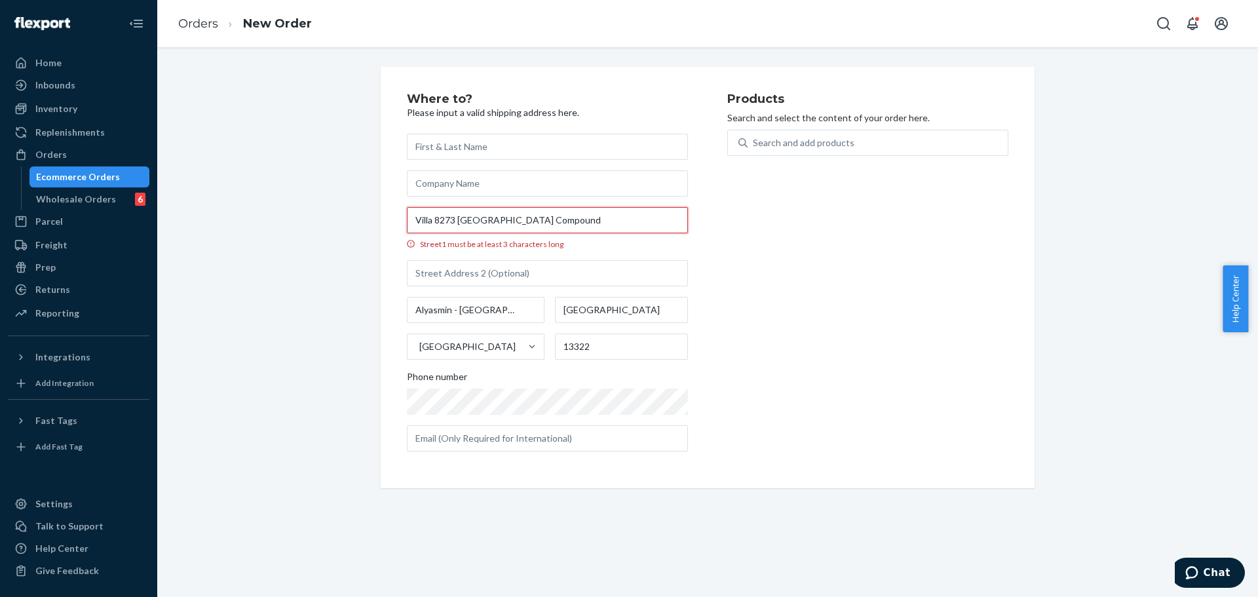
click at [571, 221] on input "Villa 8273 Al Sharq Village Compound" at bounding box center [547, 220] width 281 height 26
click at [571, 221] on input "Street1 must be at least 3 characters long" at bounding box center [547, 220] width 281 height 26
paste input "Villa 8273 Al Sharq Village Compound"
type input "Villa 8273 Al Sharq Village Compound"
click at [761, 286] on div "Products Search and select the content of your order here. Search and add produ…" at bounding box center [867, 277] width 281 height 369
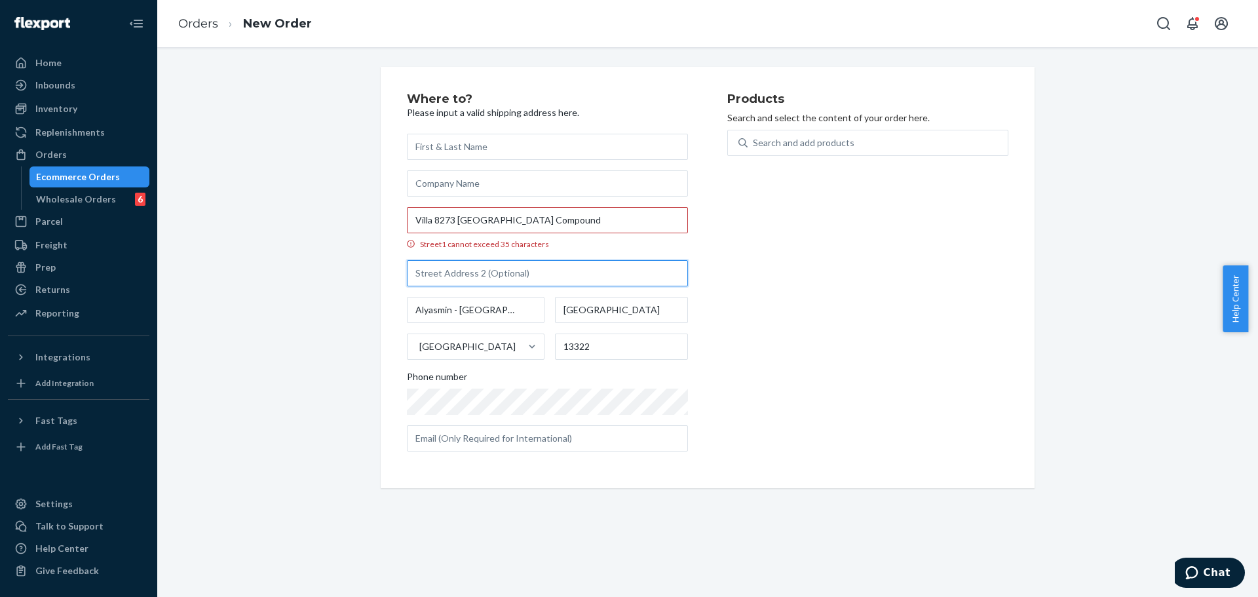
click at [603, 269] on input "text" at bounding box center [547, 273] width 281 height 26
click at [604, 276] on input "text" at bounding box center [547, 273] width 281 height 26
paste input "Al Asha Ibn Qais"
type input "Al Asha Ibn Qais"
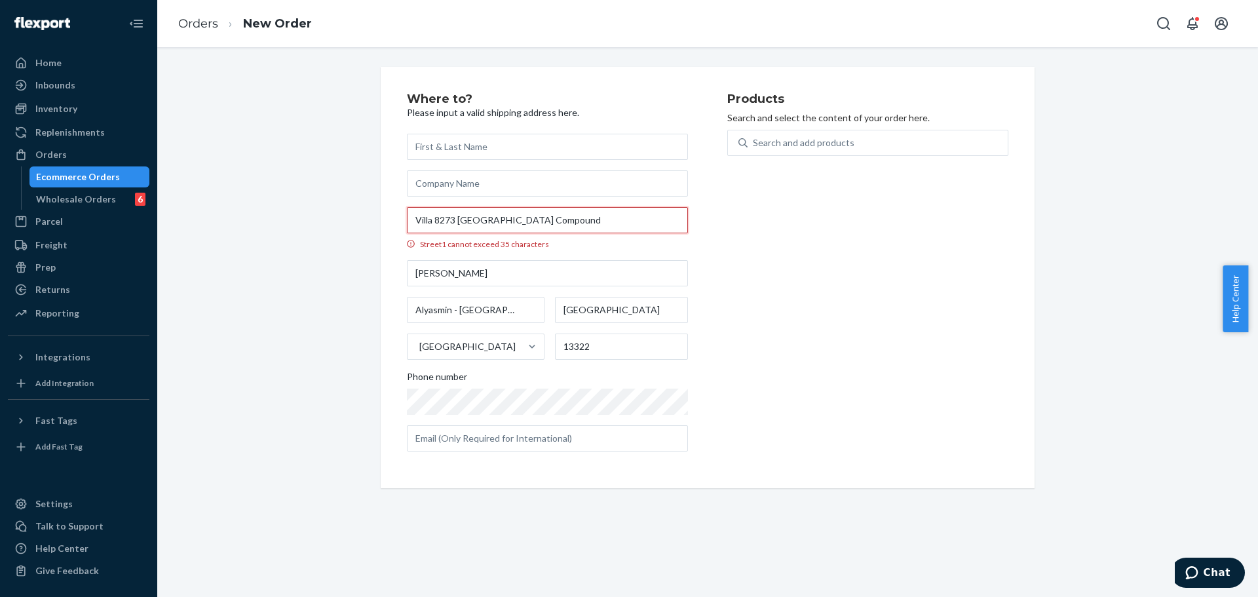
click at [616, 221] on input "Villa 8273 Al Sharq Village Compound" at bounding box center [547, 220] width 281 height 26
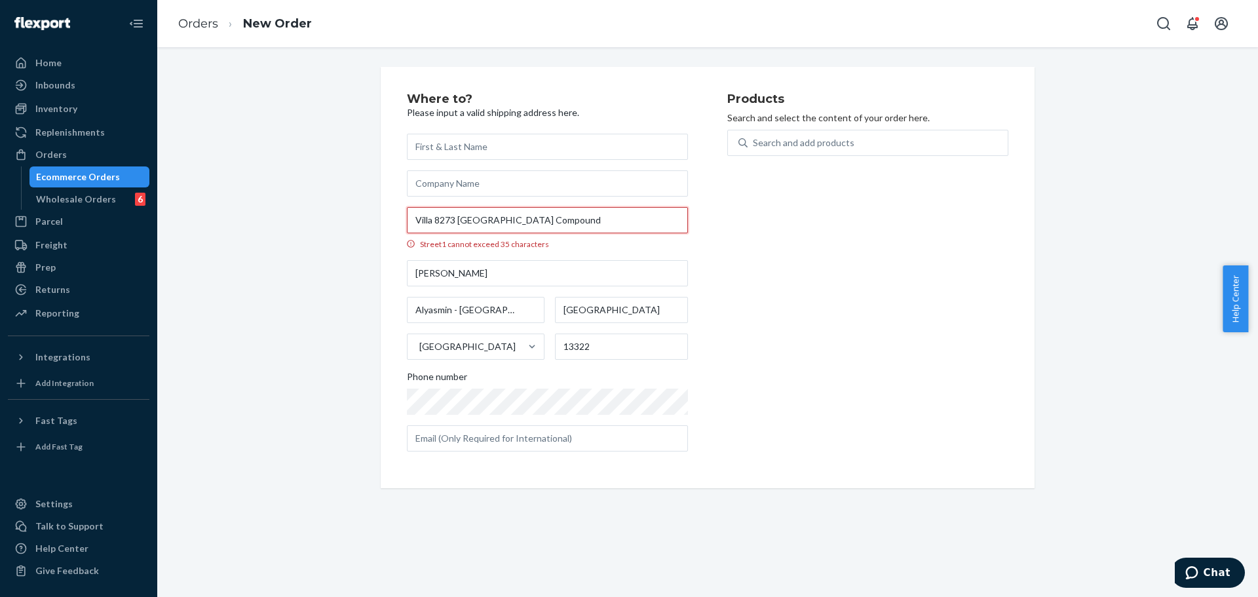
click at [602, 225] on input "Villa 8273 Al Sharq Village Compound" at bounding box center [547, 220] width 281 height 26
paste input "lg"
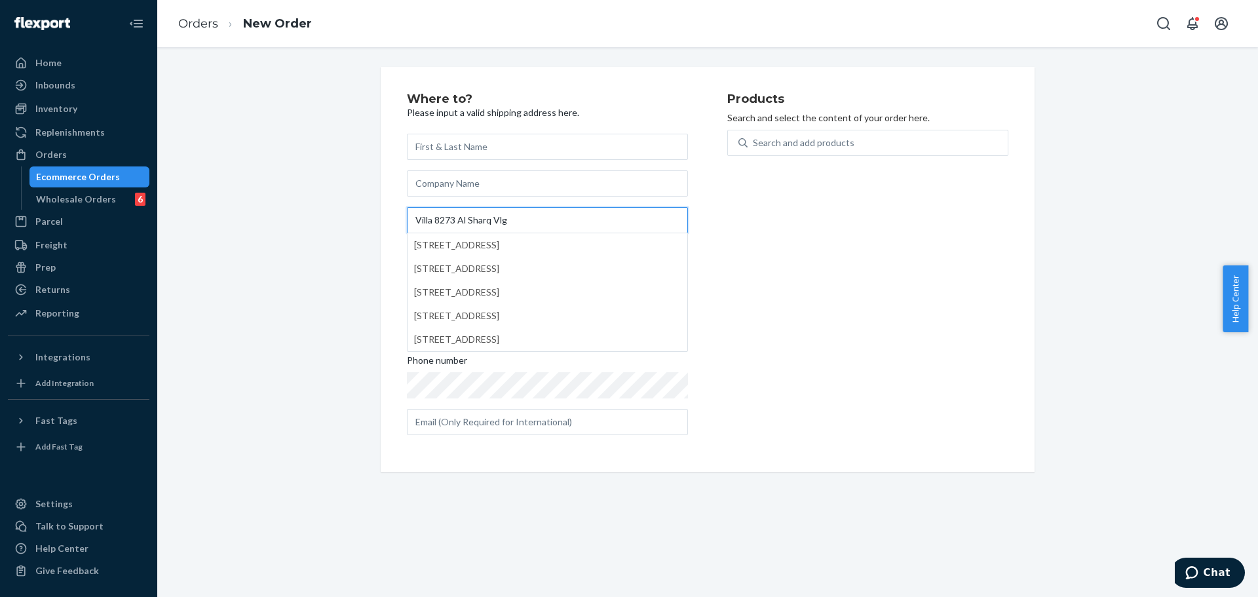
type input "Villa 8273 Al Sharq Vlg"
click at [752, 225] on div "Products Search and select the content of your order here. Search and add produ…" at bounding box center [867, 269] width 281 height 353
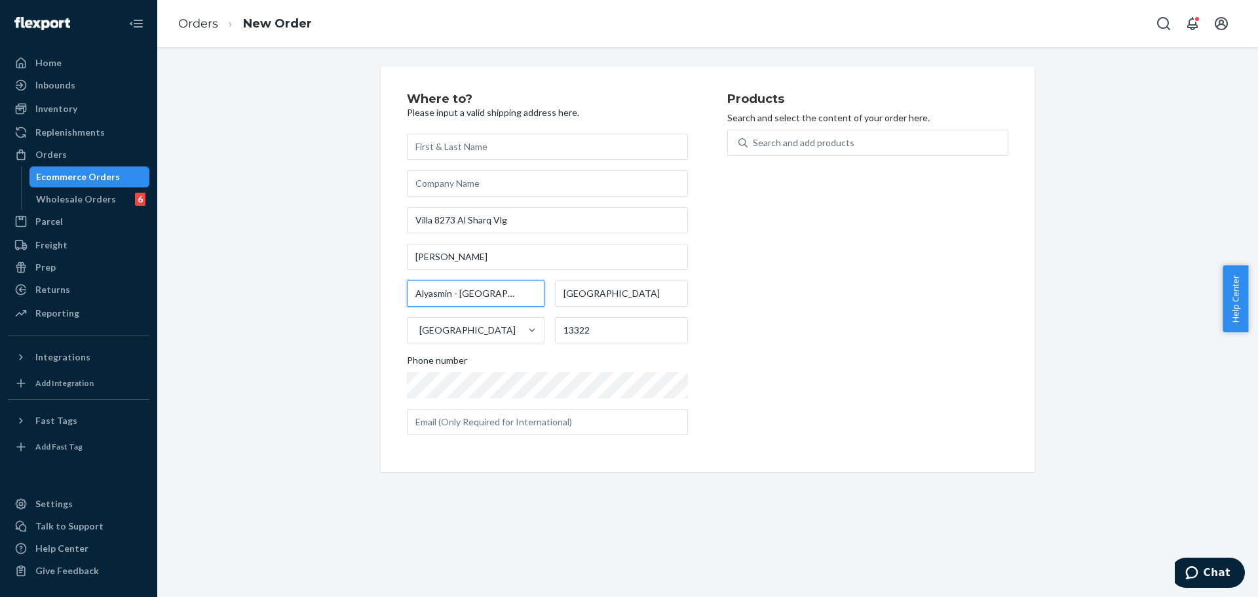
click at [498, 299] on input "text" at bounding box center [476, 293] width 138 height 26
click at [498, 299] on input "Alyasmin - Riyadh" at bounding box center [476, 293] width 138 height 26
paste input "text"
type input "Riyadh"
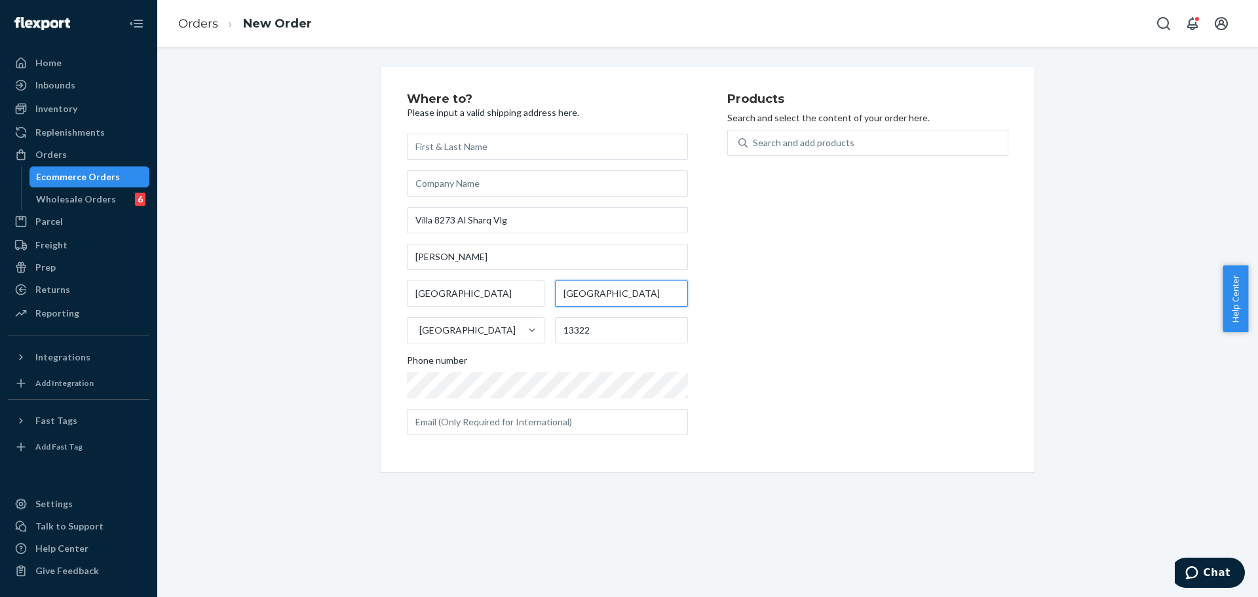
click at [628, 306] on input "Riyadh Province" at bounding box center [621, 293] width 133 height 26
click at [630, 304] on input "Riyadh Province" at bounding box center [621, 293] width 133 height 26
paste input "qurtubah"
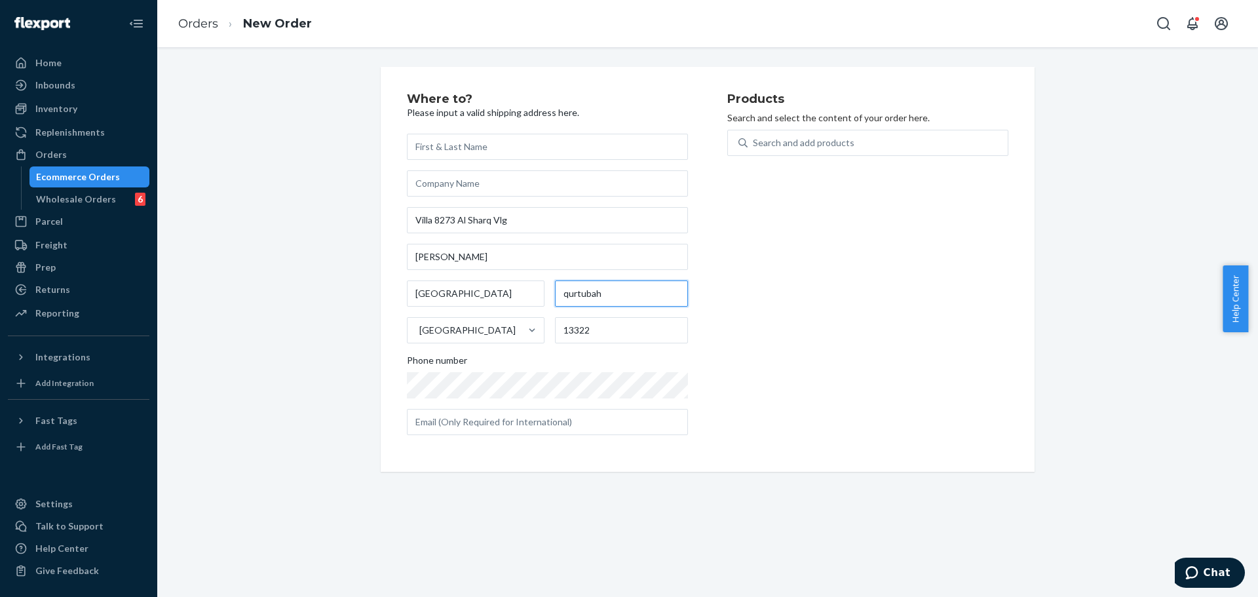
click at [562, 294] on input "qurtubah" at bounding box center [621, 293] width 133 height 26
type input "Qurtubah"
click at [621, 339] on input "text" at bounding box center [621, 330] width 133 height 26
click at [621, 339] on input "13322" at bounding box center [621, 330] width 133 height 26
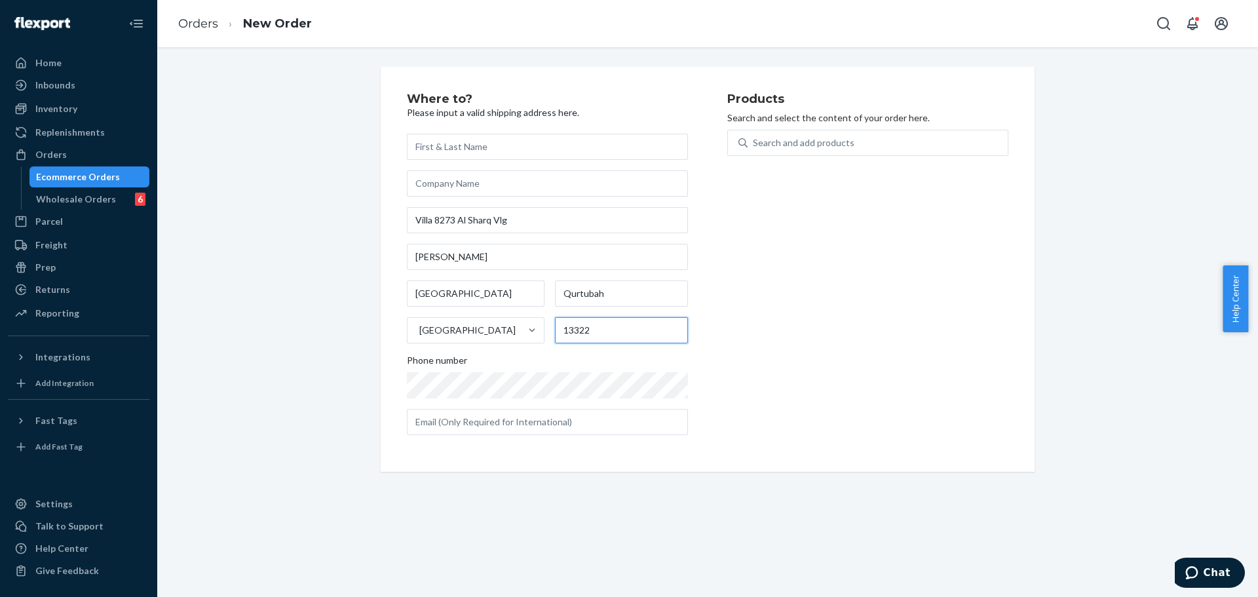
paste input "244"
type input "13244"
click at [734, 336] on div "Products Search and select the content of your order here. Search and add produ…" at bounding box center [867, 269] width 281 height 353
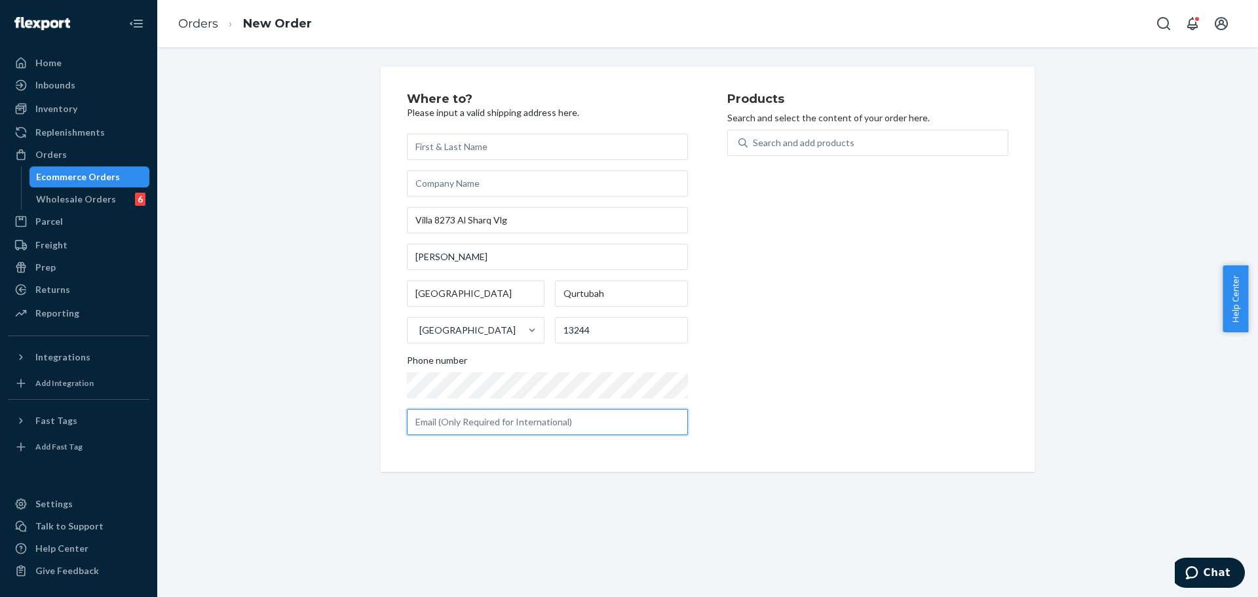
click at [534, 426] on input "text" at bounding box center [547, 422] width 281 height 26
paste input "andrewralston1991@gmail.com"
type input "andrewralston1991@gmail.com"
click at [762, 390] on div "Products Search and select the content of your order here. Search and add produ…" at bounding box center [867, 269] width 281 height 353
click at [763, 144] on div "Search and add products" at bounding box center [804, 142] width 102 height 13
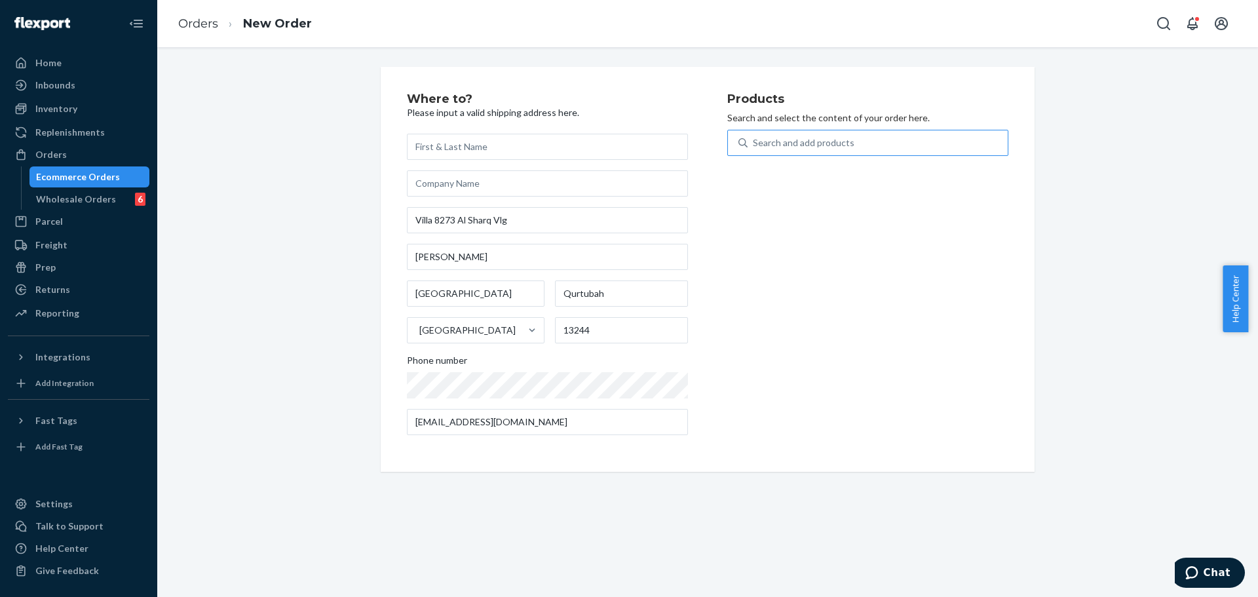
click at [754, 144] on input "Search and add products" at bounding box center [753, 142] width 1 height 13
type input "u108-bl-m"
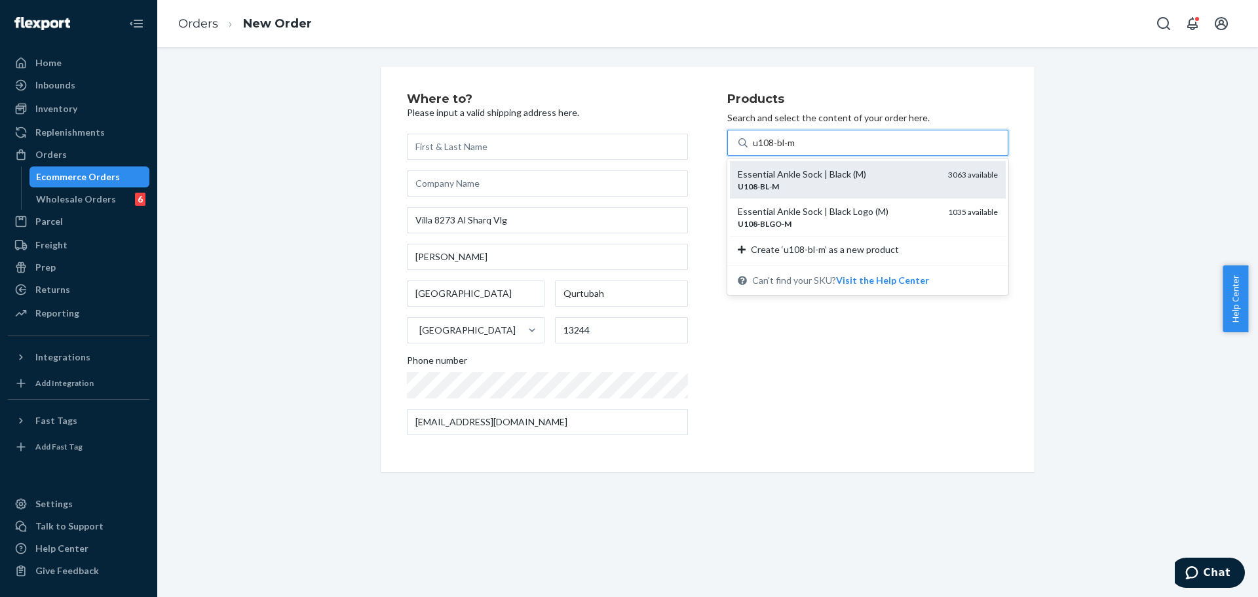
click at [783, 171] on div "Essential Ankle Sock | Black (M)" at bounding box center [838, 174] width 200 height 13
click at [783, 149] on input "u108-bl-m" at bounding box center [775, 142] width 44 height 13
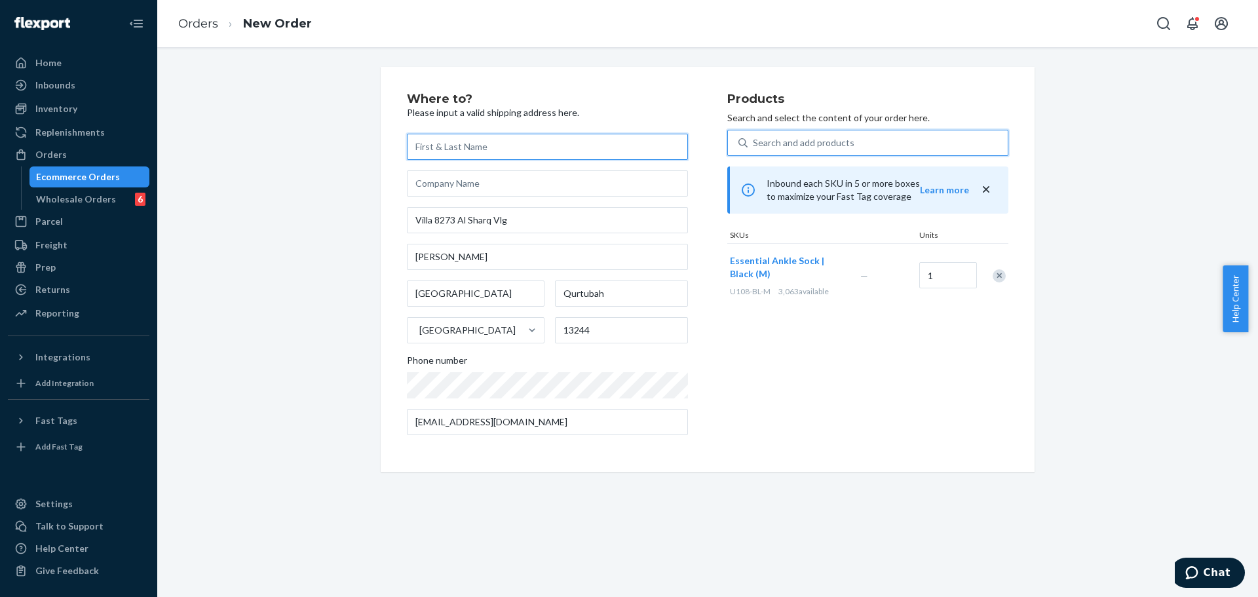
click at [442, 147] on input "text" at bounding box center [547, 147] width 281 height 26
paste input "Andrew Ralston"
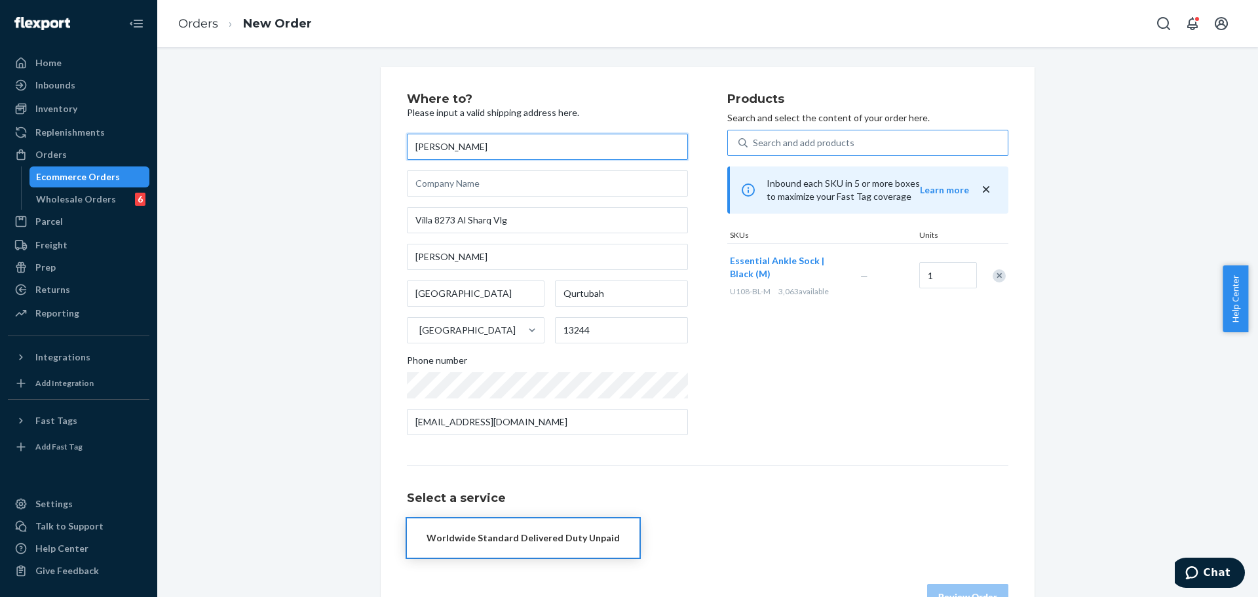
type input "Andrew Ralston"
click at [871, 383] on div "Products Search and select the content of your order here. Search and add produ…" at bounding box center [867, 269] width 281 height 353
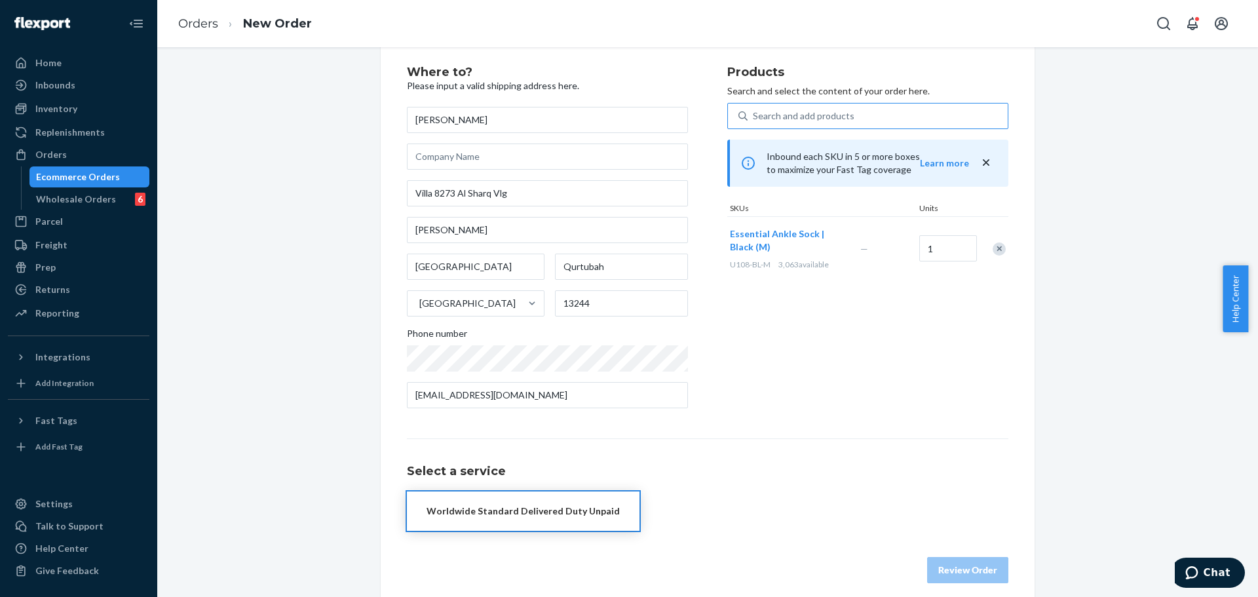
scroll to position [39, 0]
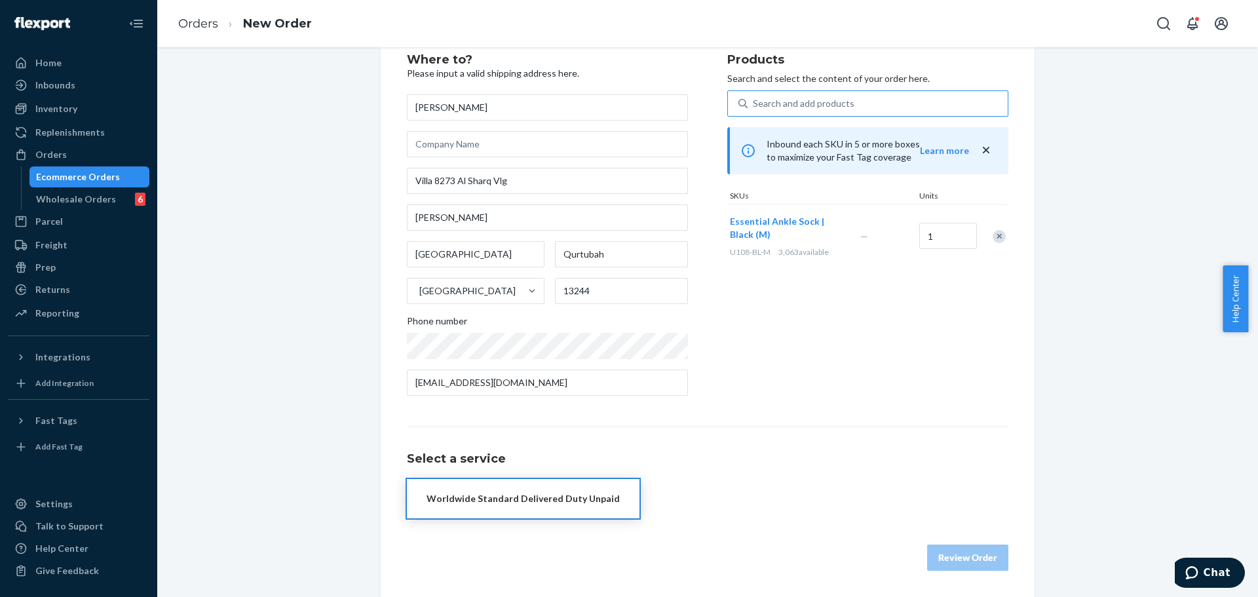
drag, startPoint x: 564, startPoint y: 521, endPoint x: 710, endPoint y: 455, distance: 160.4
click at [563, 522] on div "Select a service Worldwide Standard Delivered Duty Unpaid Review Order" at bounding box center [708, 498] width 602 height 145
click at [524, 556] on div "Review Order" at bounding box center [708, 564] width 602 height 39
click at [564, 479] on button "Worldwide Standard Delivered Duty Unpaid Promised by Oct 15, 2025" at bounding box center [523, 505] width 233 height 52
click at [553, 517] on div "Promised by Oct 15, 2025" at bounding box center [523, 511] width 193 height 13
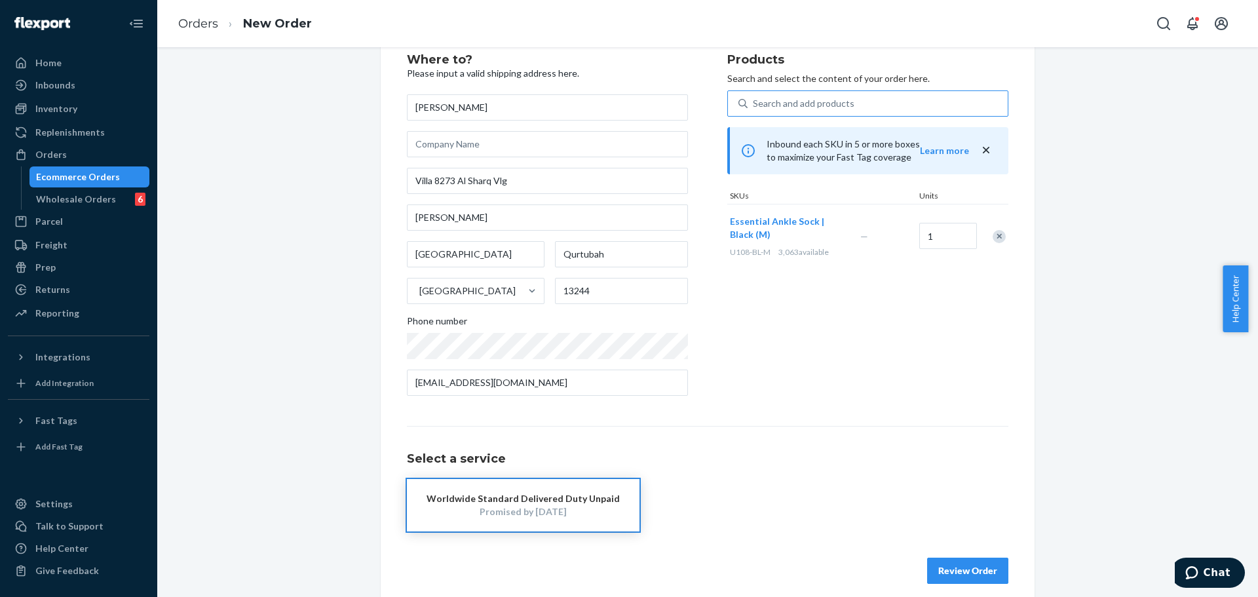
scroll to position [0, 0]
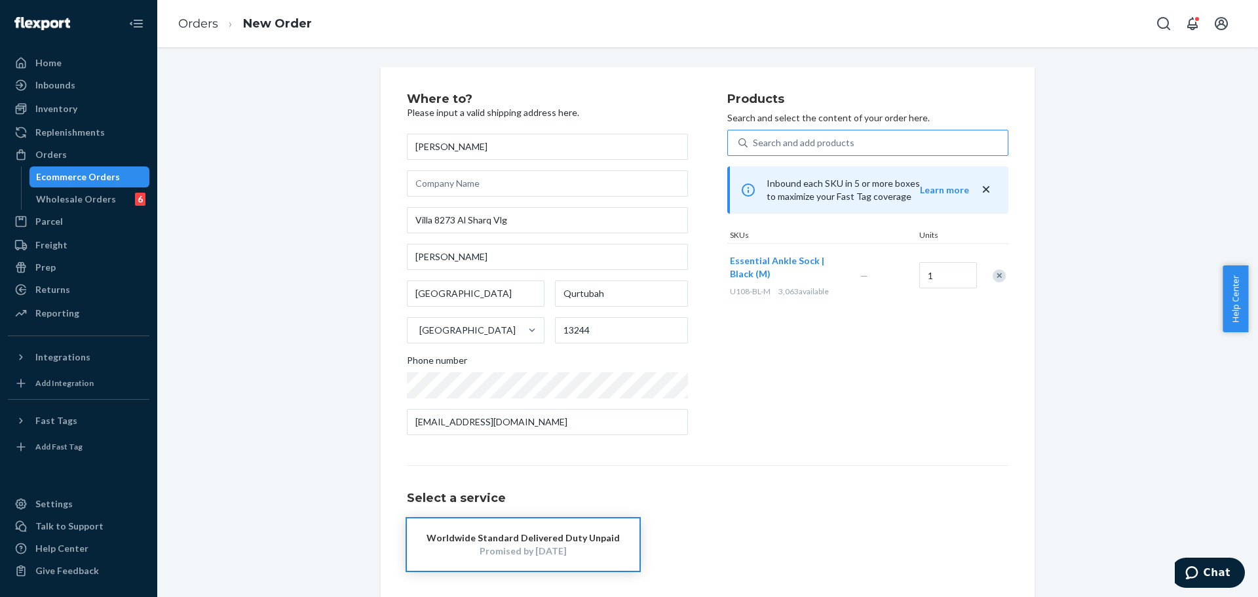
click at [806, 452] on div "Where to? Please input a valid shipping address here. Andrew Ralston Villa 8273…" at bounding box center [708, 358] width 602 height 530
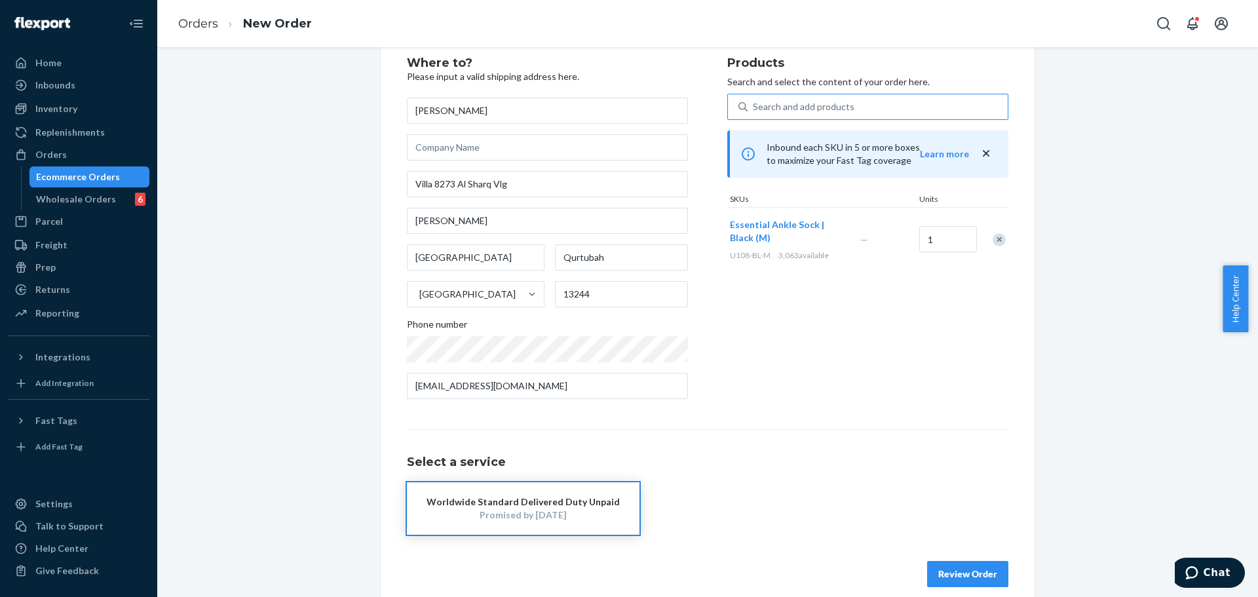
scroll to position [52, 0]
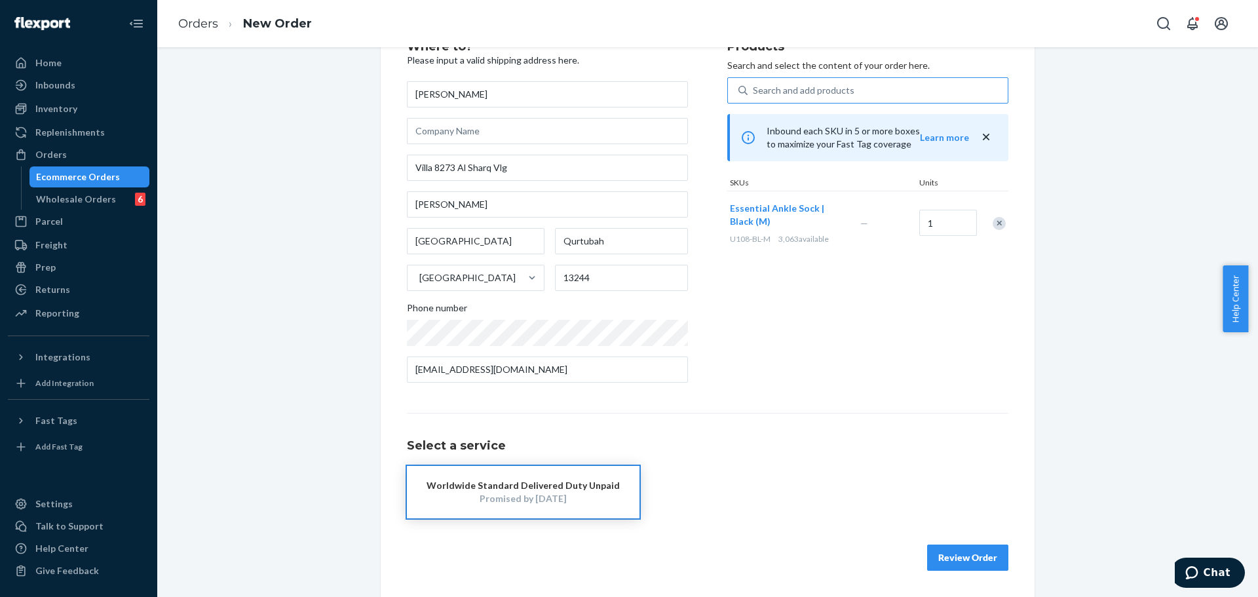
click at [963, 558] on button "Review Order" at bounding box center [967, 558] width 81 height 26
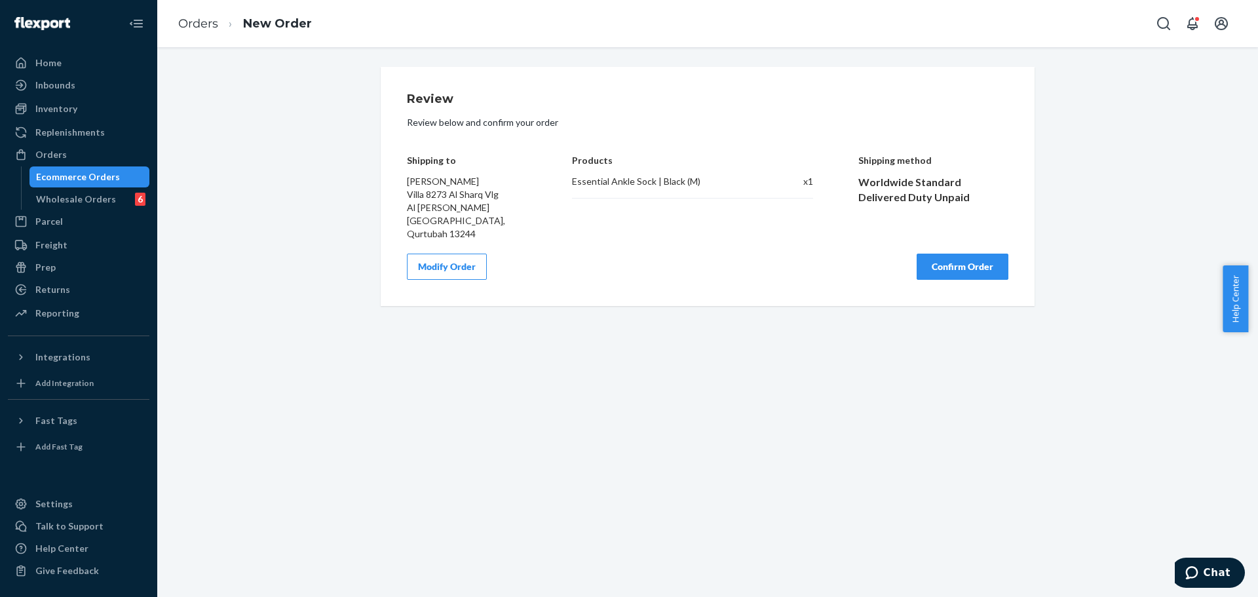
click at [941, 258] on button "Confirm Order" at bounding box center [963, 267] width 92 height 26
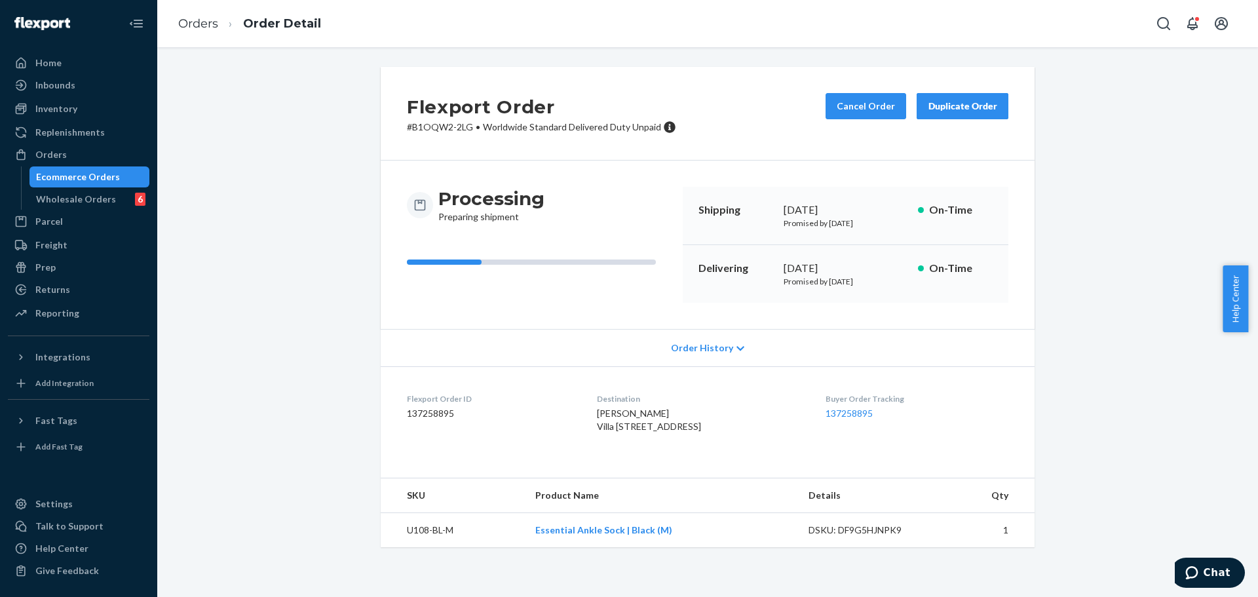
drag, startPoint x: 596, startPoint y: 425, endPoint x: 698, endPoint y: 425, distance: 102.2
click at [698, 425] on div "Andrew Ralston Villa 8273 Al Sharq Vlg Qurtubah Riyadh, Qurtubah 13244 SA" at bounding box center [701, 420] width 208 height 26
click at [608, 432] on span "Andrew Ralston Villa 8273 Al Sharq Vlg Qurtubah Riyadh, Qurtubah 13244 SA" at bounding box center [649, 420] width 104 height 24
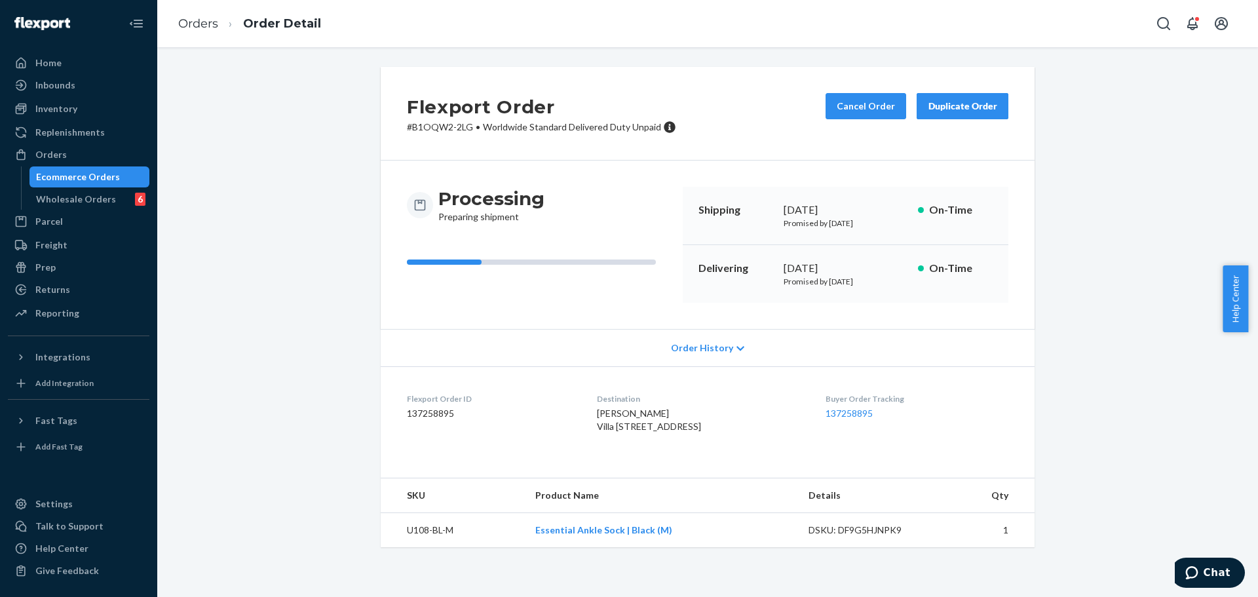
click at [608, 432] on span "Andrew Ralston Villa 8273 Al Sharq Vlg Qurtubah Riyadh, Qurtubah 13244 SA" at bounding box center [649, 420] width 104 height 24
click at [636, 432] on span "Andrew Ralston Villa 8273 Al Sharq Vlg Qurtubah Riyadh, Qurtubah 13244 SA" at bounding box center [649, 420] width 104 height 24
click at [679, 432] on span "Andrew Ralston Villa 8273 Al Sharq Vlg Qurtubah Riyadh, Qurtubah 13244 SA" at bounding box center [649, 420] width 104 height 24
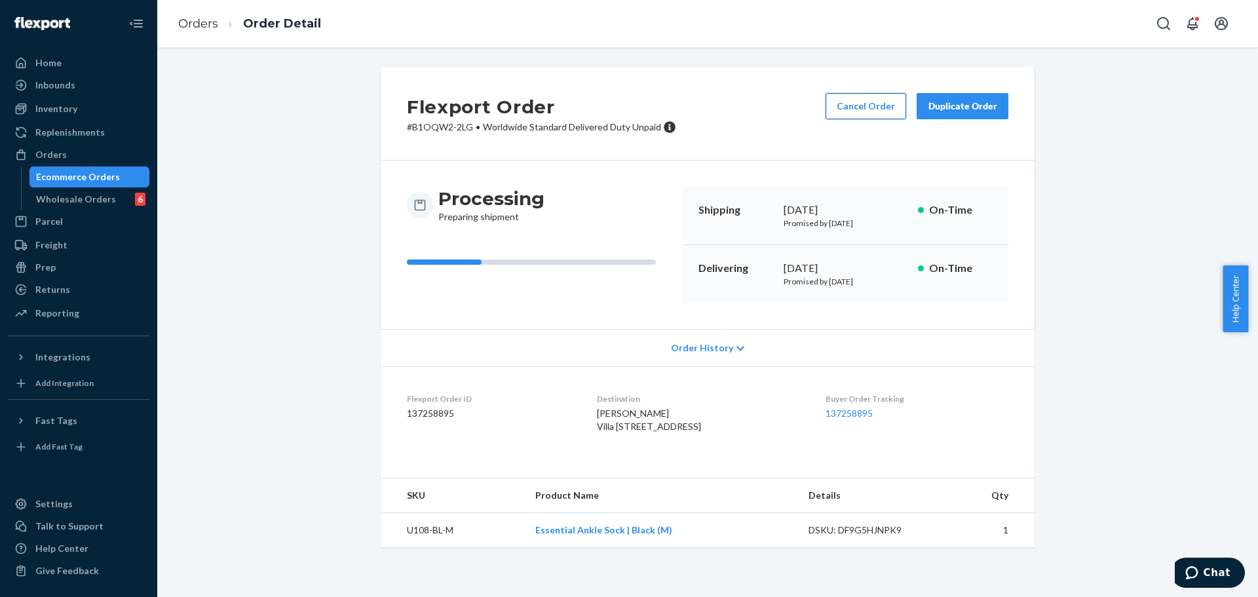
click at [855, 107] on button "Cancel Order" at bounding box center [866, 106] width 81 height 26
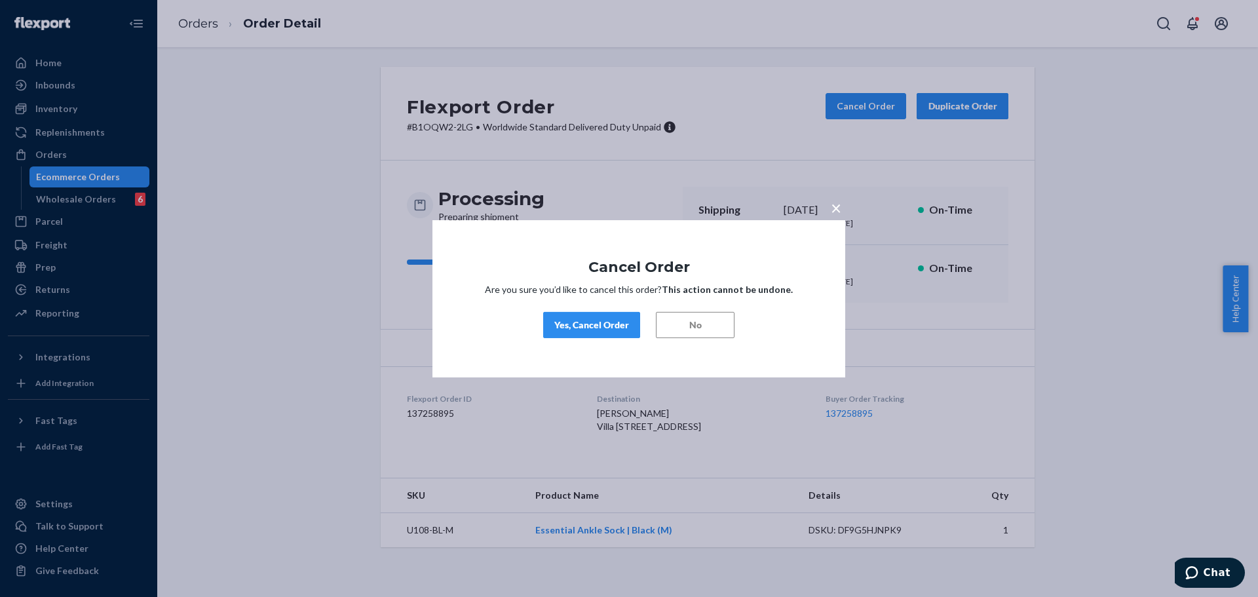
click at [605, 332] on button "Yes, Cancel Order" at bounding box center [591, 325] width 97 height 26
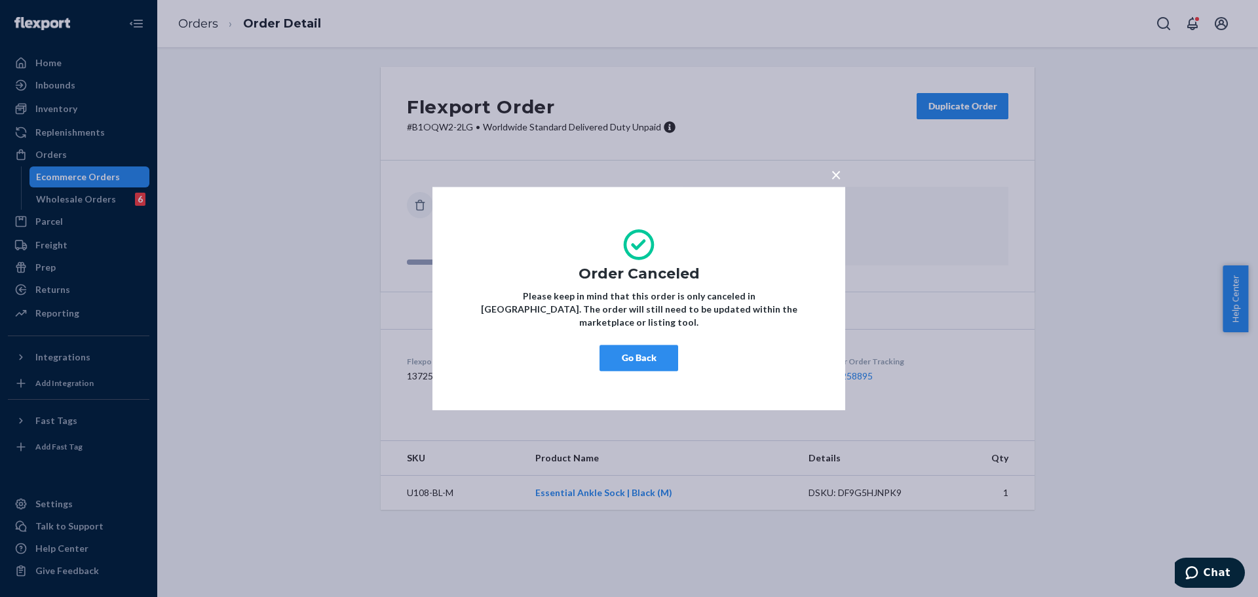
click at [640, 349] on button "Go Back" at bounding box center [639, 358] width 79 height 26
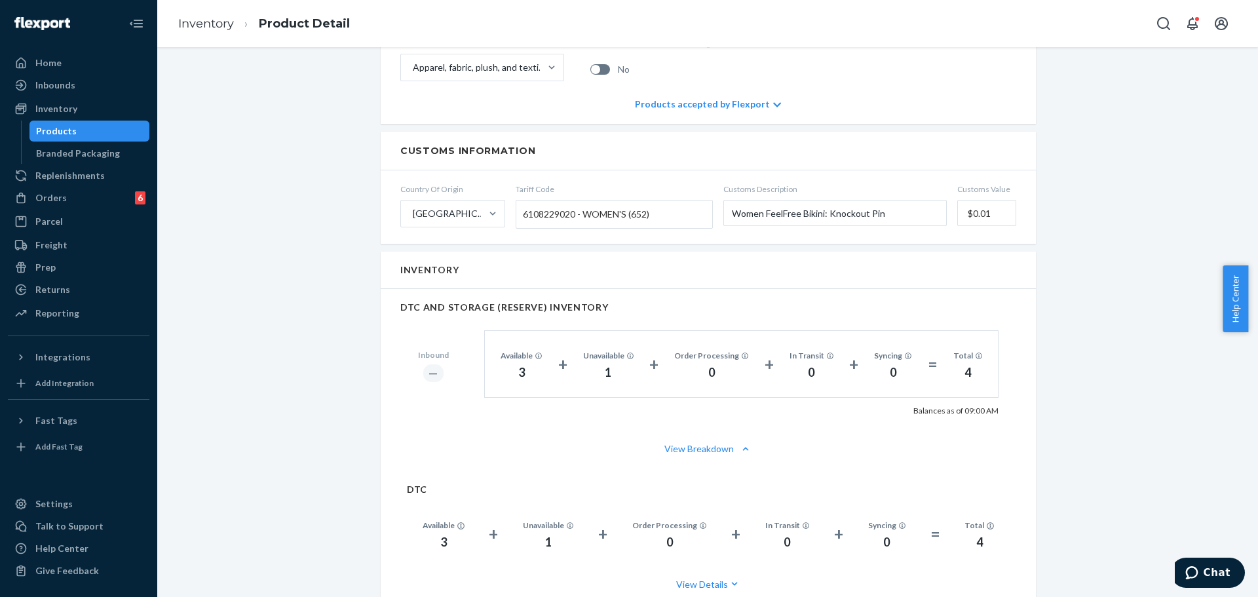
scroll to position [786, 0]
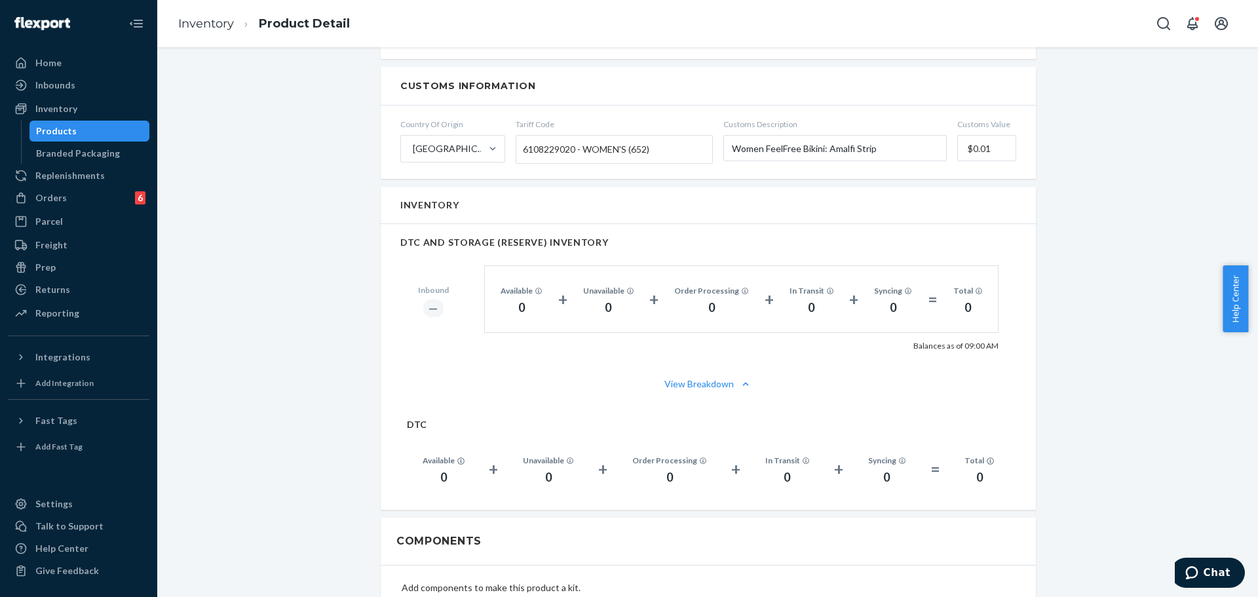
scroll to position [590, 0]
